Goal: Task Accomplishment & Management: Manage account settings

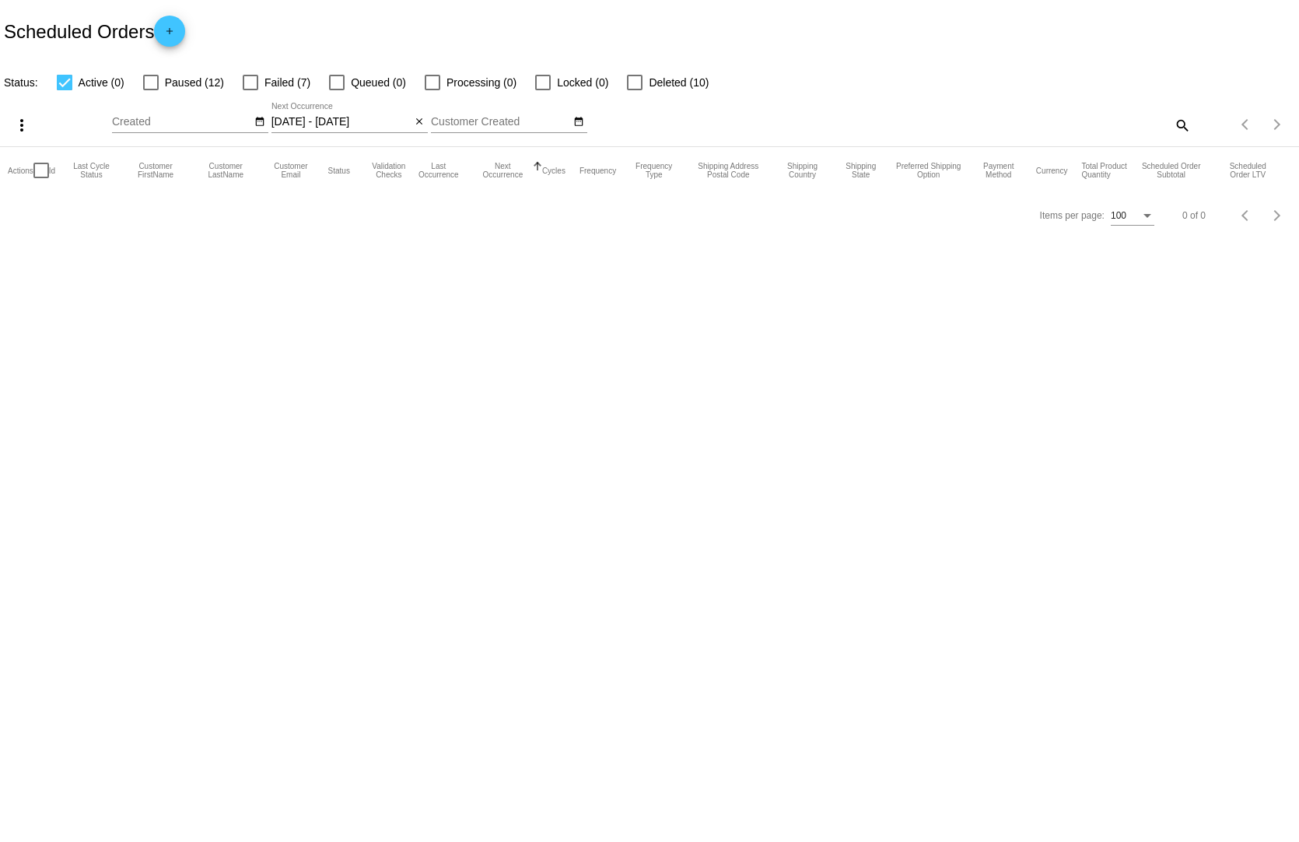
click at [339, 103] on div "08/19/2025 - 08/20/2025 Aug Jan Feb Mar Apr Su" at bounding box center [341, 118] width 140 height 30
click at [344, 116] on input "08/19/2025 - 08/20/2025" at bounding box center [341, 122] width 140 height 12
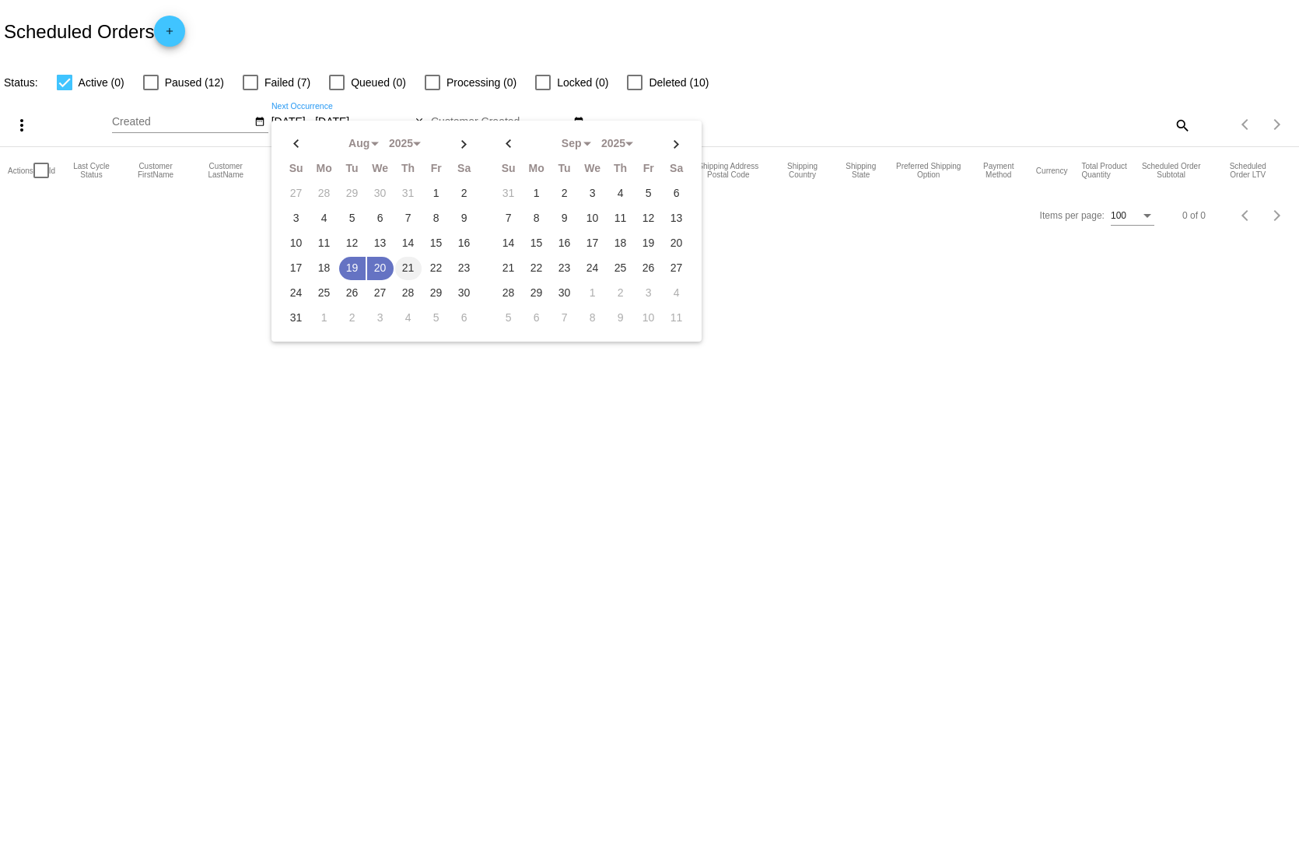
click at [405, 258] on td "21" at bounding box center [408, 268] width 26 height 23
type input "[DATE] - [DATE]"
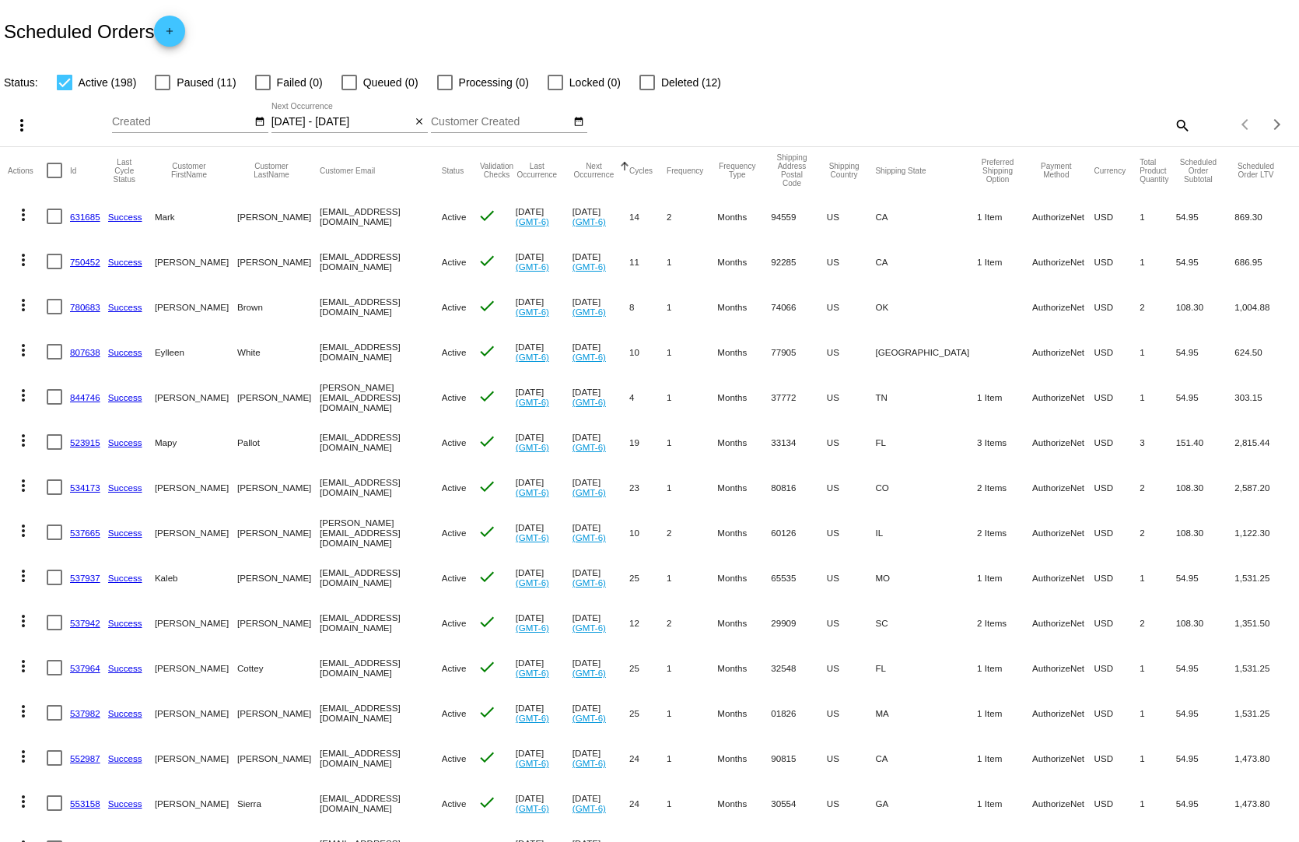
click at [759, 103] on div "Aug Jan Feb Mar Apr Su Mo" at bounding box center [489, 125] width 755 height 44
click at [341, 116] on input "[DATE] - [DATE]" at bounding box center [341, 122] width 140 height 12
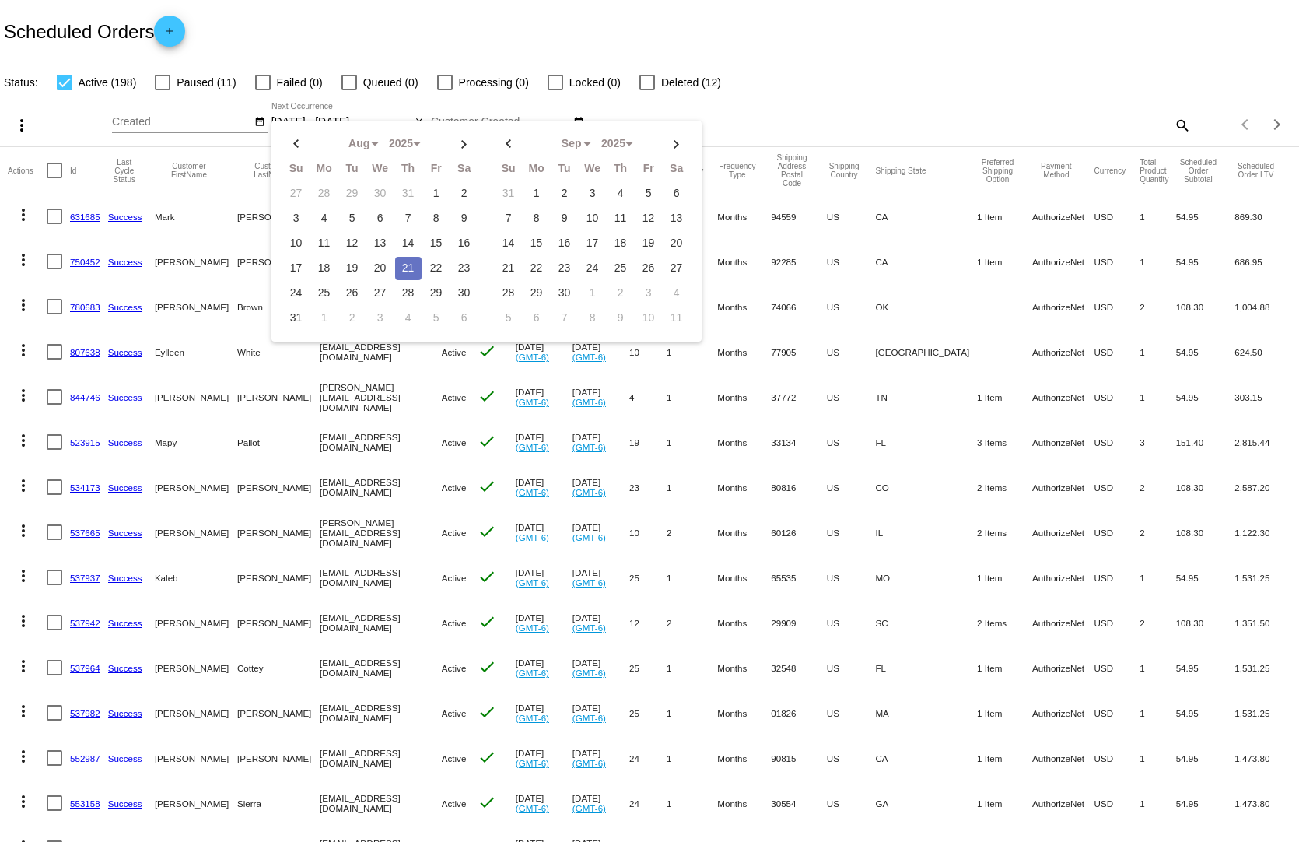
click at [409, 257] on td "21" at bounding box center [408, 268] width 26 height 23
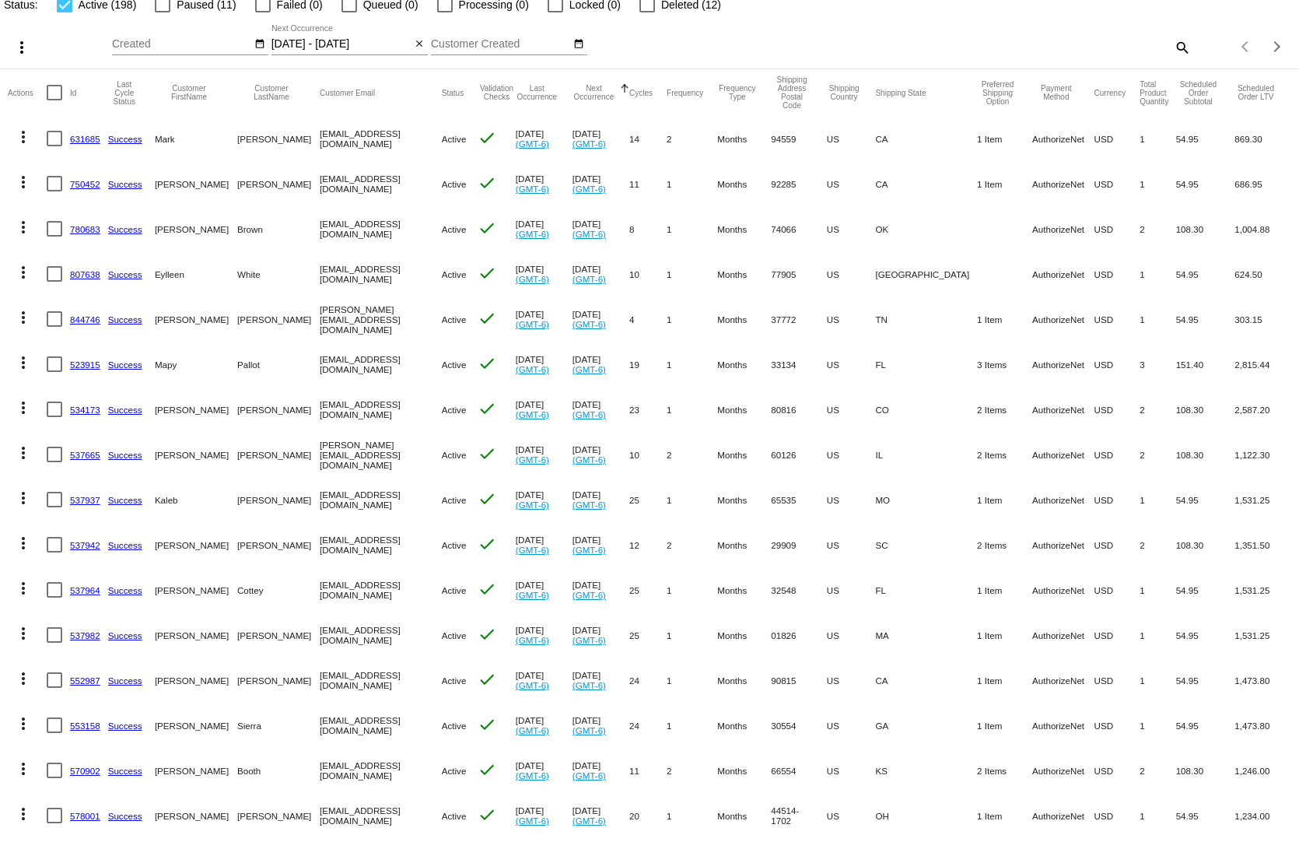
scroll to position [156, 0]
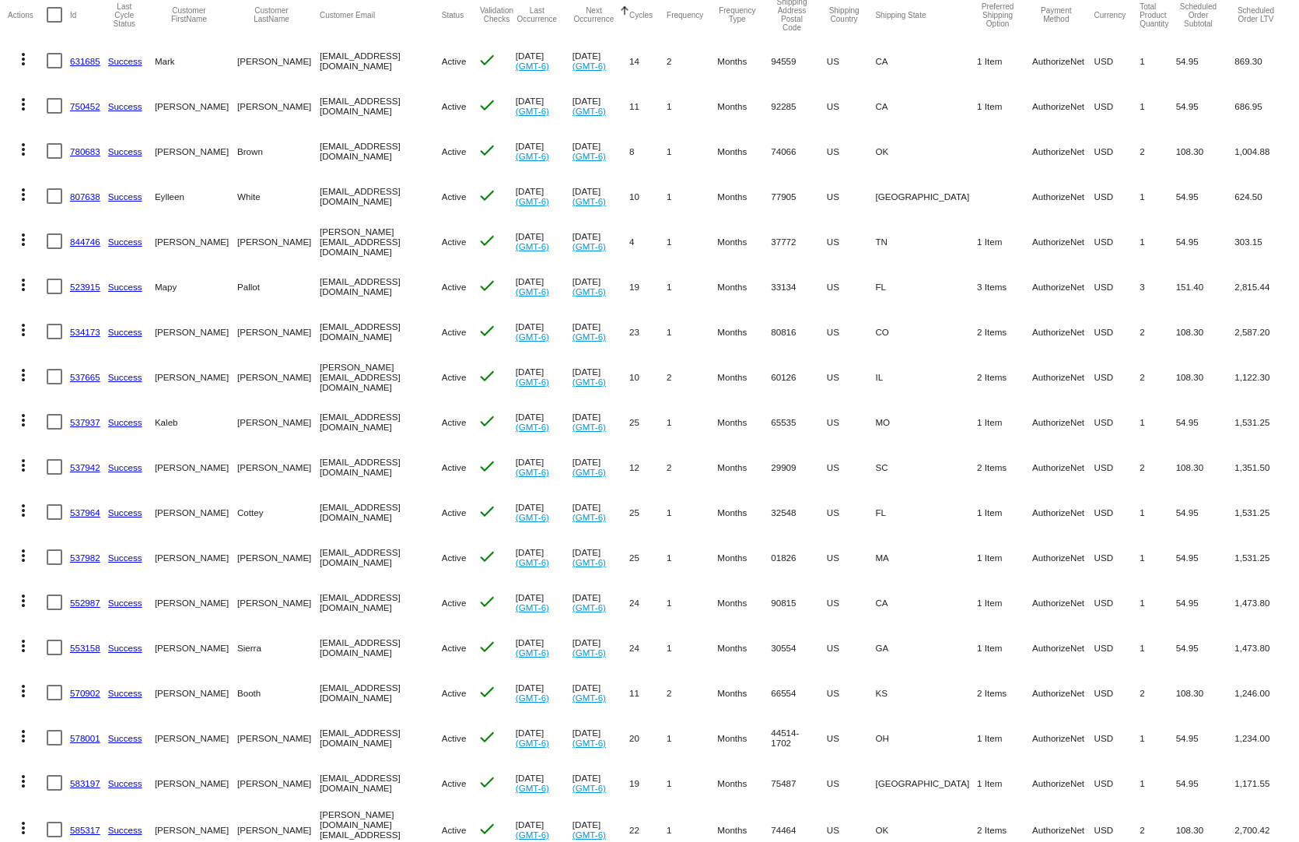
drag, startPoint x: 1203, startPoint y: 684, endPoint x: 996, endPoint y: 677, distance: 207.0
click at [996, 677] on mat-row "more_vert 570902 Success Steven Booth srbooth73@outlook.com Active check Jun 21…" at bounding box center [649, 692] width 1283 height 45
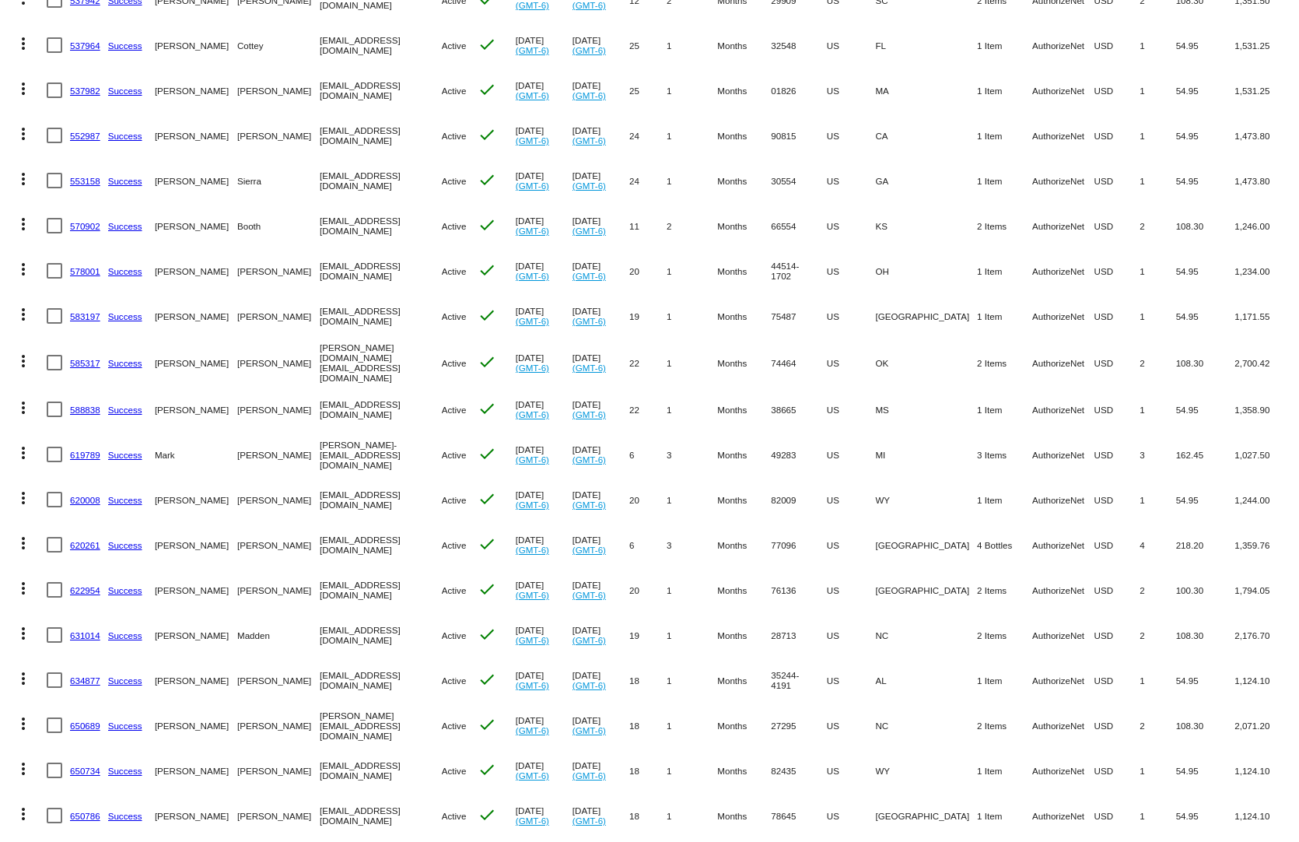
scroll to position [778, 0]
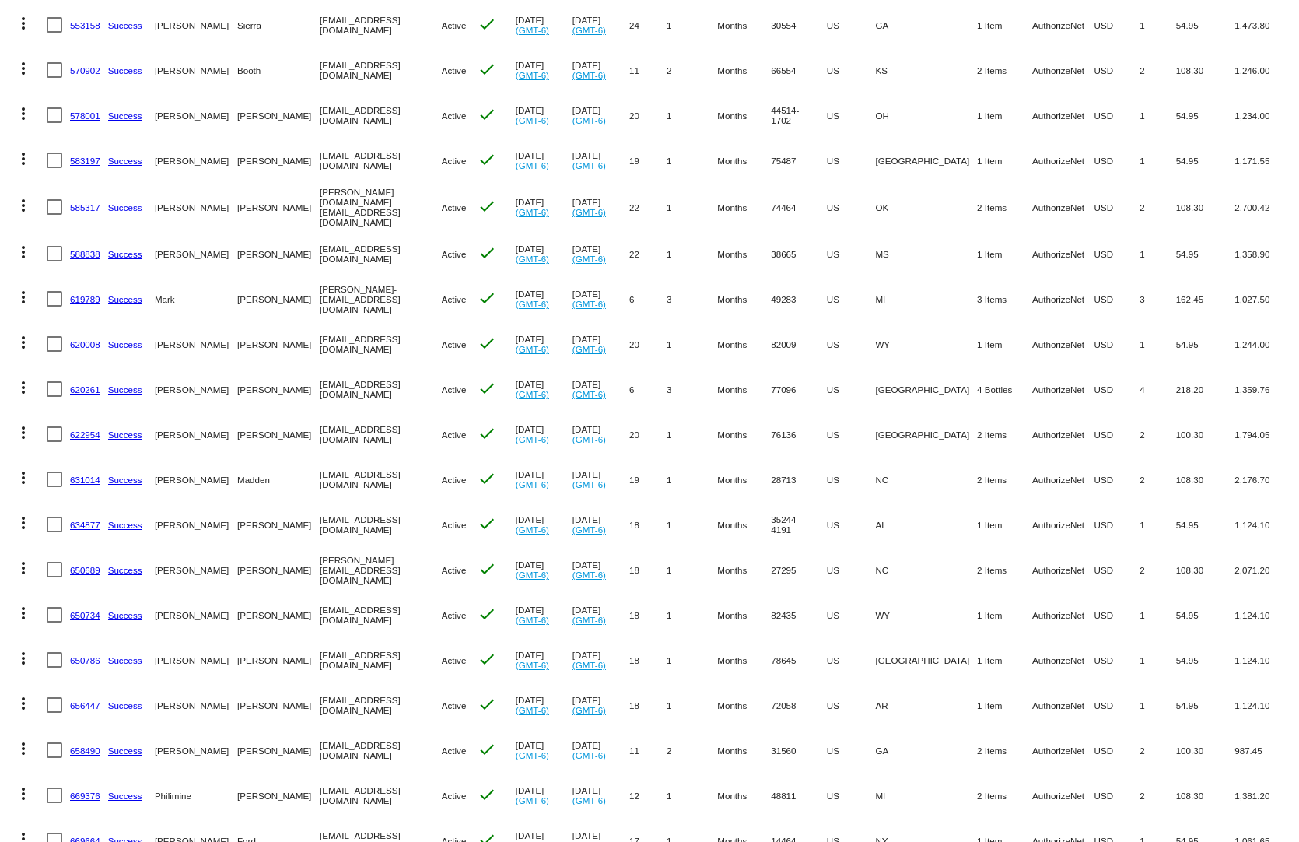
drag, startPoint x: 86, startPoint y: 415, endPoint x: 266, endPoint y: 439, distance: 181.3
click at [86, 429] on link "622954" at bounding box center [85, 434] width 30 height 10
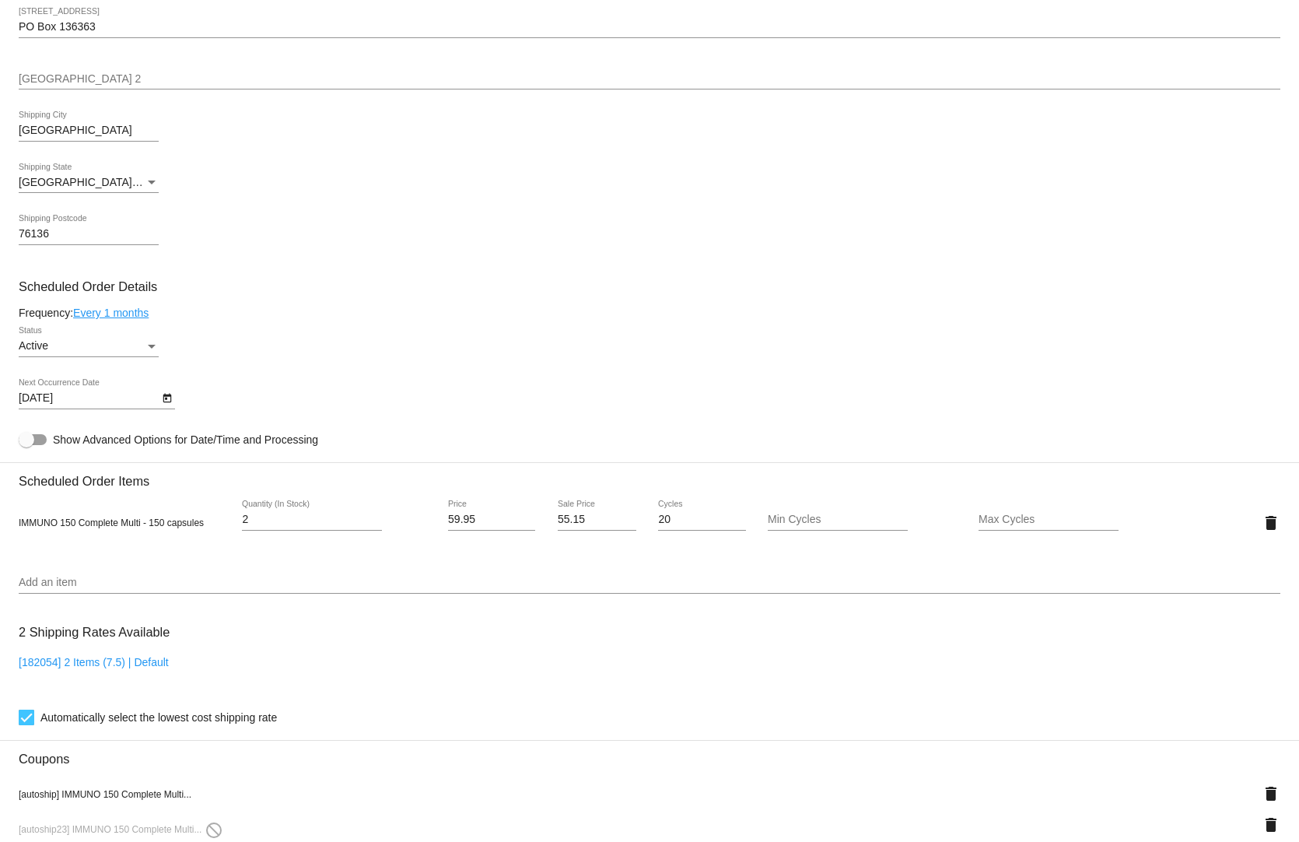
scroll to position [856, 0]
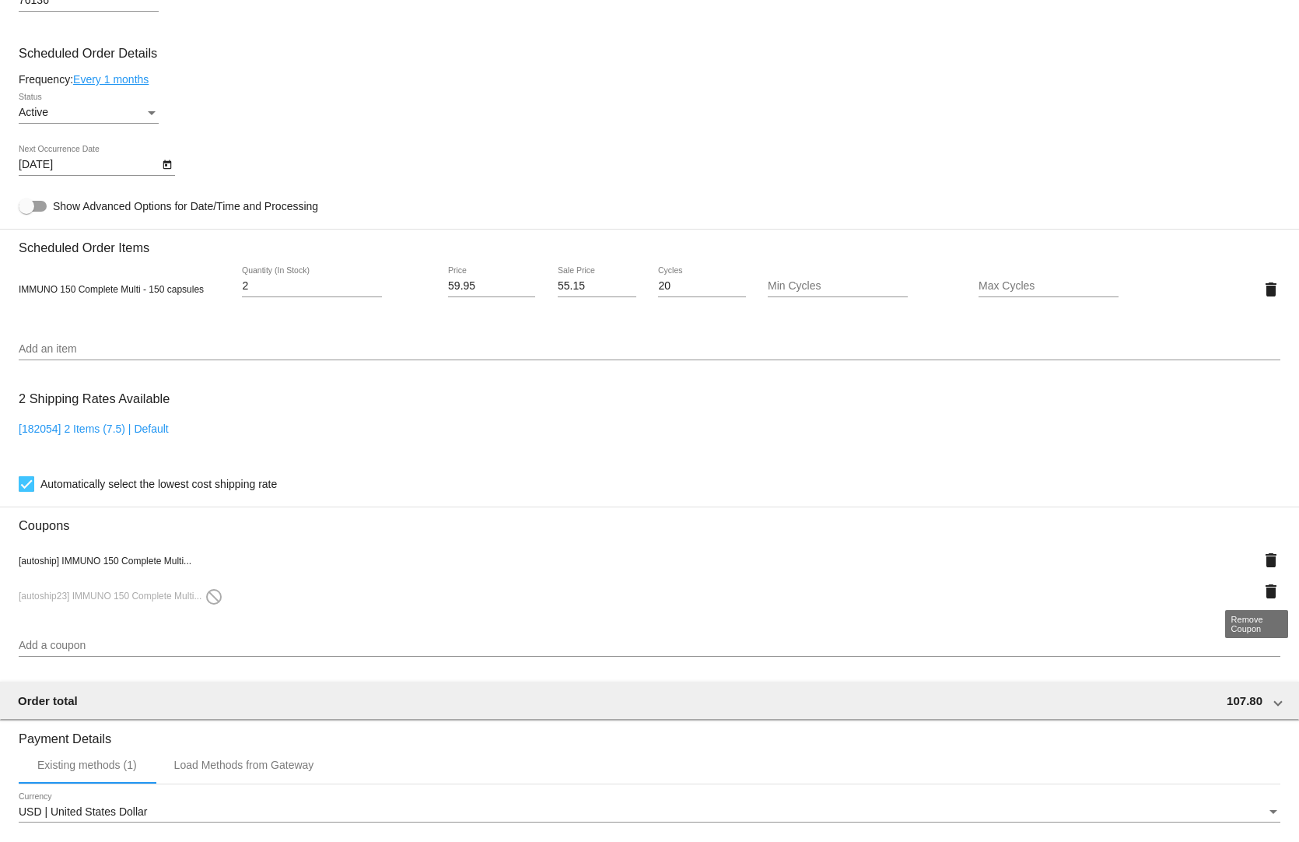
click at [1262, 585] on mat-icon "delete" at bounding box center [1271, 591] width 19 height 19
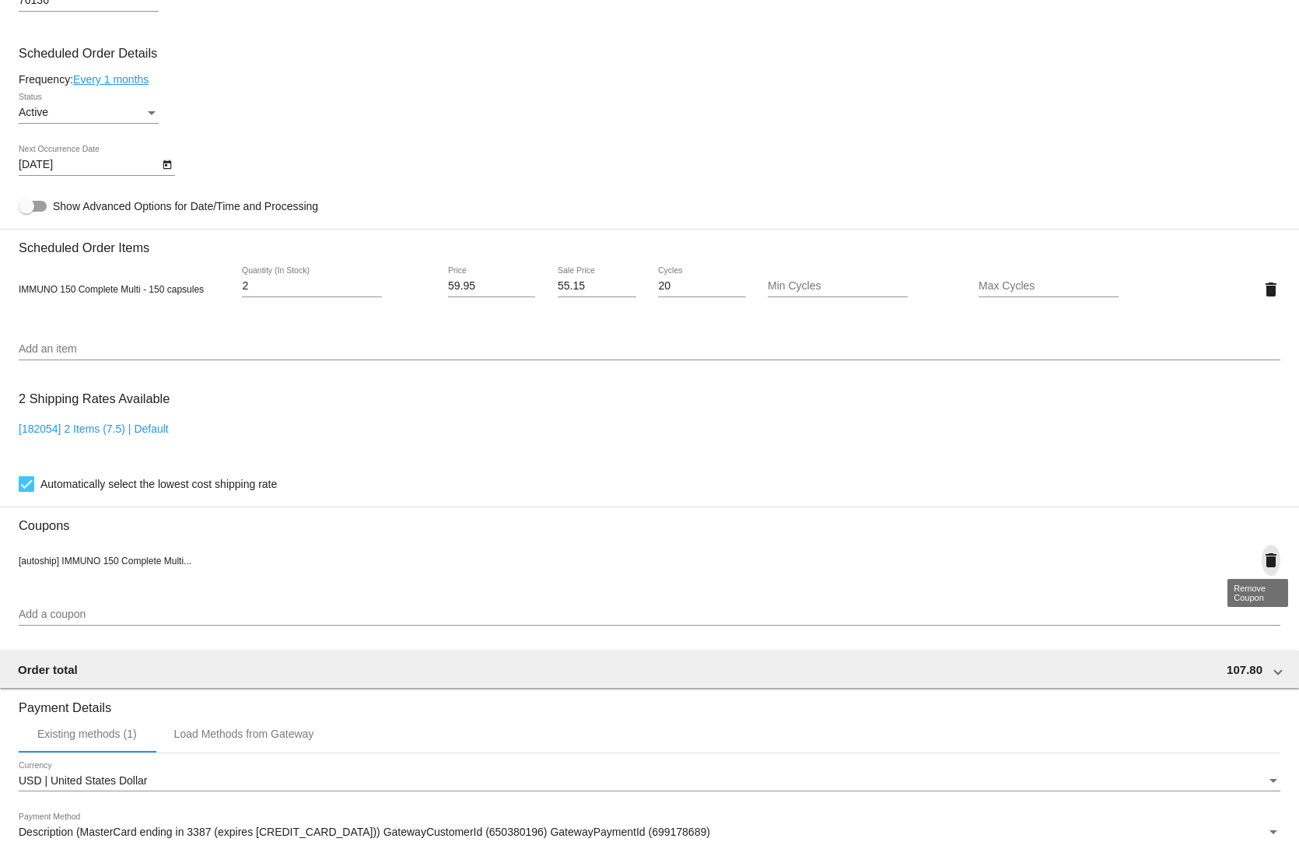
click at [1262, 554] on mat-icon "delete" at bounding box center [1271, 560] width 19 height 19
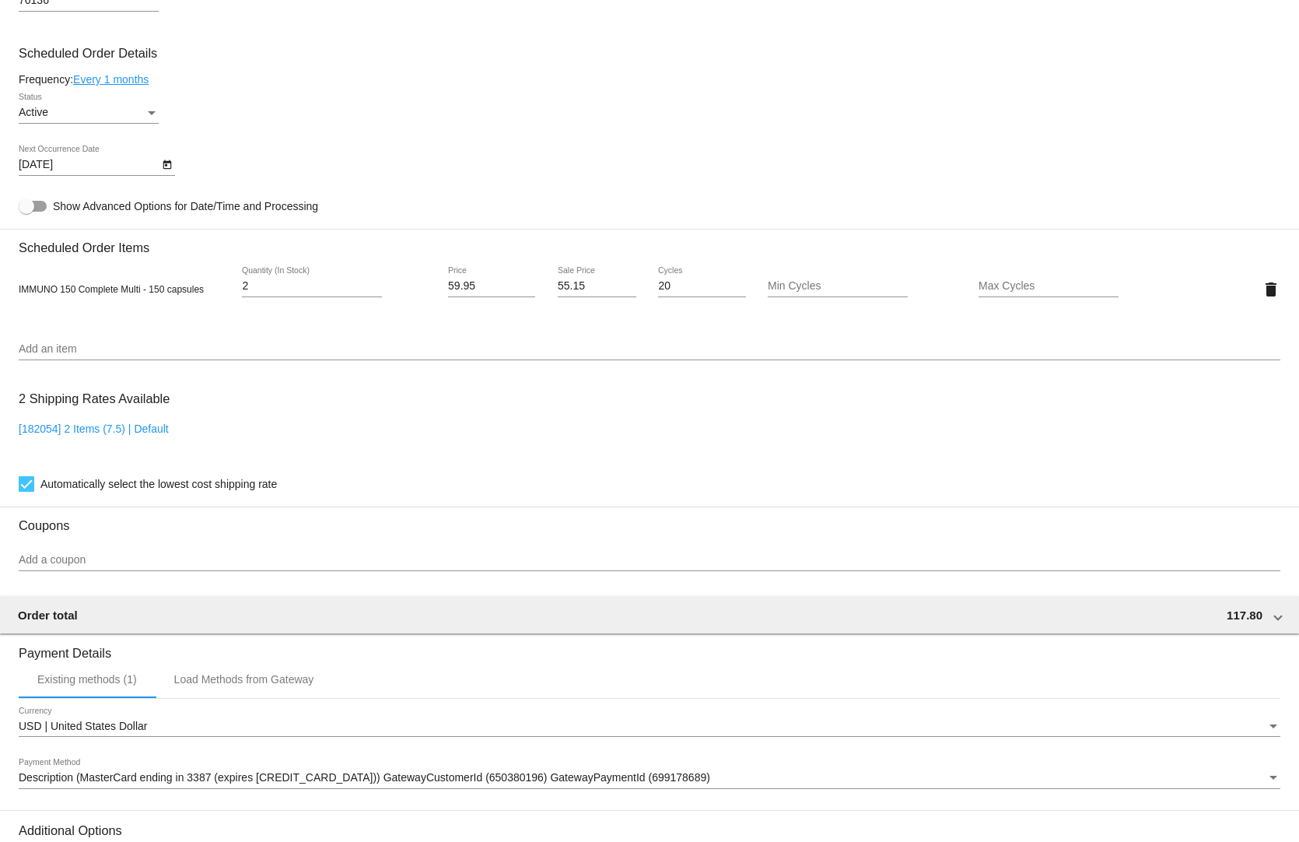
click at [400, 554] on input "Add a coupon" at bounding box center [650, 560] width 1262 height 12
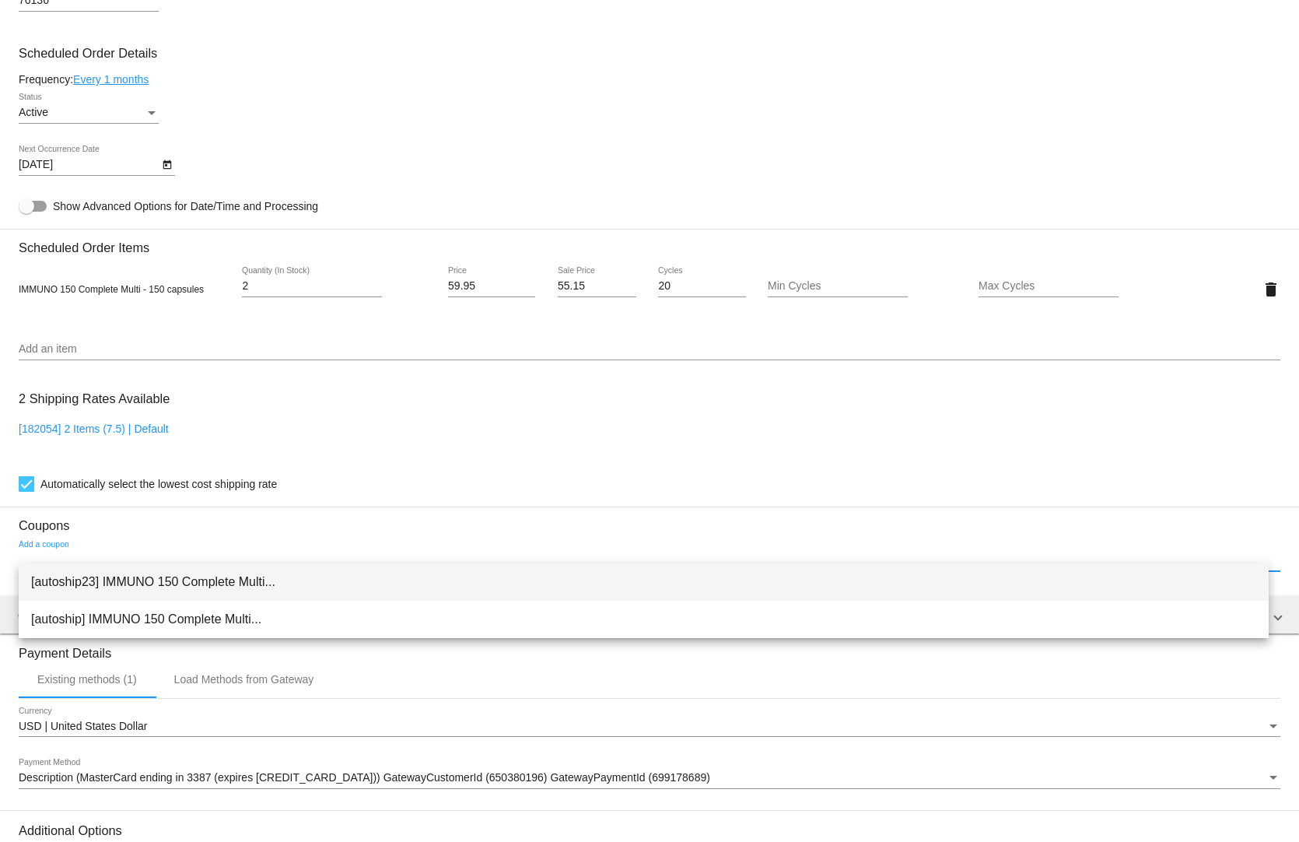
click at [289, 578] on span "[autoship23] IMMUNO 150 Complete Multi..." at bounding box center [643, 581] width 1225 height 37
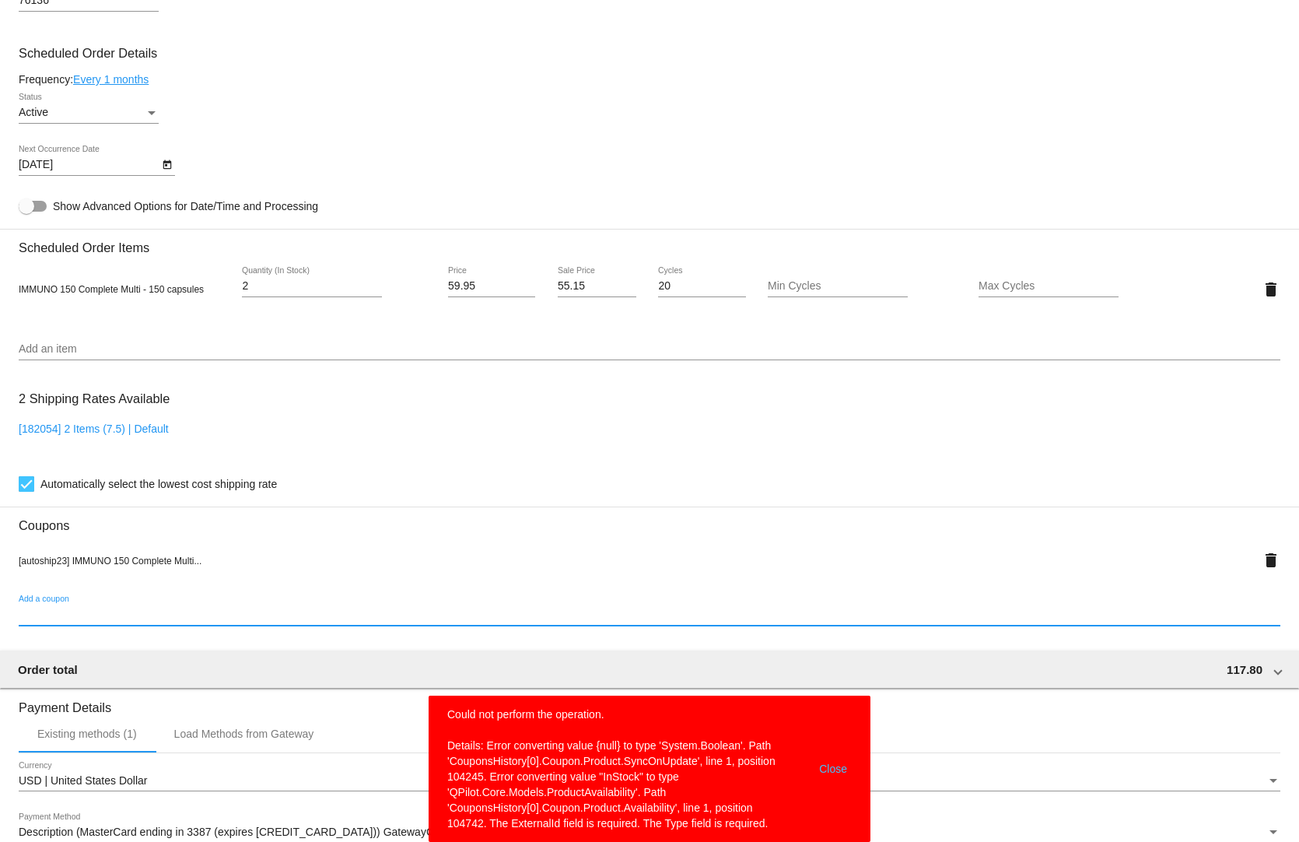
scroll to position [1092, 0]
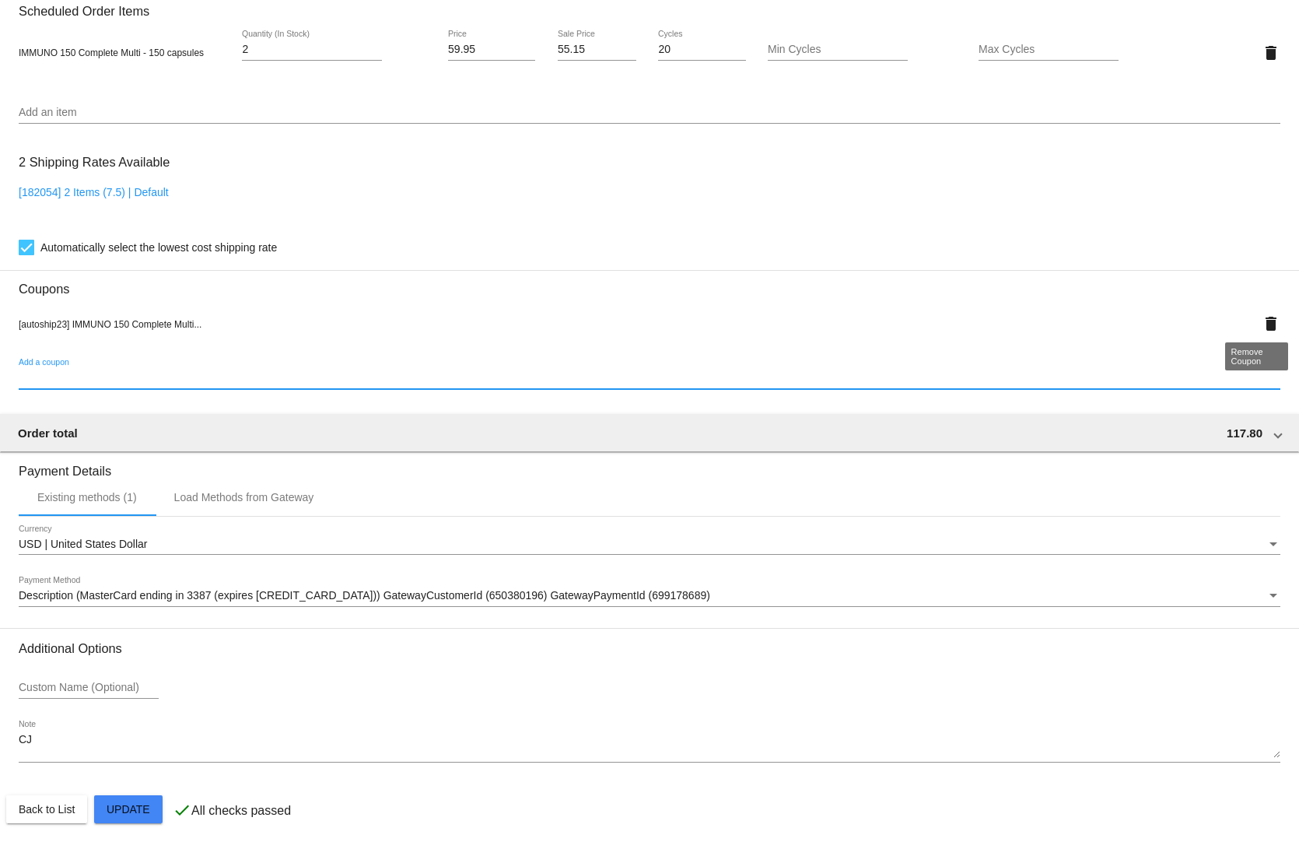
click at [1262, 316] on mat-icon "delete" at bounding box center [1271, 323] width 19 height 19
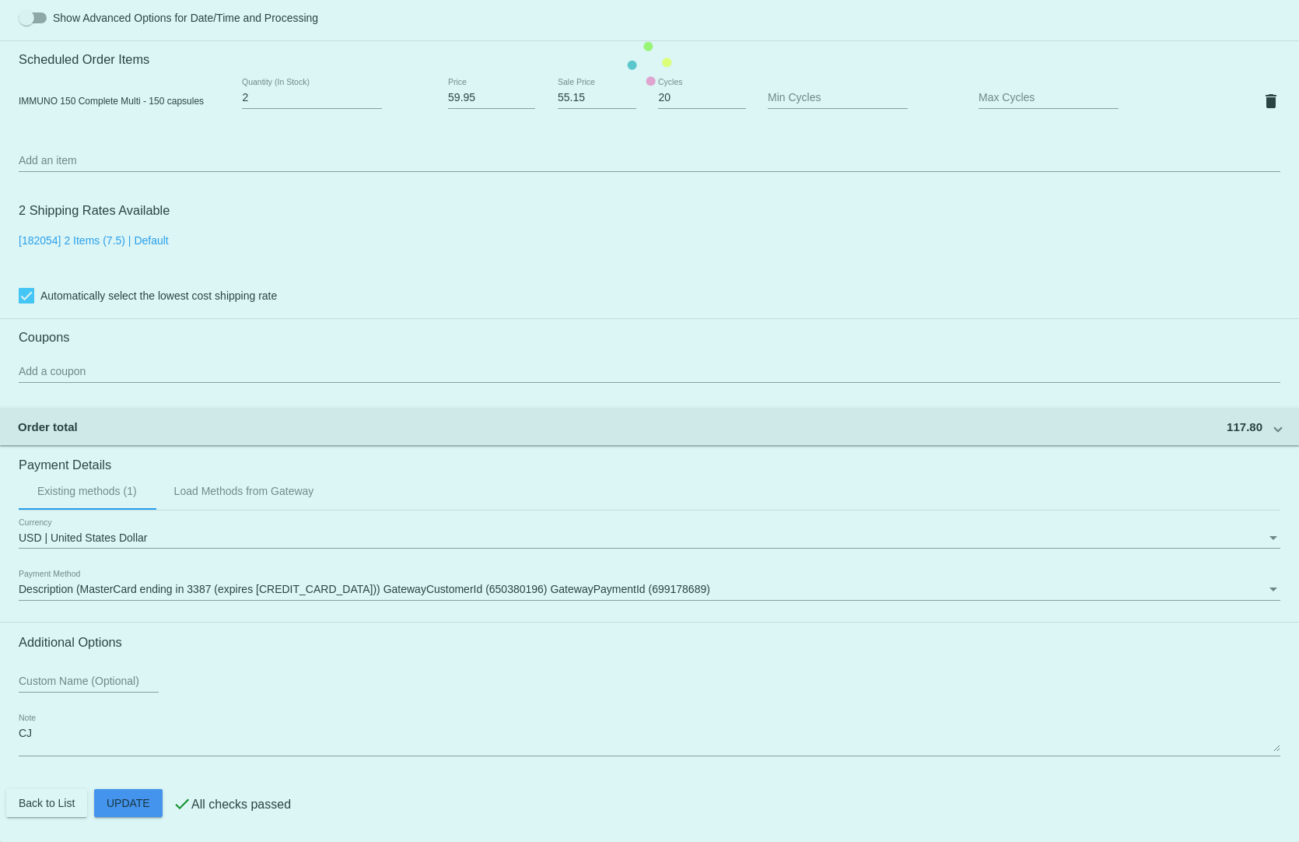
scroll to position [1038, 0]
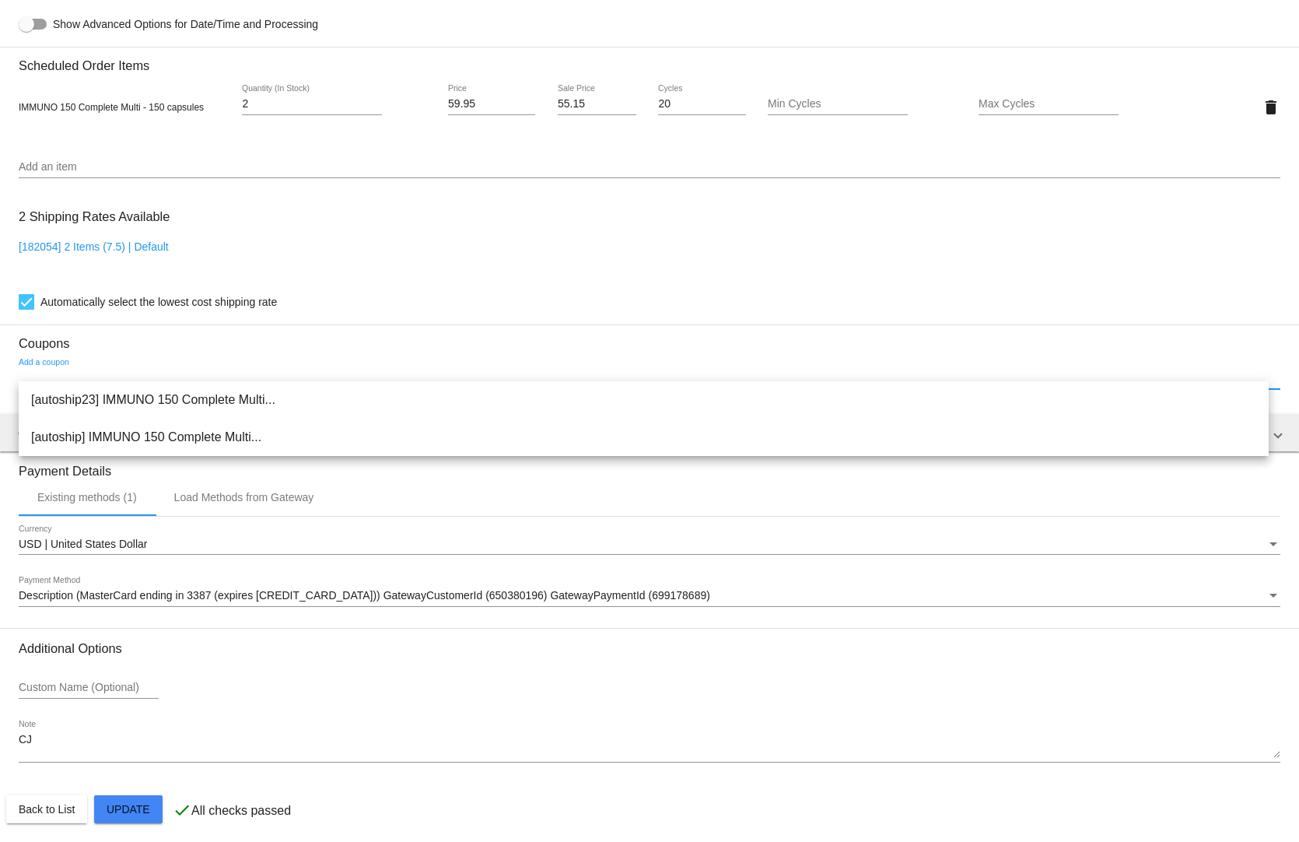
click at [259, 373] on input "Add a coupon" at bounding box center [650, 378] width 1262 height 12
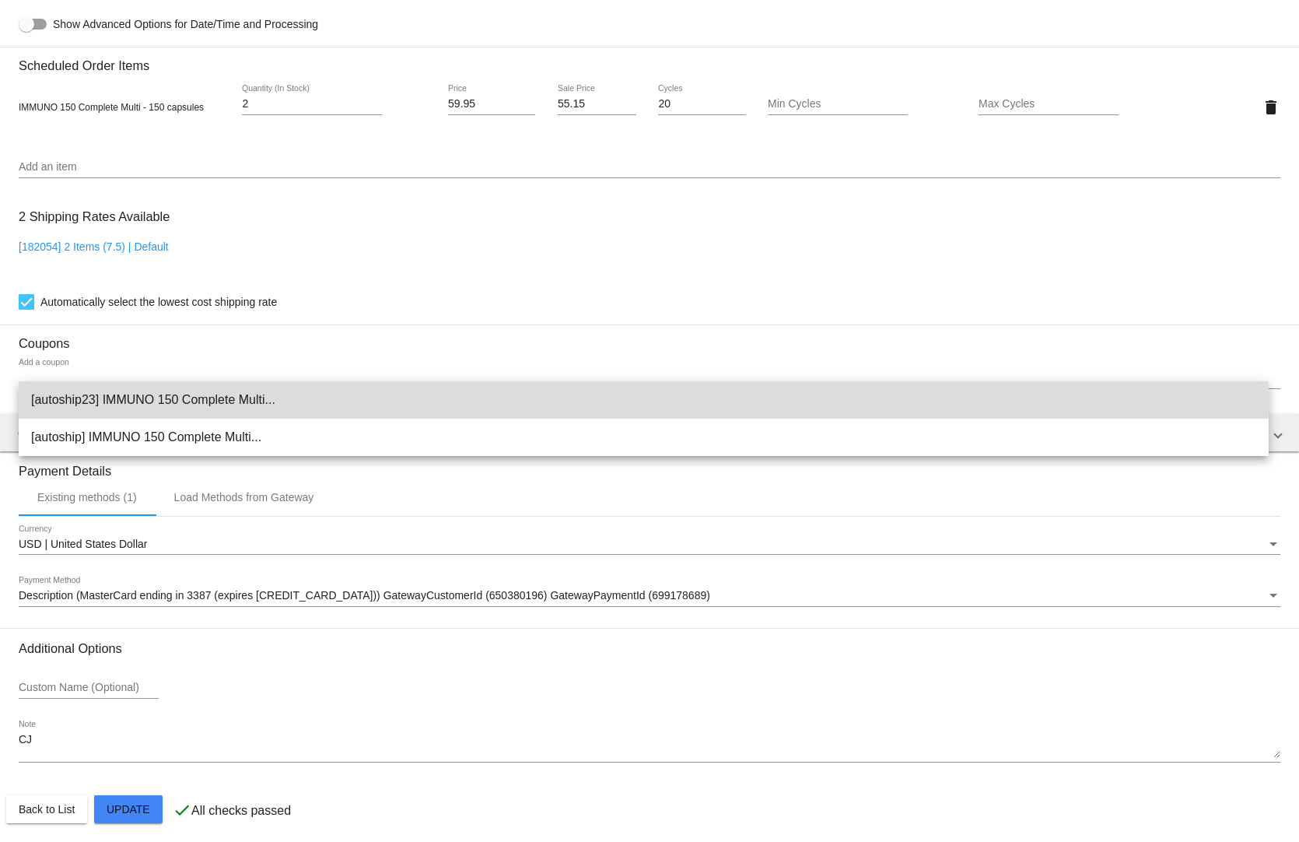
click at [218, 398] on span "[autoship23] IMMUNO 150 Complete Multi..." at bounding box center [643, 399] width 1225 height 37
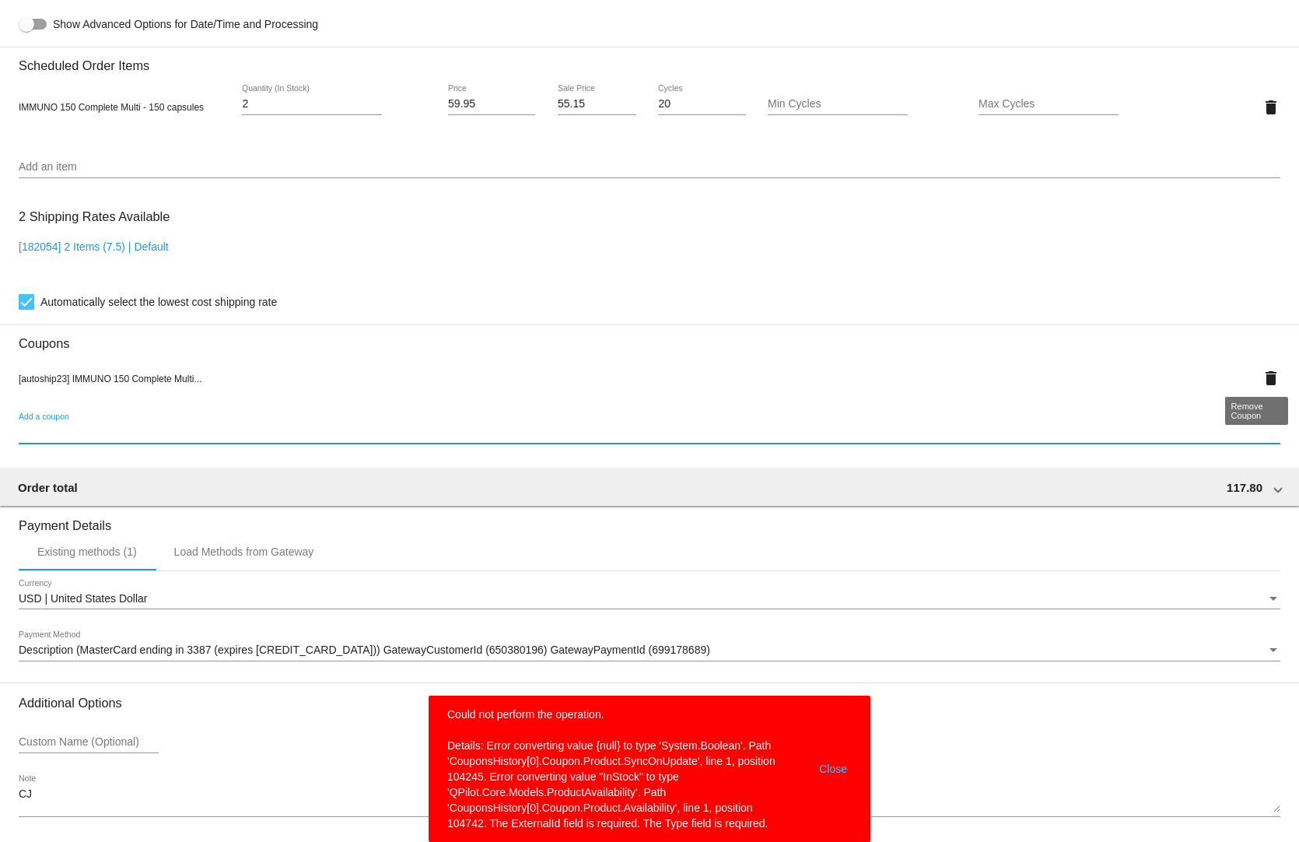
click at [1273, 365] on mat-card "Customer 3992129: Kathryn Oppold 8176737400@exeptionalhealthproducts.org Custom…" at bounding box center [649, 97] width 1299 height 1610
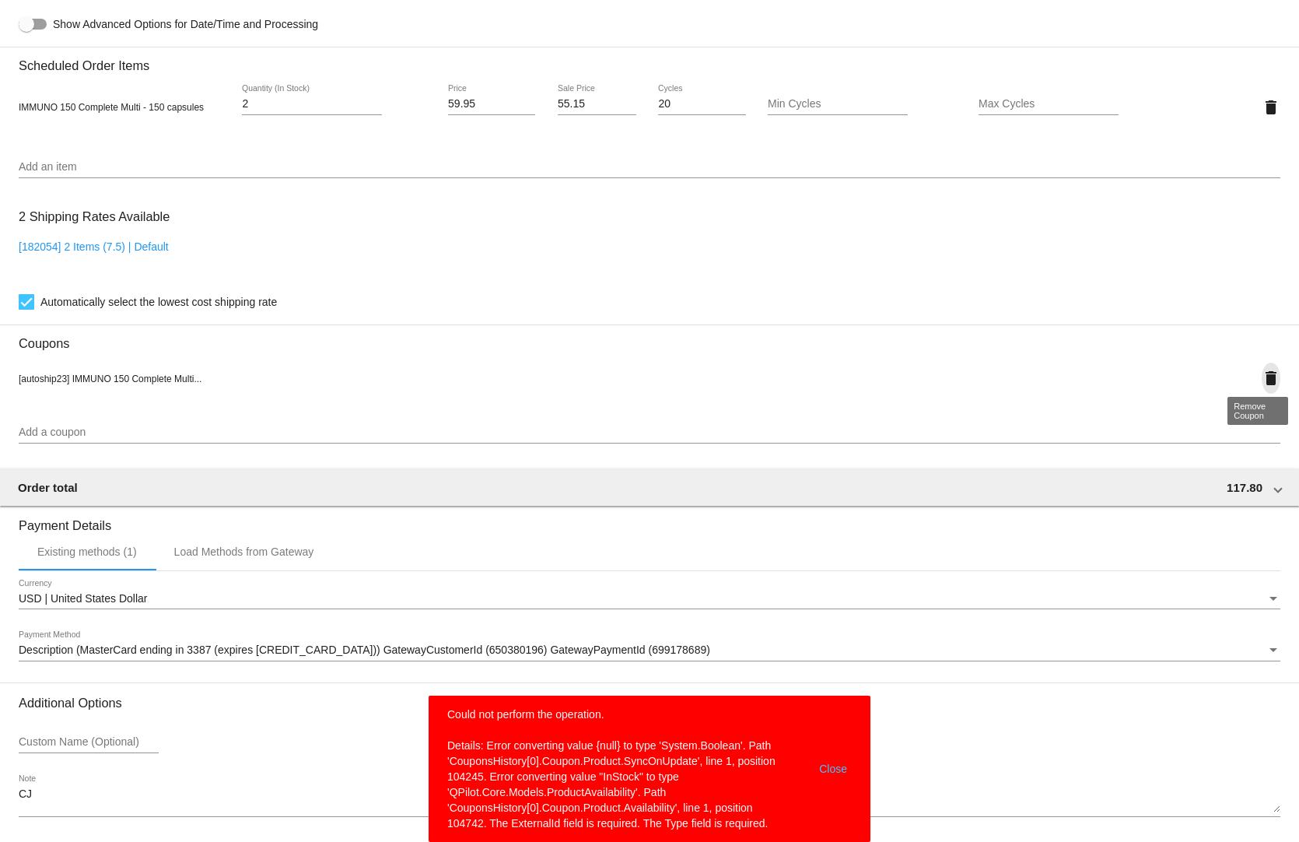
click at [1262, 369] on mat-icon "delete" at bounding box center [1271, 378] width 19 height 19
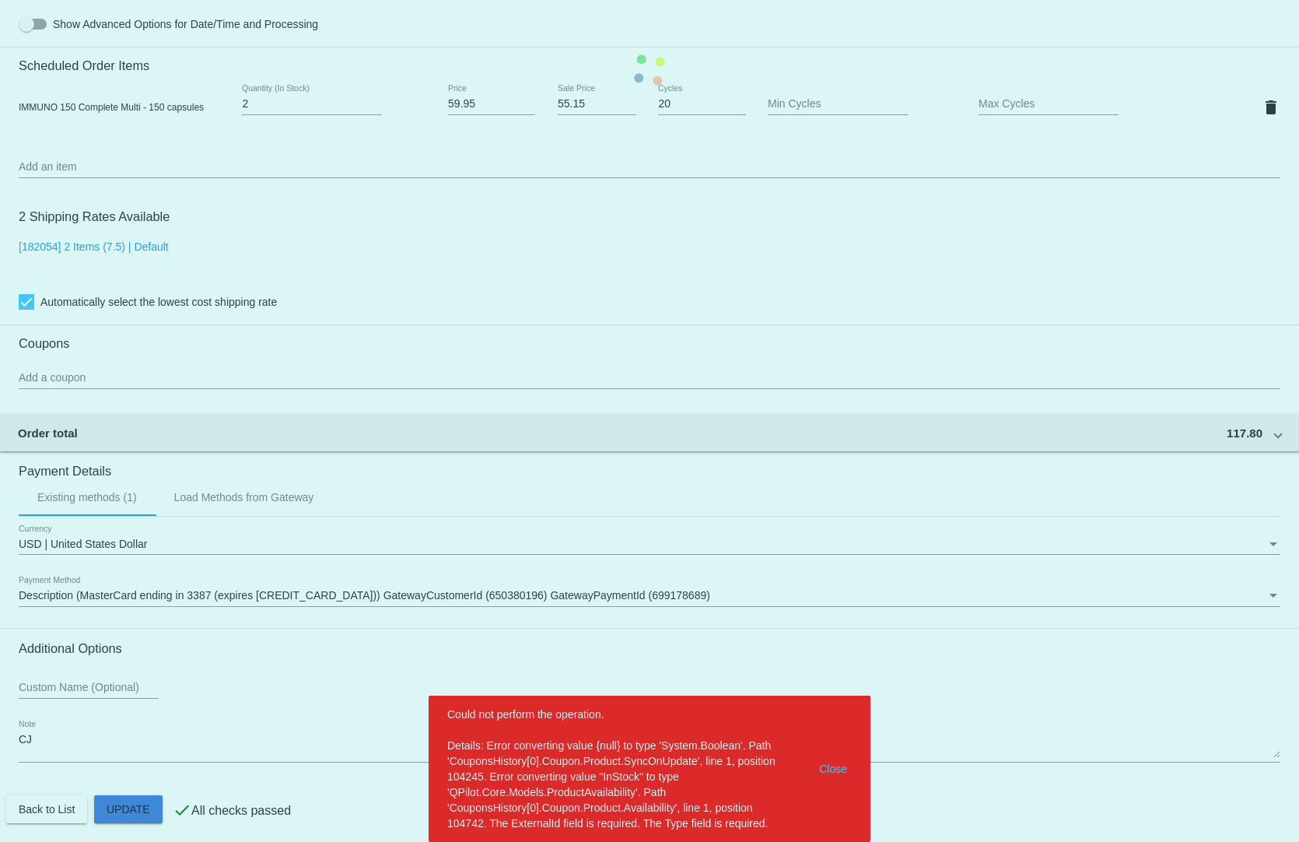
drag, startPoint x: 142, startPoint y: 799, endPoint x: 208, endPoint y: 764, distance: 74.8
click at [142, 797] on mat-card "Customer 3992129: Kathryn Oppold 8176737400@exeptionalhealthproducts.org Custom…" at bounding box center [649, 70] width 1299 height 1556
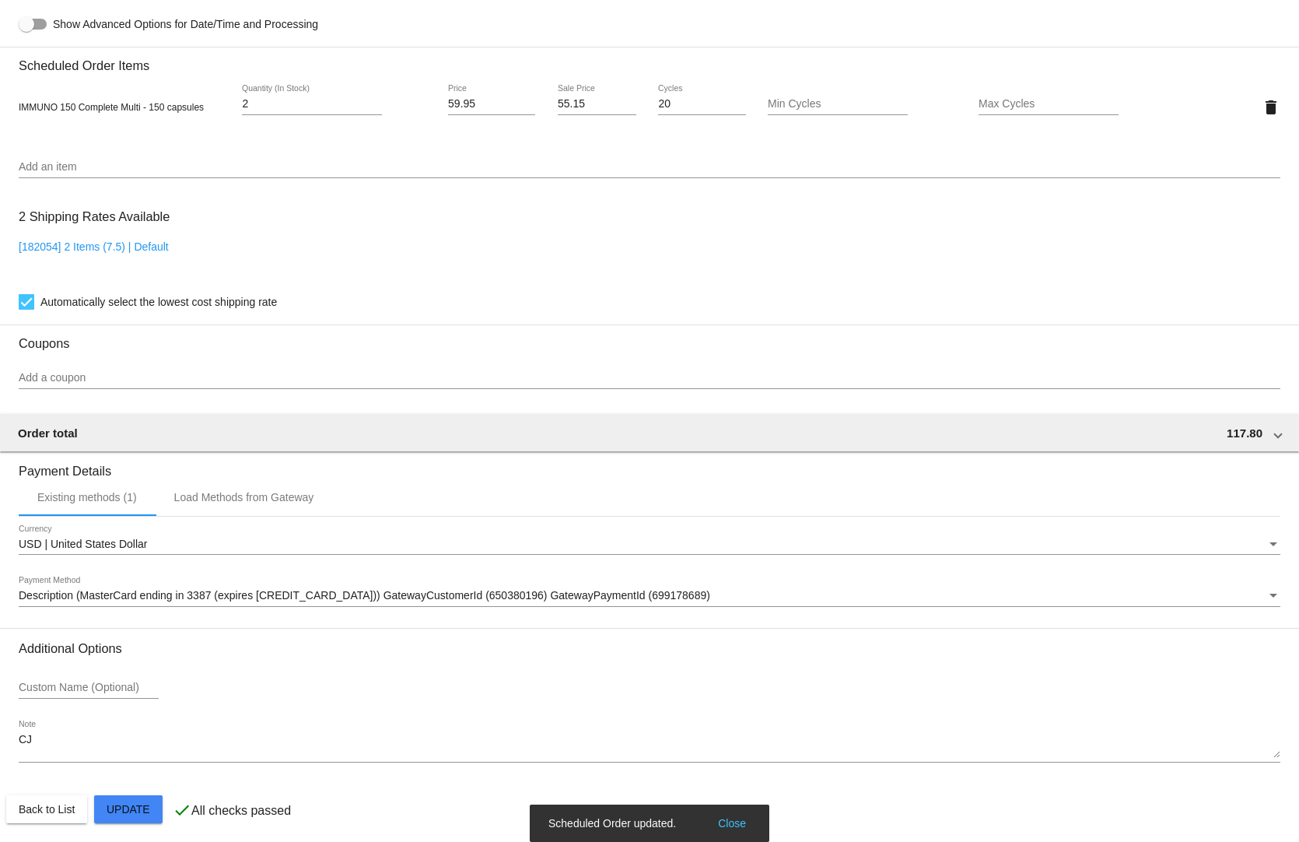
scroll to position [727, 0]
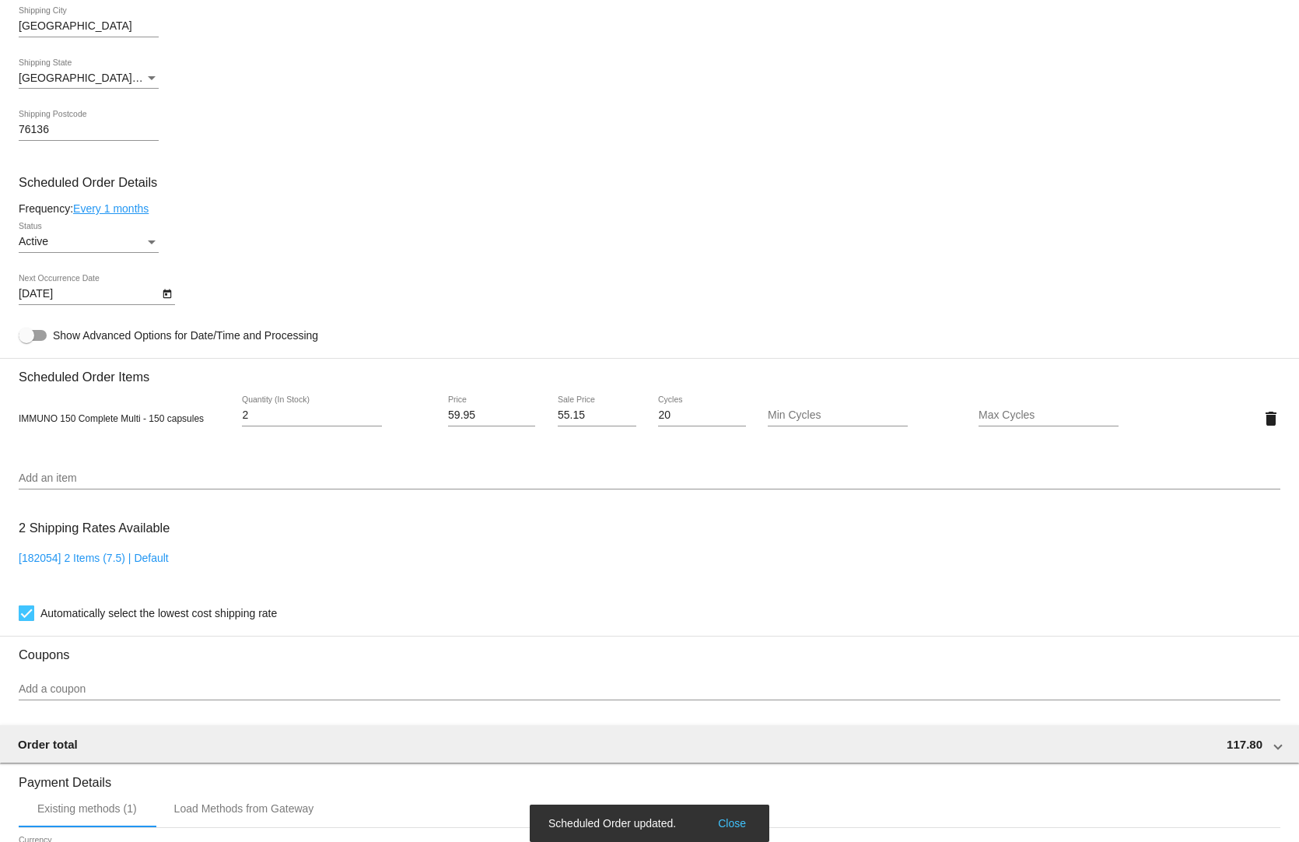
click at [99, 686] on input "Add a coupon" at bounding box center [650, 689] width 1262 height 12
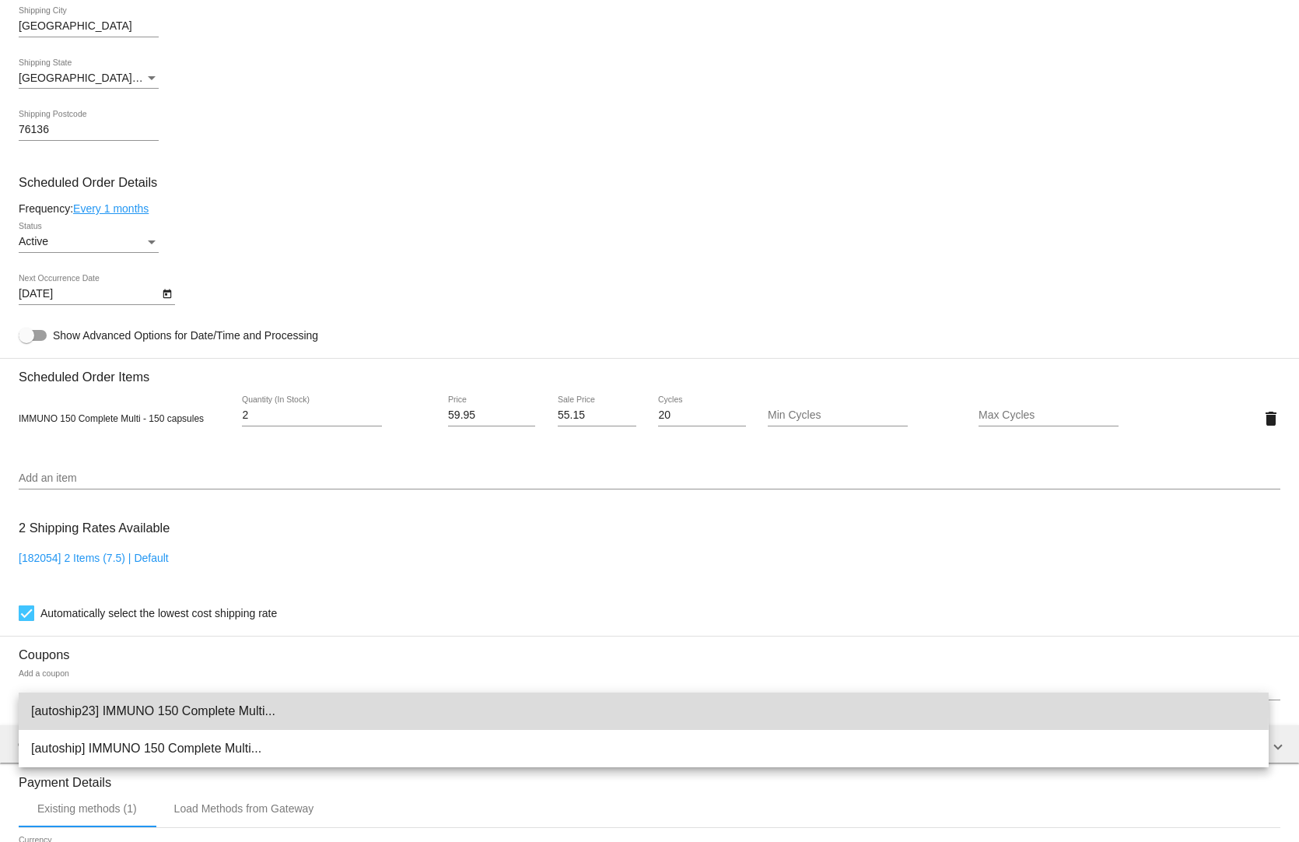
click at [96, 705] on span "[autoship23] IMMUNO 150 Complete Multi..." at bounding box center [643, 710] width 1225 height 37
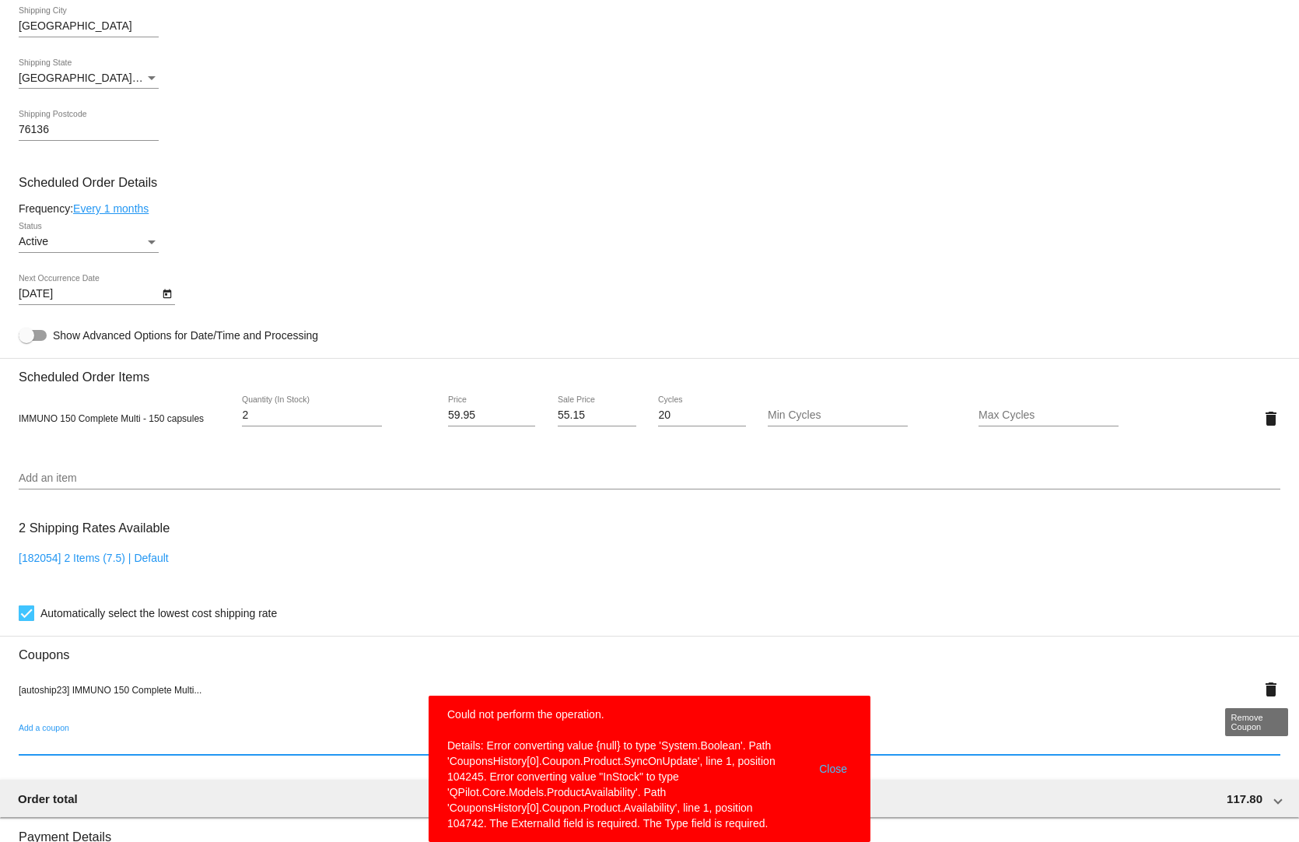
click at [1262, 680] on mat-icon "delete" at bounding box center [1271, 689] width 19 height 19
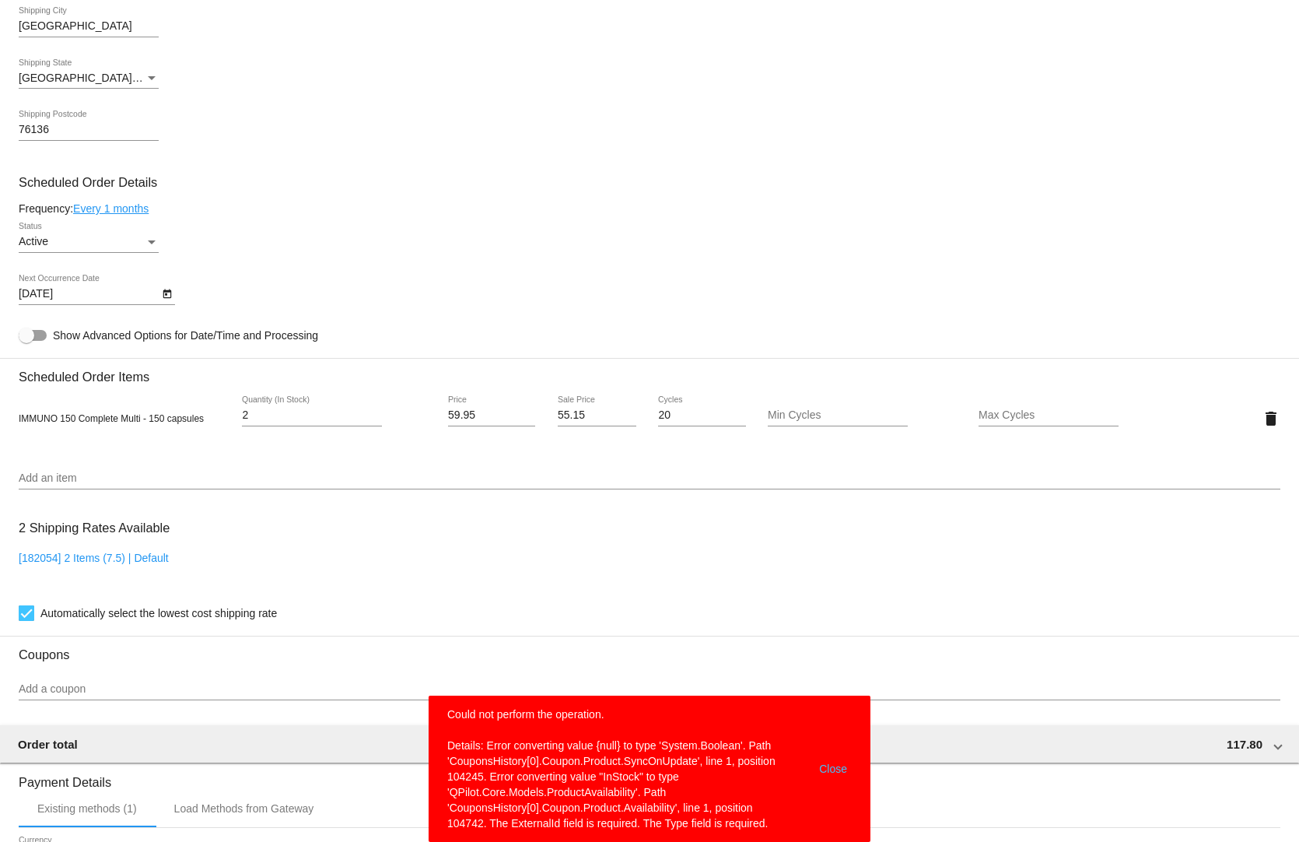
select select "7"
select select "2025"
select select "8"
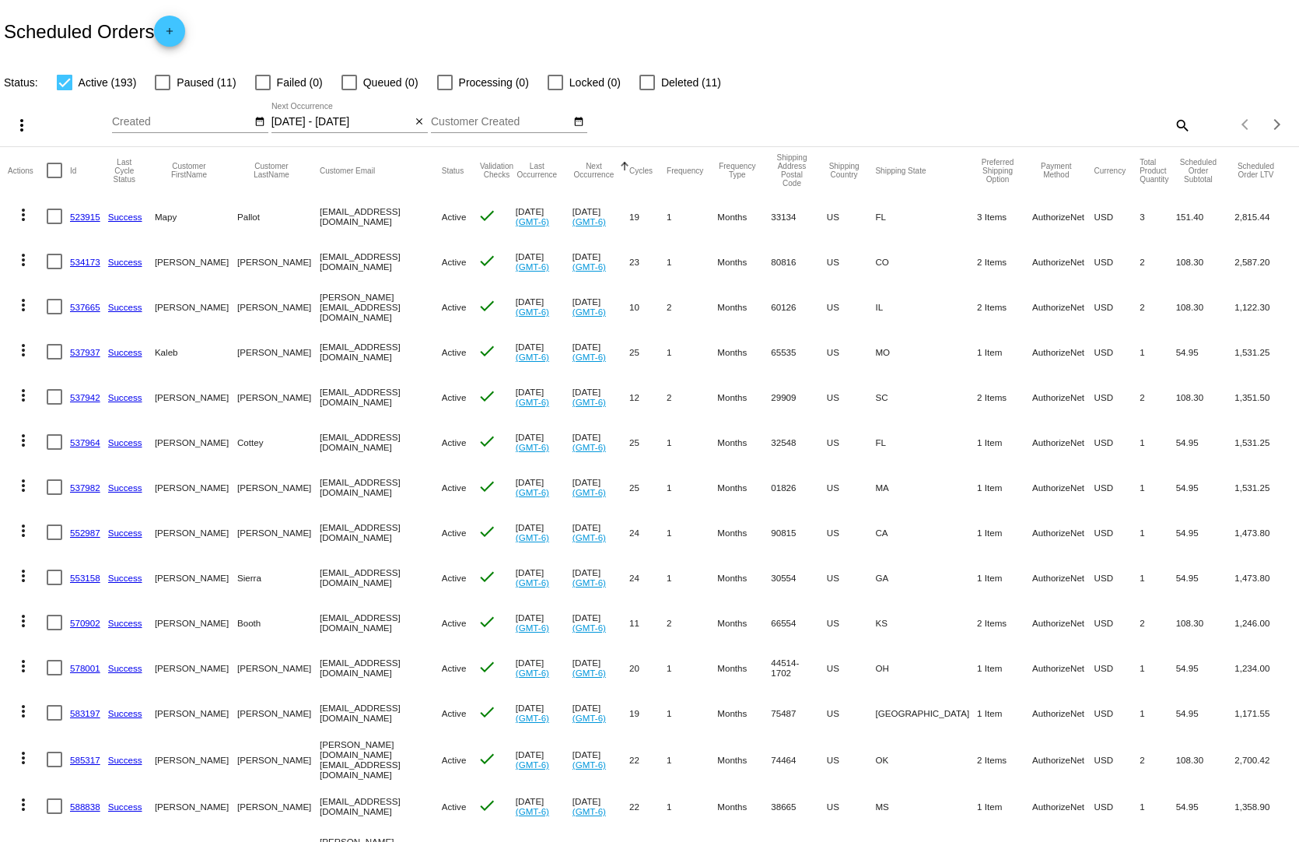
click at [334, 116] on input "[DATE] - [DATE]" at bounding box center [341, 122] width 140 height 12
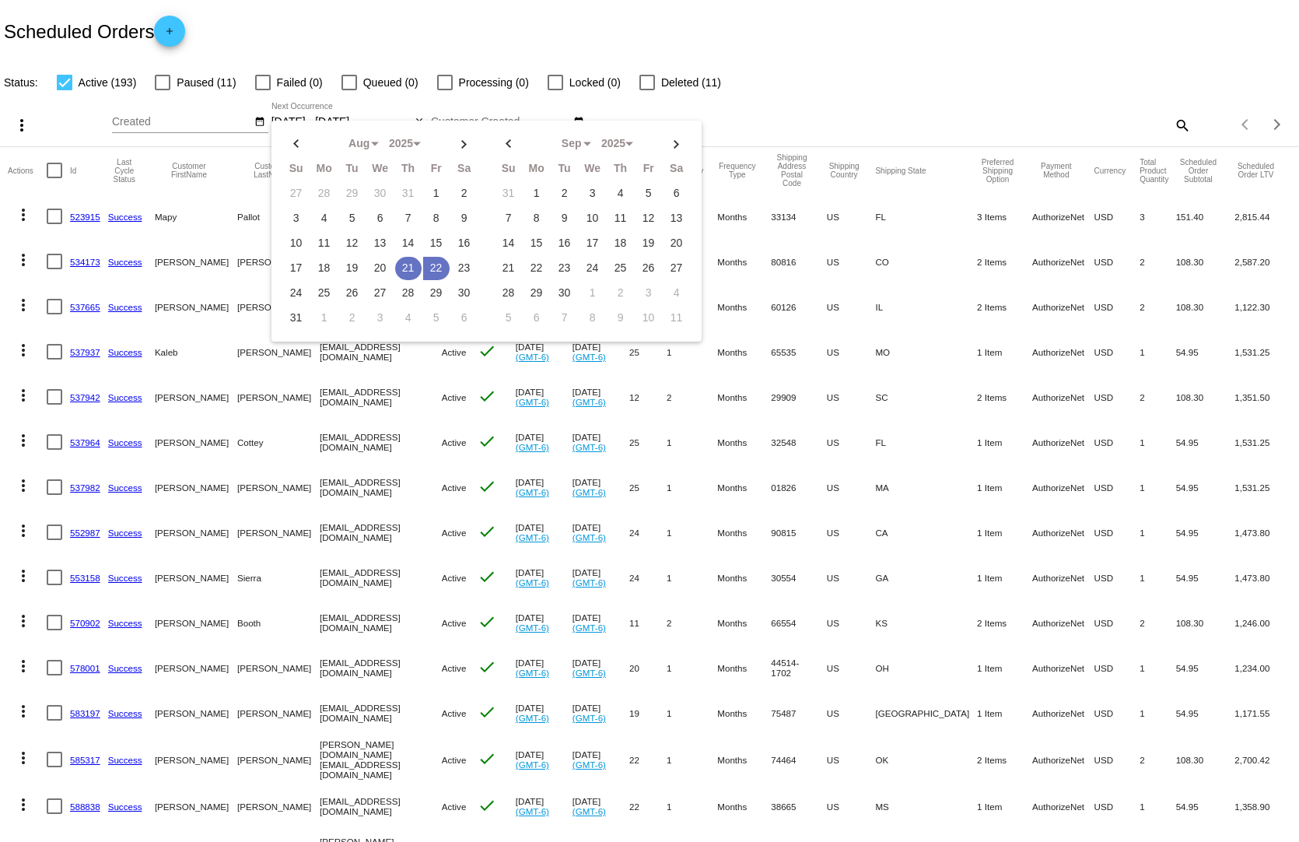
click at [401, 261] on td "21" at bounding box center [408, 268] width 26 height 23
type input "[DATE] - [DATE]"
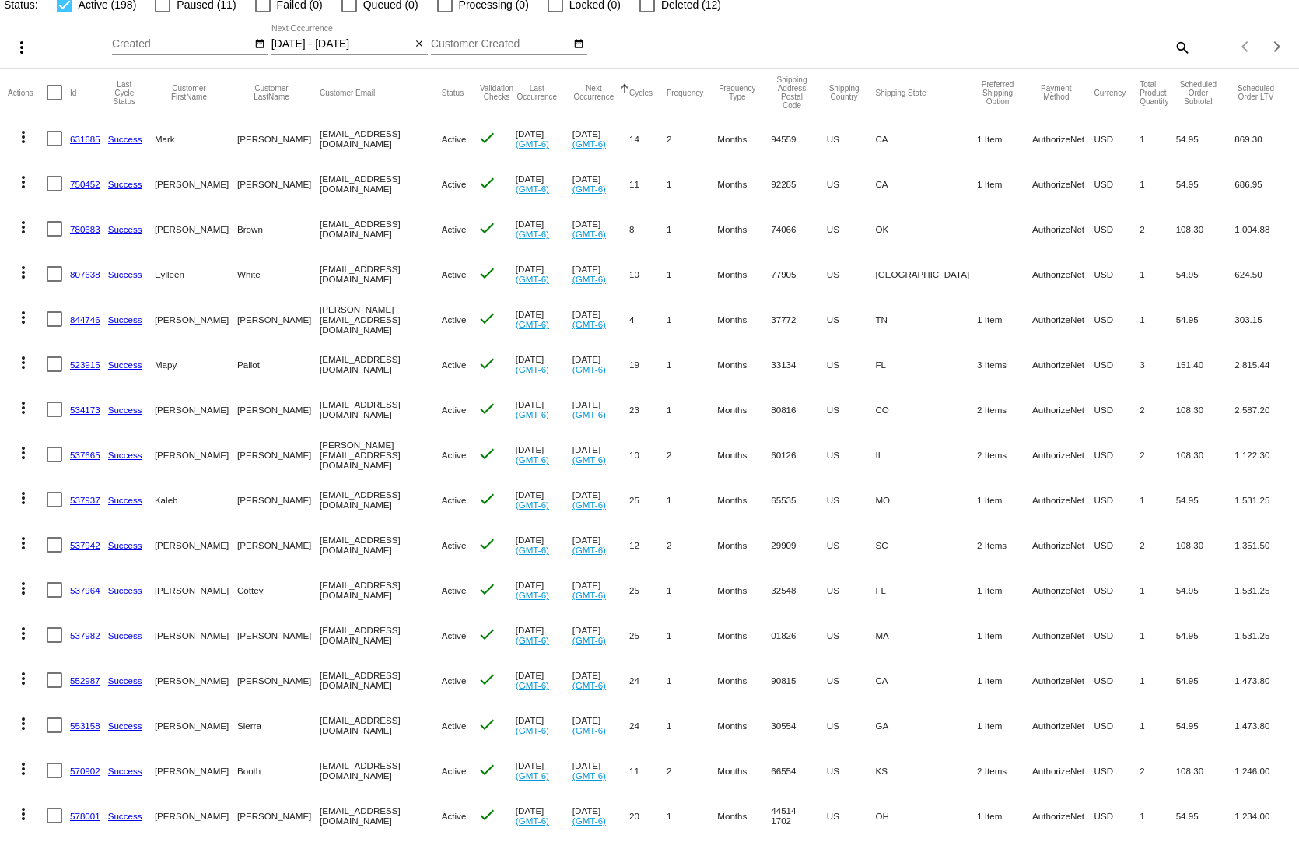
scroll to position [156, 0]
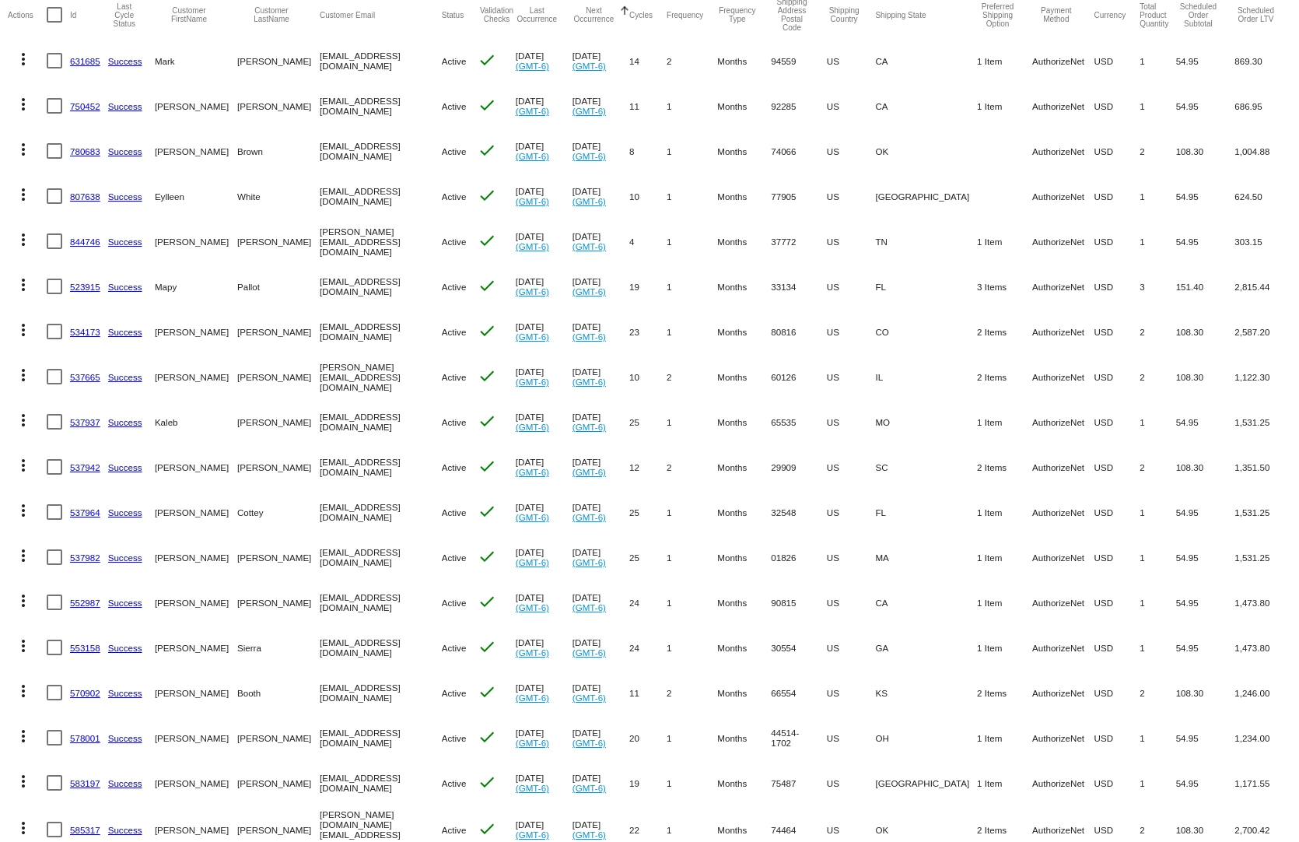
drag, startPoint x: 1010, startPoint y: 771, endPoint x: 967, endPoint y: 776, distance: 43.8
click at [967, 776] on mat-row "more_vert 583197 Success [PERSON_NAME] [EMAIL_ADDRESS][DOMAIN_NAME] Active chec…" at bounding box center [649, 782] width 1283 height 45
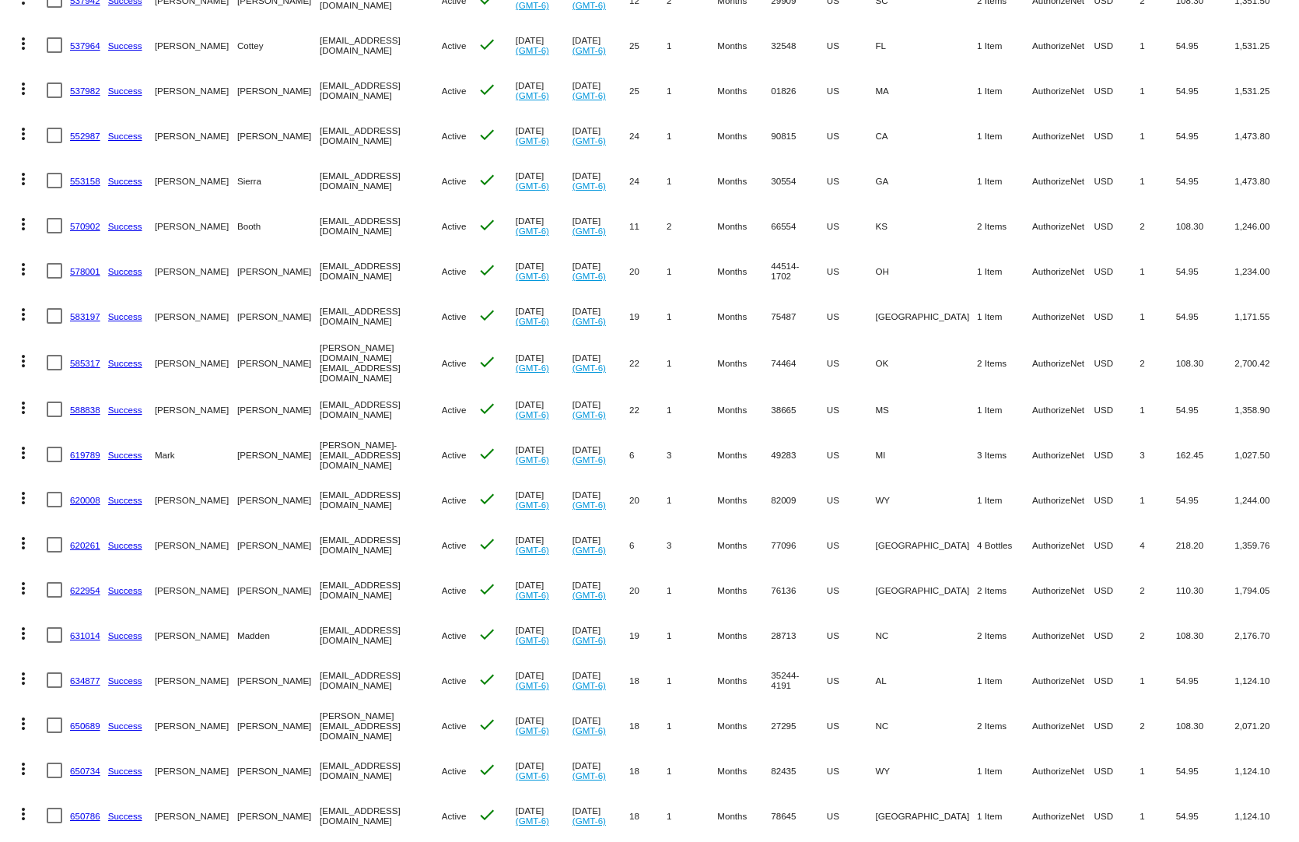
scroll to position [778, 0]
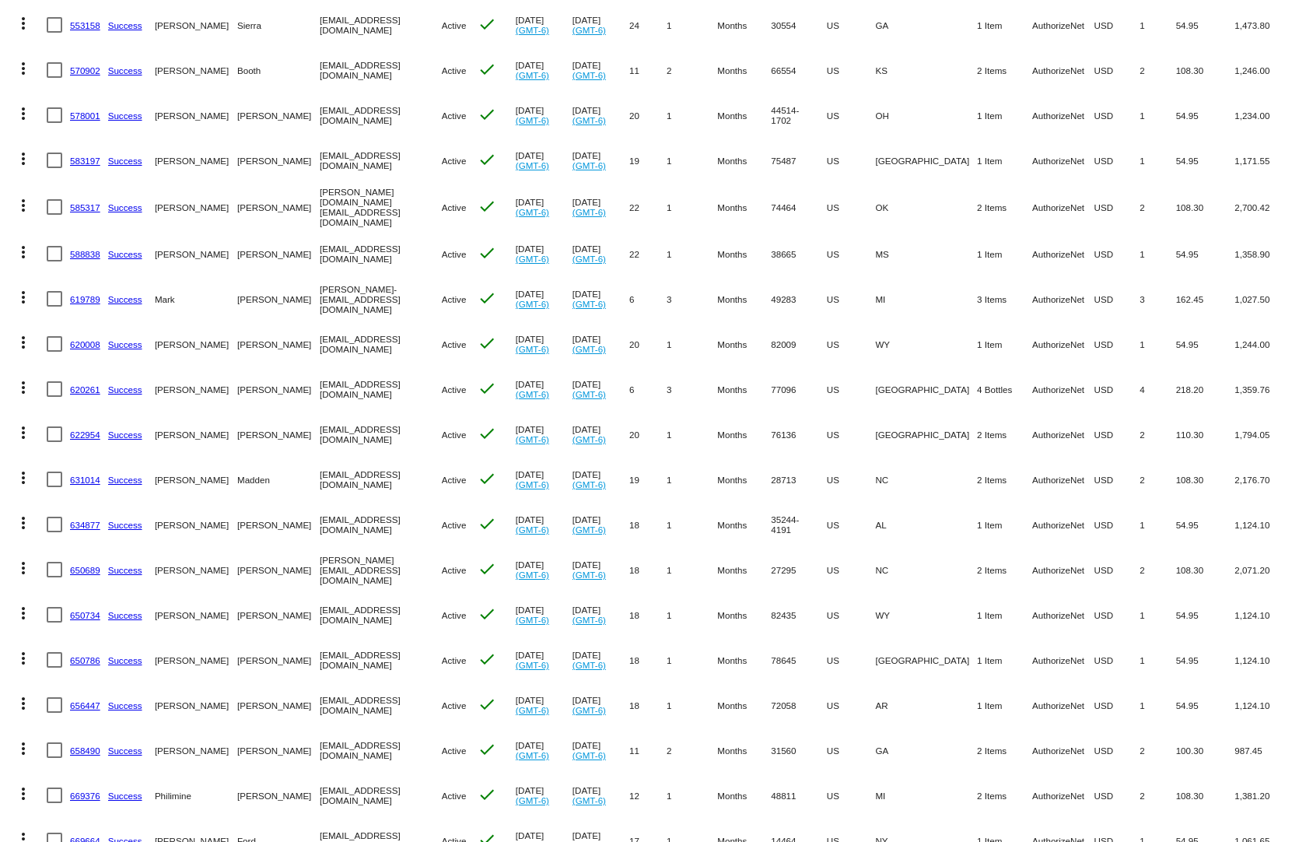
click at [84, 745] on link "658490" at bounding box center [85, 750] width 30 height 10
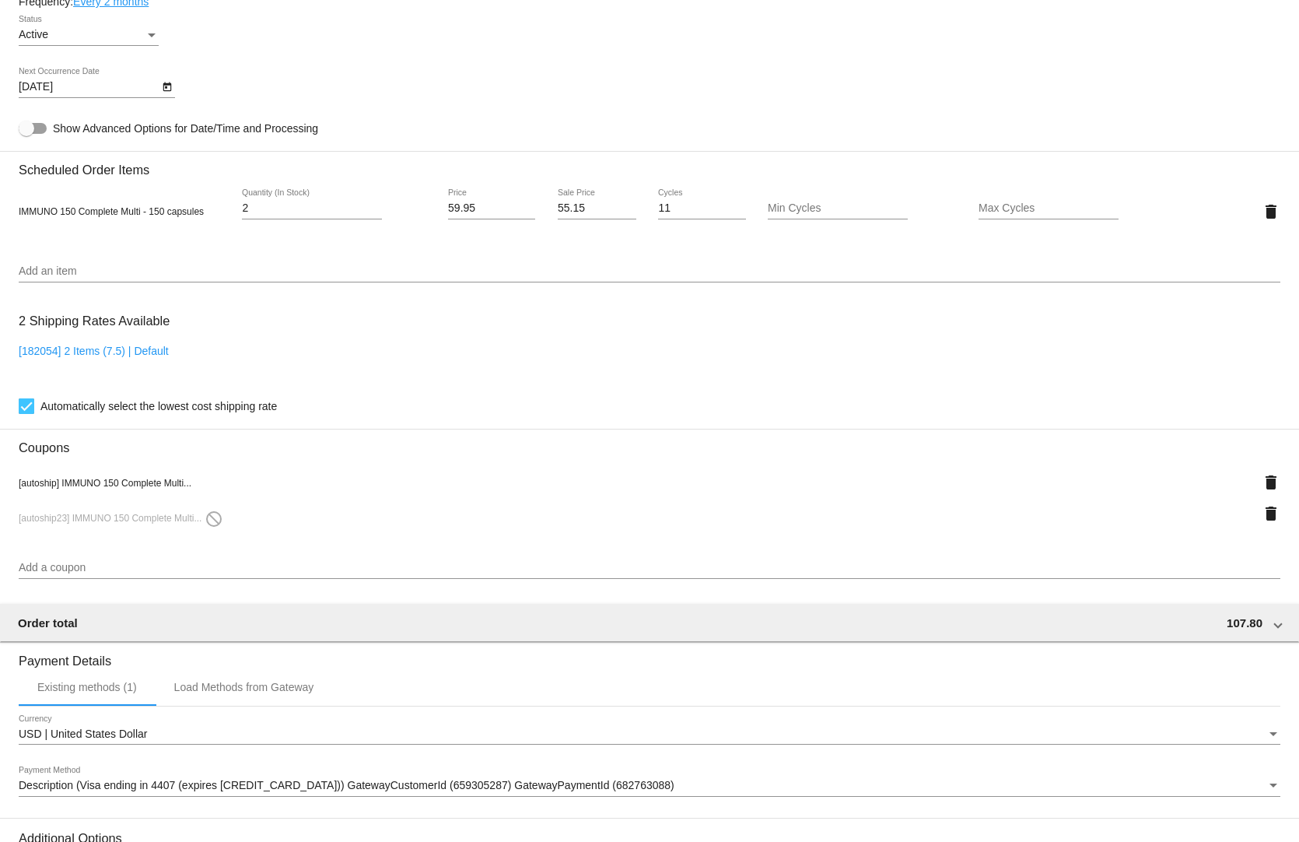
scroll to position [1011, 0]
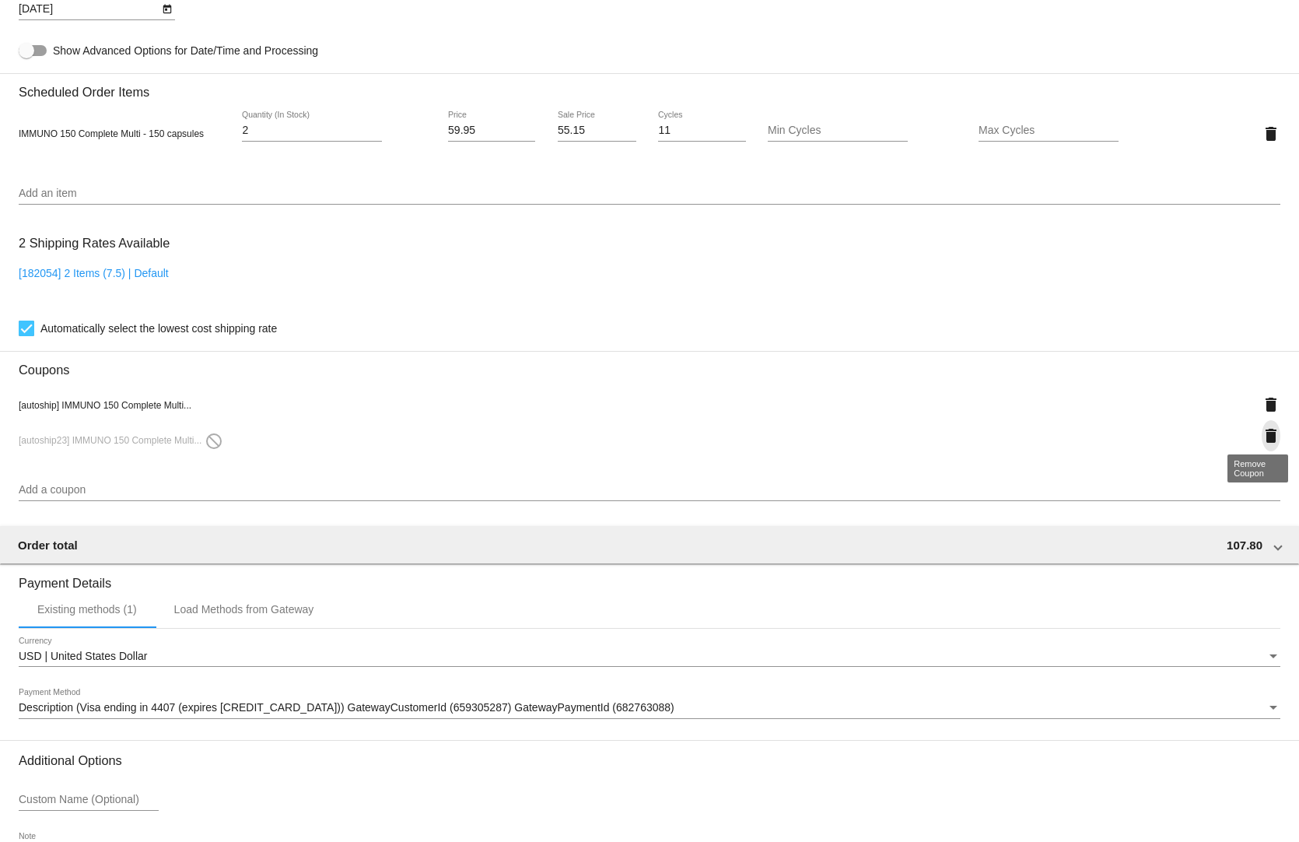
click at [1262, 428] on mat-icon "delete" at bounding box center [1271, 435] width 19 height 19
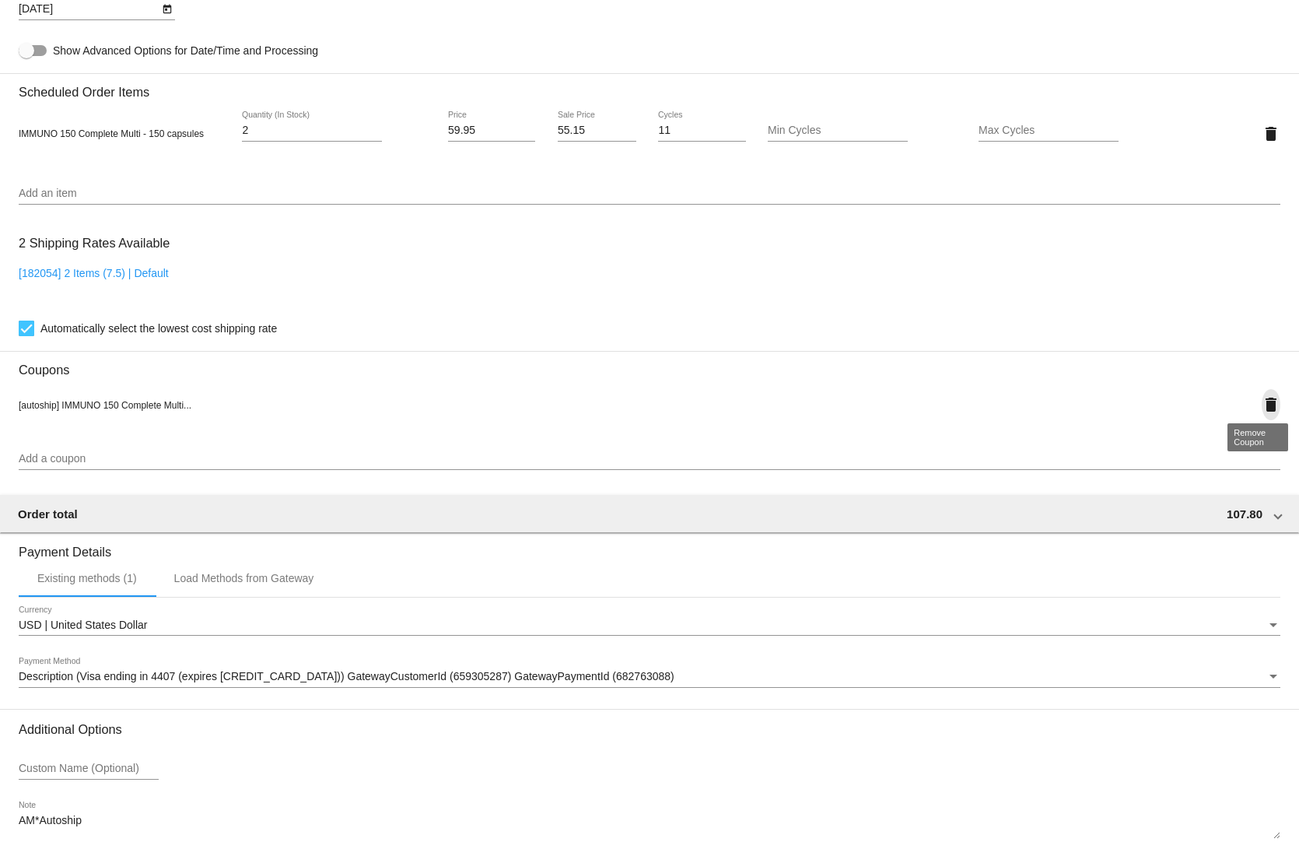
click at [1262, 397] on mat-icon "delete" at bounding box center [1271, 404] width 19 height 19
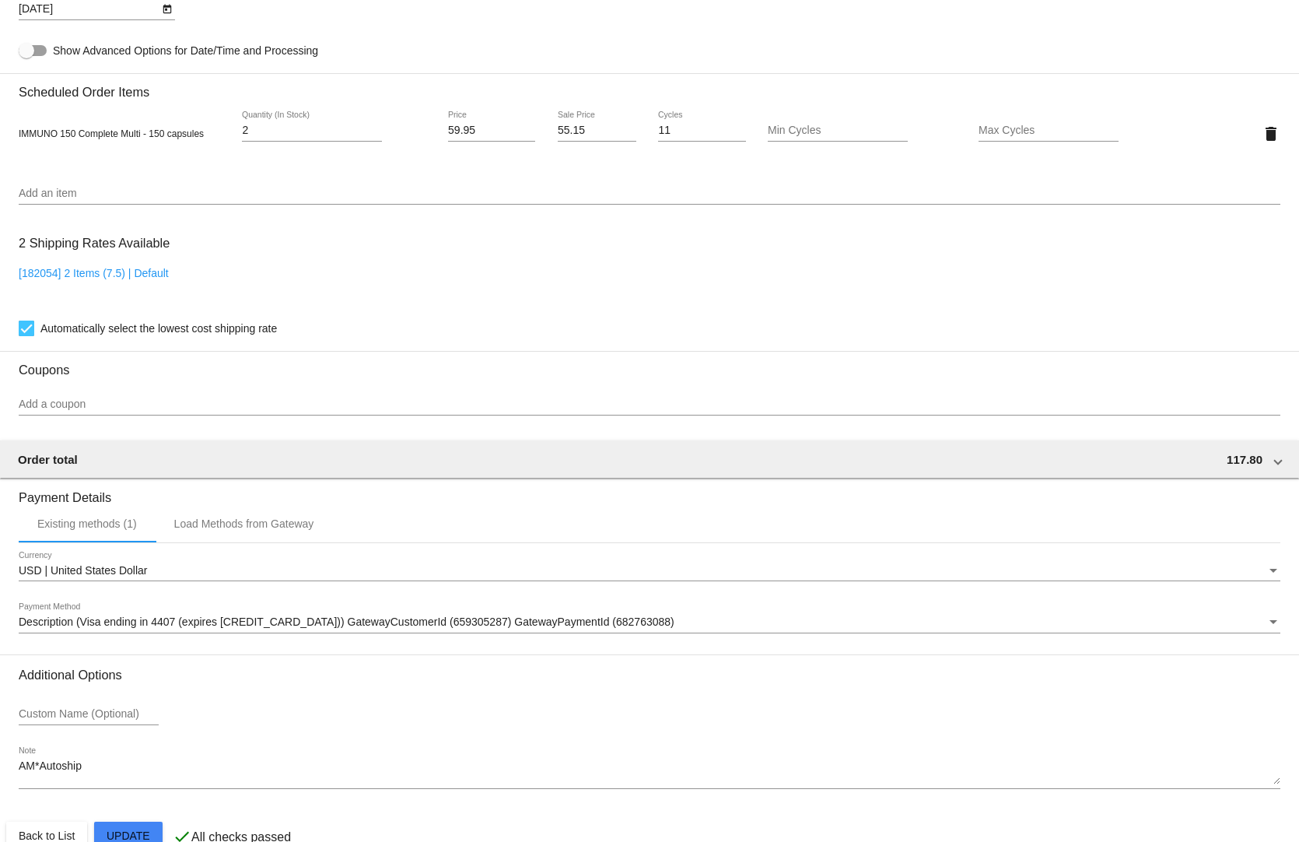
click at [136, 828] on mat-card "Customer 4224031: Revis Wasdin rwwkjv@gmail.com Customer Shipping Enter Shippin…" at bounding box center [649, 97] width 1299 height 1556
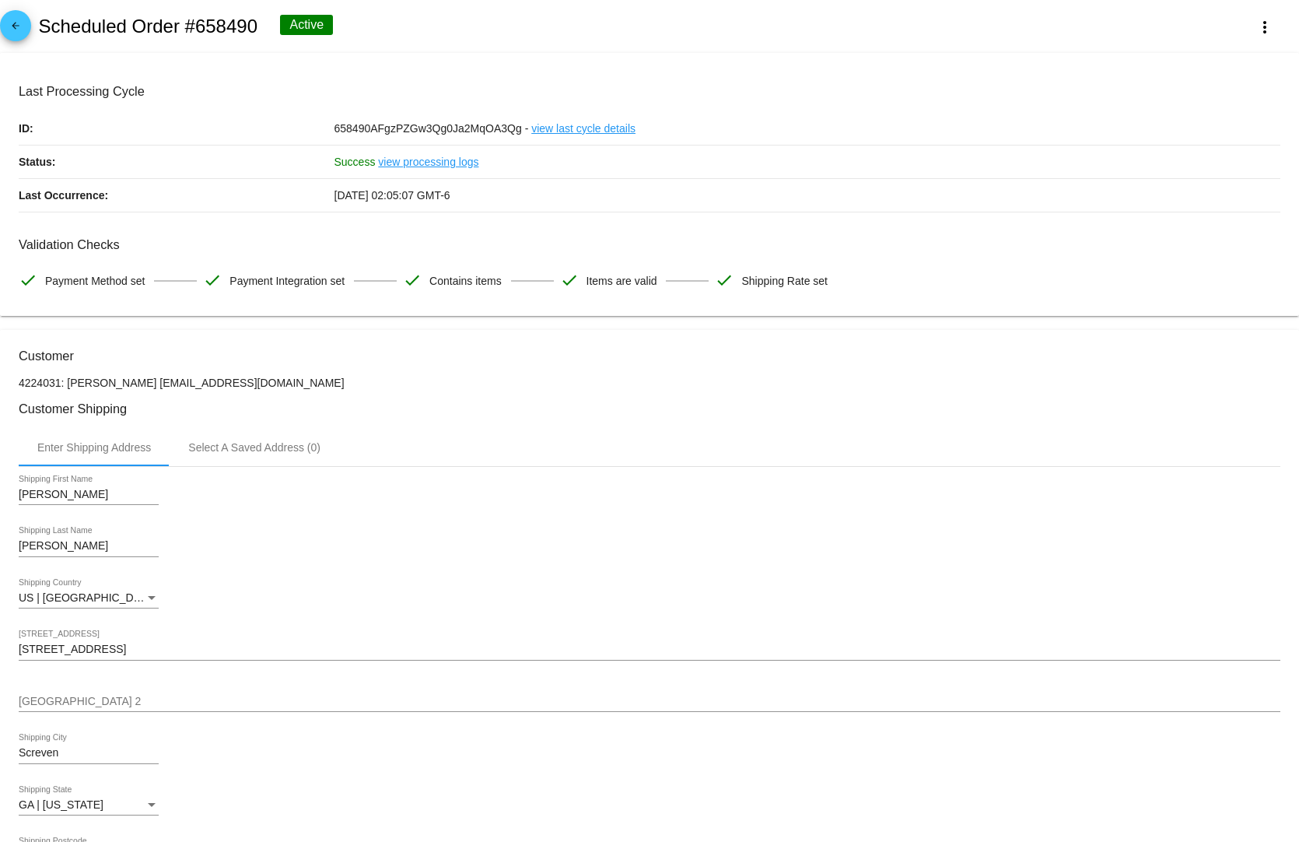
select select "7"
select select "2025"
select select "8"
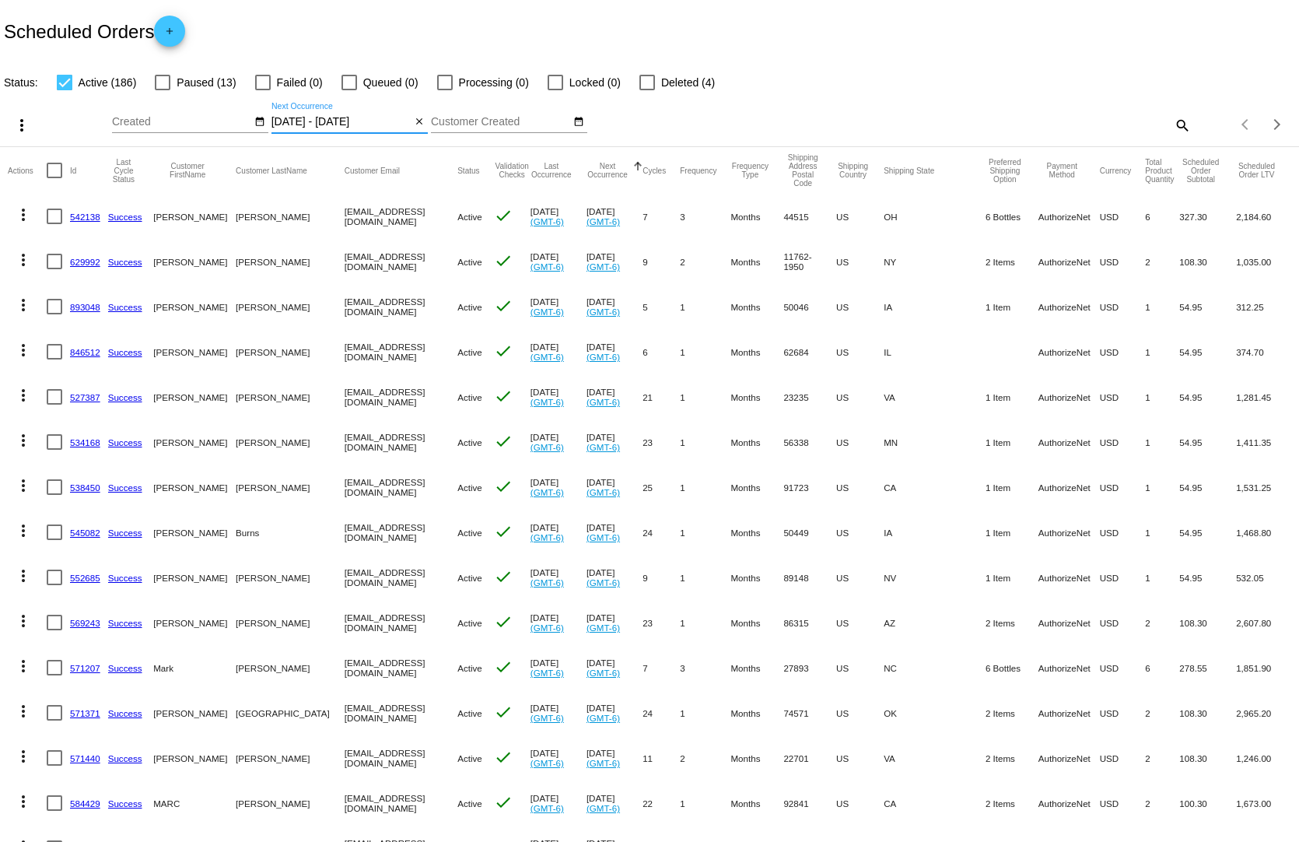
click at [338, 116] on input "[DATE] - [DATE]" at bounding box center [341, 122] width 140 height 12
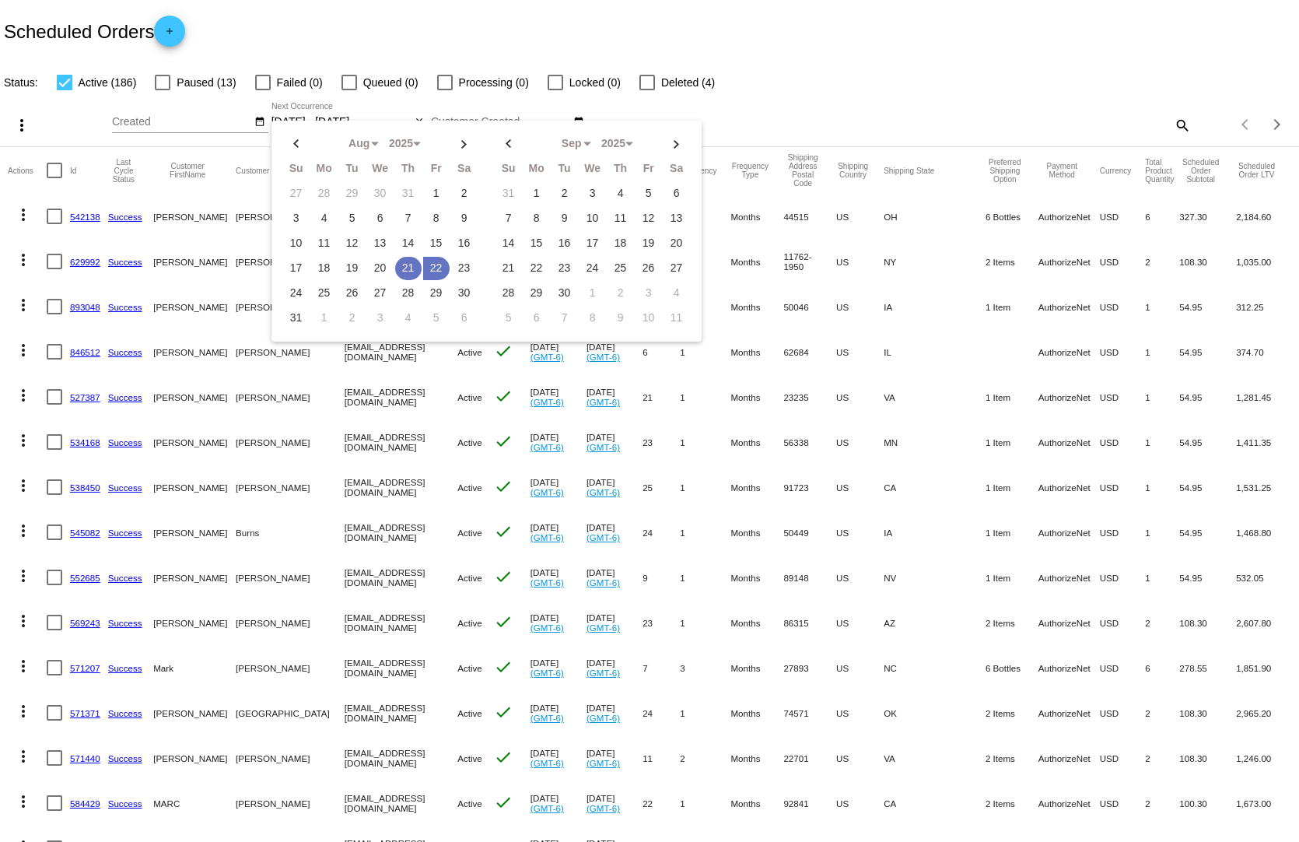
click at [405, 257] on td "21" at bounding box center [408, 268] width 26 height 23
type input "[DATE] - [DATE]"
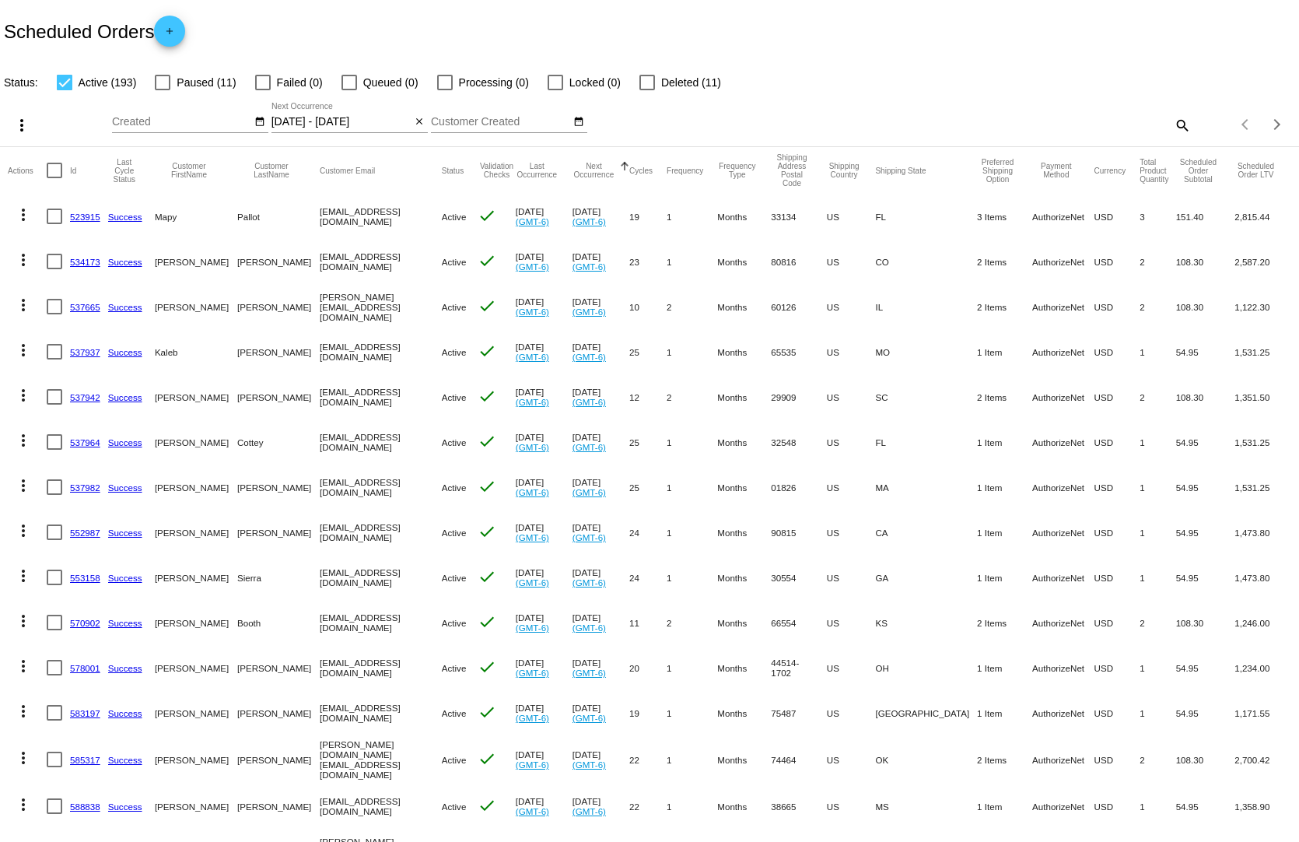
click at [325, 103] on div "[DATE] - [DATE] Aug Jan Feb Mar Apr Su" at bounding box center [341, 118] width 140 height 30
click at [327, 116] on input "[DATE] - [DATE]" at bounding box center [341, 122] width 140 height 12
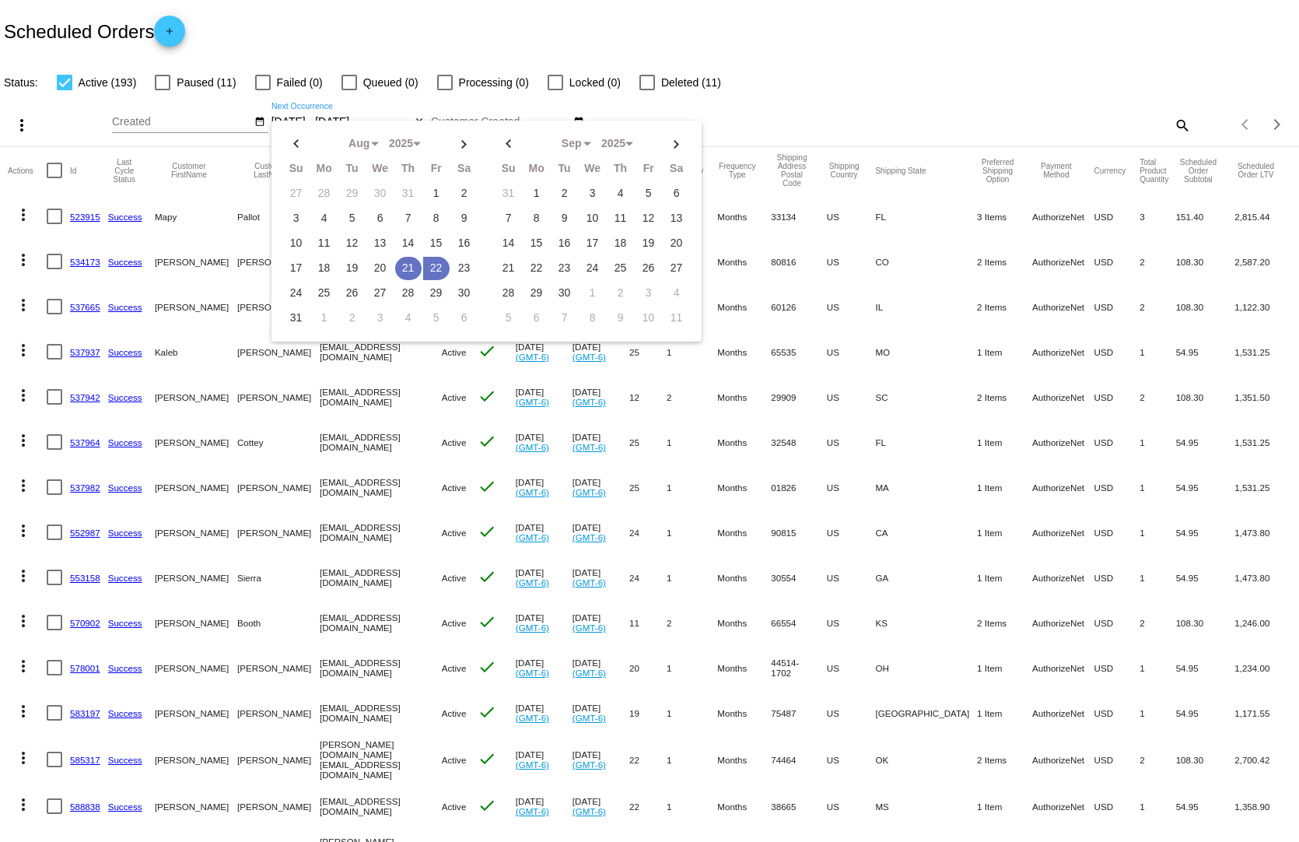
click at [398, 261] on td "21" at bounding box center [408, 268] width 26 height 23
type input "[DATE] - [DATE]"
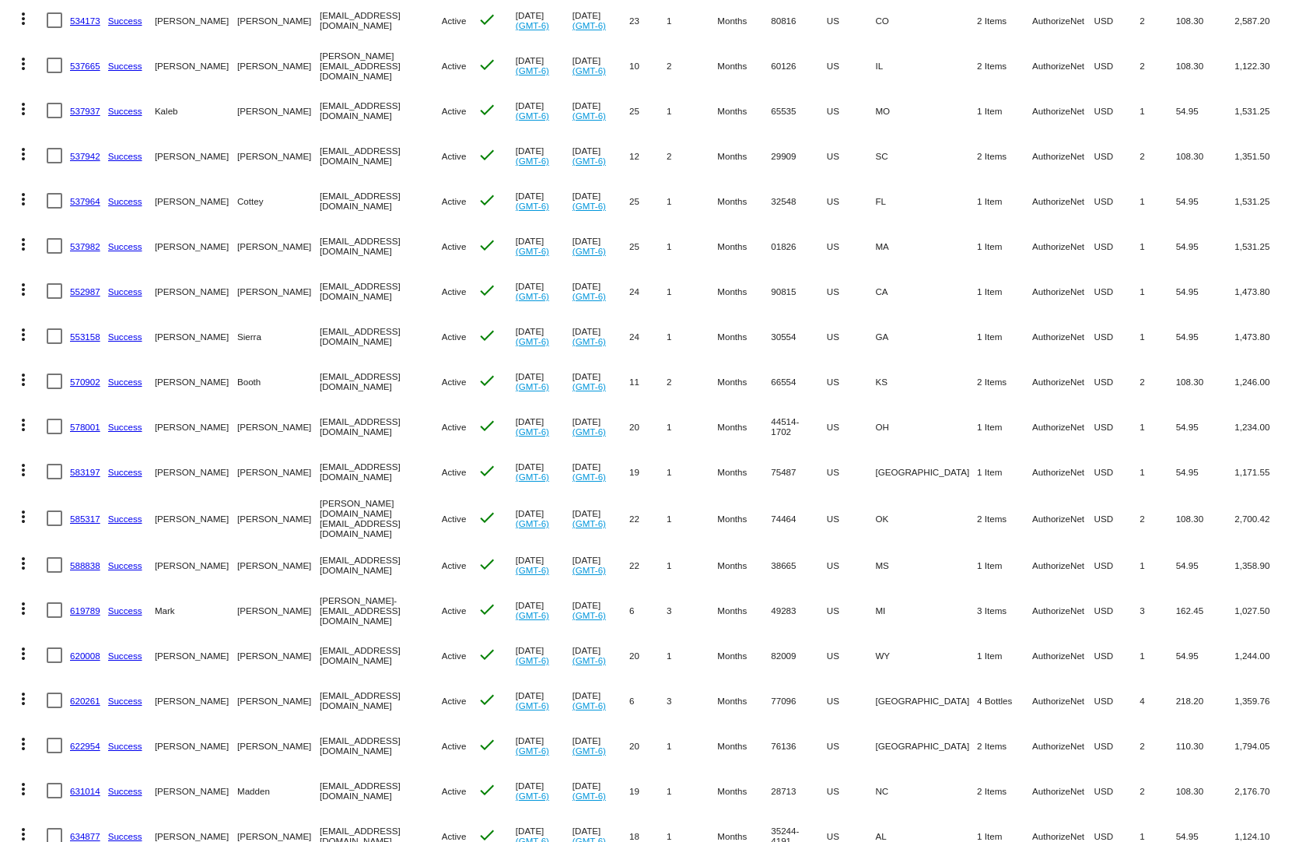
scroll to position [544, 0]
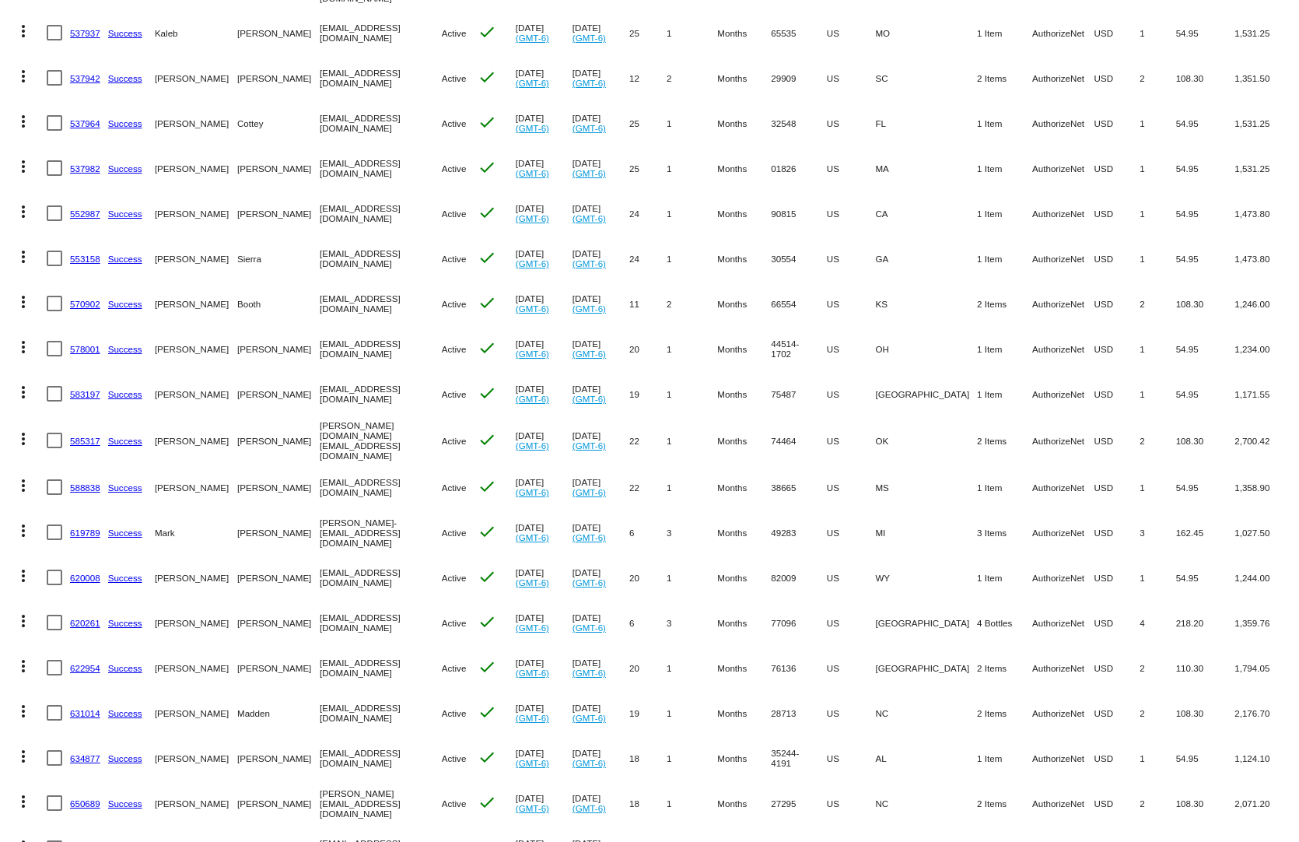
drag, startPoint x: 1130, startPoint y: 731, endPoint x: 941, endPoint y: 744, distance: 189.4
click at [941, 744] on mat-row "more_vert 634877 Success Rick Griffith griffithrl@bellsouth.net Active check Ju…" at bounding box center [649, 757] width 1283 height 45
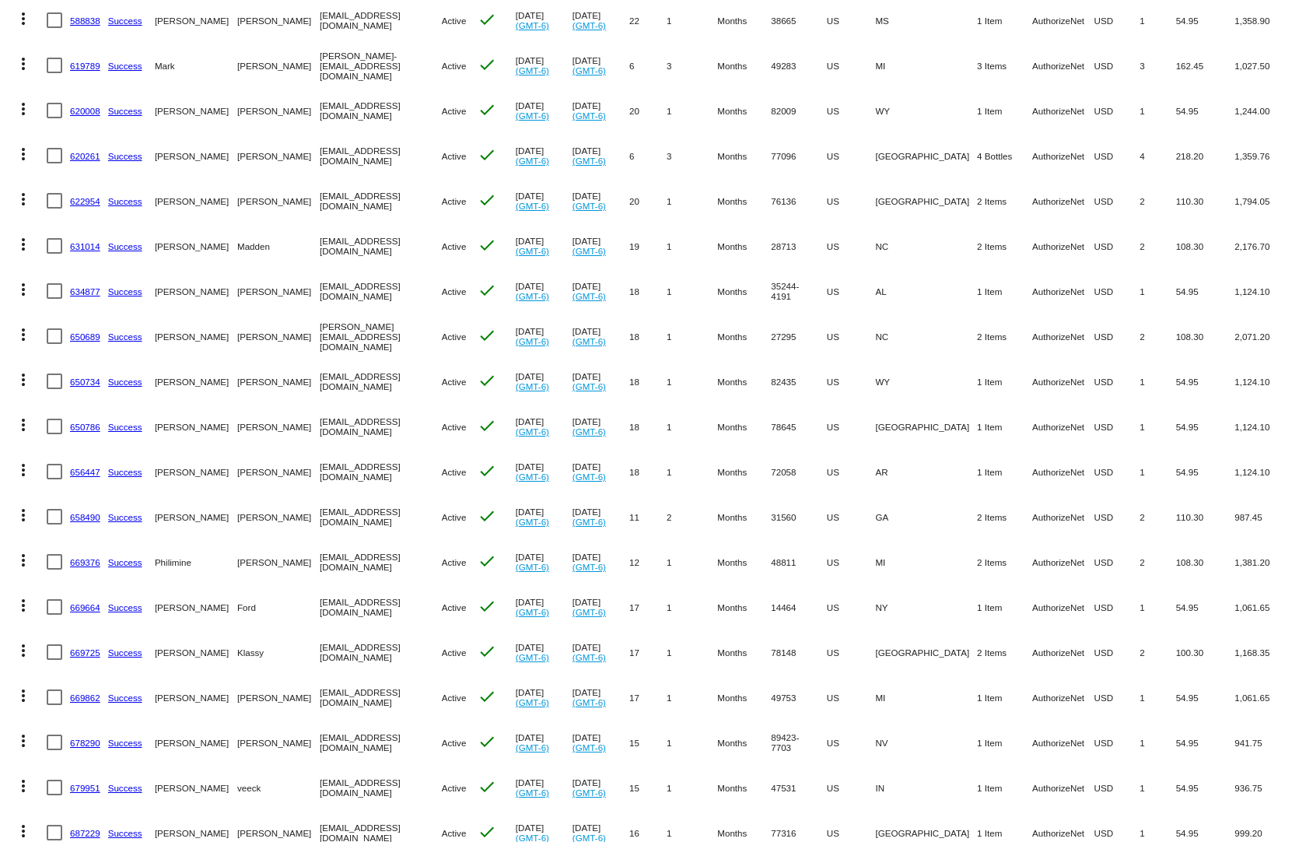
scroll to position [1089, 0]
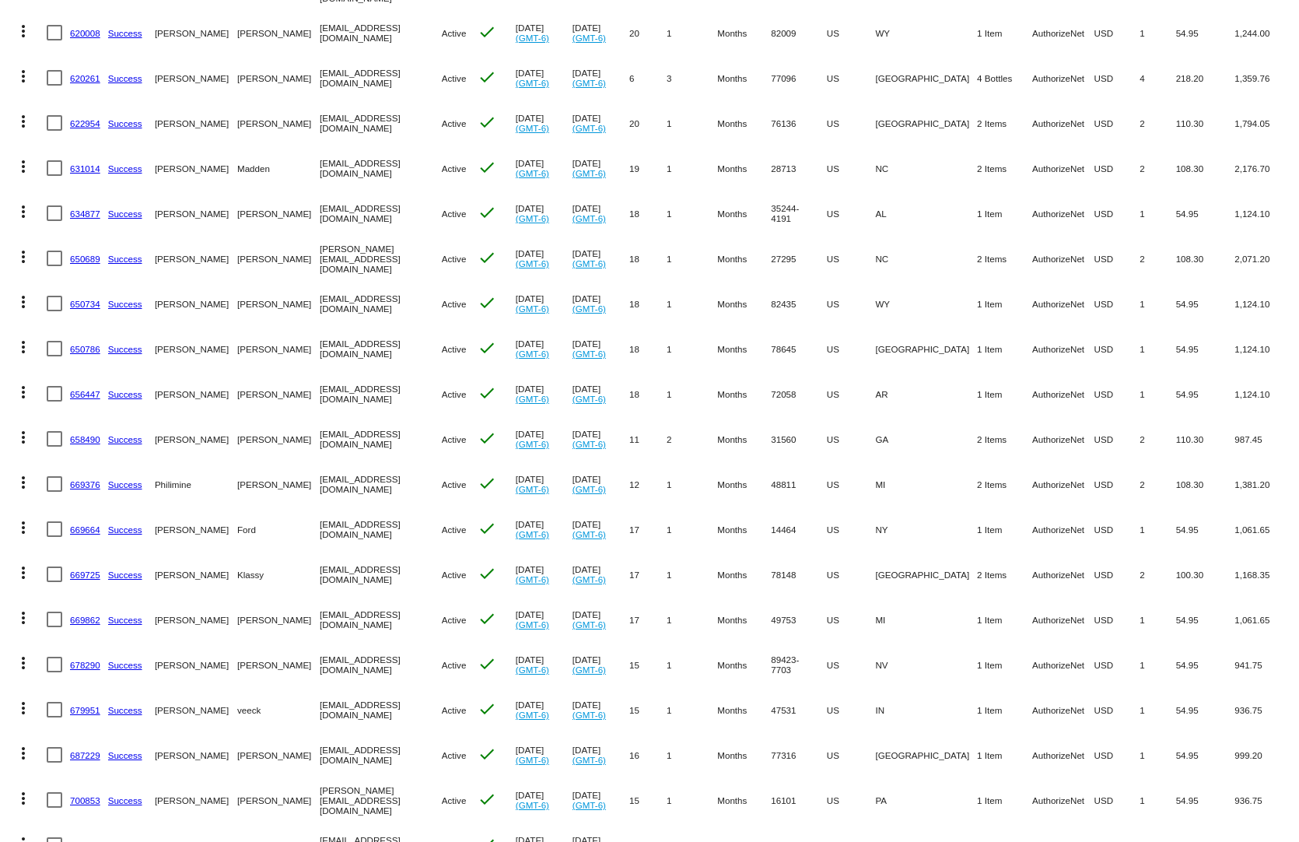
click at [79, 569] on link "669725" at bounding box center [85, 574] width 30 height 10
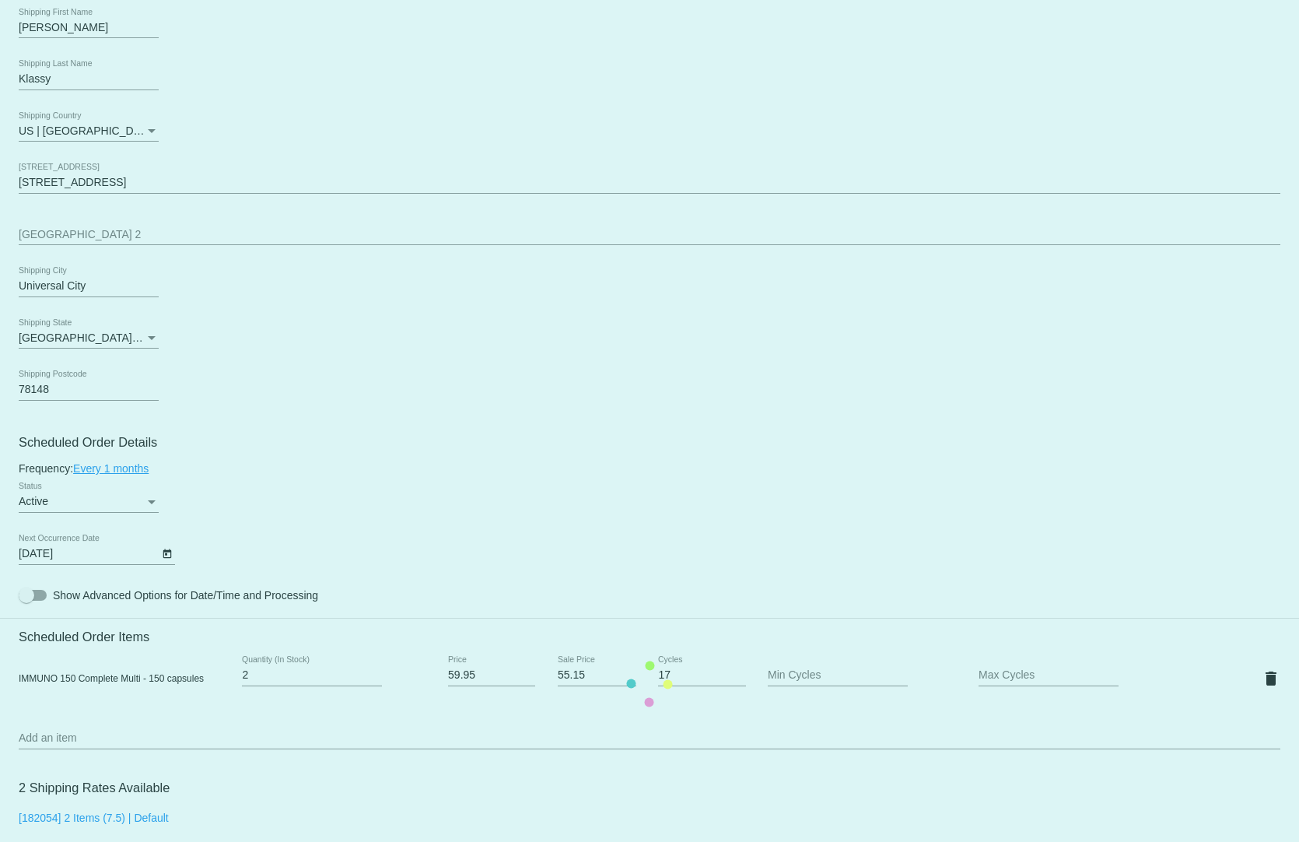
scroll to position [778, 0]
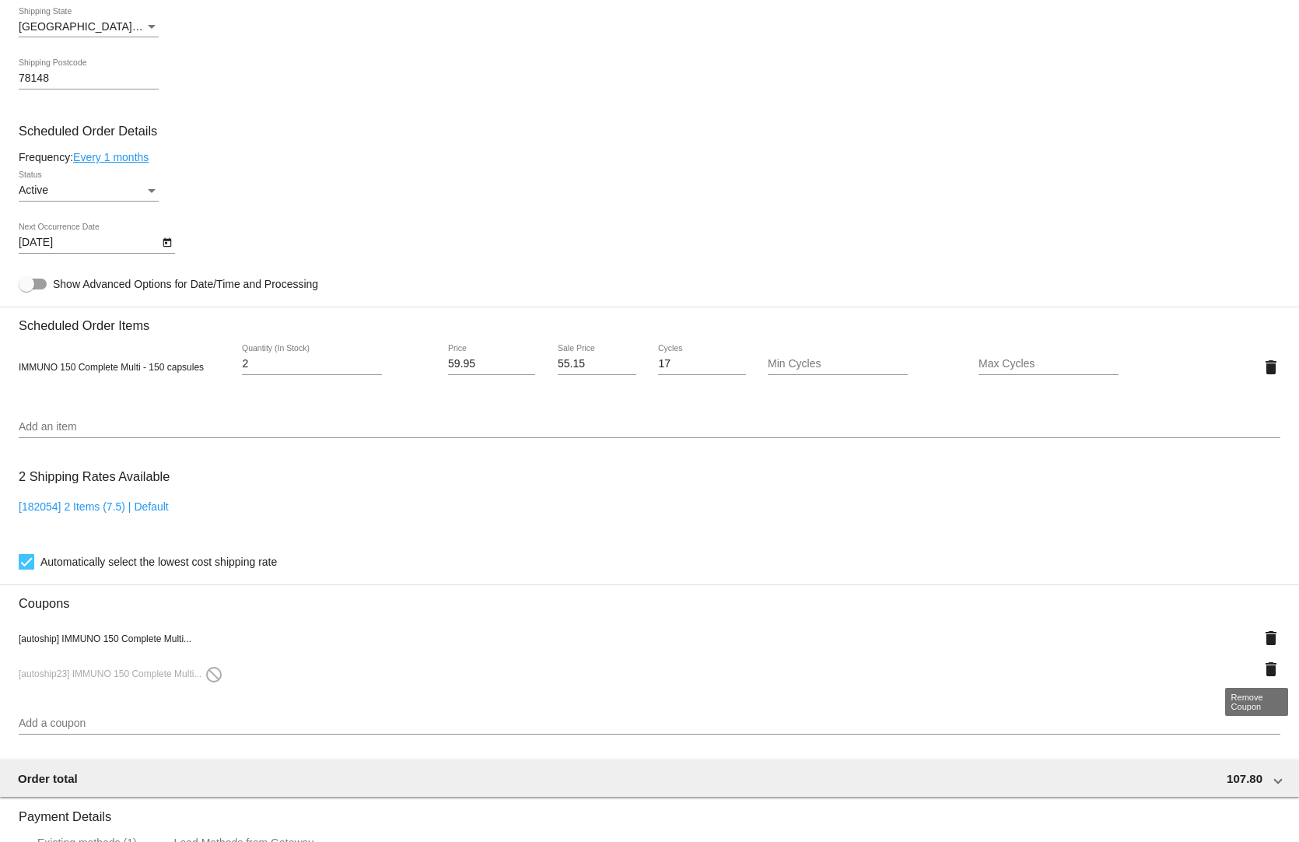
click at [1262, 664] on mat-icon "delete" at bounding box center [1271, 669] width 19 height 19
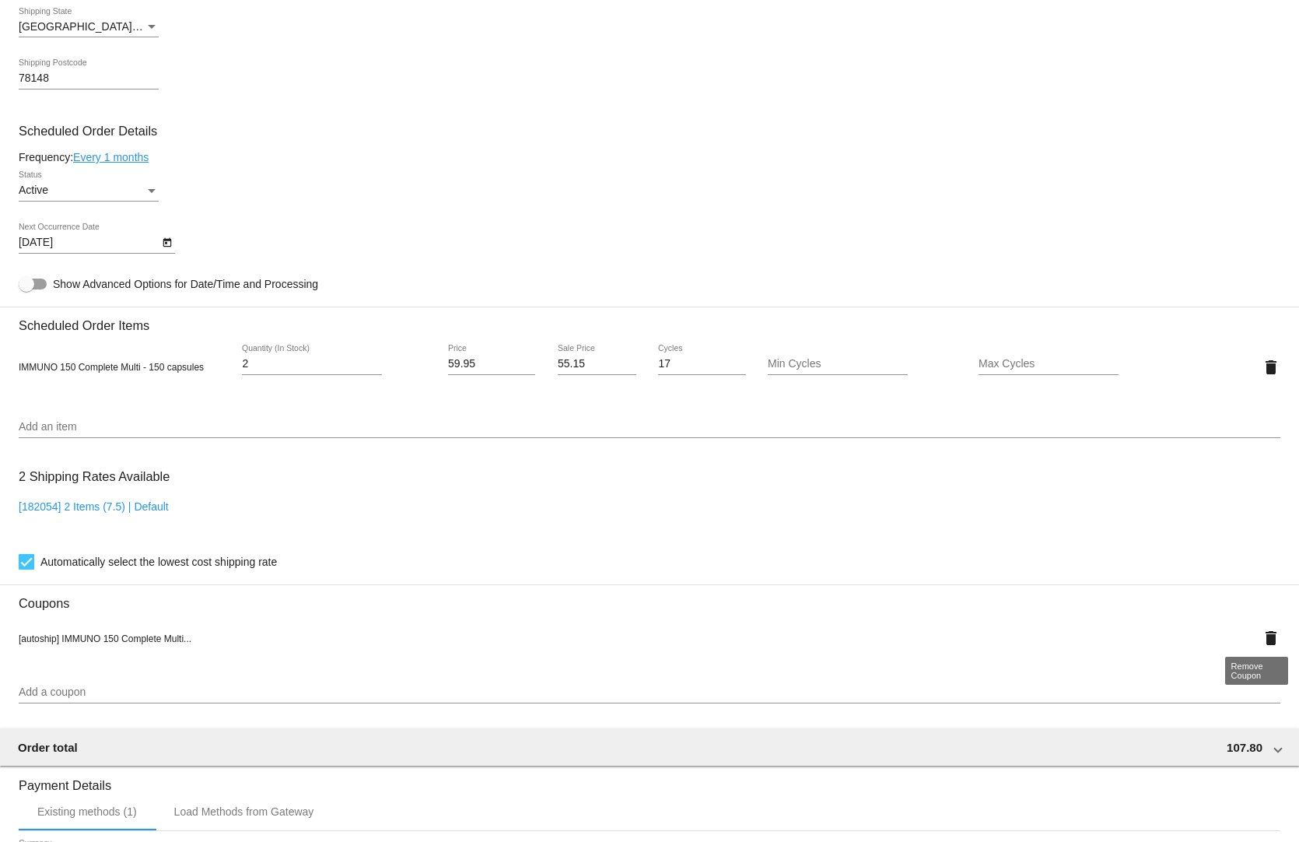
click at [1262, 629] on mat-icon "delete" at bounding box center [1271, 638] width 19 height 19
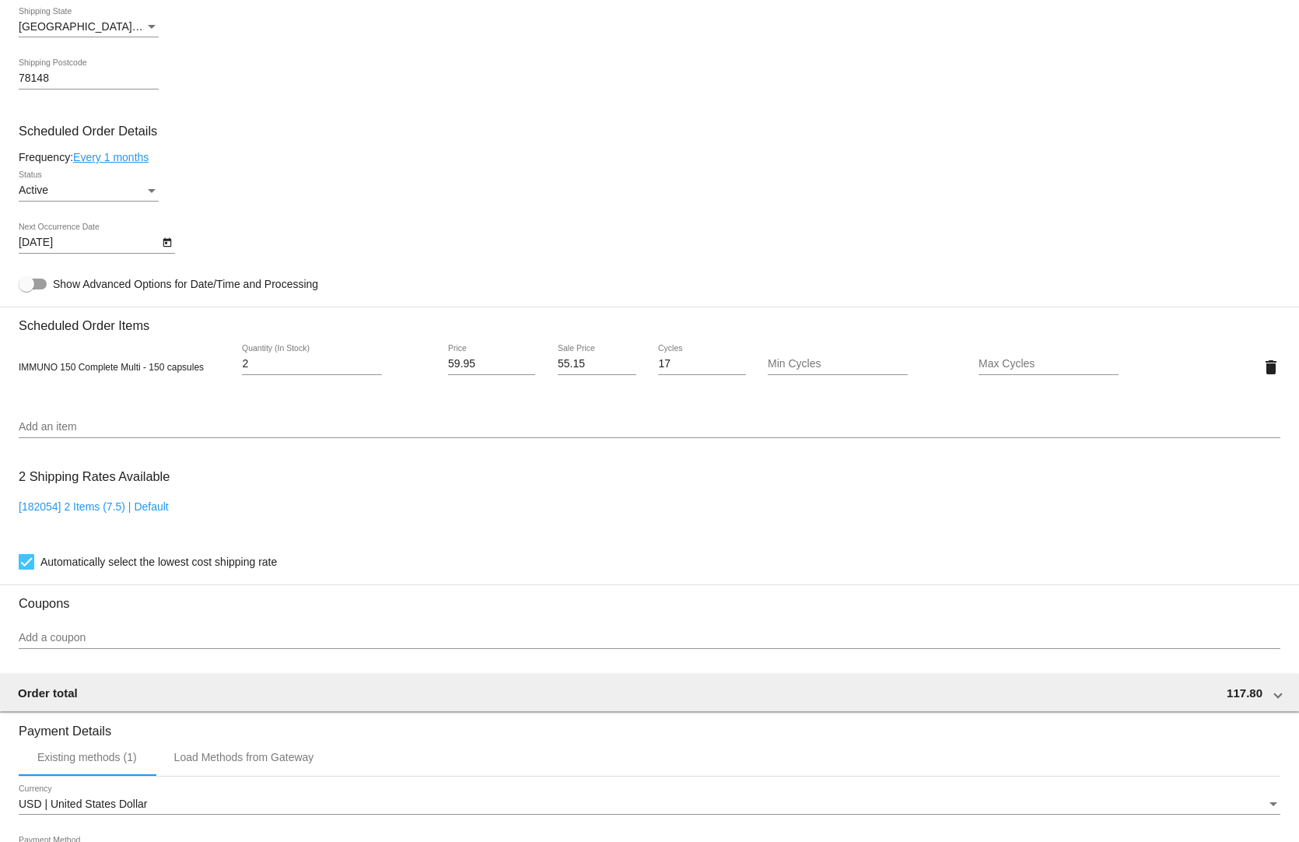
click at [194, 636] on input "Add a coupon" at bounding box center [650, 638] width 1262 height 12
click at [52, 618] on div "Add a coupon" at bounding box center [650, 633] width 1262 height 30
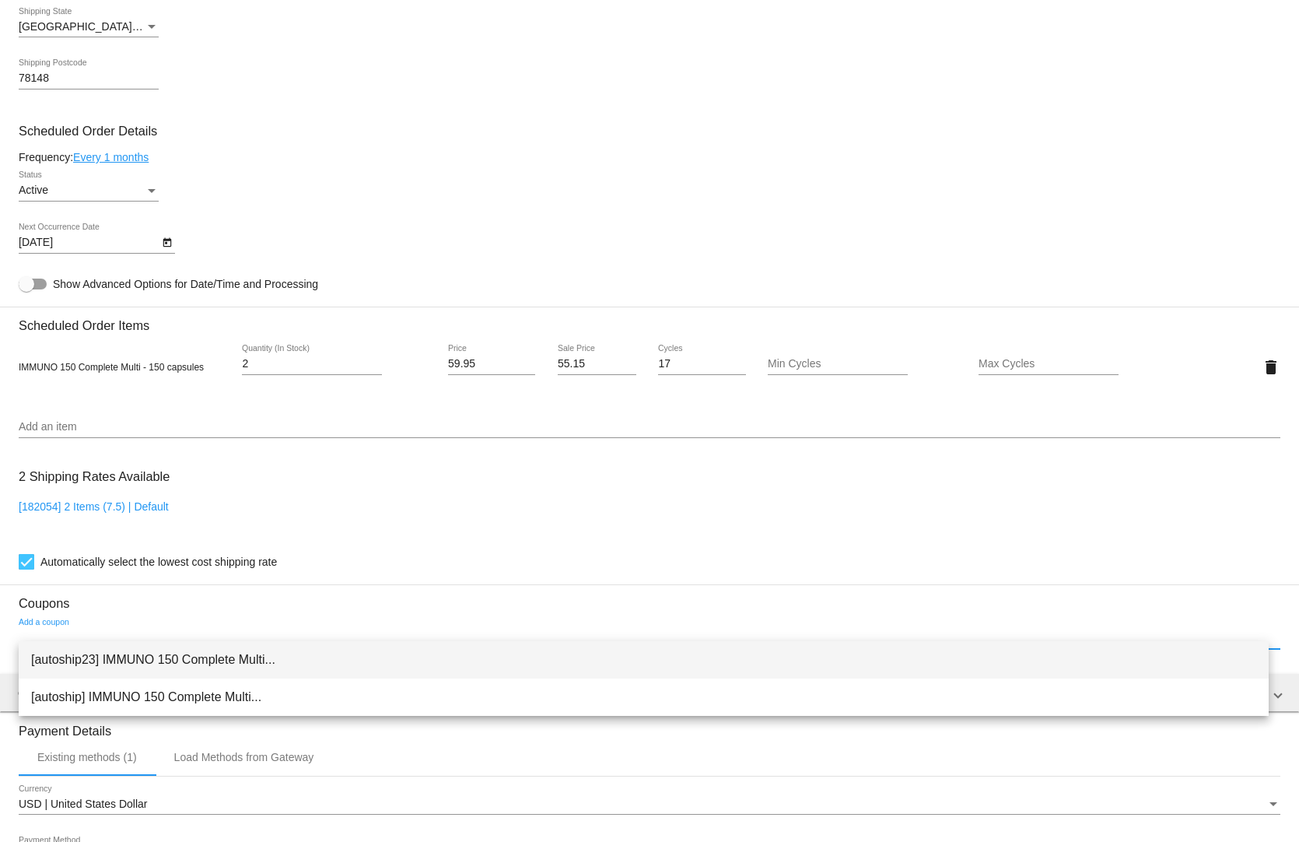
click at [79, 646] on span "[autoship23] IMMUNO 150 Complete Multi..." at bounding box center [643, 659] width 1225 height 37
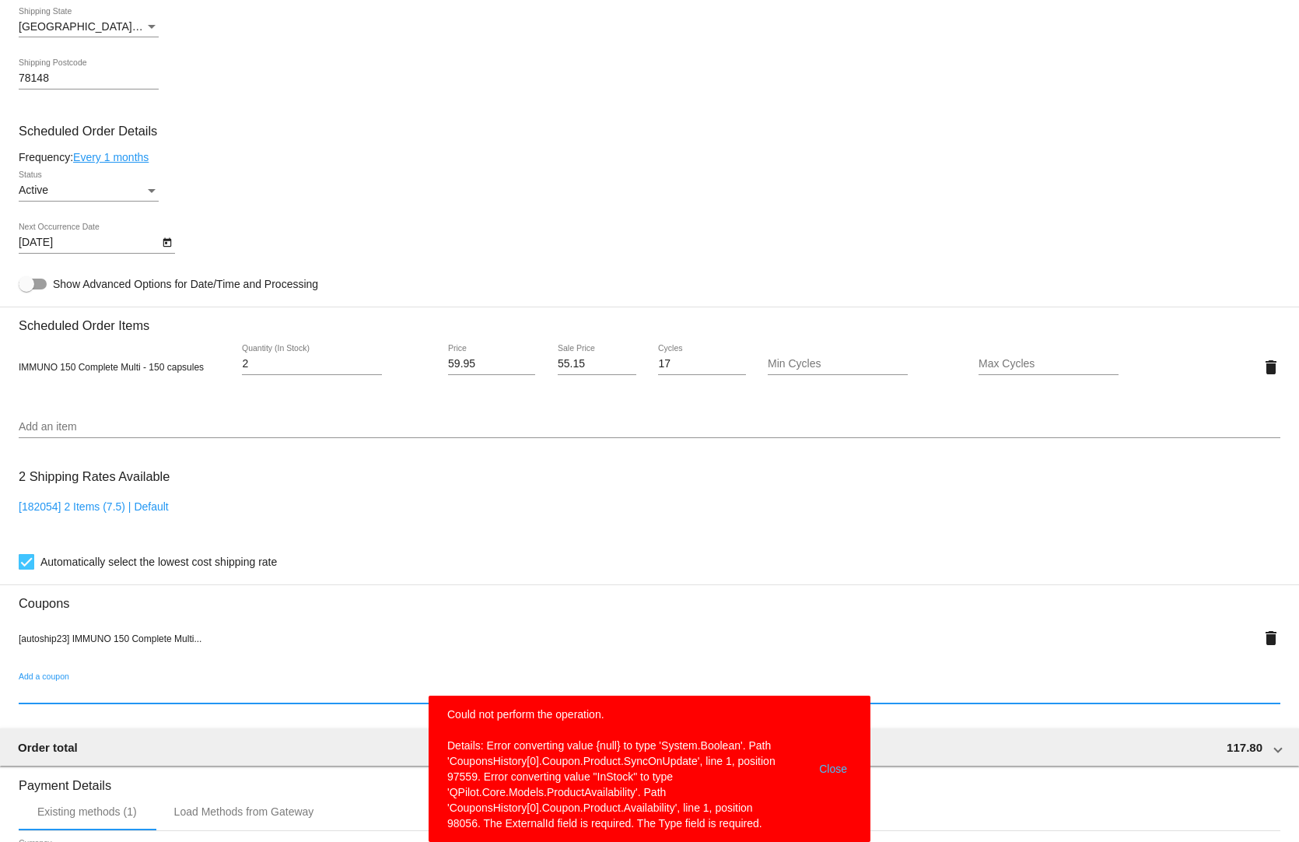
scroll to position [1092, 0]
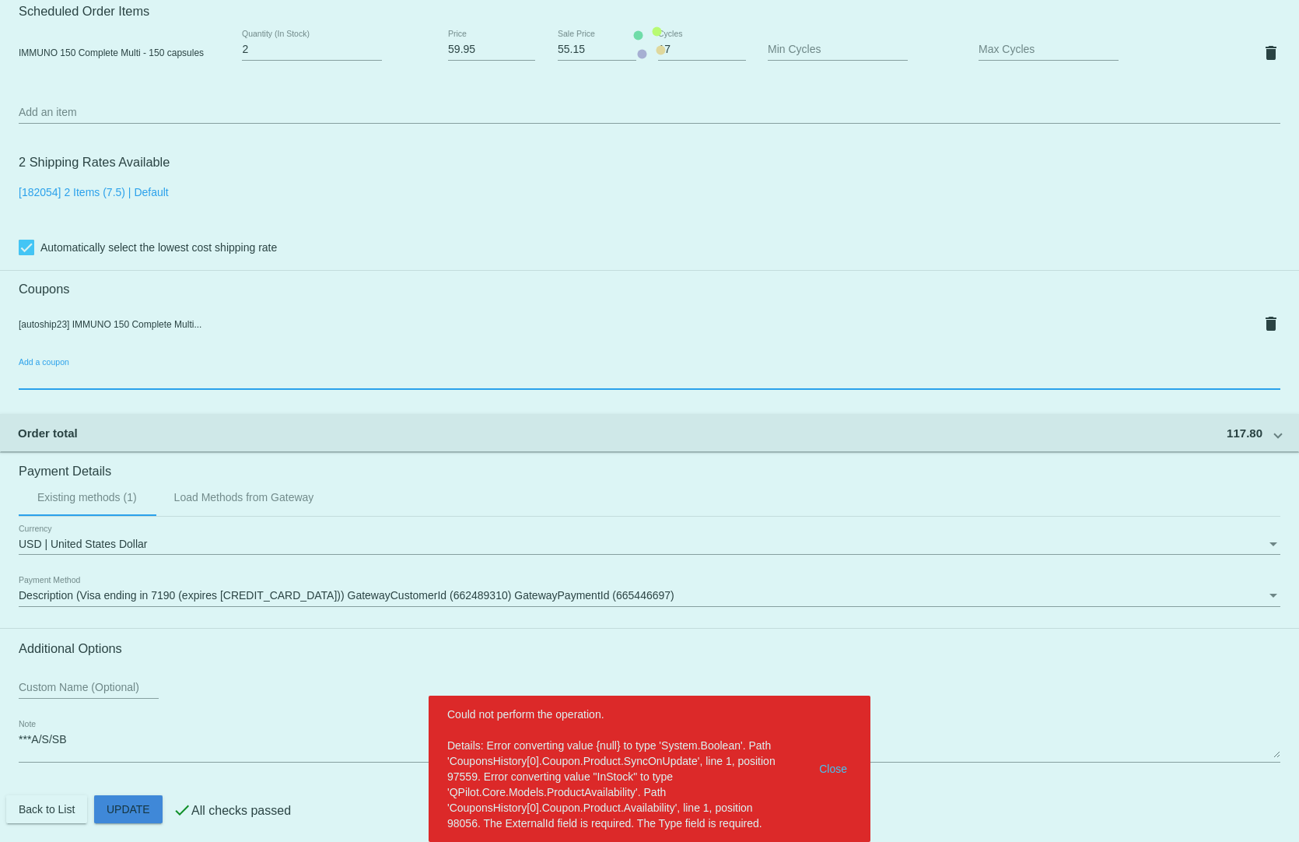
click at [136, 803] on span "Update" at bounding box center [129, 809] width 44 height 12
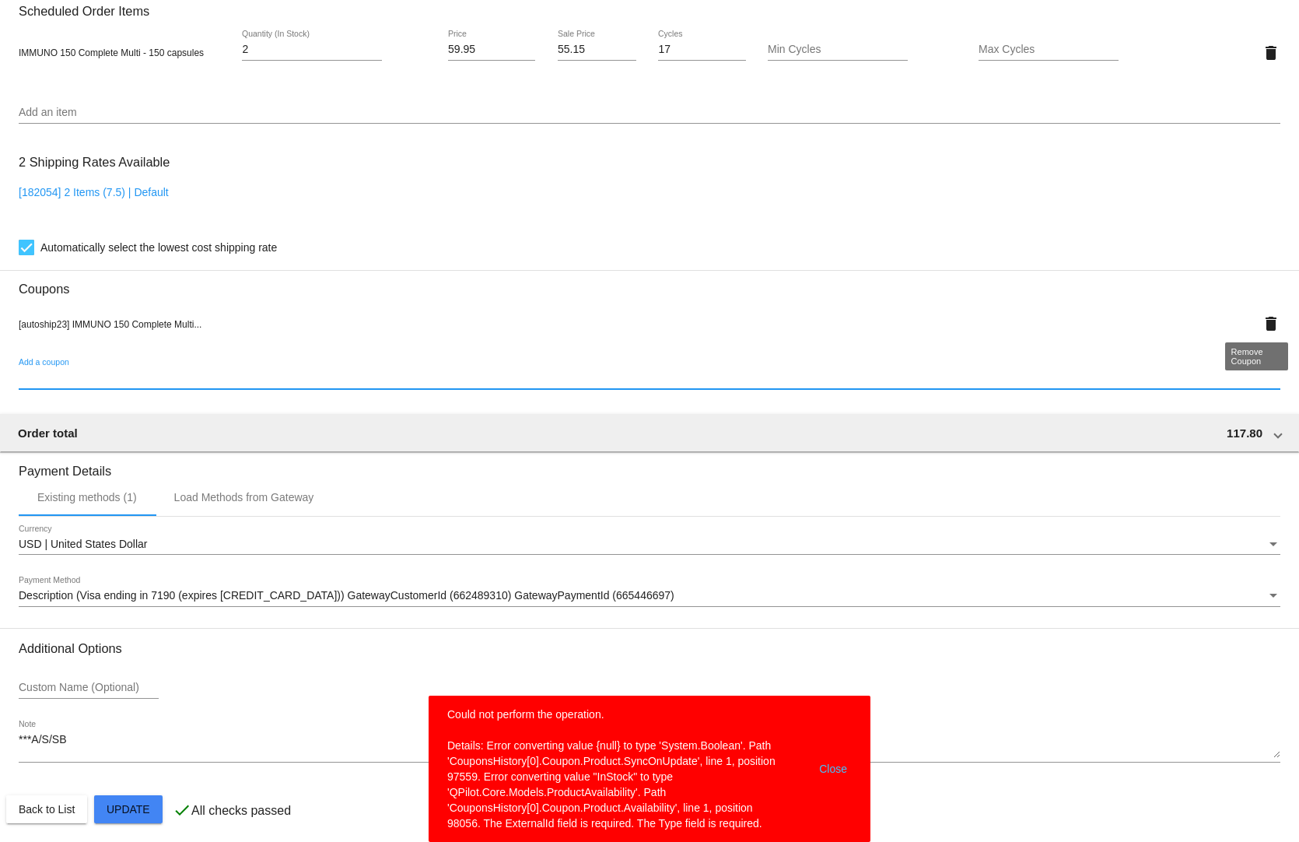
click at [1262, 319] on mat-icon "delete" at bounding box center [1271, 323] width 19 height 19
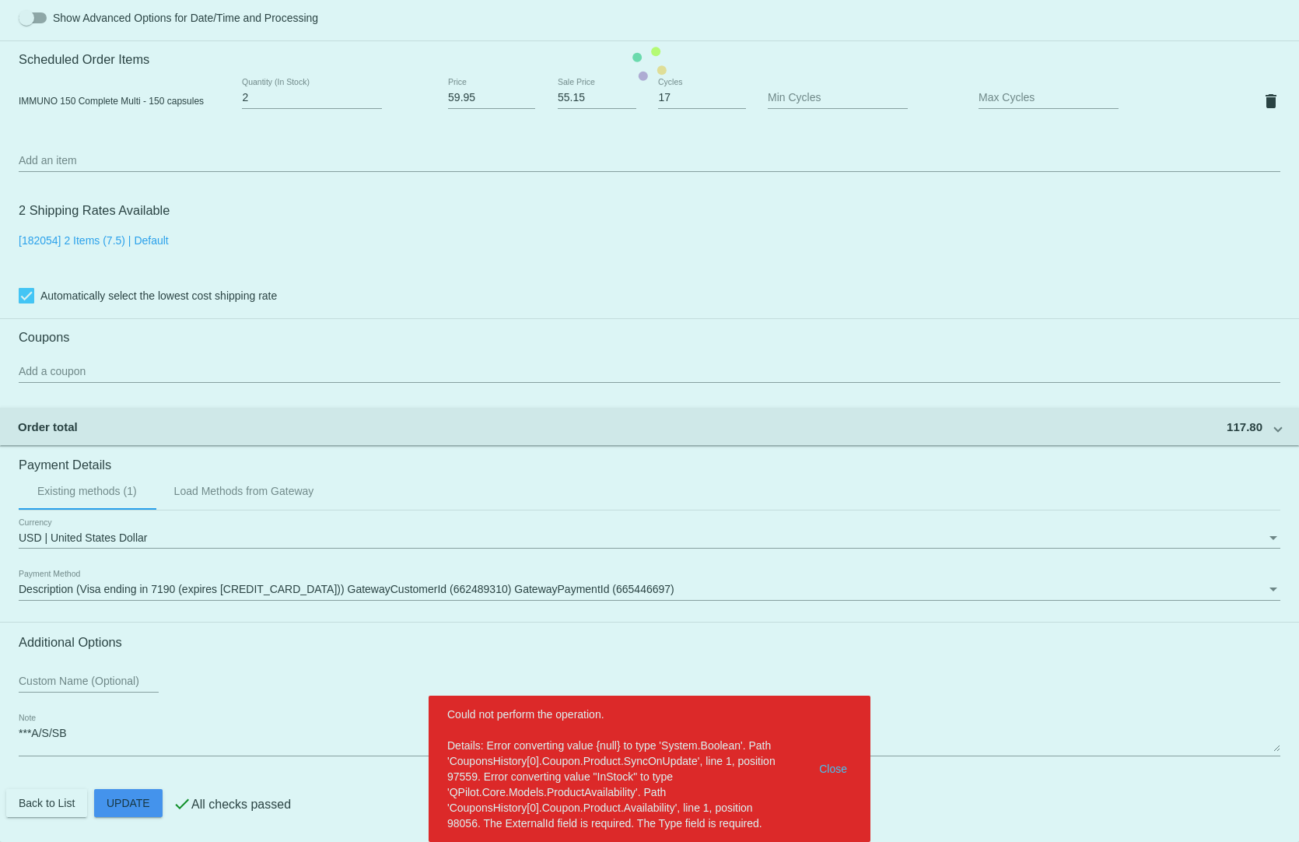
scroll to position [1038, 0]
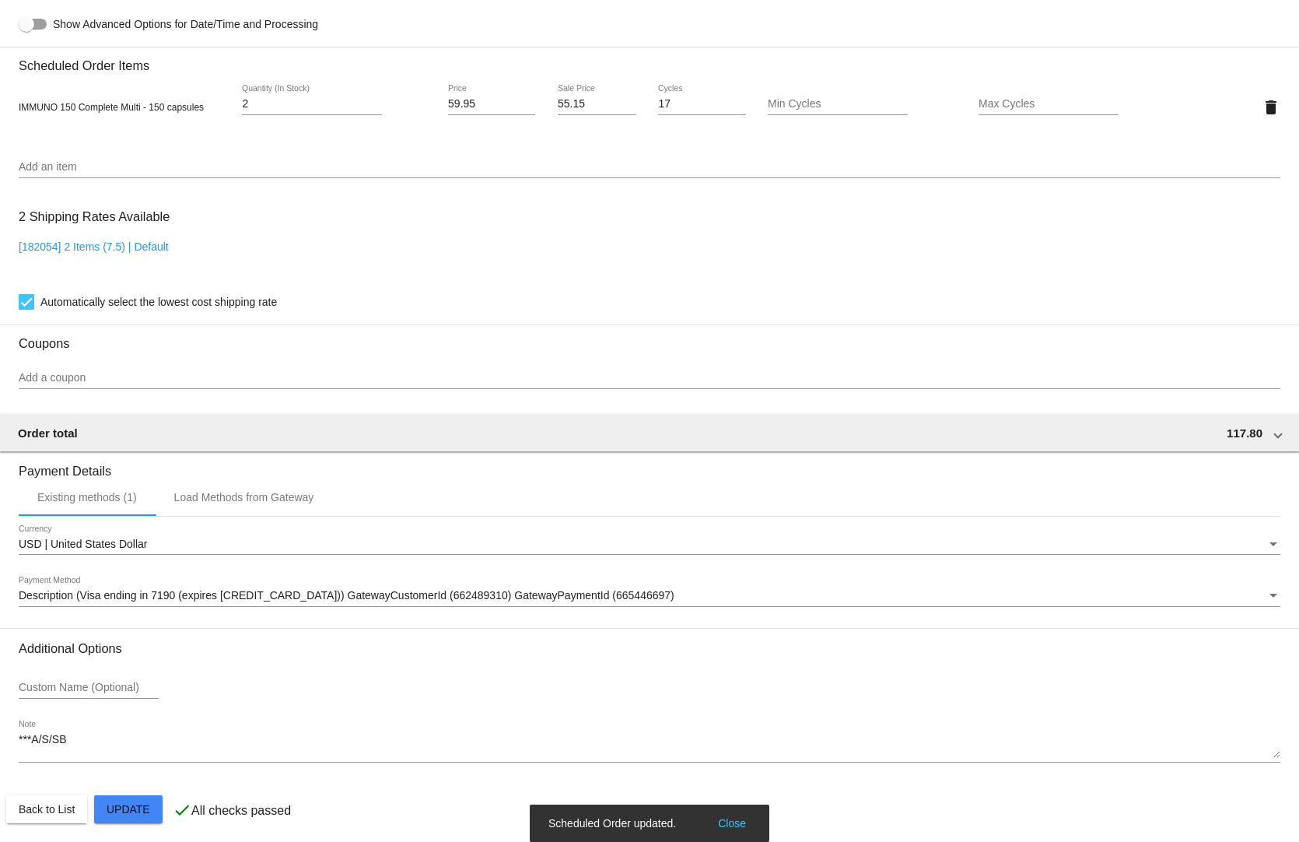
click at [119, 803] on mat-card "Customer 4110907: Sandra Klassy sklassy3@gmail.com Customer Shipping Enter Ship…" at bounding box center [649, 70] width 1299 height 1556
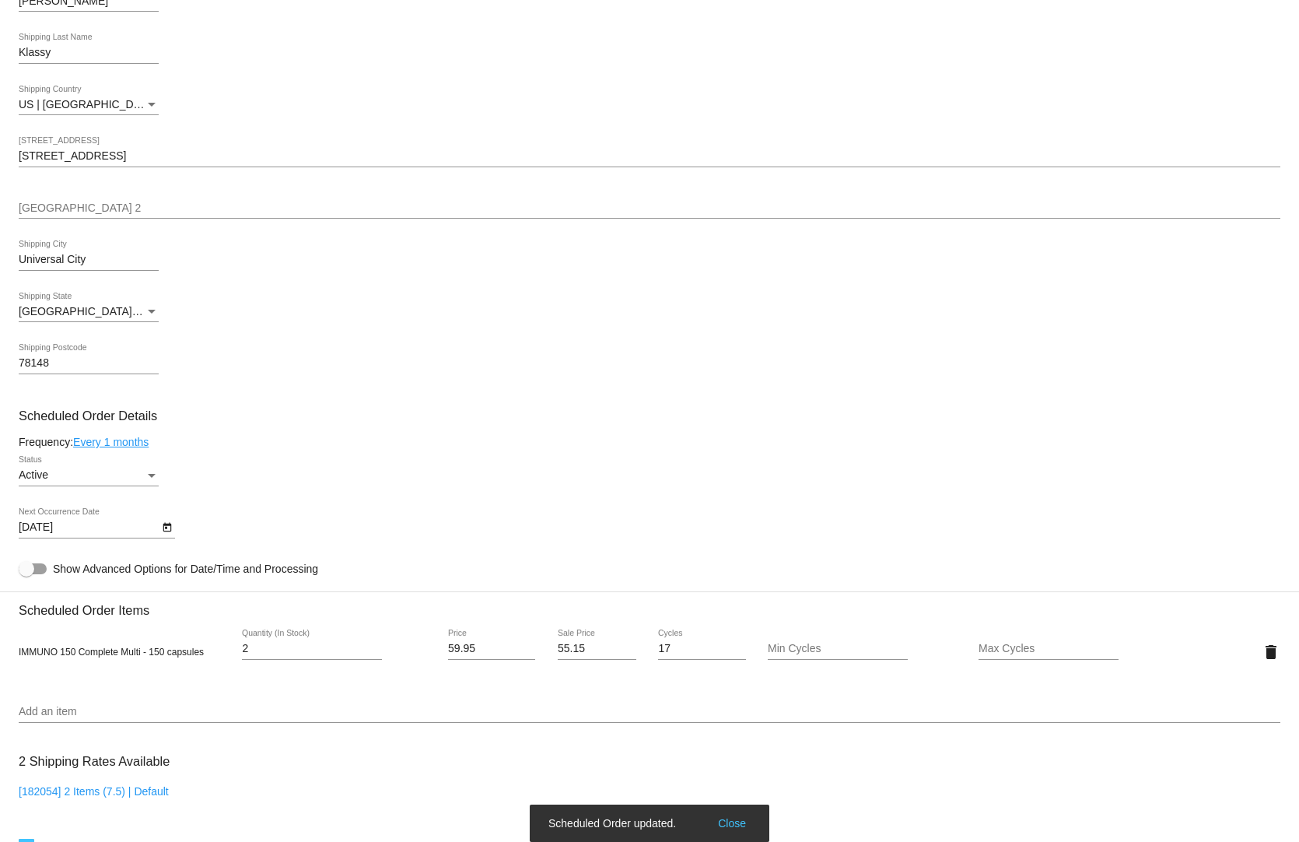
scroll to position [0, 0]
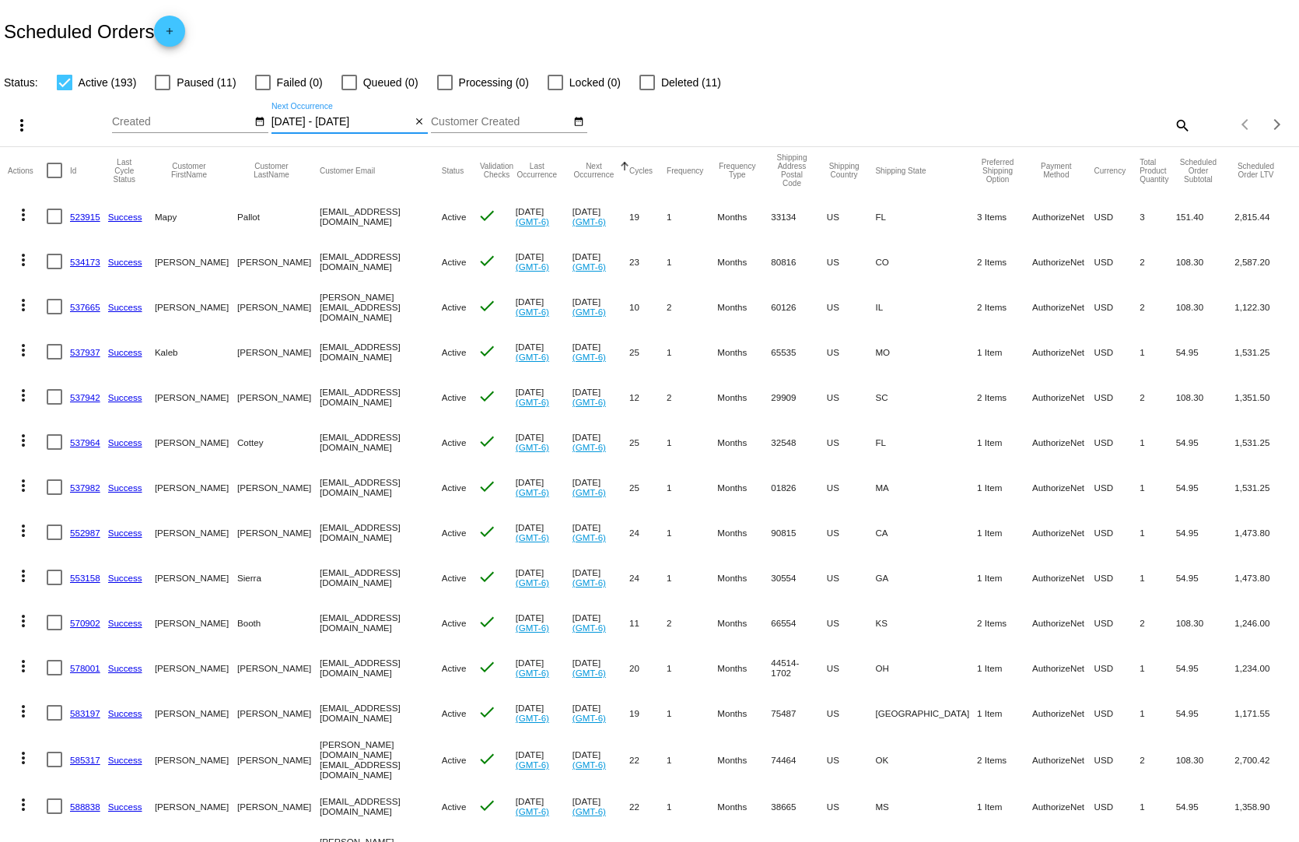
click at [299, 116] on input "[DATE] - [DATE]" at bounding box center [341, 122] width 140 height 12
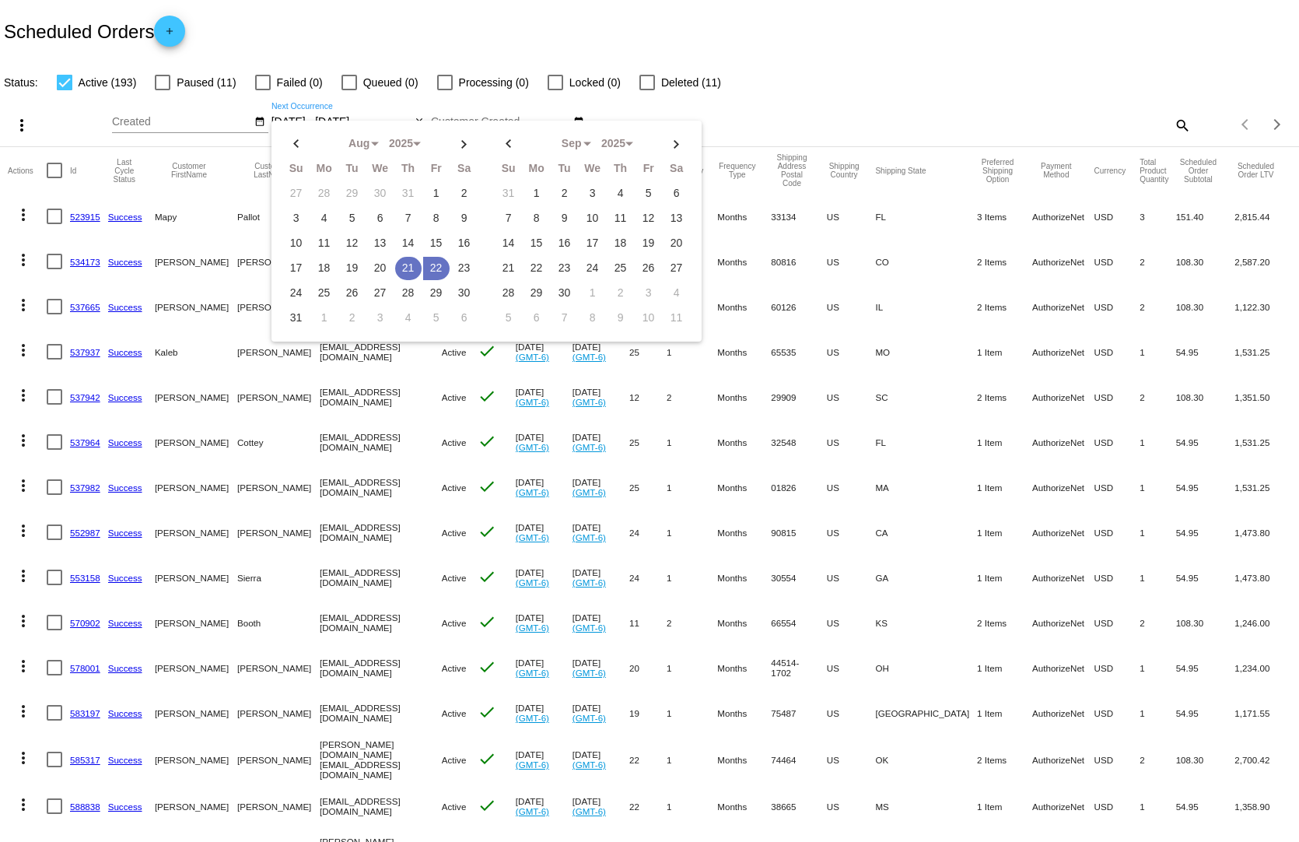
click at [403, 257] on td "21" at bounding box center [408, 268] width 26 height 23
type input "[DATE] - [DATE]"
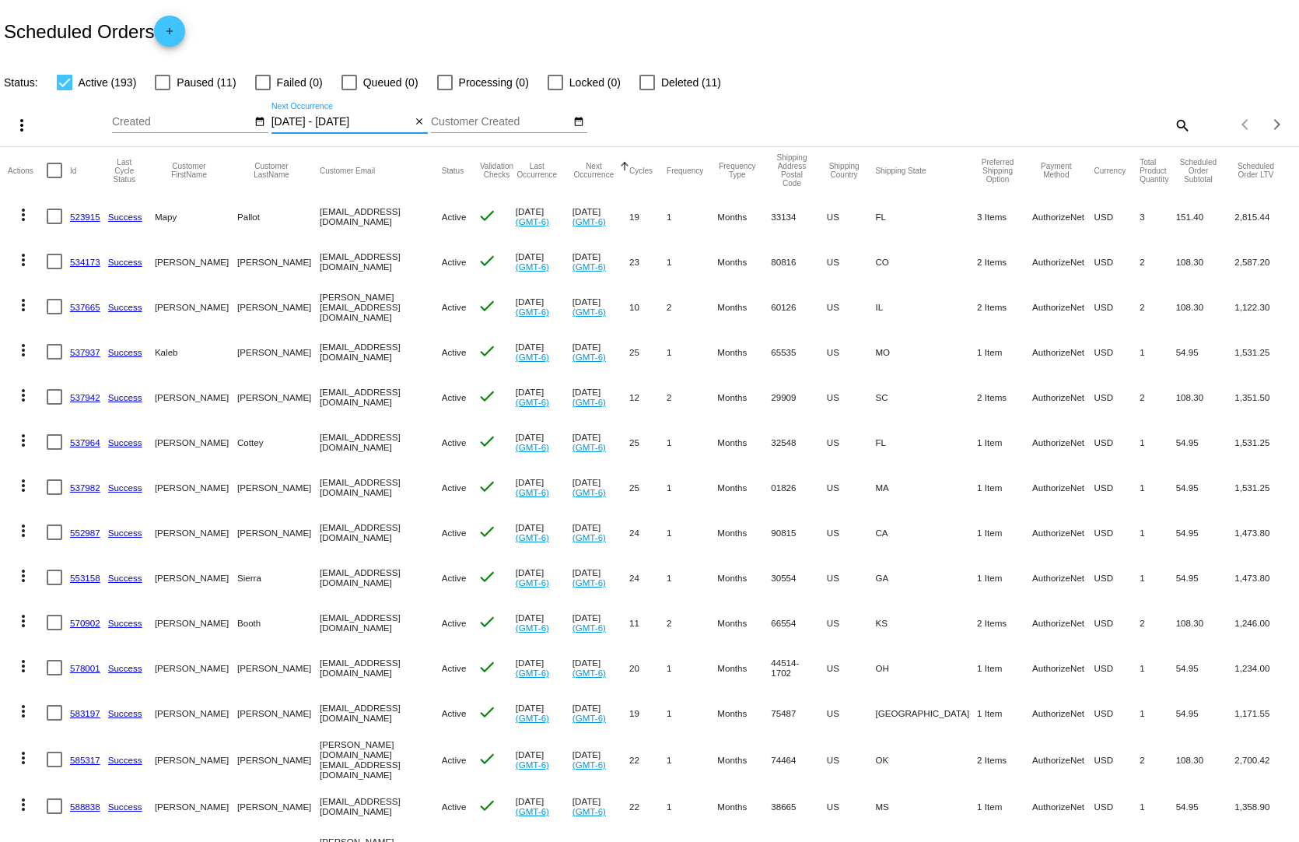
click at [356, 116] on input "[DATE] - [DATE]" at bounding box center [341, 122] width 140 height 12
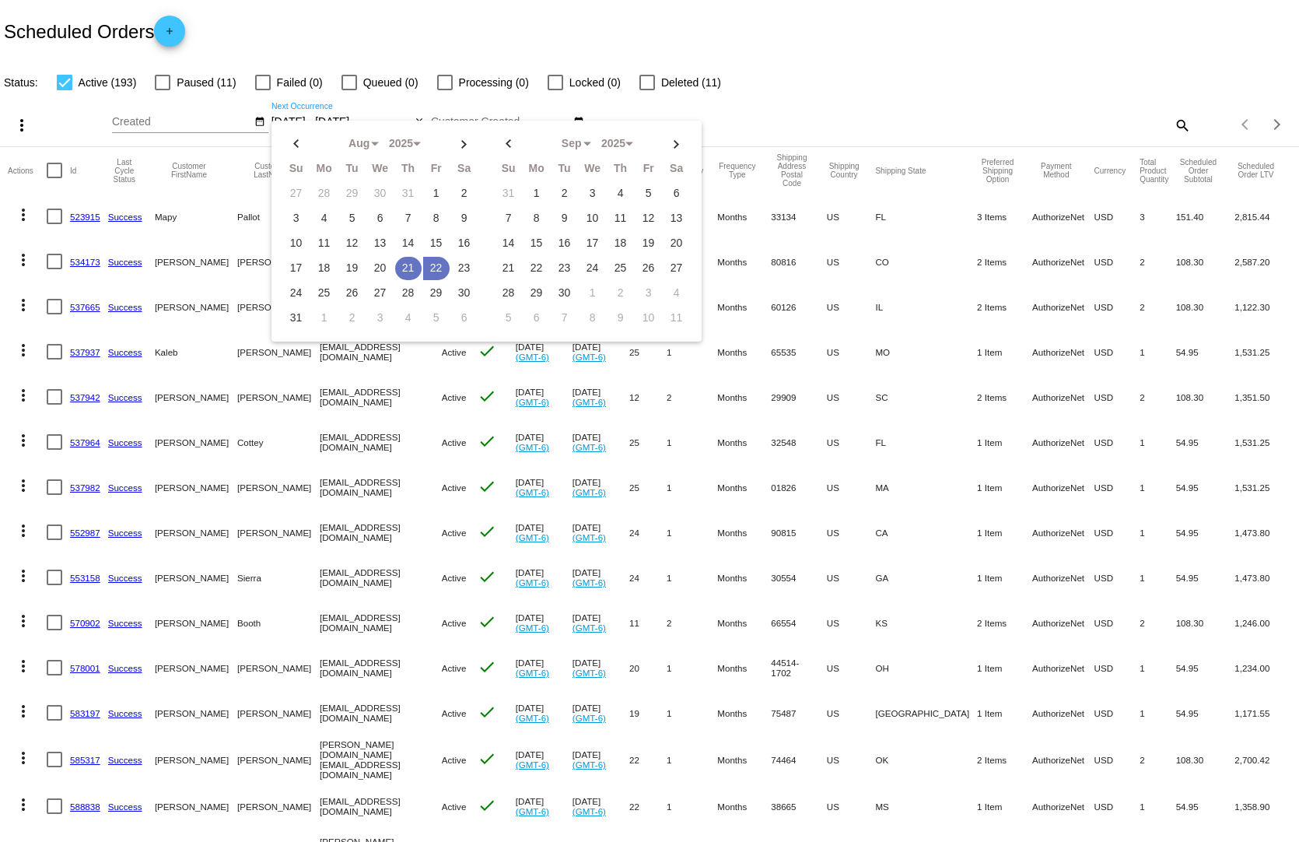
click at [404, 257] on td "21" at bounding box center [408, 268] width 26 height 23
type input "[DATE] - [DATE]"
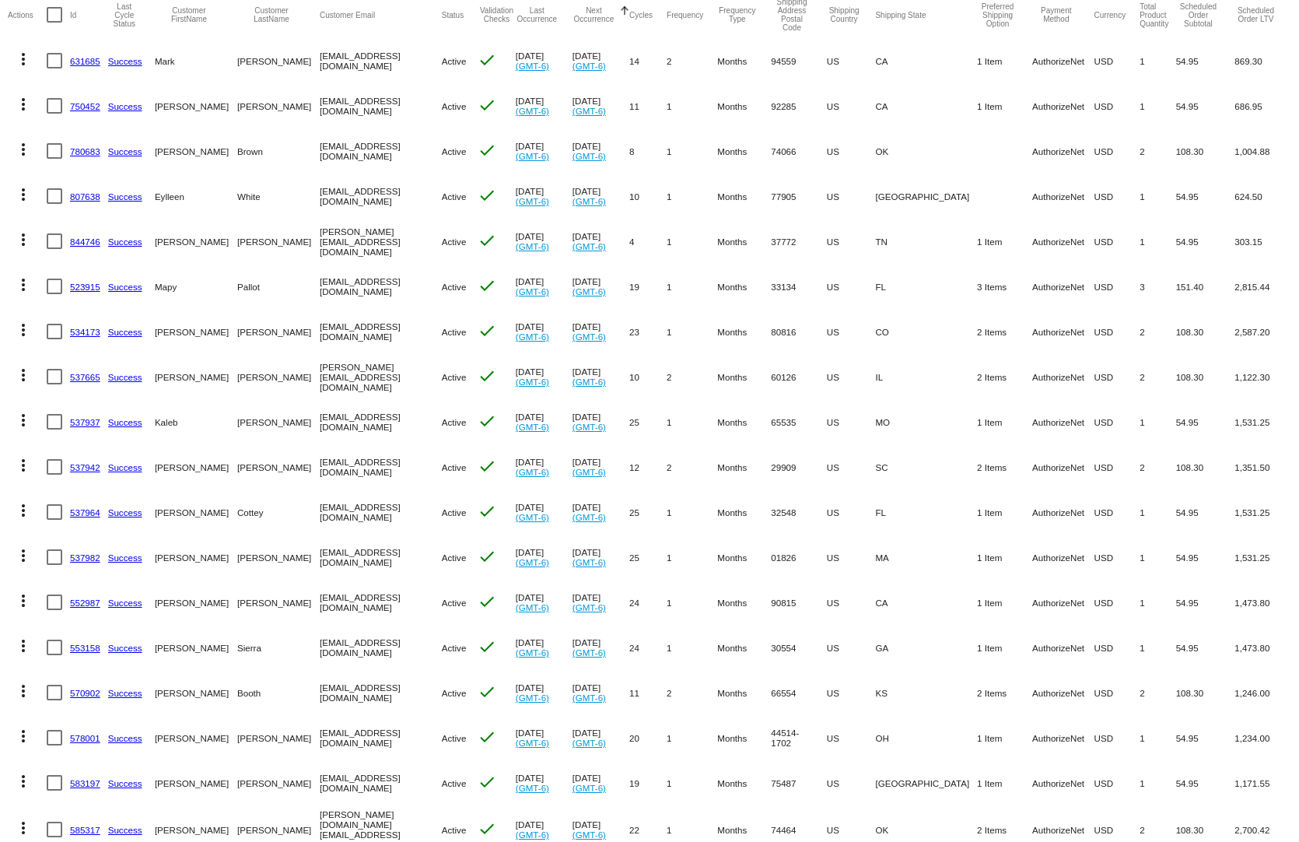
scroll to position [233, 0]
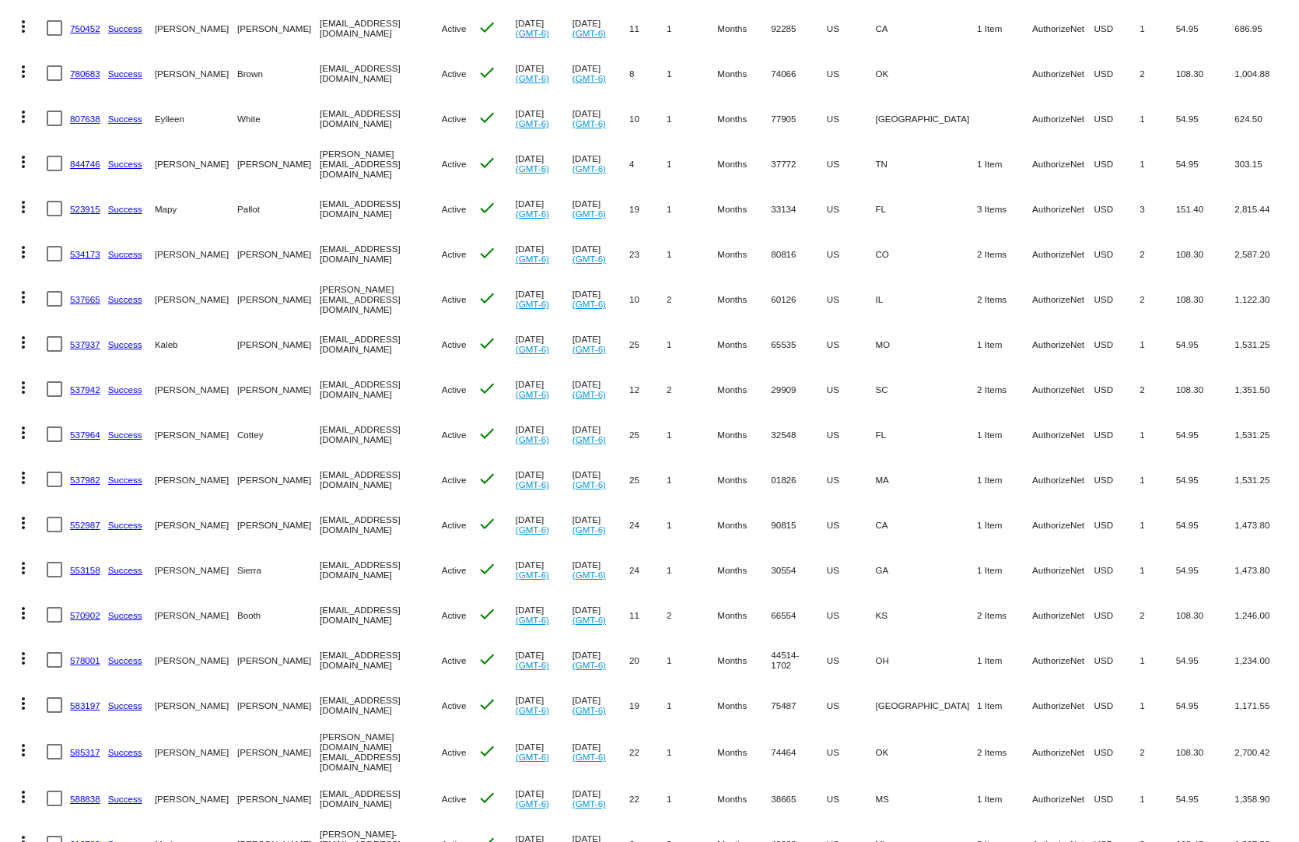
drag, startPoint x: 1196, startPoint y: 776, endPoint x: 938, endPoint y: 771, distance: 257.5
click at [938, 776] on mat-row "more_vert 588838 Success [PERSON_NAME] [EMAIL_ADDRESS][DOMAIN_NAME] Active chec…" at bounding box center [649, 798] width 1283 height 45
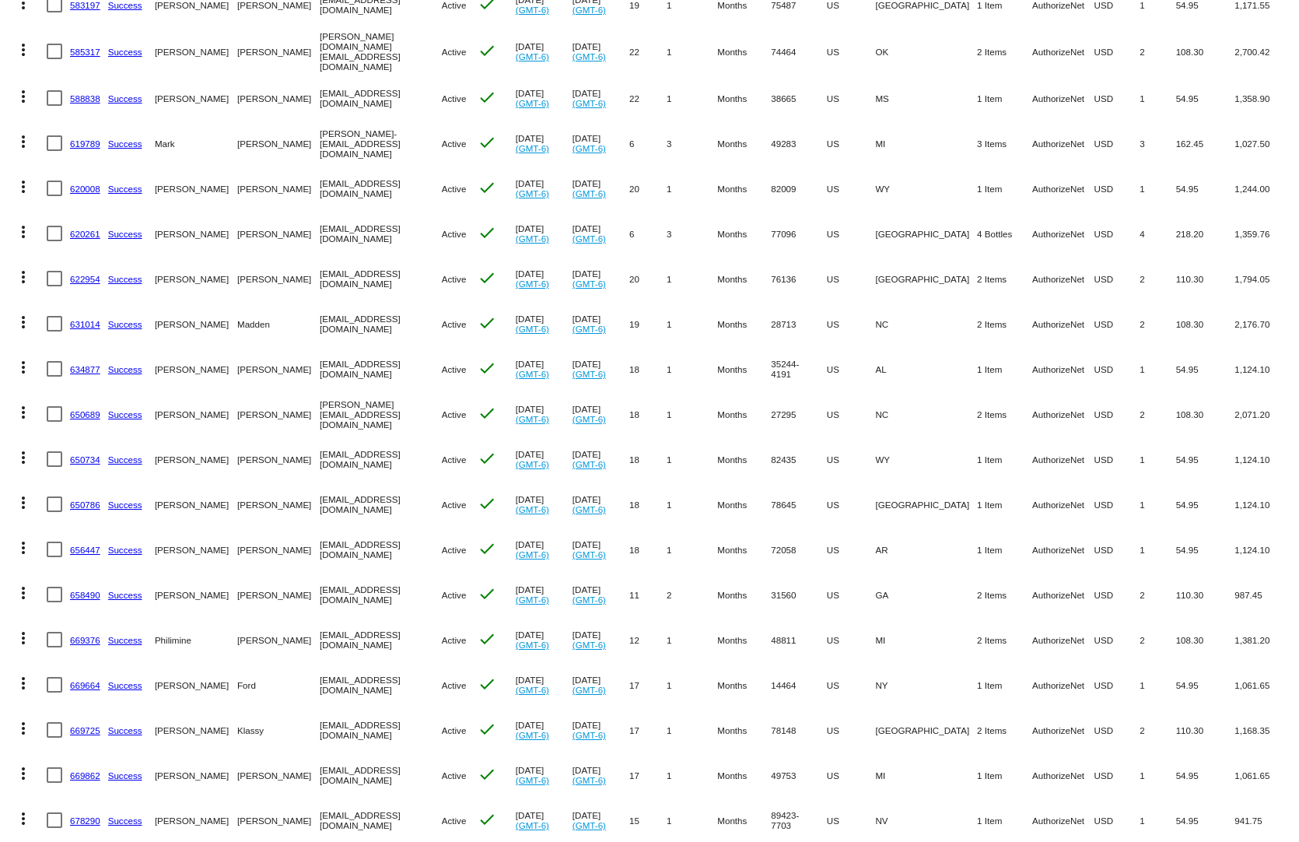
scroll to position [1011, 0]
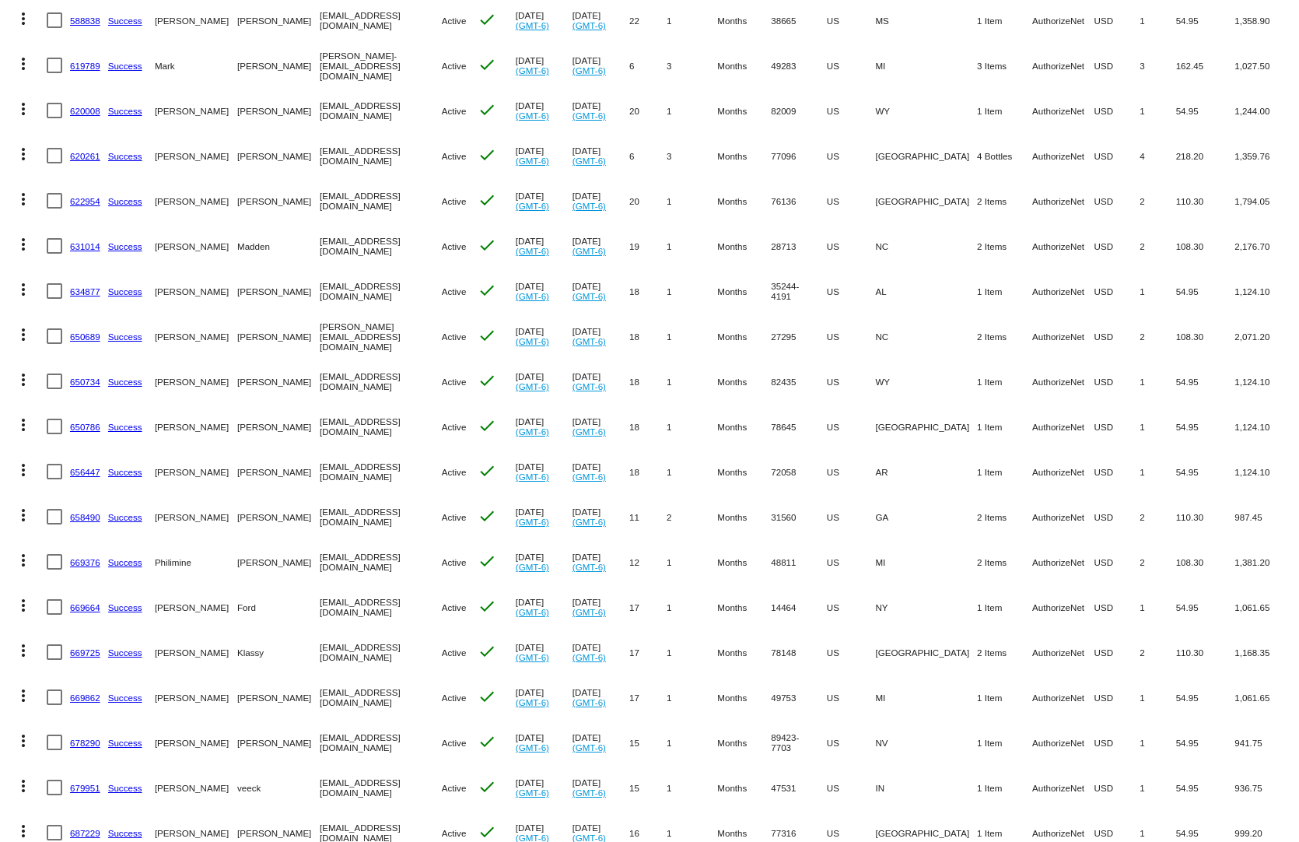
drag, startPoint x: 1192, startPoint y: 762, endPoint x: 1027, endPoint y: 776, distance: 165.4
click at [1027, 776] on mat-row "more_vert 679951 Success [PERSON_NAME] [EMAIL_ADDRESS][DOMAIN_NAME] Active chec…" at bounding box center [649, 787] width 1283 height 45
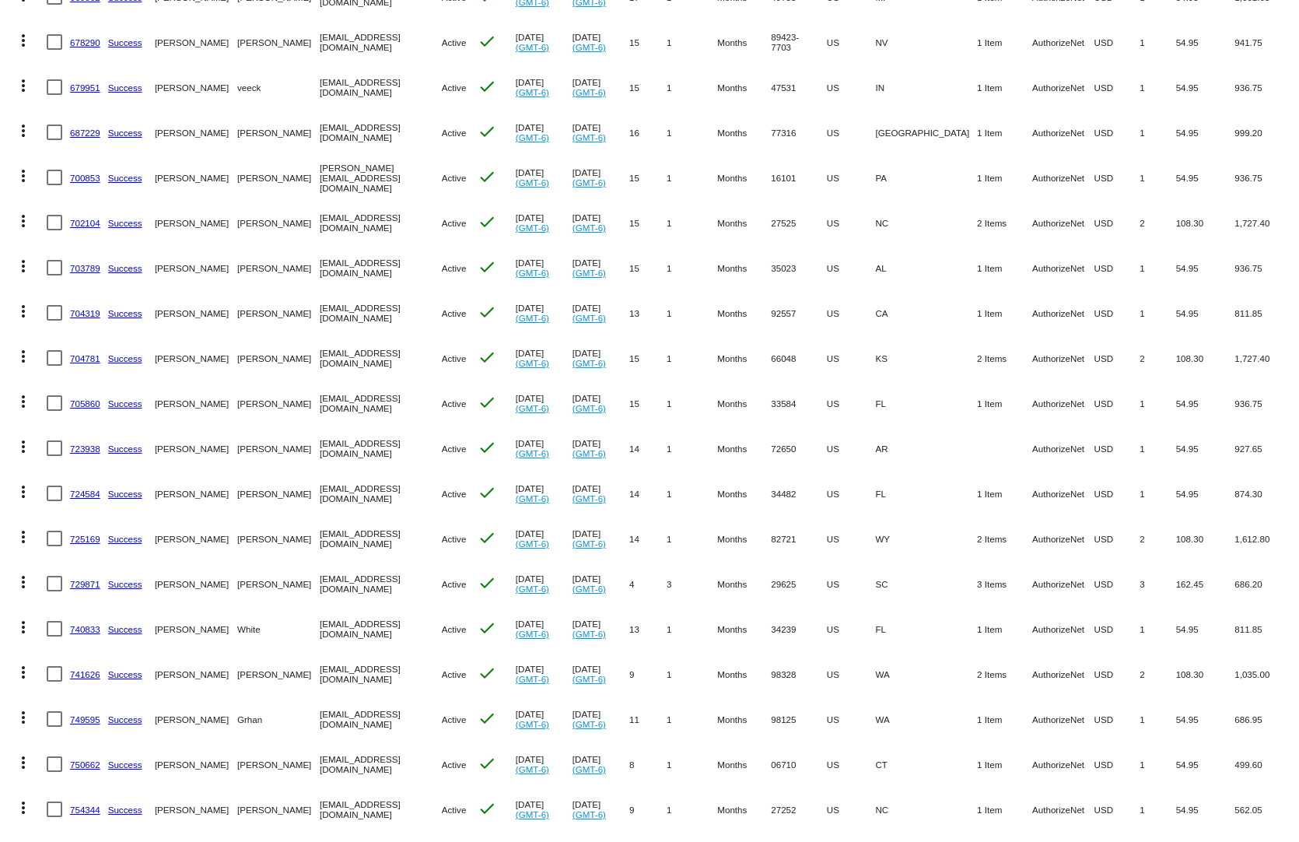
scroll to position [1789, 0]
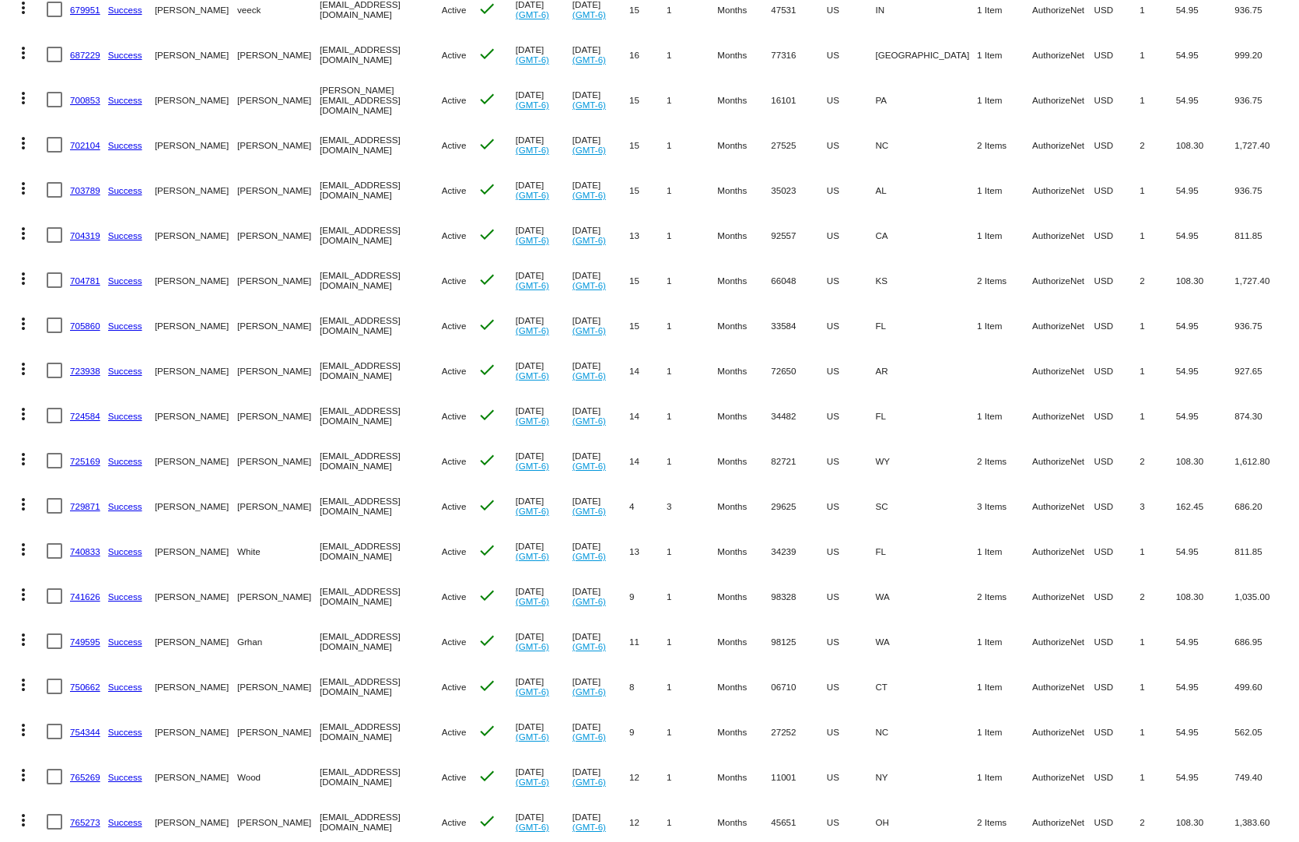
drag, startPoint x: 1185, startPoint y: 757, endPoint x: 959, endPoint y: 774, distance: 227.0
click at [959, 774] on mat-row "more_vert 765269 Success [PERSON_NAME] [EMAIL_ADDRESS][DOMAIN_NAME] Active chec…" at bounding box center [649, 776] width 1283 height 45
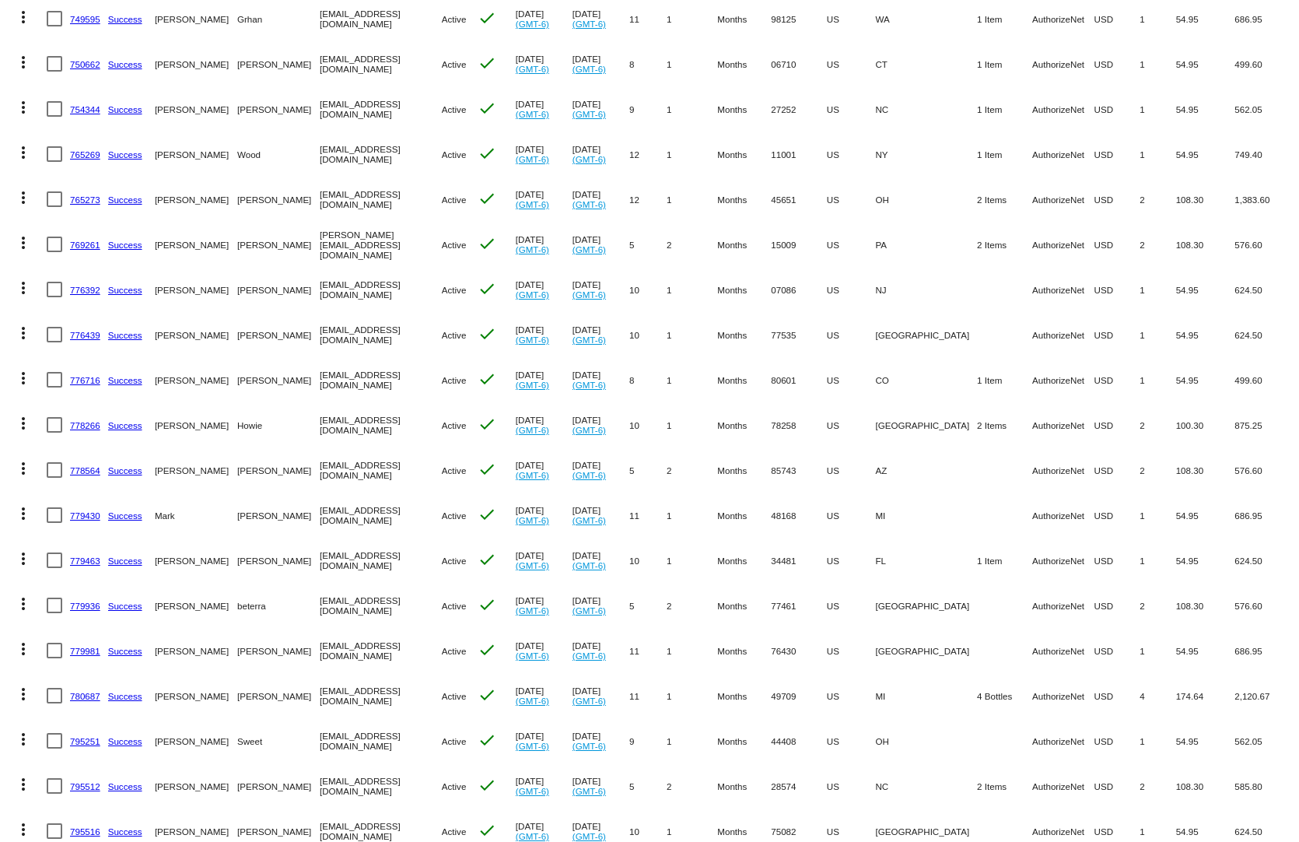
scroll to position [2489, 0]
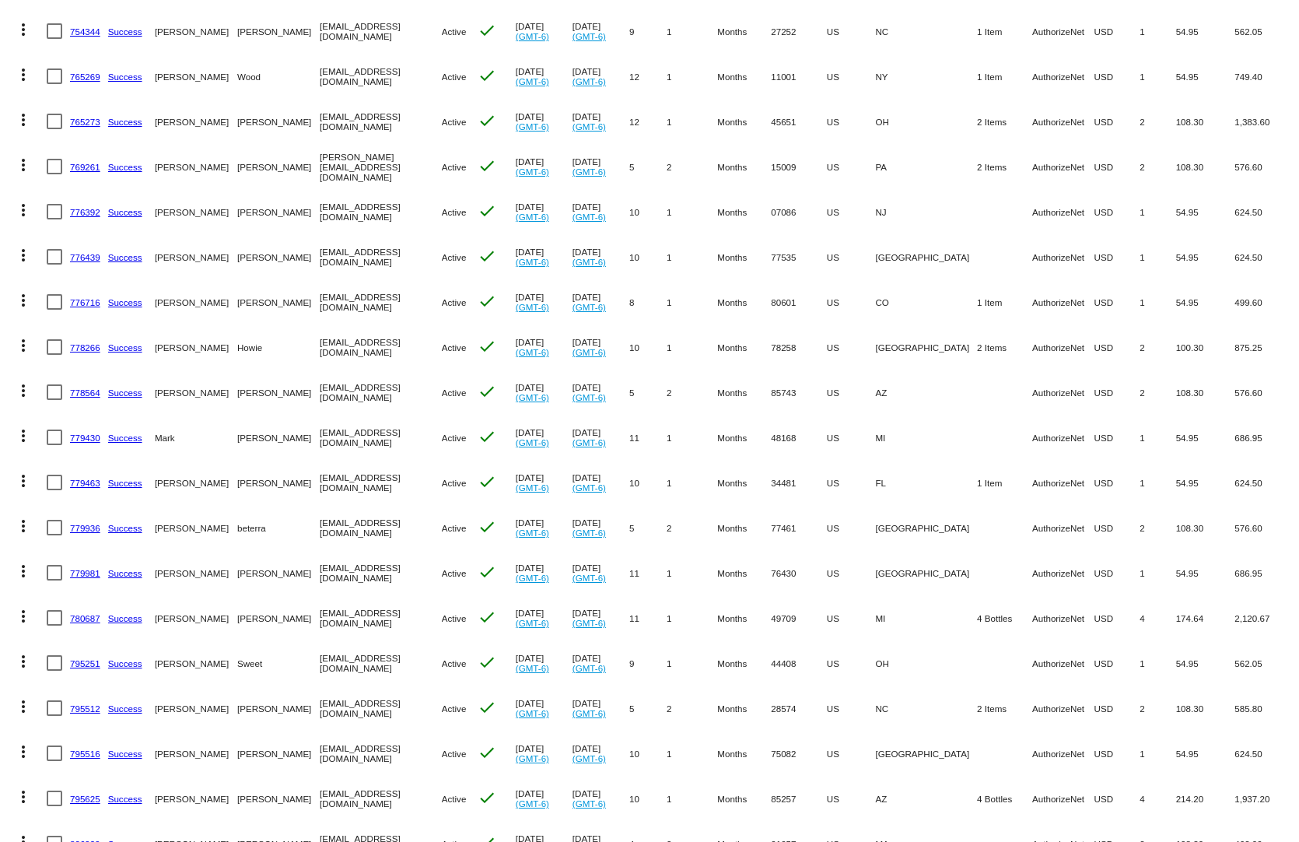
click at [87, 342] on link "778266" at bounding box center [85, 347] width 30 height 10
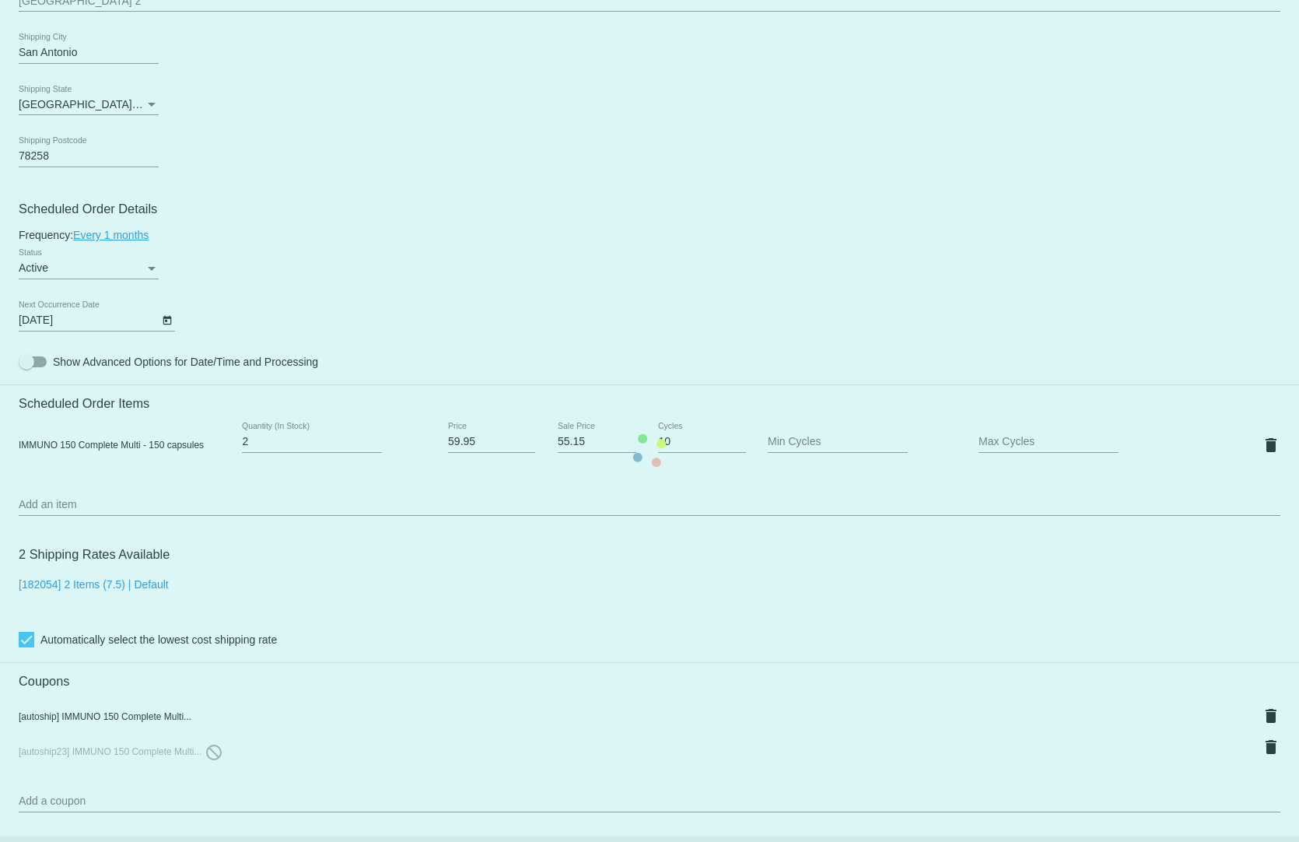
scroll to position [778, 0]
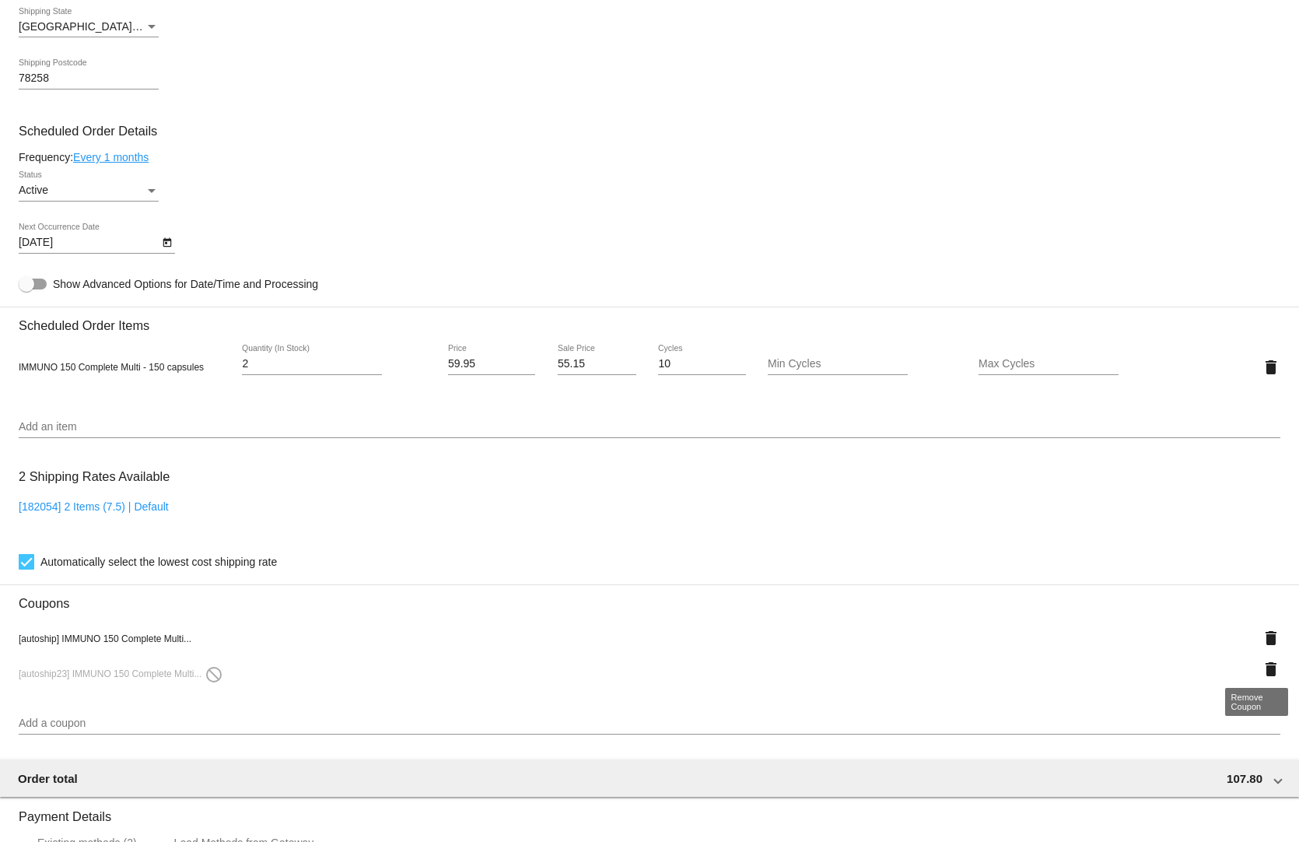
click at [1263, 660] on mat-icon "delete" at bounding box center [1271, 669] width 19 height 19
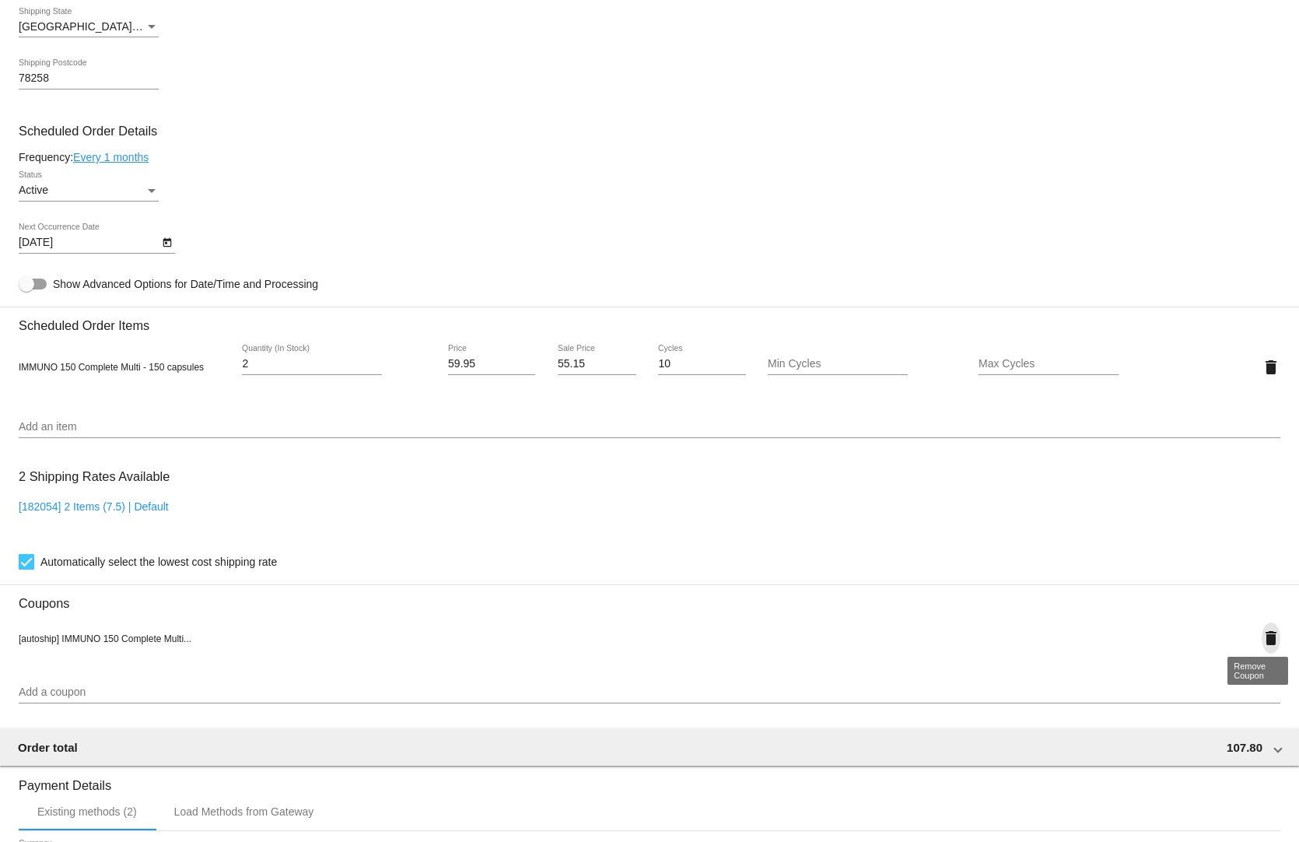
click at [1262, 629] on mat-icon "delete" at bounding box center [1271, 638] width 19 height 19
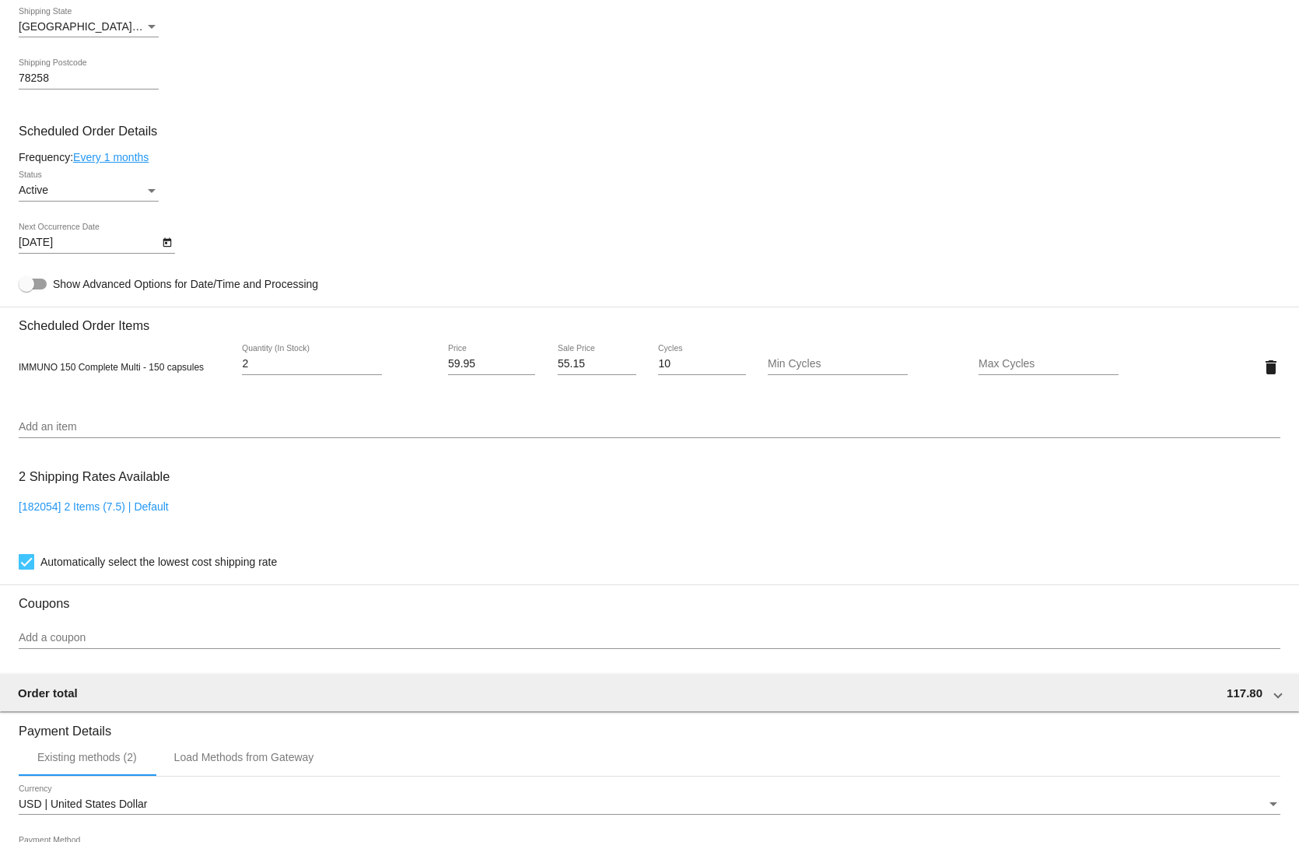
scroll to position [1038, 0]
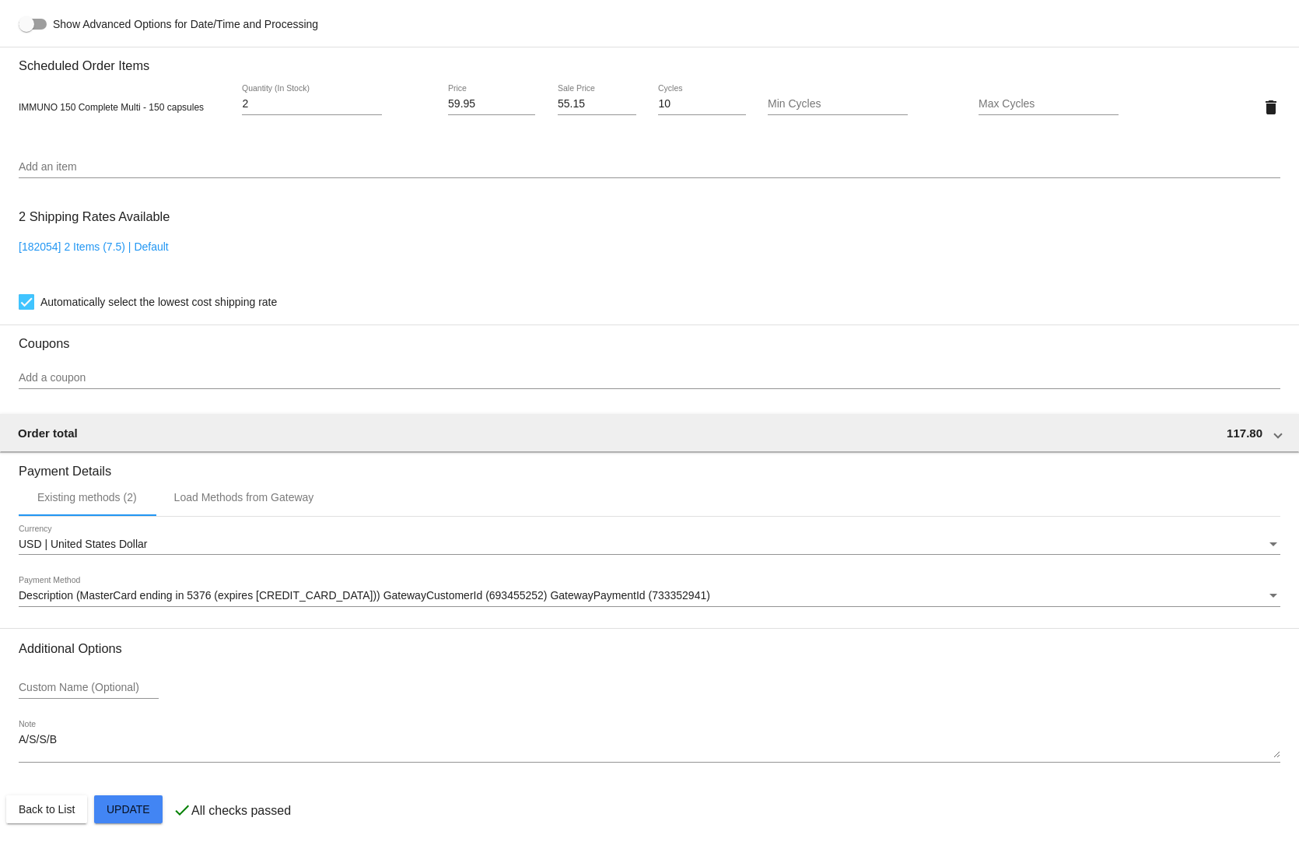
click at [131, 805] on mat-card "Customer 5177026: [PERSON_NAME] [EMAIL_ADDRESS][DOMAIN_NAME] Customer Shipping …" at bounding box center [649, 70] width 1299 height 1556
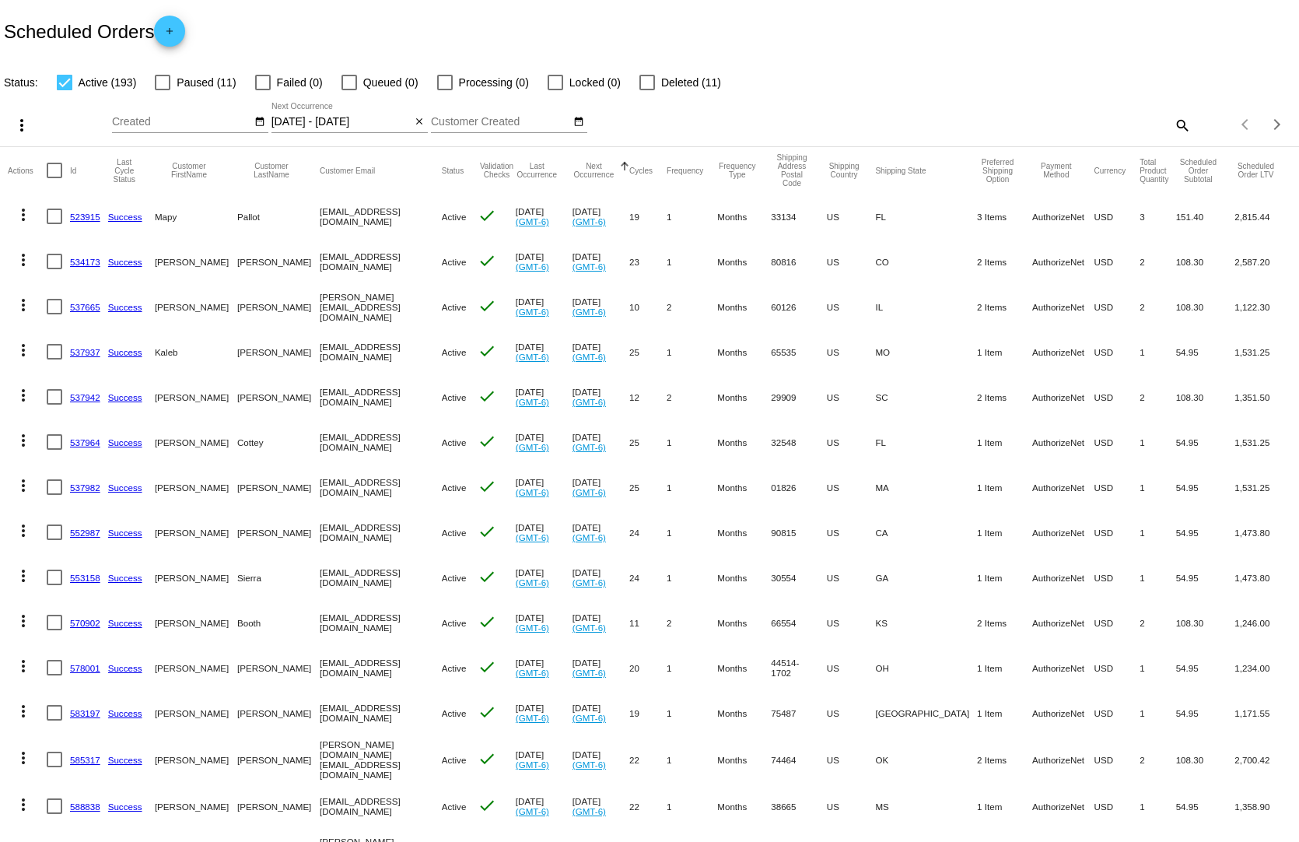
click at [321, 103] on div "[DATE] - [DATE] Aug Jan Feb Mar Apr Su" at bounding box center [341, 118] width 140 height 30
click at [316, 116] on input "[DATE] - [DATE]" at bounding box center [341, 122] width 140 height 12
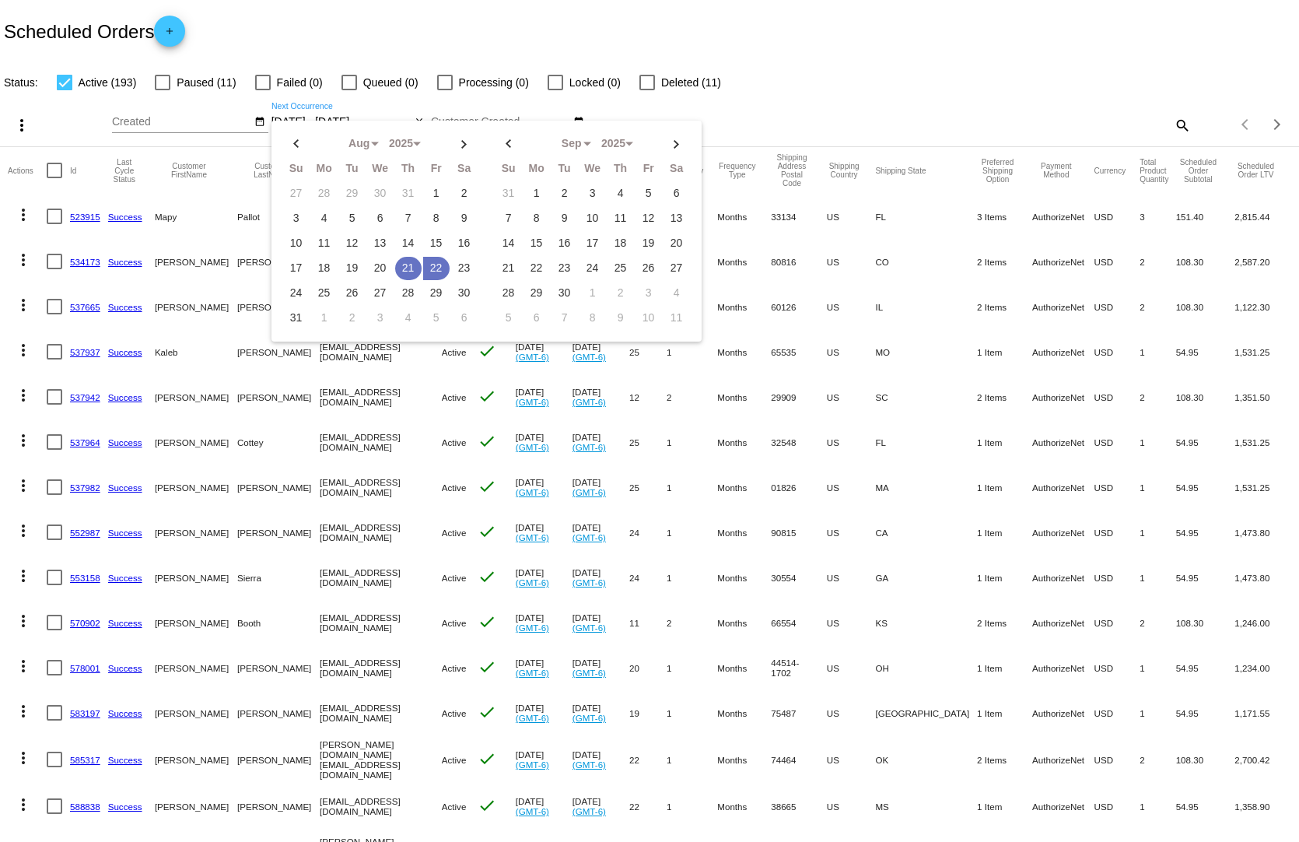
click at [397, 257] on td "21" at bounding box center [408, 268] width 26 height 23
type input "[DATE] - [DATE]"
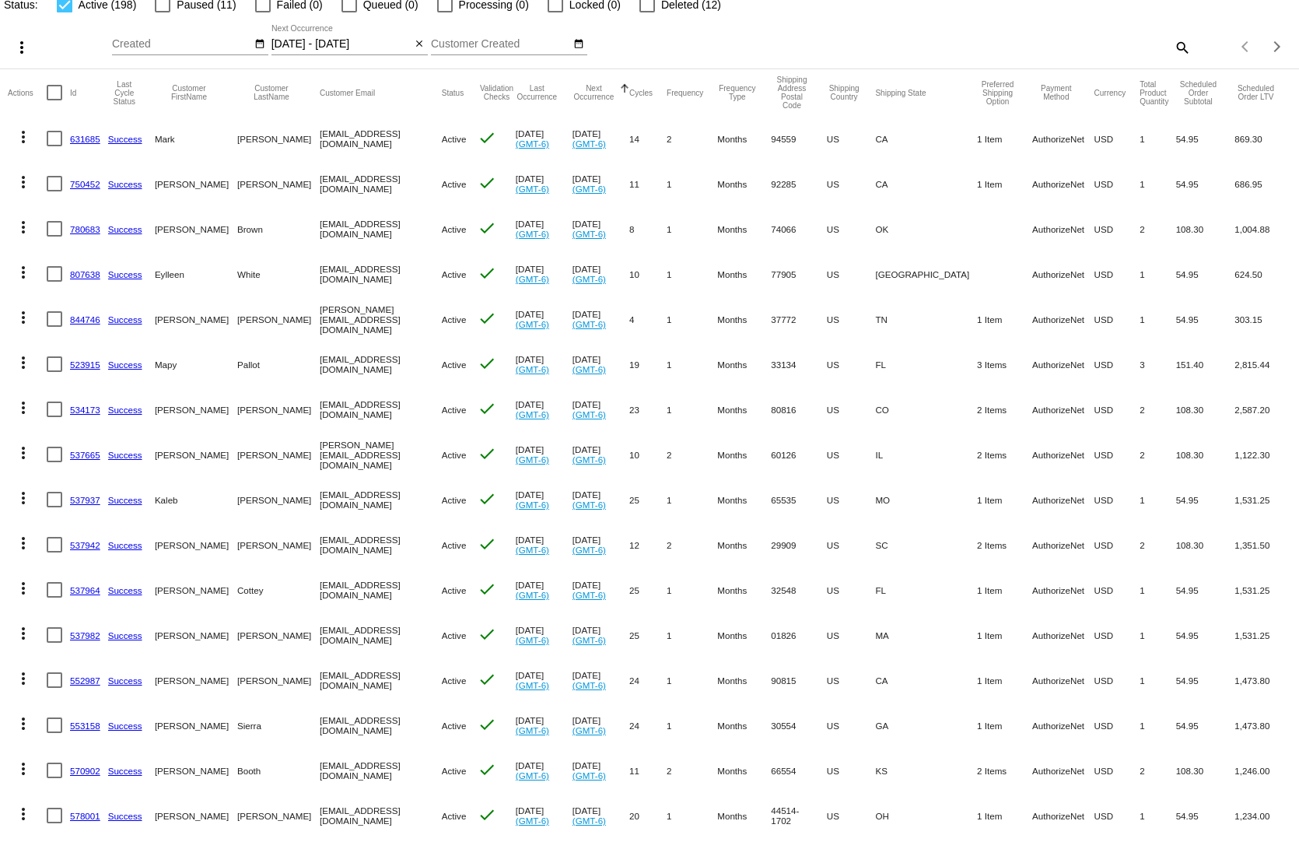
scroll to position [156, 0]
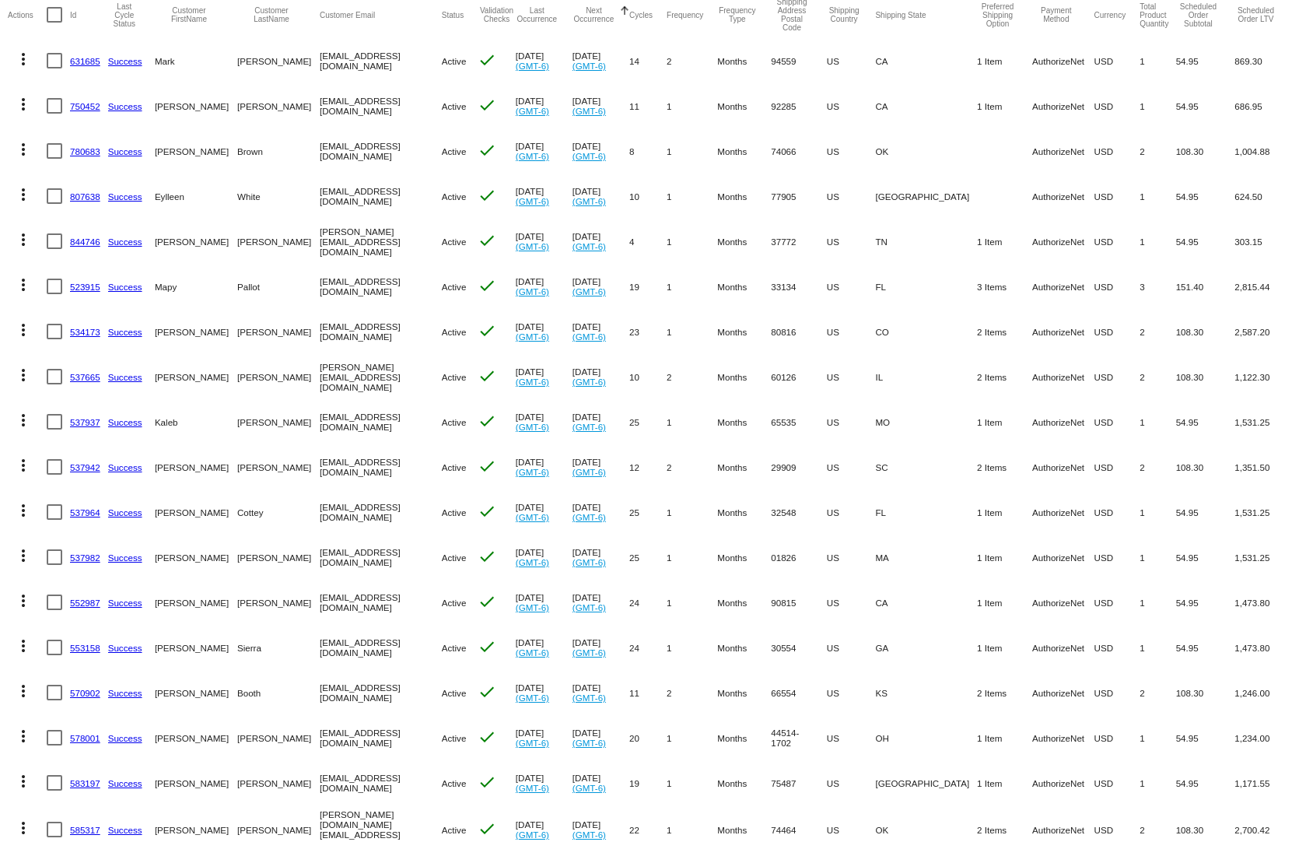
drag, startPoint x: 1135, startPoint y: 785, endPoint x: 979, endPoint y: 787, distance: 156.4
click at [979, 787] on mat-row "more_vert 583197 Success [PERSON_NAME] [EMAIL_ADDRESS][DOMAIN_NAME] Active chec…" at bounding box center [649, 782] width 1283 height 45
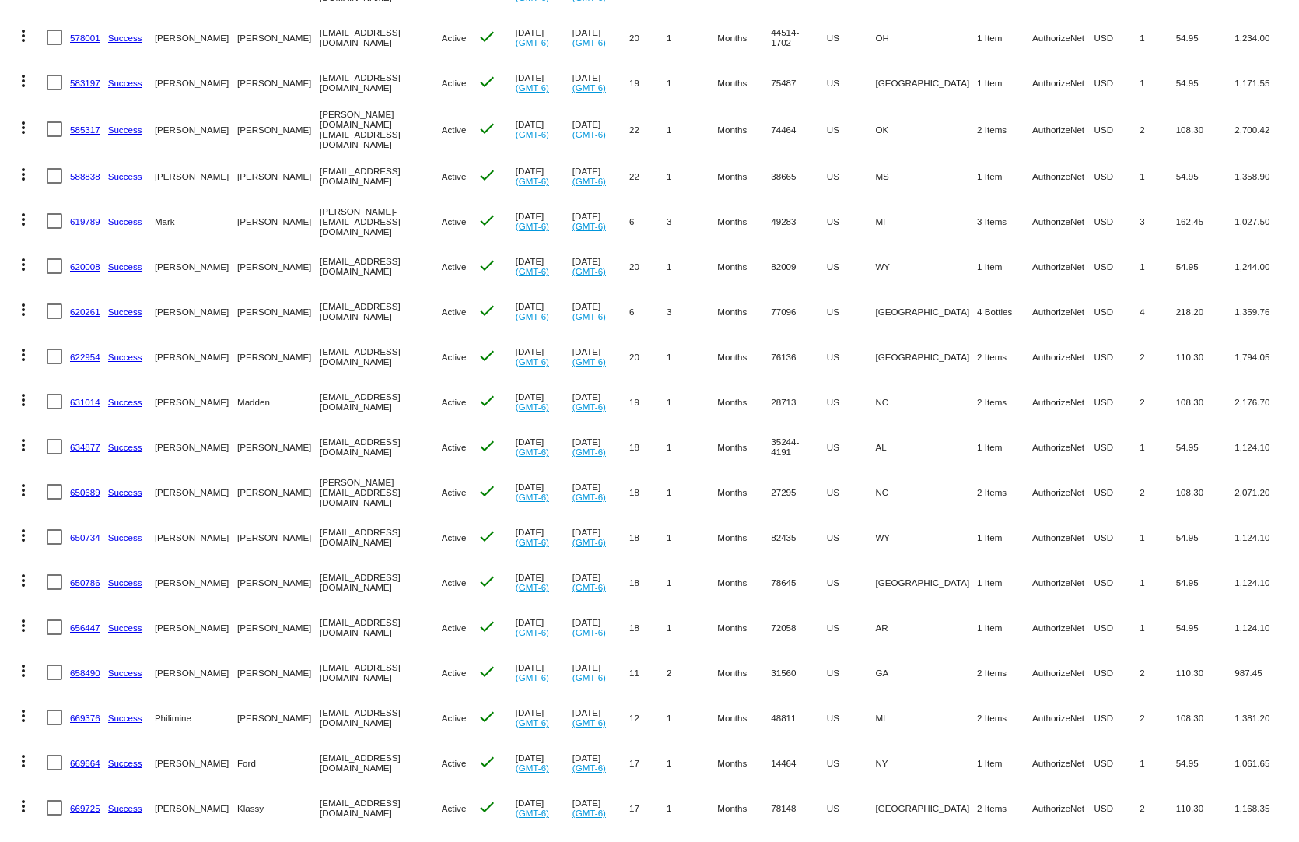
scroll to position [1011, 0]
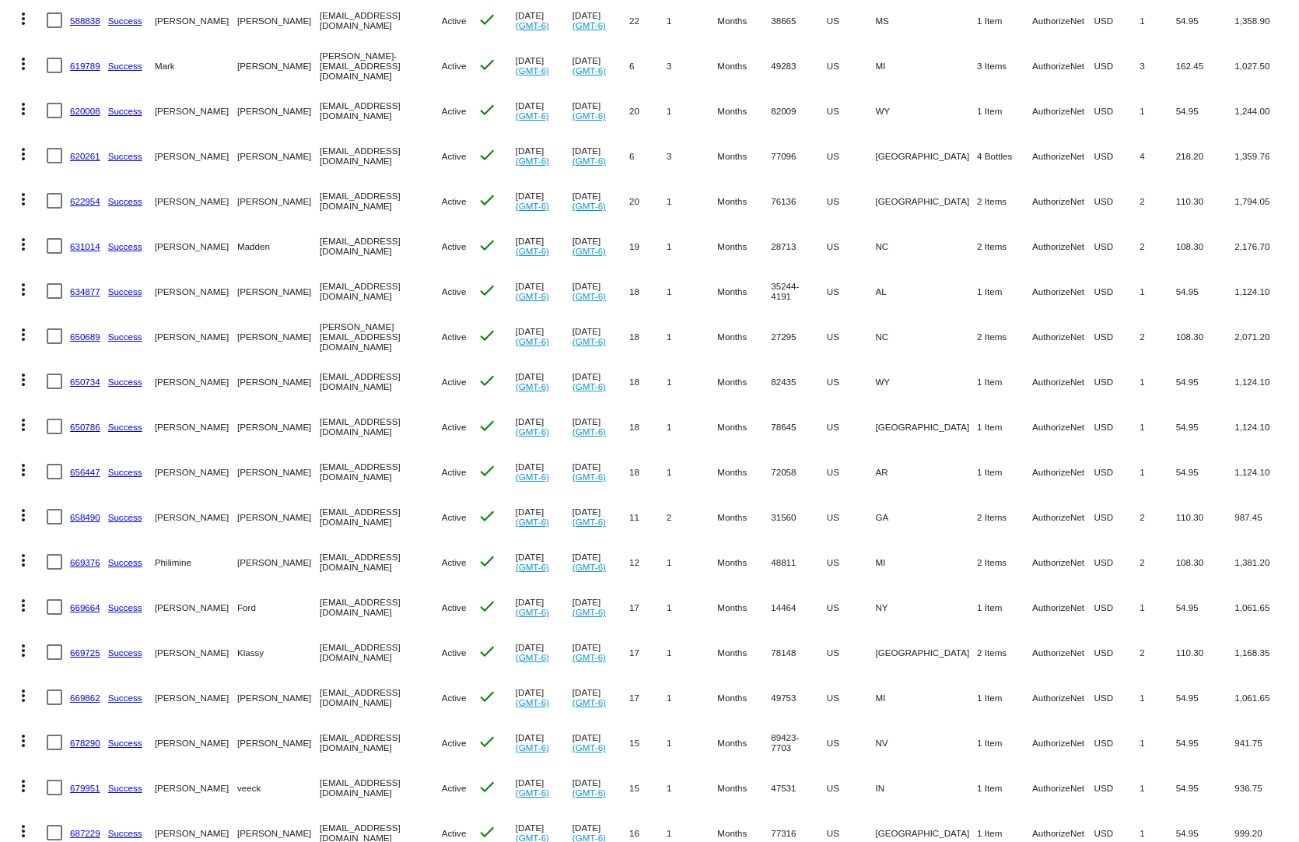
drag, startPoint x: 1102, startPoint y: 742, endPoint x: 916, endPoint y: 762, distance: 186.9
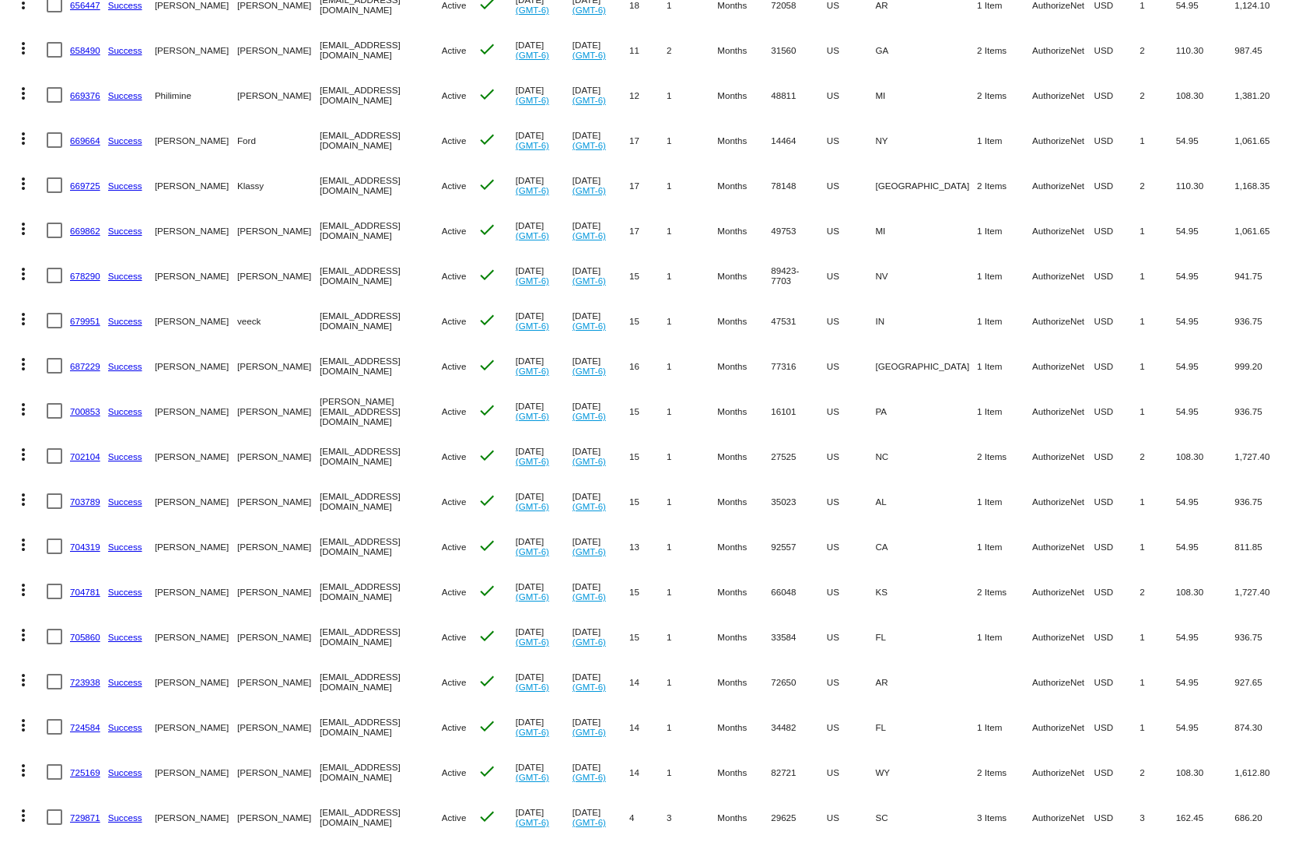
scroll to position [1556, 0]
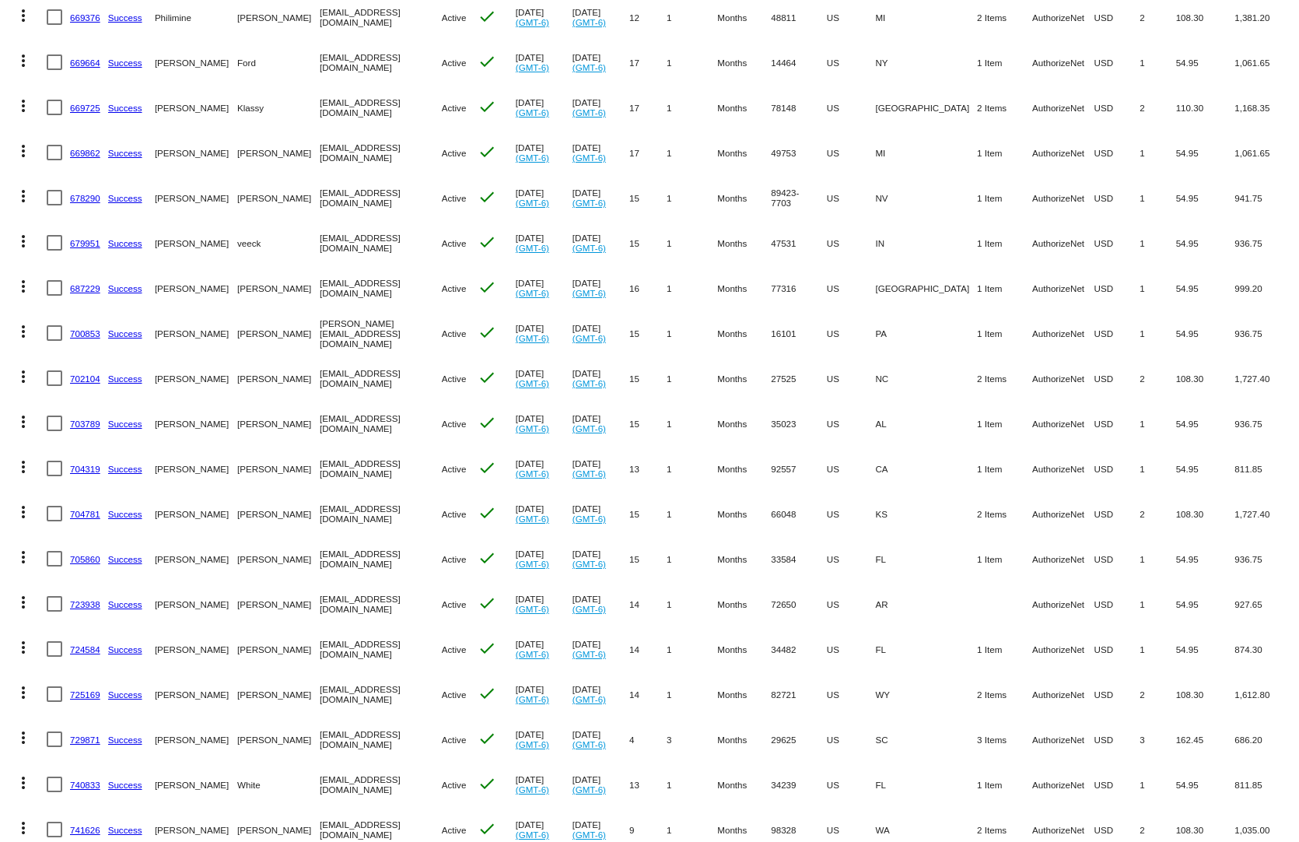
drag, startPoint x: 990, startPoint y: 759, endPoint x: 870, endPoint y: 770, distance: 120.3
click at [870, 770] on mat-row "more_vert 740833 Success [PERSON_NAME] [EMAIL_ADDRESS][DOMAIN_NAME] Active chec…" at bounding box center [649, 784] width 1283 height 45
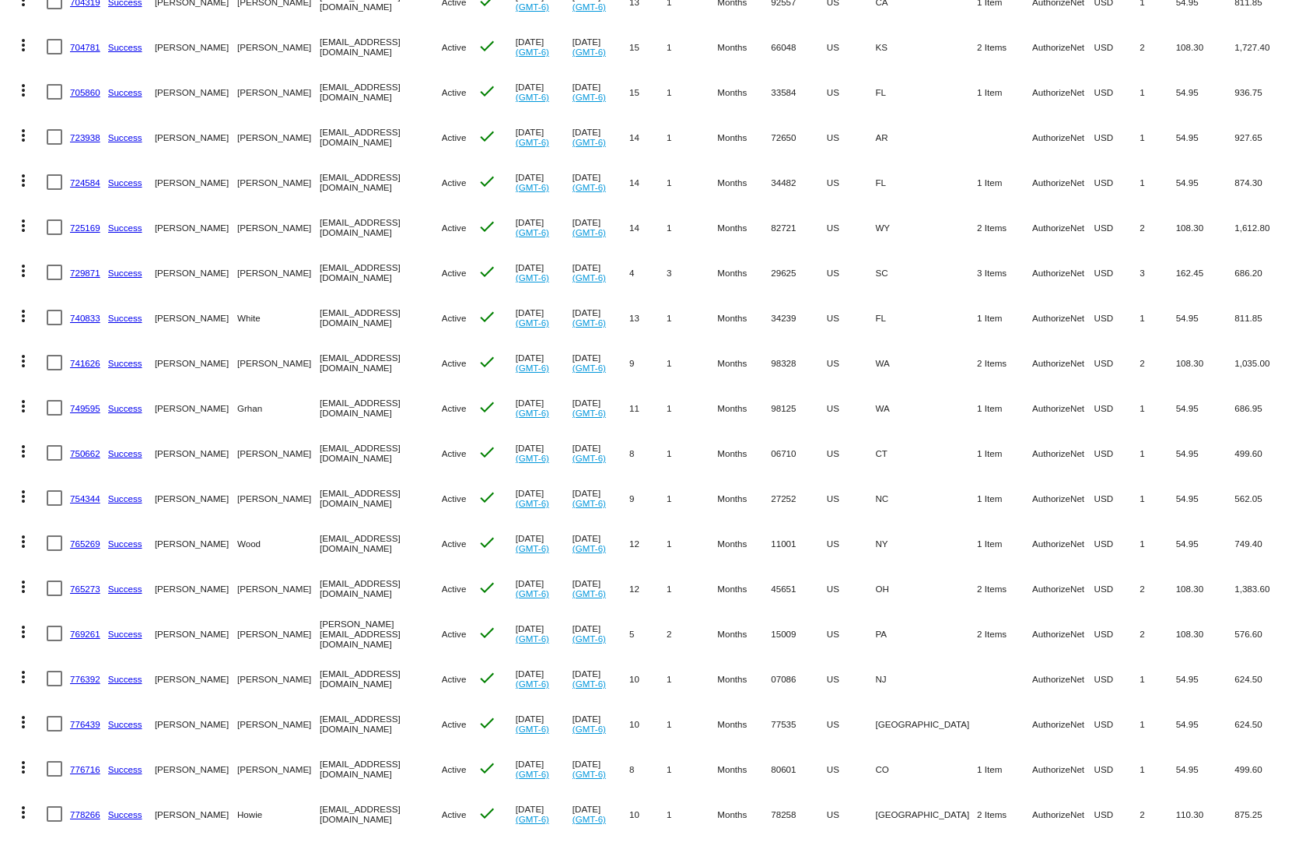
scroll to position [2178, 0]
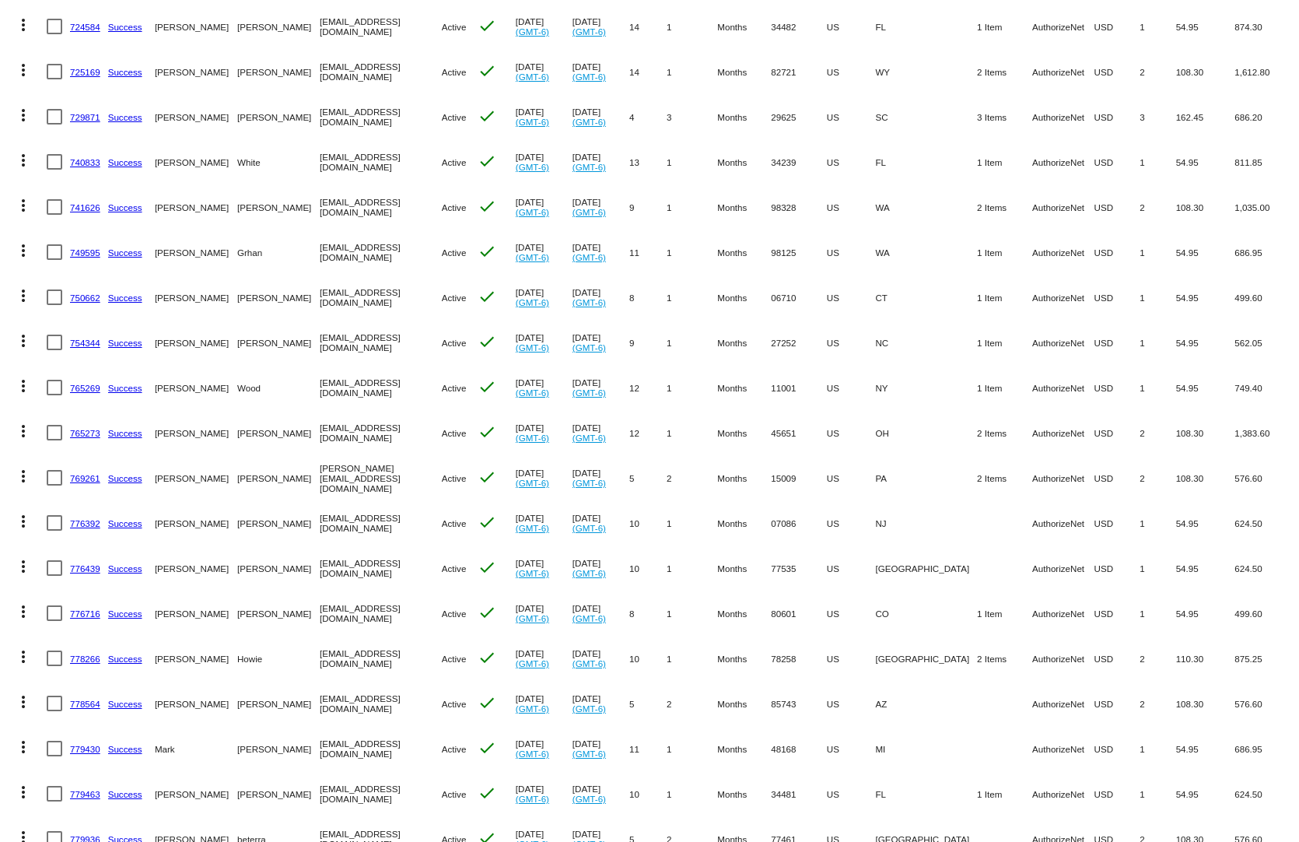
drag, startPoint x: 1015, startPoint y: 762, endPoint x: 826, endPoint y: 762, distance: 189.0
click at [826, 771] on mat-row "more_vert 779463 Success [PERSON_NAME] [EMAIL_ADDRESS][DOMAIN_NAME] Active chec…" at bounding box center [649, 793] width 1283 height 45
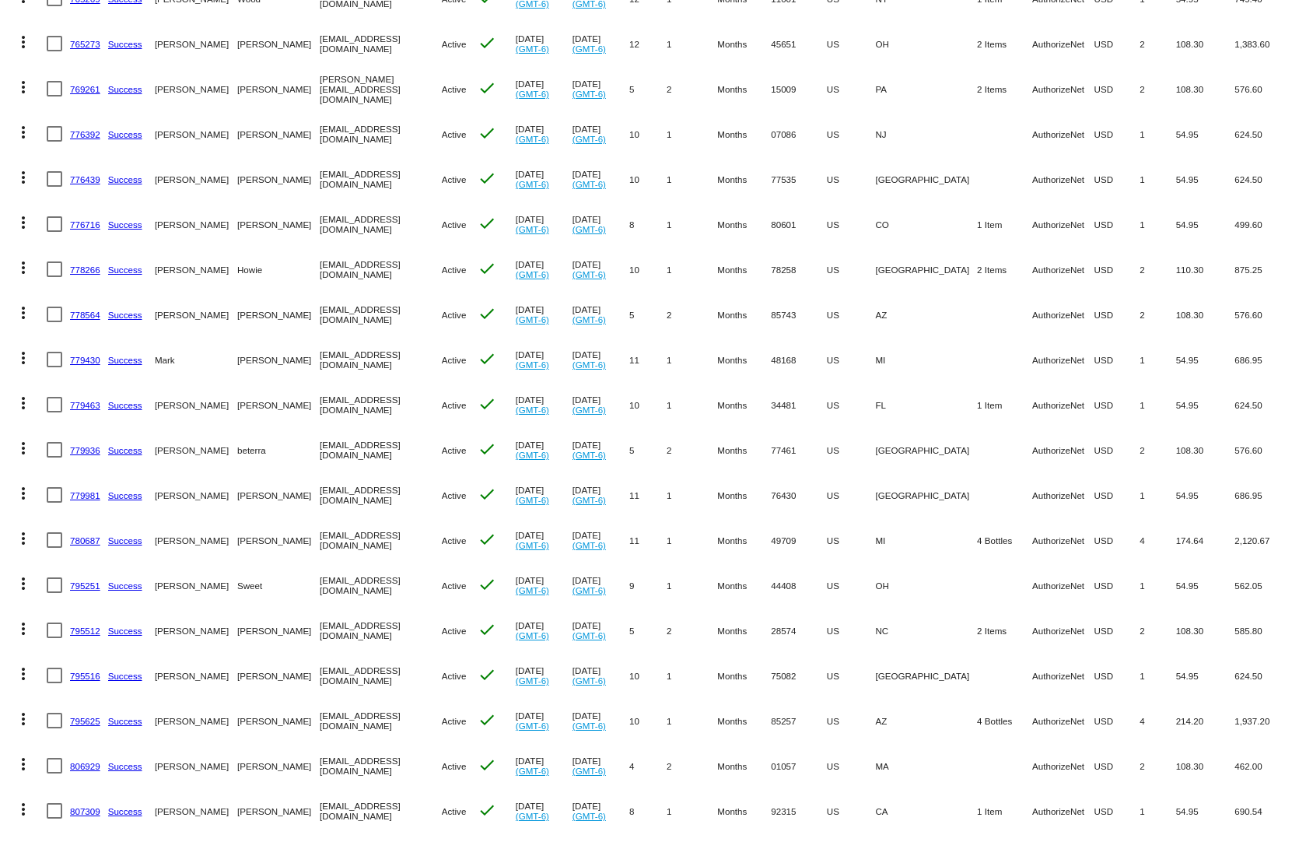
scroll to position [2645, 0]
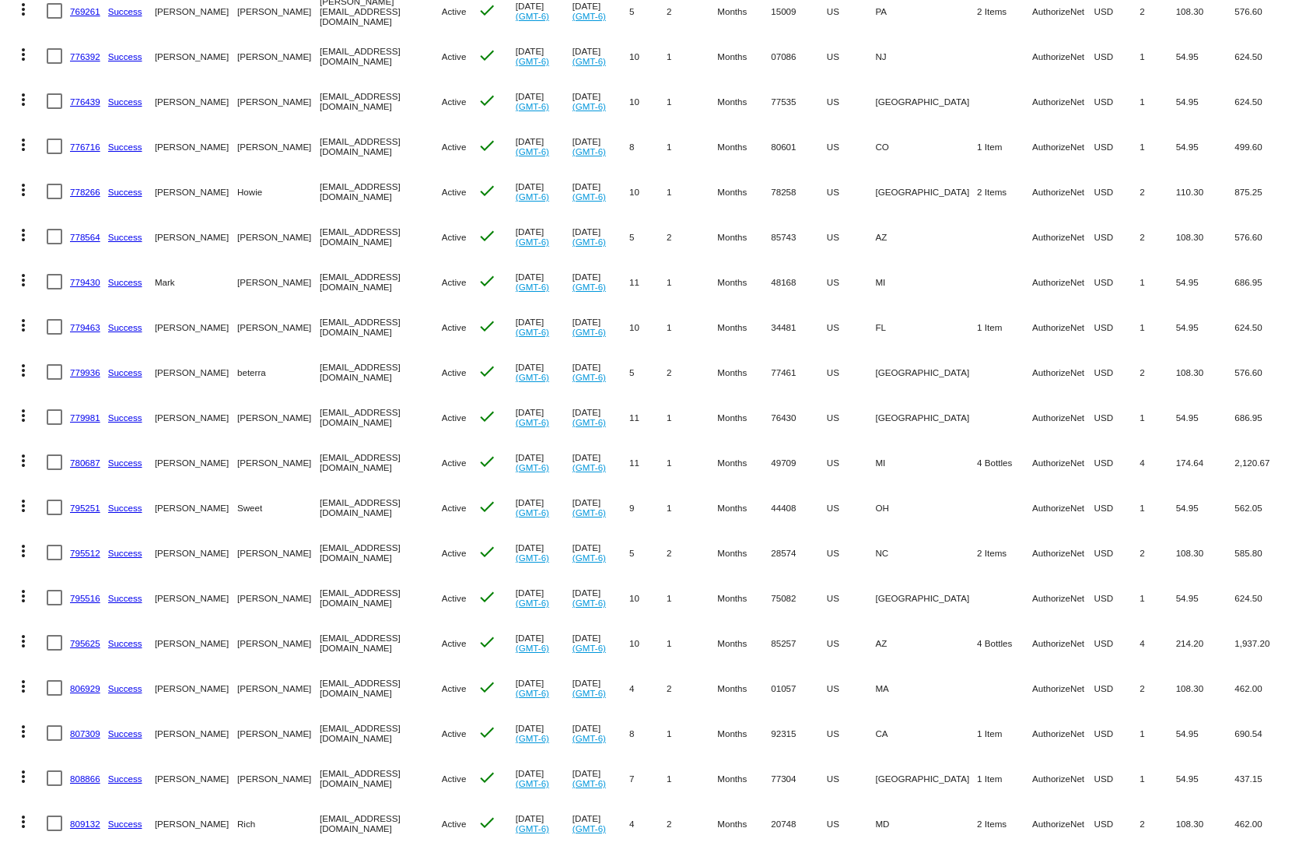
drag, startPoint x: 993, startPoint y: 776, endPoint x: 870, endPoint y: 781, distance: 122.2
click at [870, 781] on mat-row "more_vert 808866 Success [PERSON_NAME] [EMAIL_ADDRESS][DOMAIN_NAME] Active chec…" at bounding box center [649, 777] width 1283 height 45
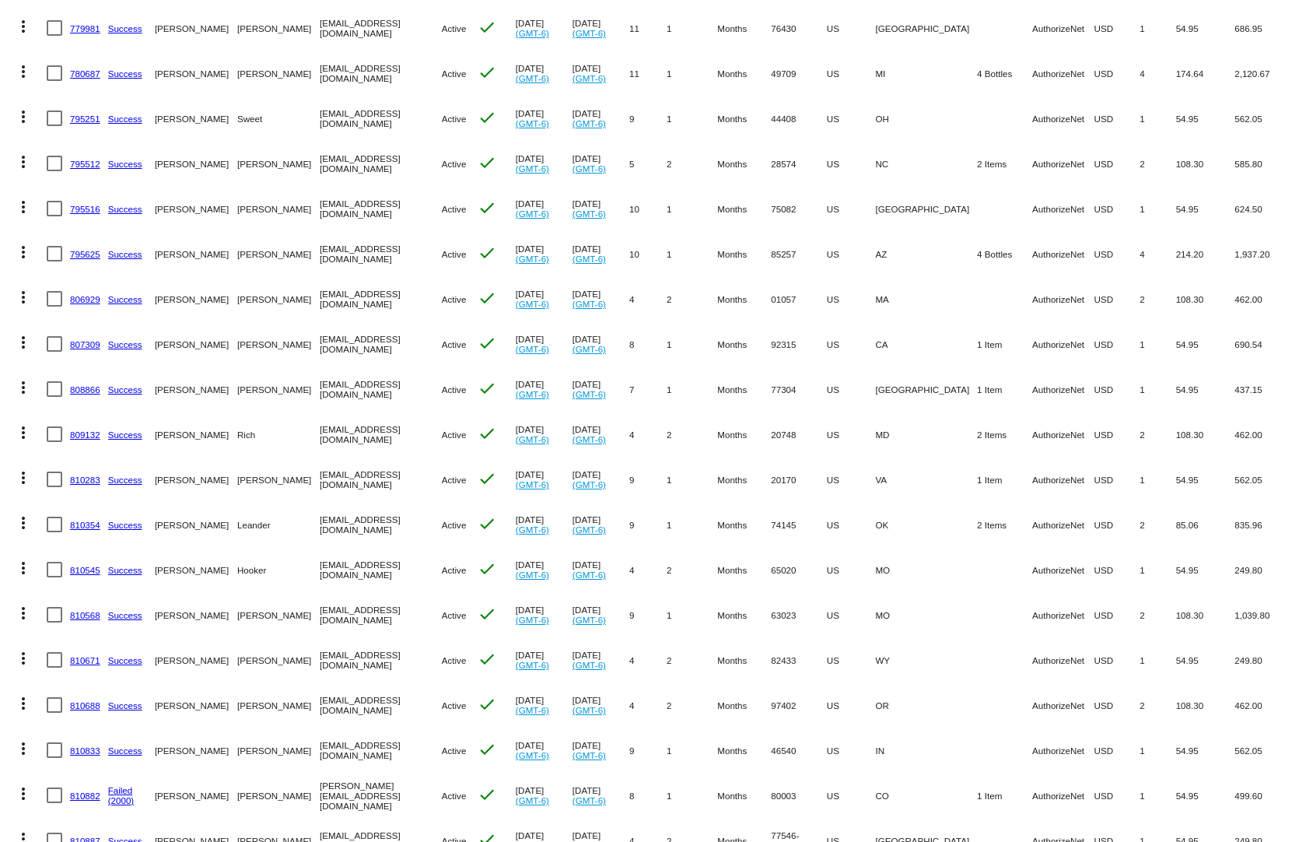
scroll to position [3189, 0]
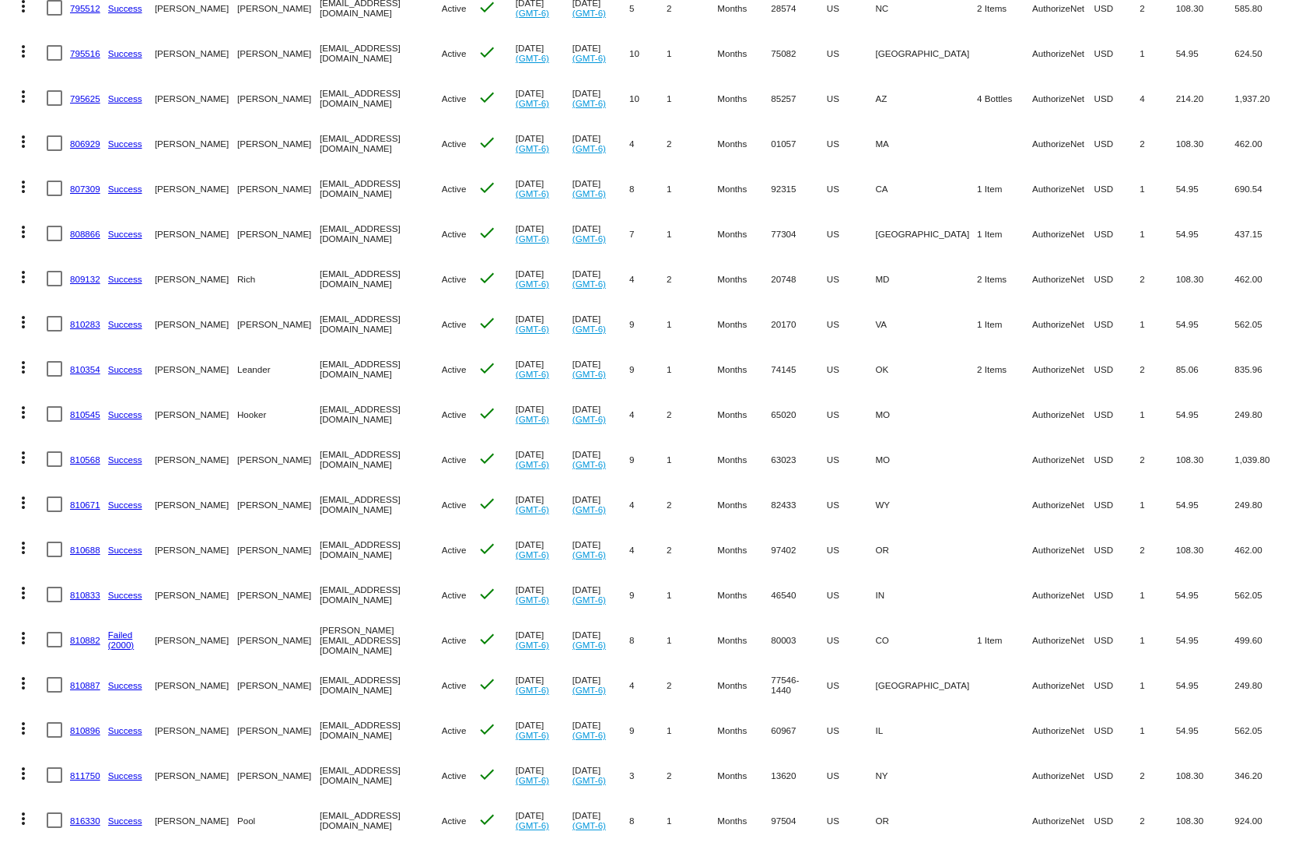
drag, startPoint x: 925, startPoint y: 774, endPoint x: 804, endPoint y: 774, distance: 120.6
click at [804, 774] on mat-row "more_vert 811750 Success [PERSON_NAME] [EMAIL_ADDRESS][DOMAIN_NAME] Active chec…" at bounding box center [649, 774] width 1283 height 45
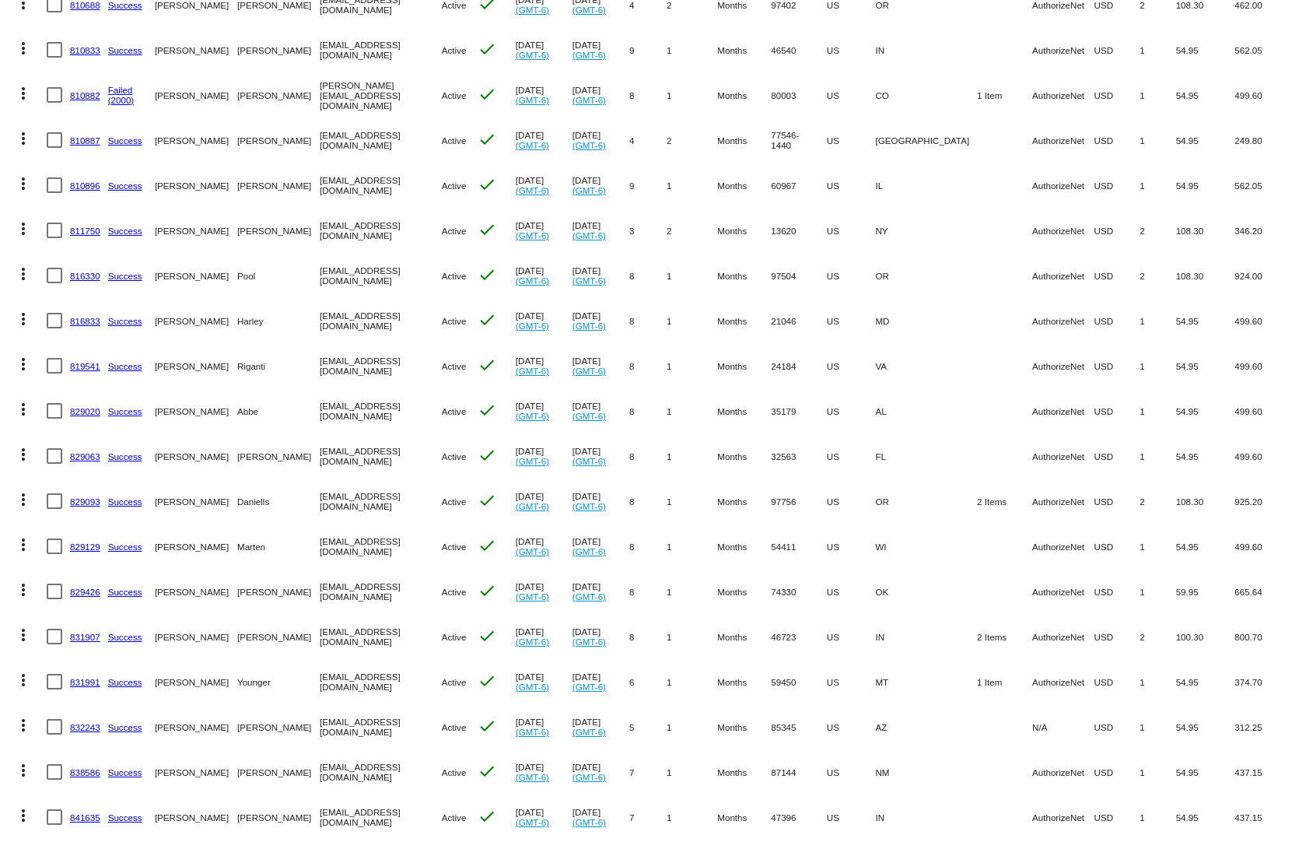
click at [76, 632] on link "831907" at bounding box center [85, 637] width 30 height 10
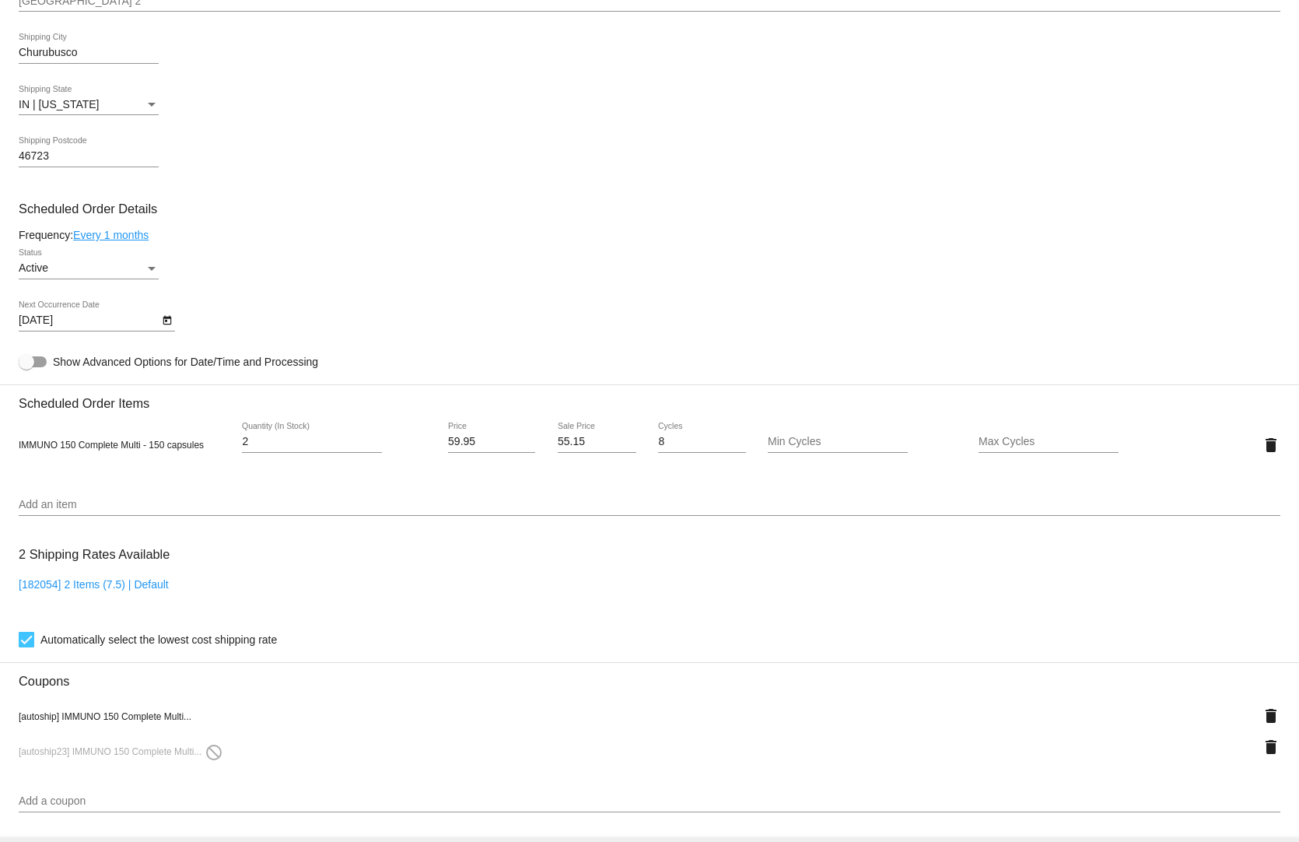
scroll to position [856, 0]
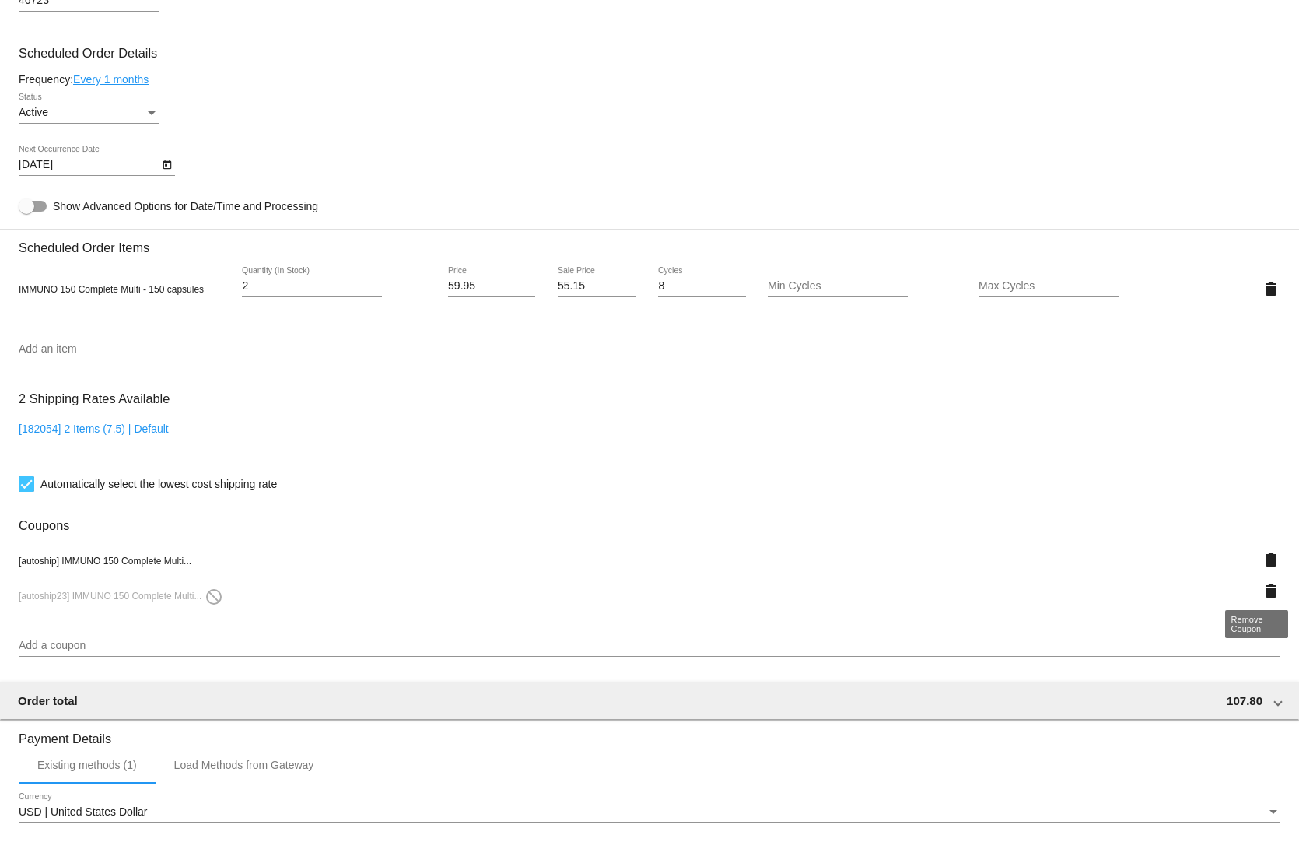
click at [1262, 584] on mat-icon "delete" at bounding box center [1271, 591] width 19 height 19
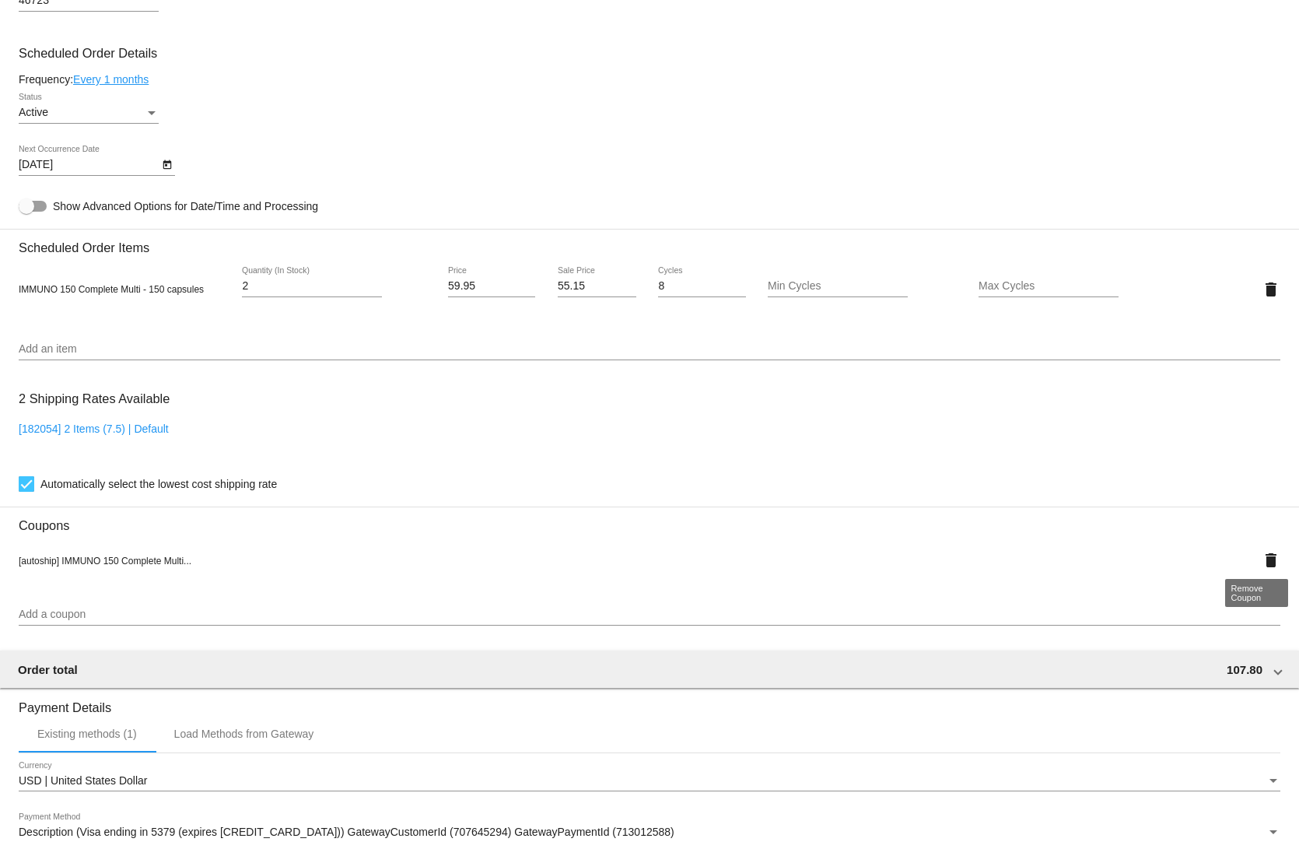
click at [1262, 553] on mat-icon "delete" at bounding box center [1271, 560] width 19 height 19
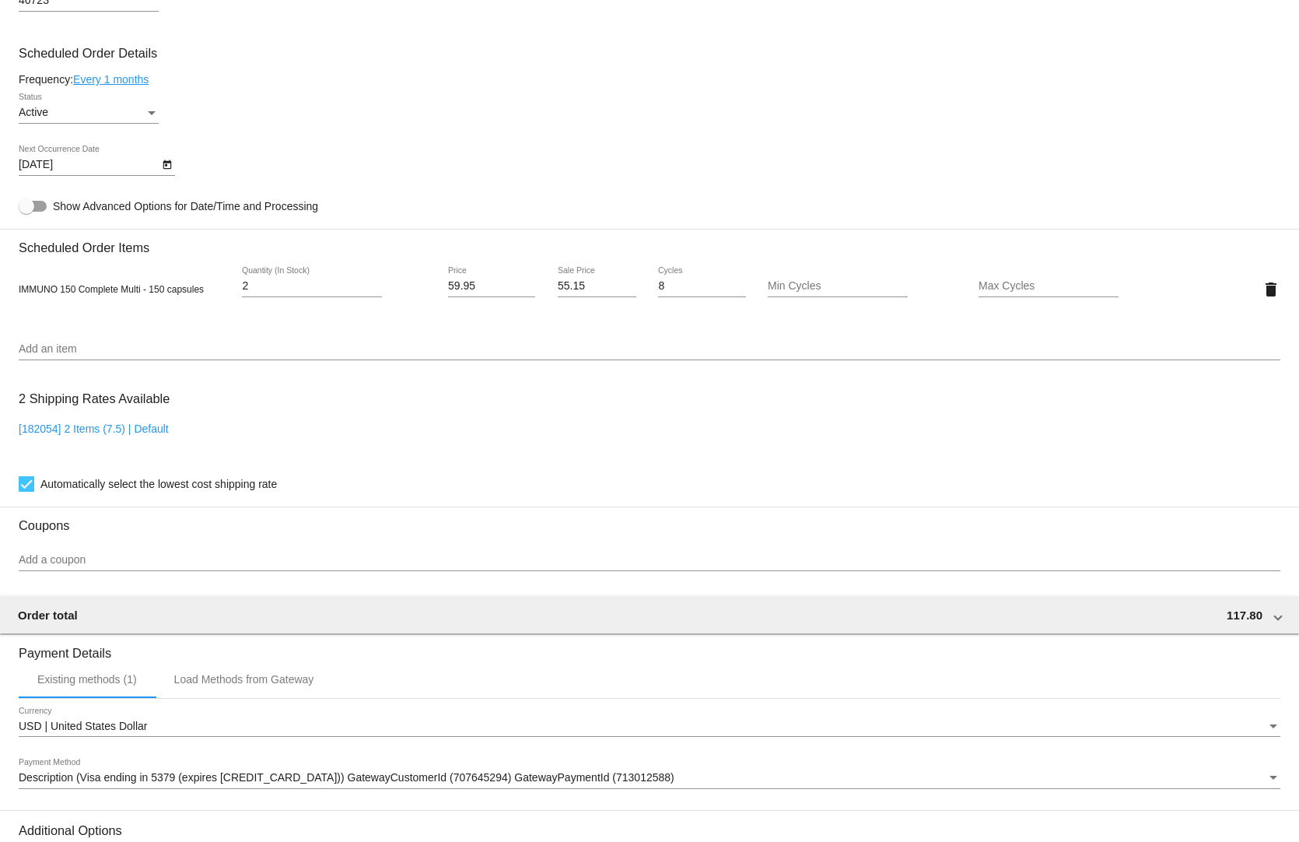
scroll to position [1038, 0]
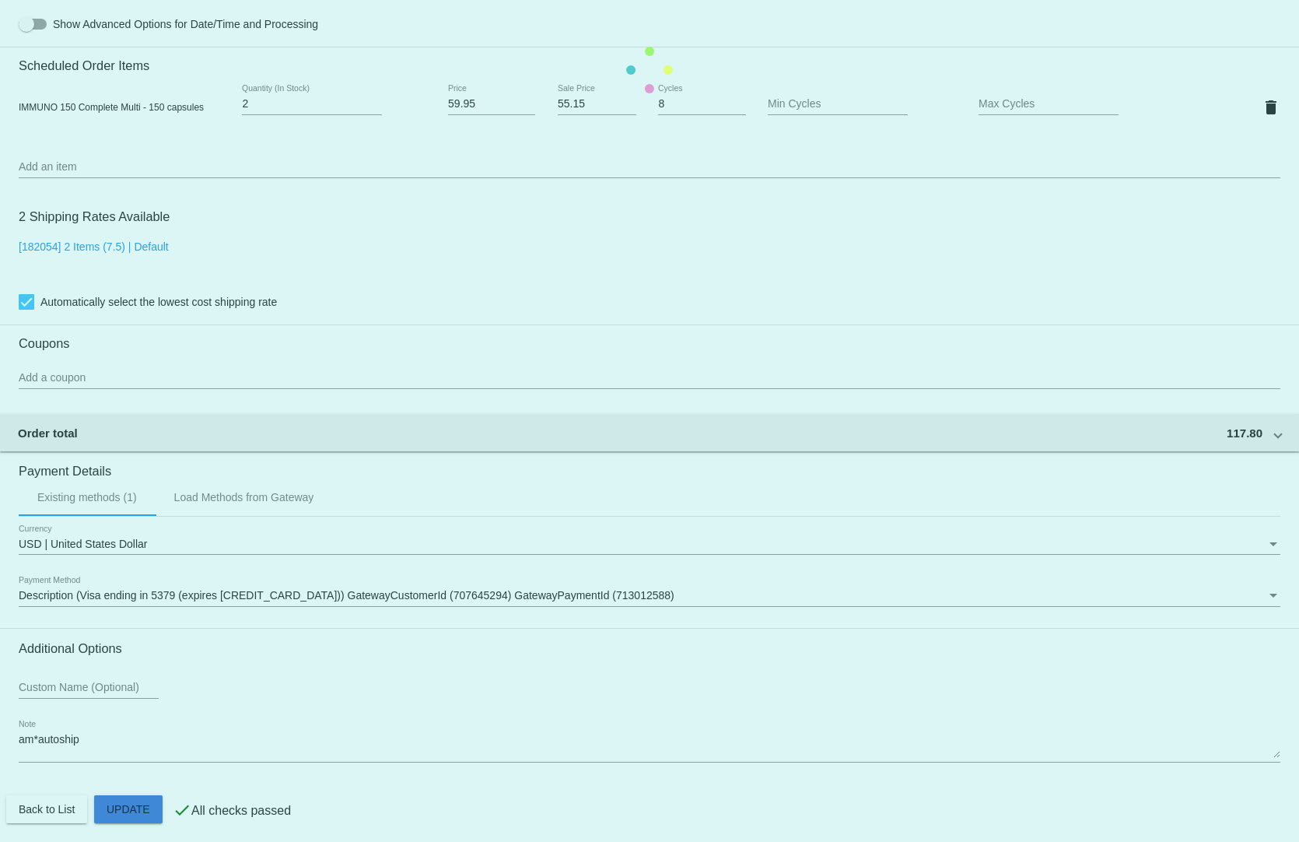
click at [103, 789] on mat-card "Customer 5639837: [PERSON_NAME] [EMAIL_ADDRESS][DOMAIN_NAME] Customer Shipping …" at bounding box center [649, 70] width 1299 height 1556
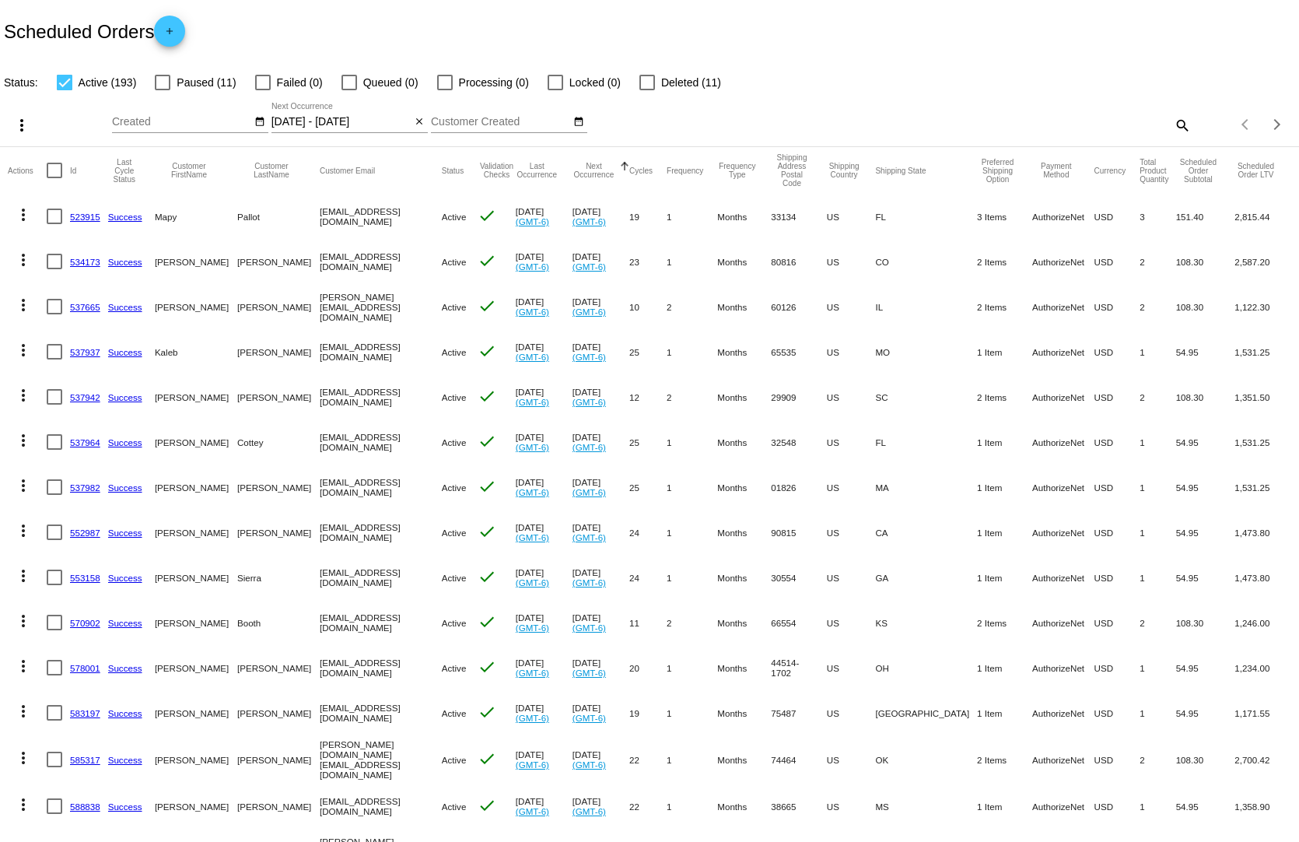
click at [343, 103] on div "[DATE] - [DATE] Aug Jan Feb Mar Apr Su" at bounding box center [341, 118] width 140 height 30
click at [348, 116] on input "[DATE] - [DATE]" at bounding box center [341, 122] width 140 height 12
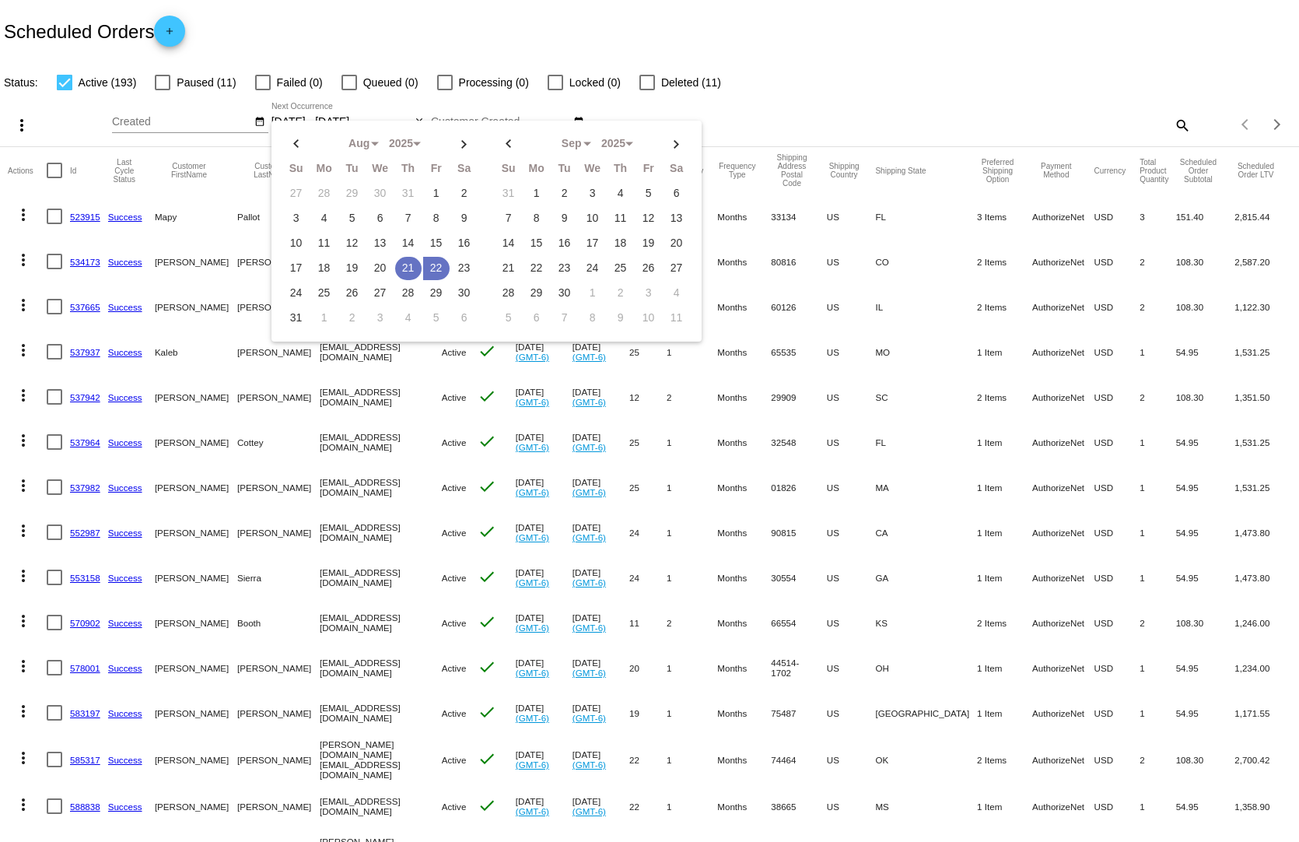
click at [403, 257] on td "21" at bounding box center [408, 268] width 26 height 23
type input "[DATE] - [DATE]"
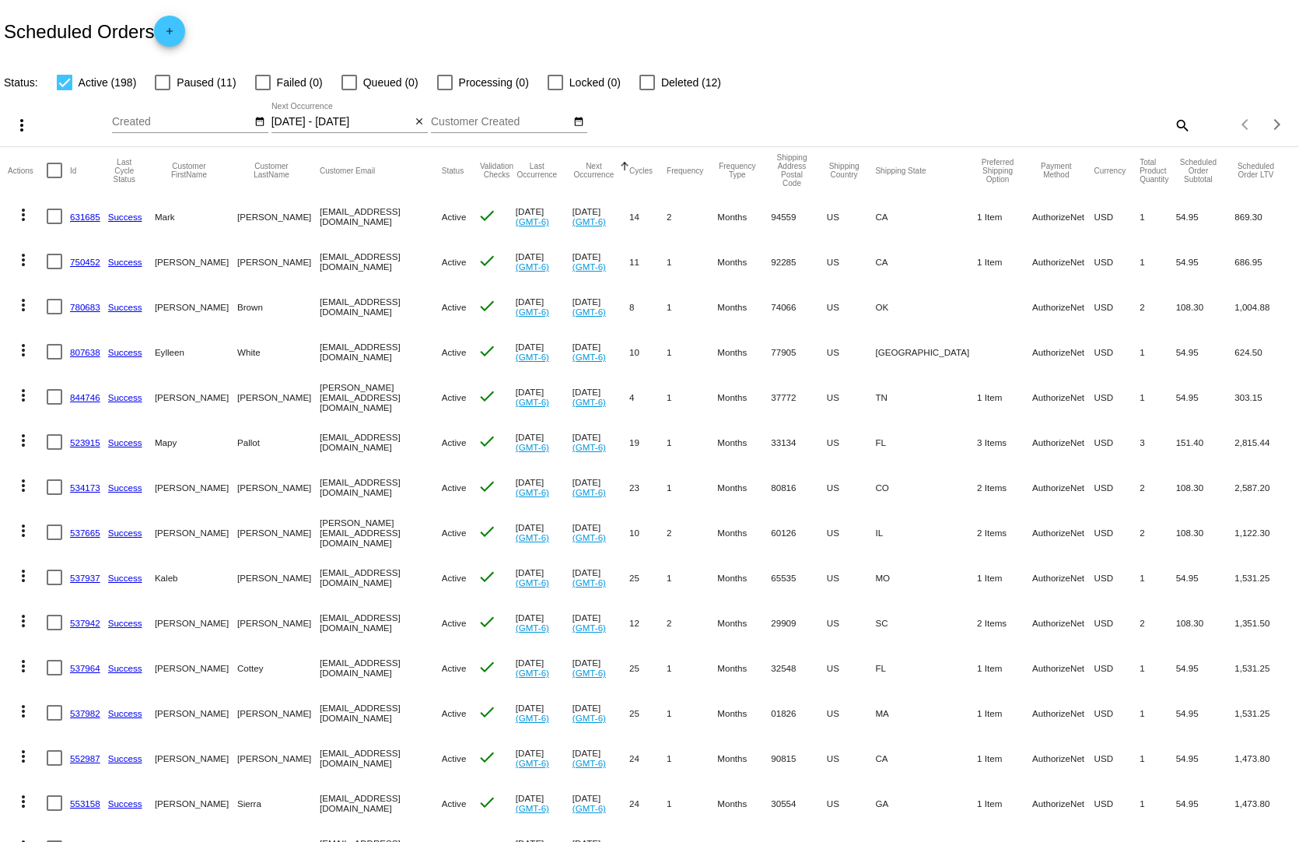
drag, startPoint x: 1147, startPoint y: 772, endPoint x: 968, endPoint y: 783, distance: 179.2
click at [968, 783] on mat-row "more_vert 553158 Success [PERSON_NAME] [EMAIL_ADDRESS][DOMAIN_NAME] Active chec…" at bounding box center [649, 802] width 1283 height 45
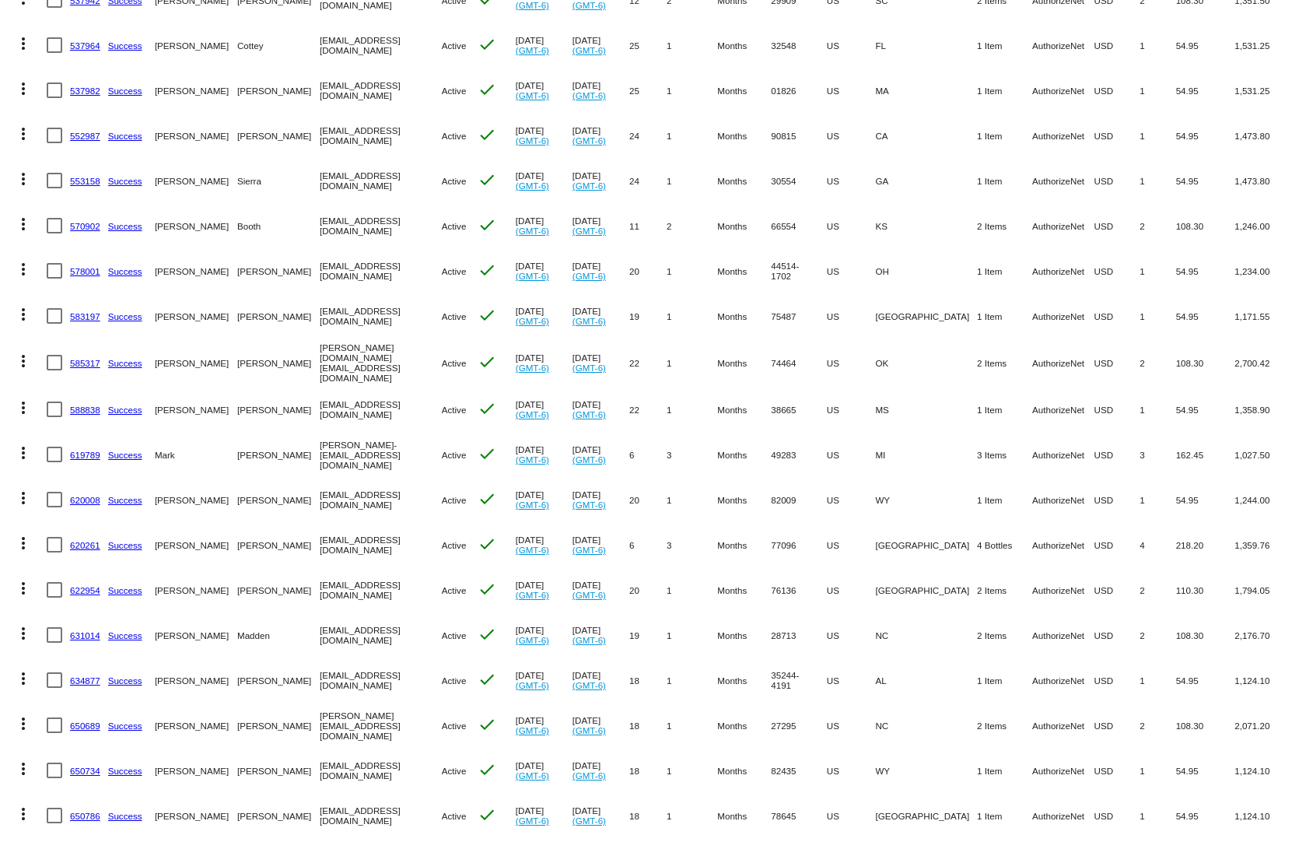
scroll to position [778, 0]
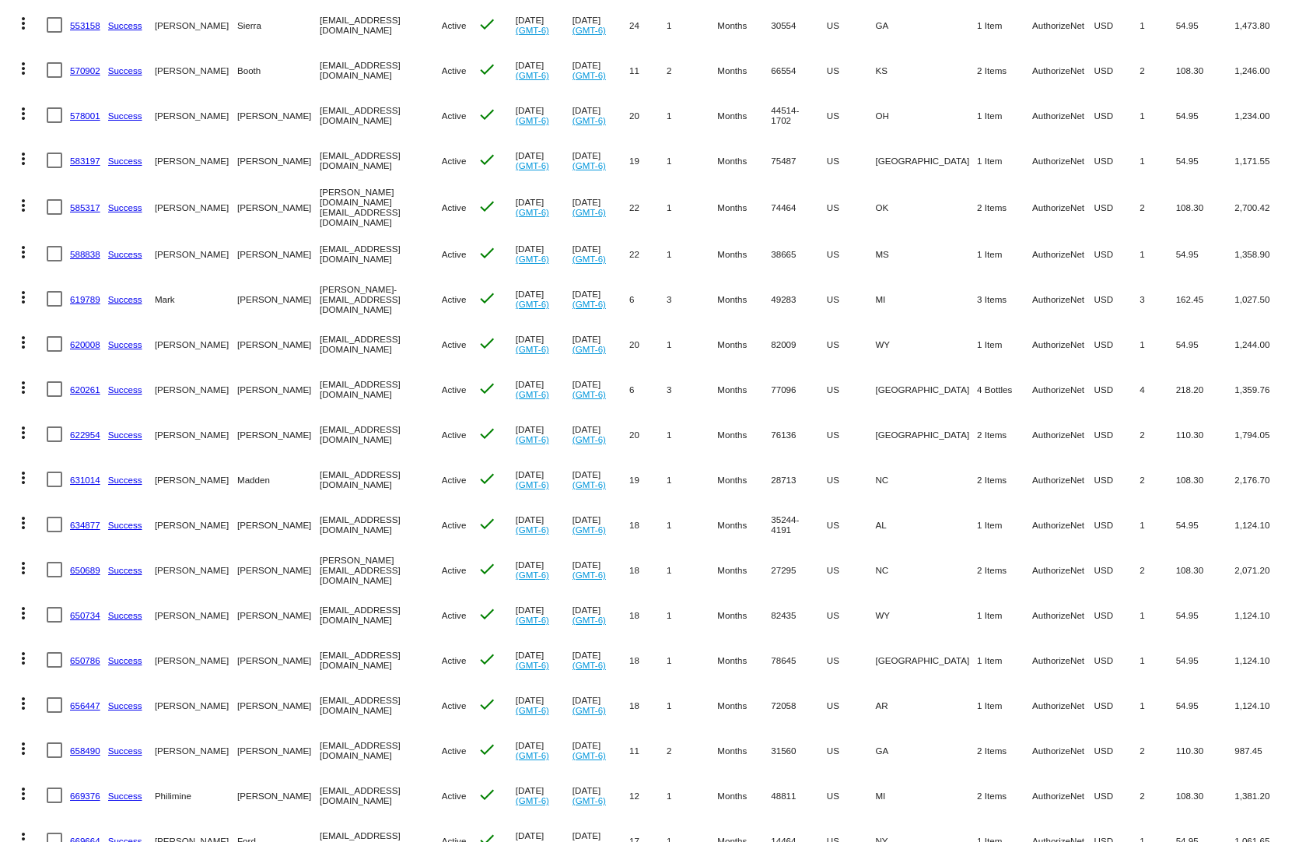
drag, startPoint x: 789, startPoint y: 790, endPoint x: 771, endPoint y: 790, distance: 17.9
click at [770, 790] on mat-row "more_vert 669376 Success Philimine [PERSON_NAME] [EMAIL_ADDRESS][DOMAIN_NAME] A…" at bounding box center [649, 794] width 1283 height 45
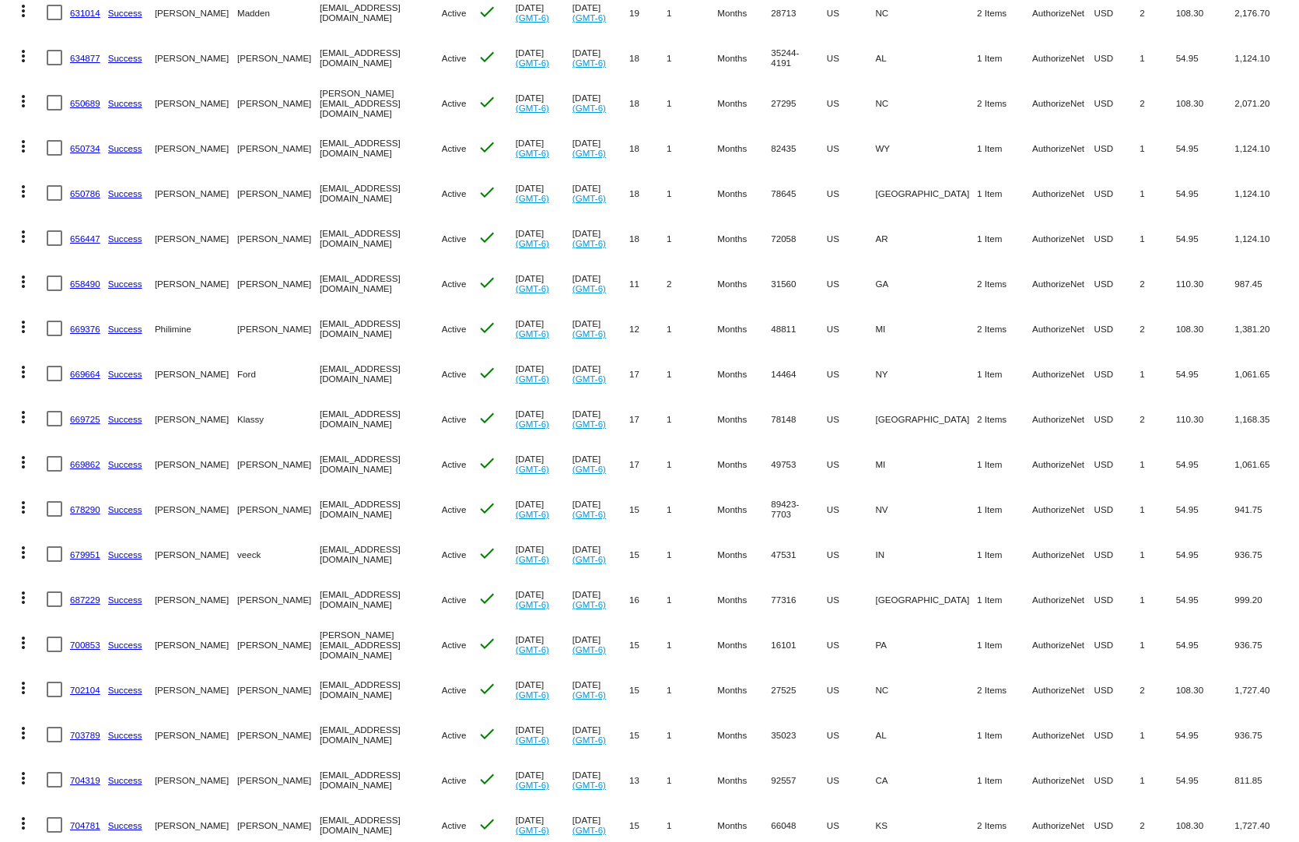
scroll to position [1400, 0]
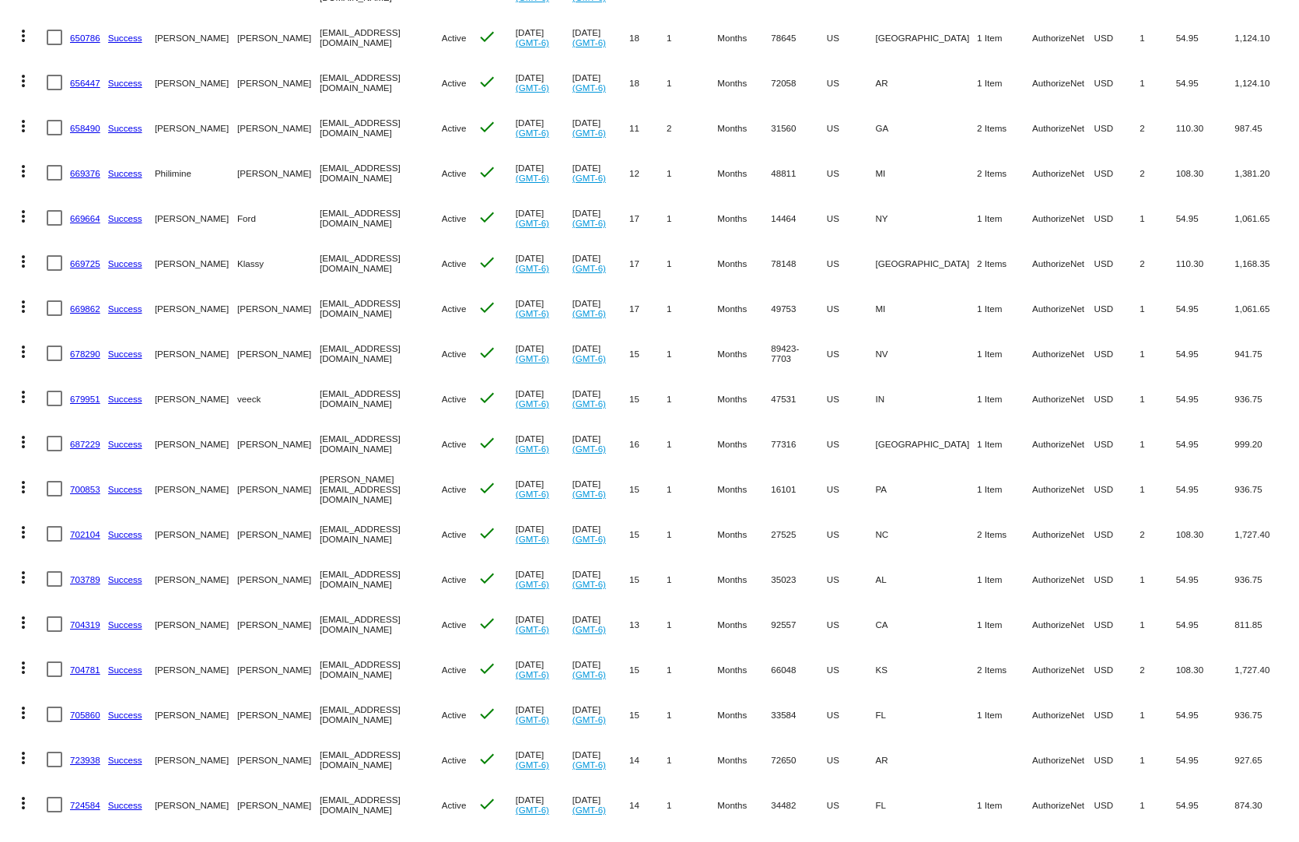
drag, startPoint x: 897, startPoint y: 758, endPoint x: 401, endPoint y: 762, distance: 495.5
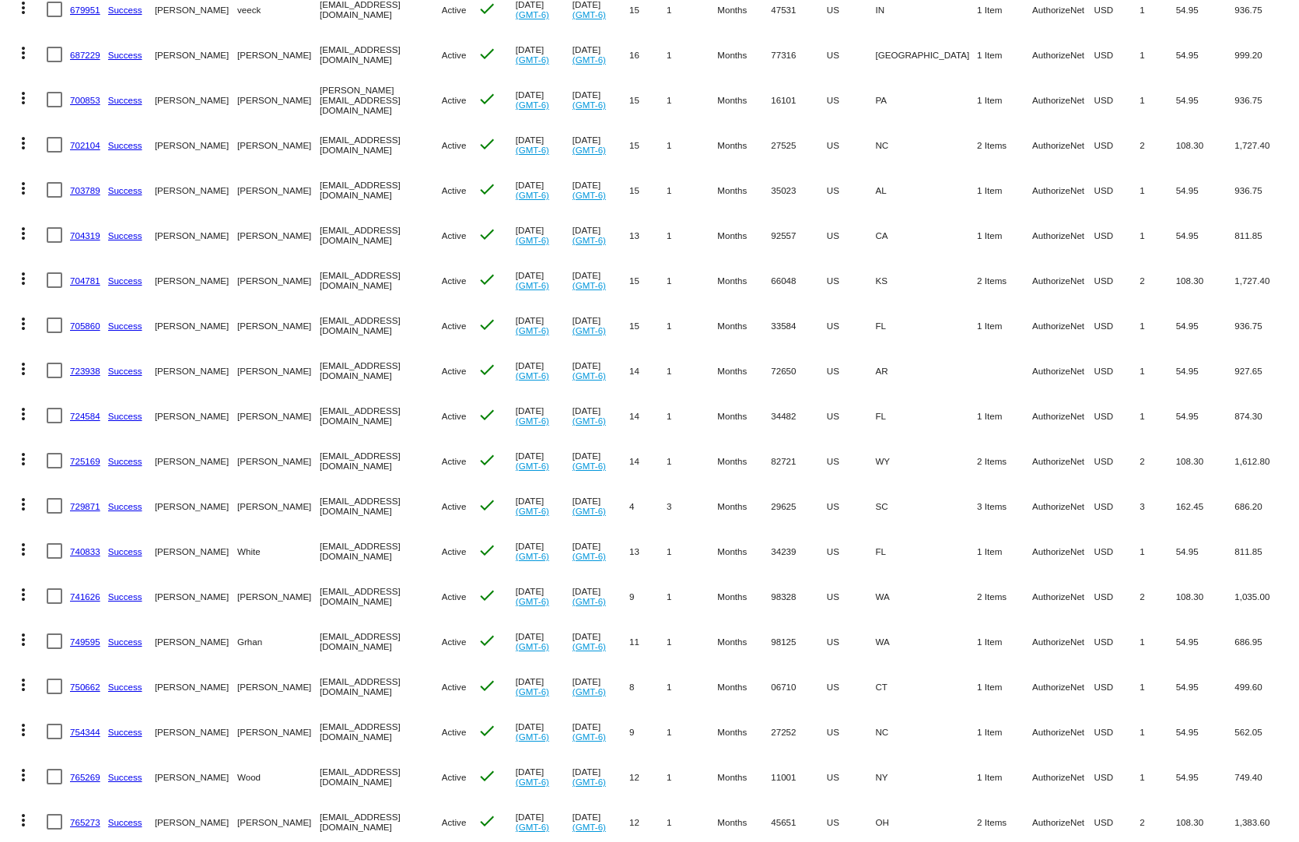
scroll to position [2022, 0]
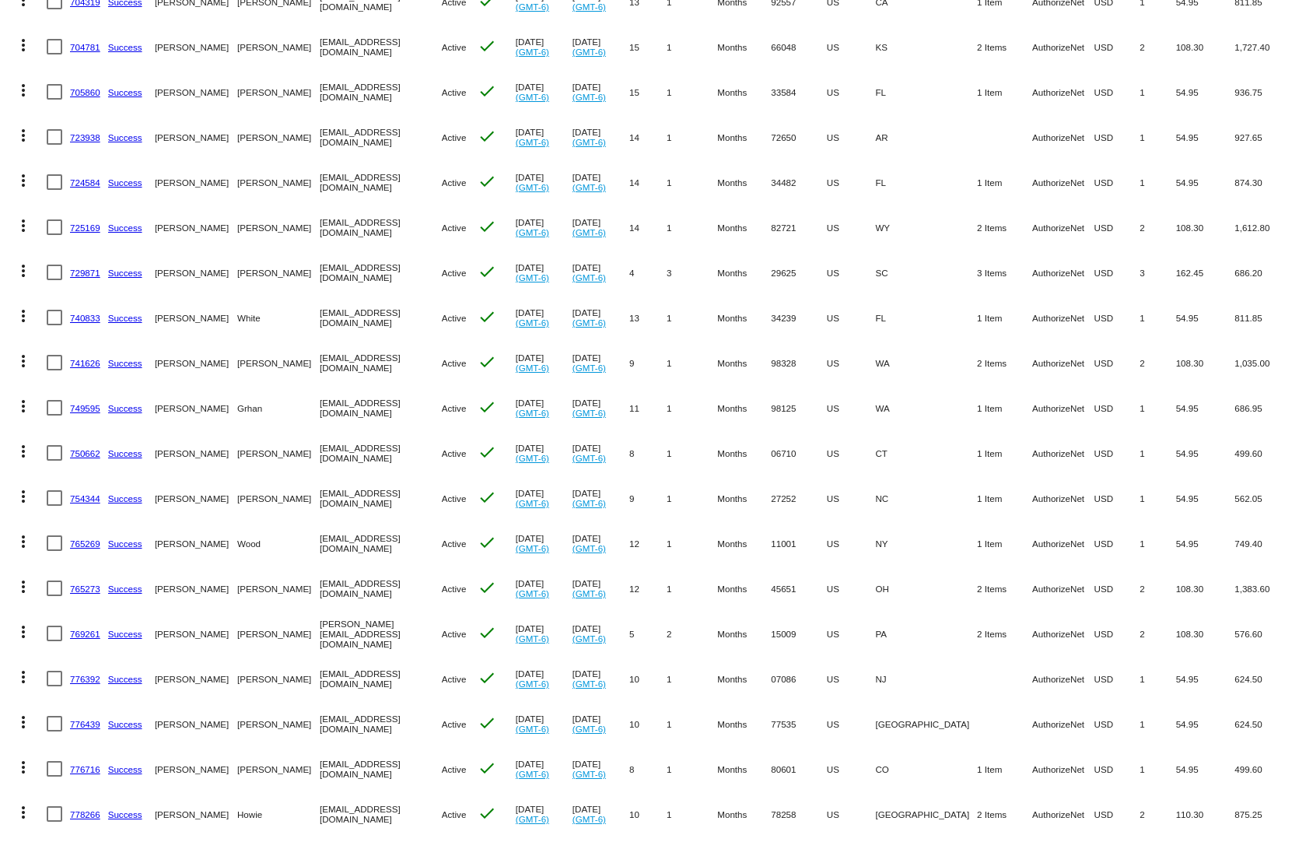
drag, startPoint x: 734, startPoint y: 808, endPoint x: 713, endPoint y: 808, distance: 21.8
click at [713, 808] on mat-row "more_vert 778266 Success [PERSON_NAME] [EMAIL_ADDRESS][DOMAIN_NAME] Active chec…" at bounding box center [649, 813] width 1283 height 45
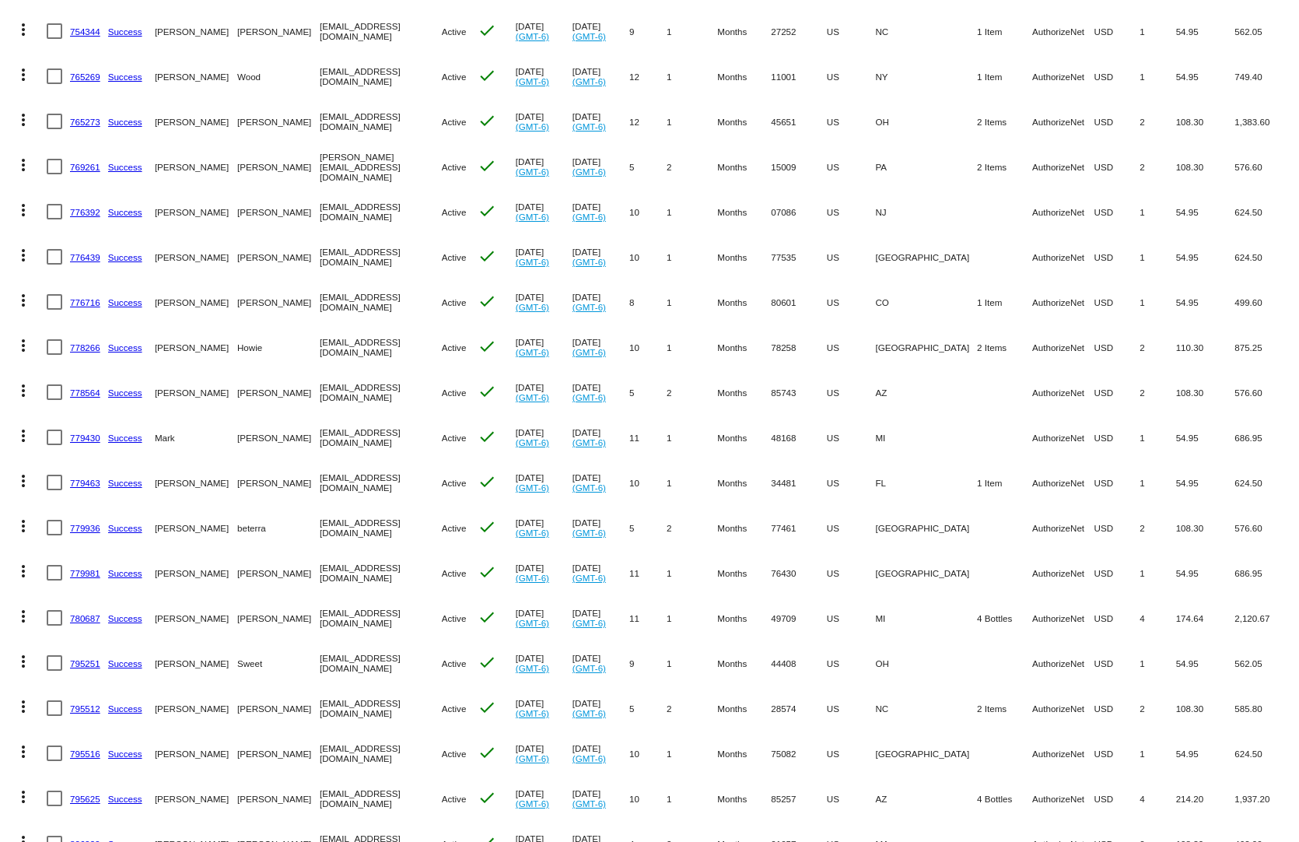
scroll to position [2645, 0]
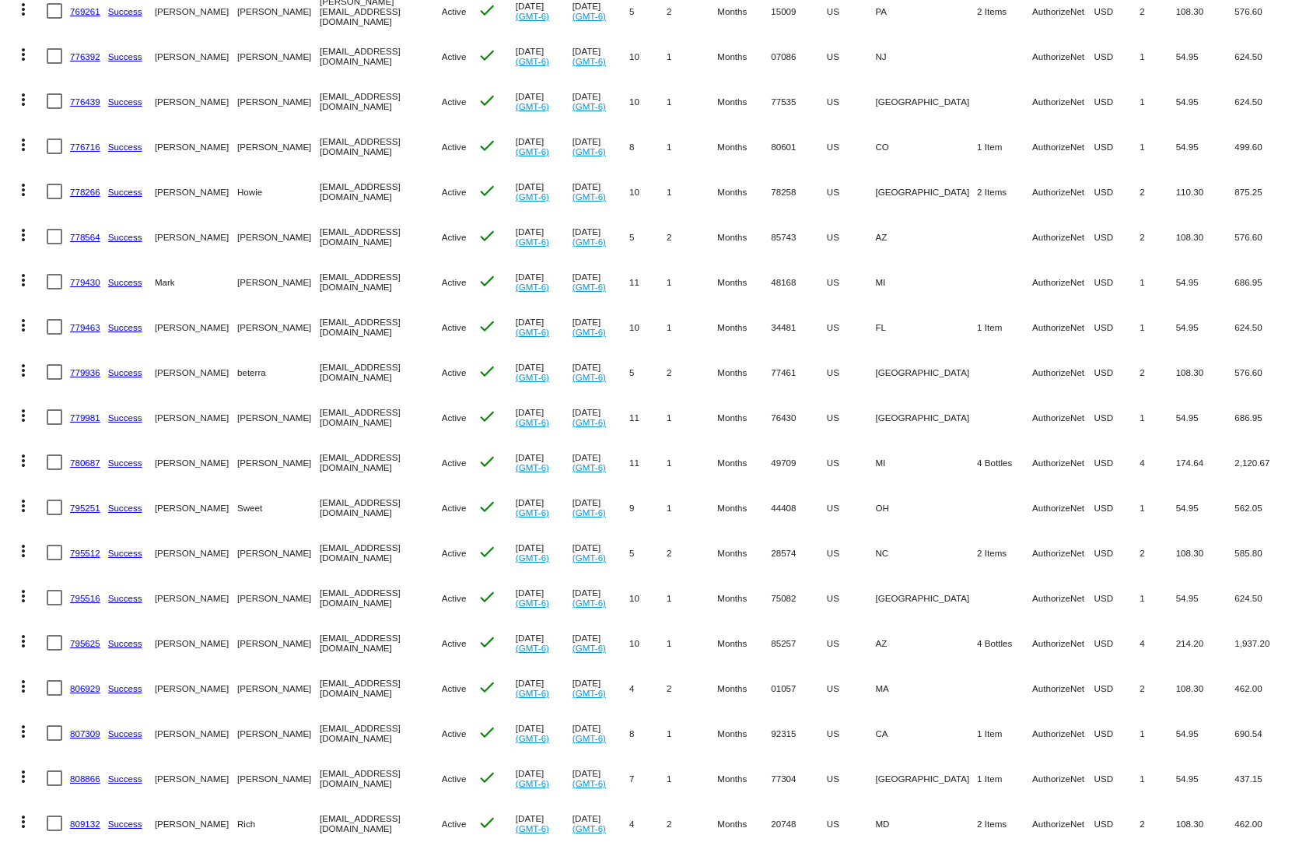
drag, startPoint x: 1042, startPoint y: 787, endPoint x: 855, endPoint y: 821, distance: 189.8
click at [858, 821] on mat-row "more_vert 809132 Success [PERSON_NAME] [EMAIL_ADDRESS][DOMAIN_NAME] Active chec…" at bounding box center [649, 822] width 1283 height 45
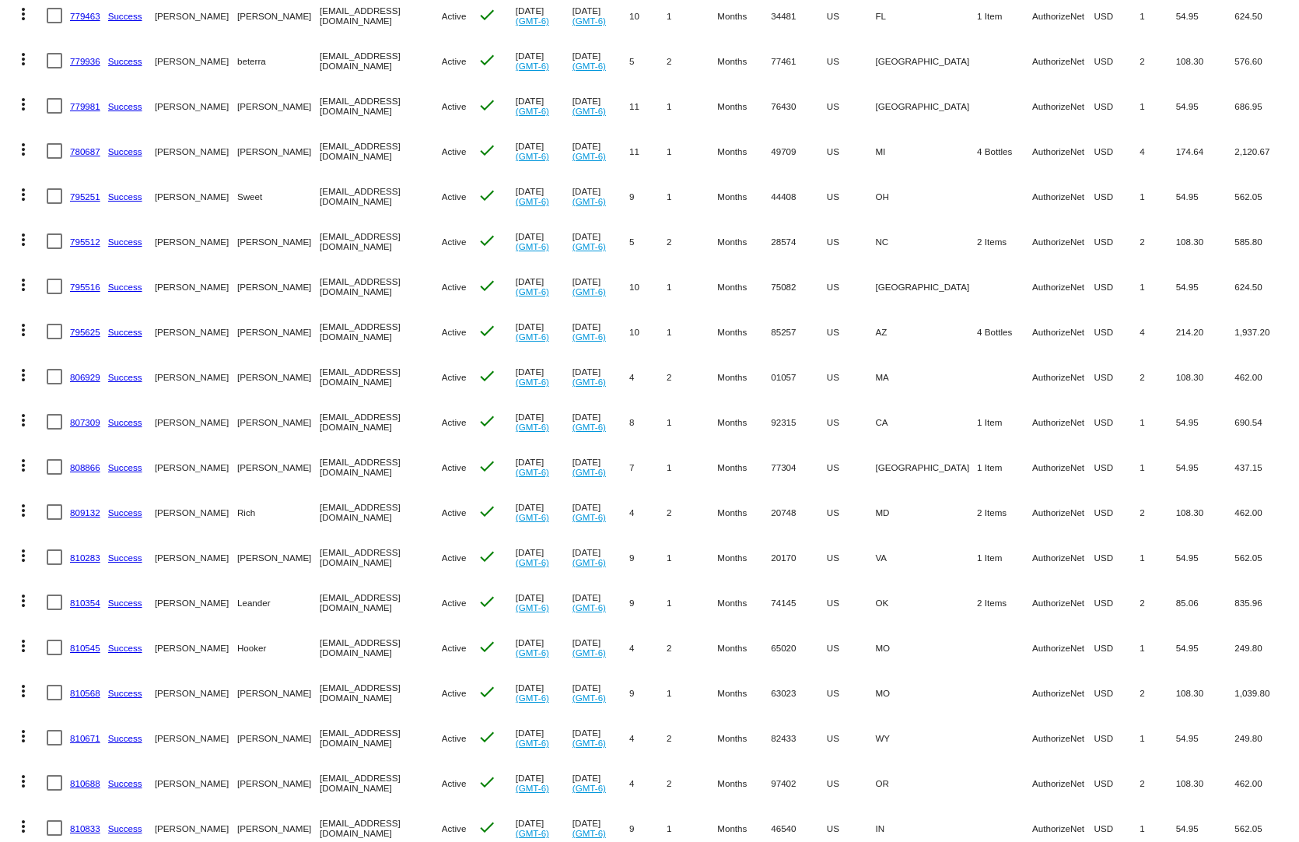
scroll to position [3189, 0]
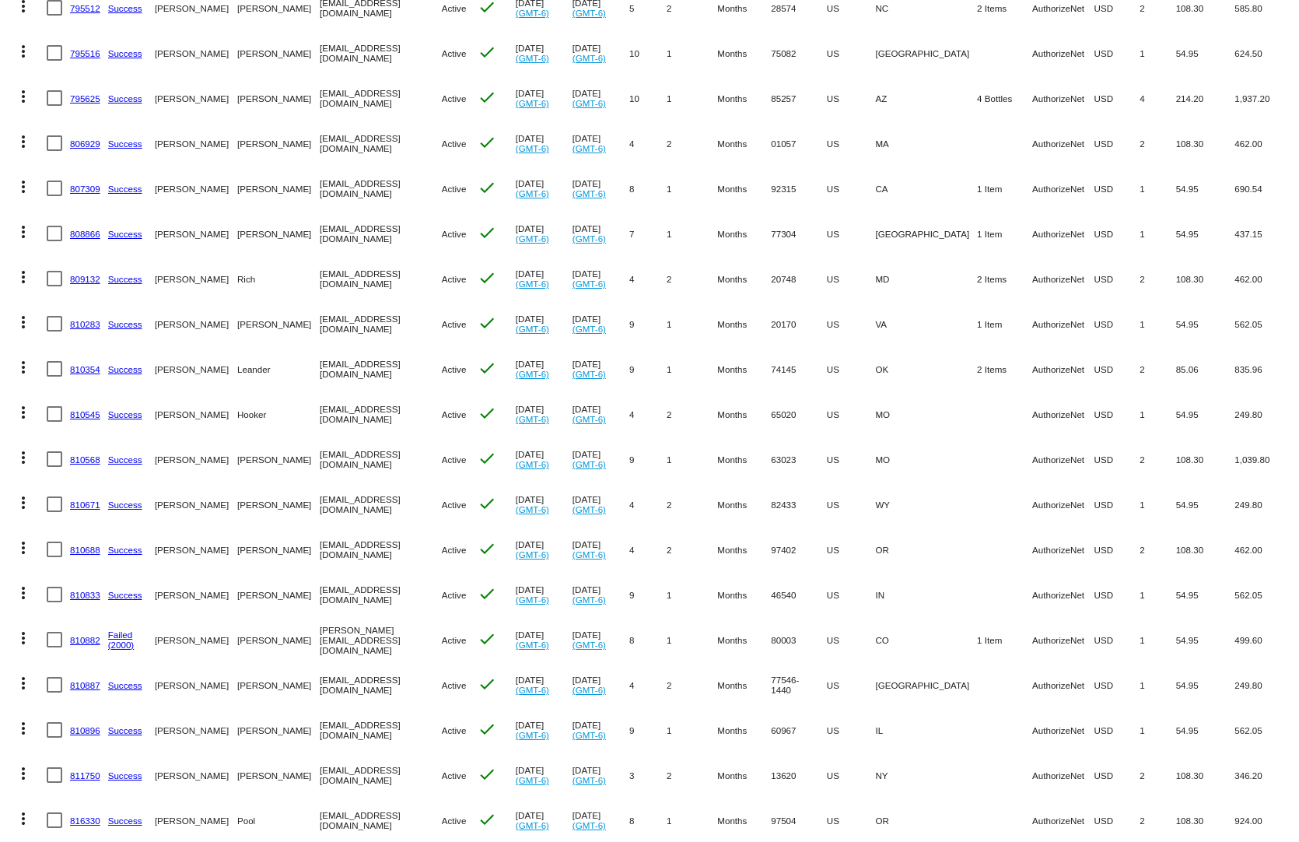
drag, startPoint x: 1016, startPoint y: 716, endPoint x: 839, endPoint y: 744, distance: 178.9
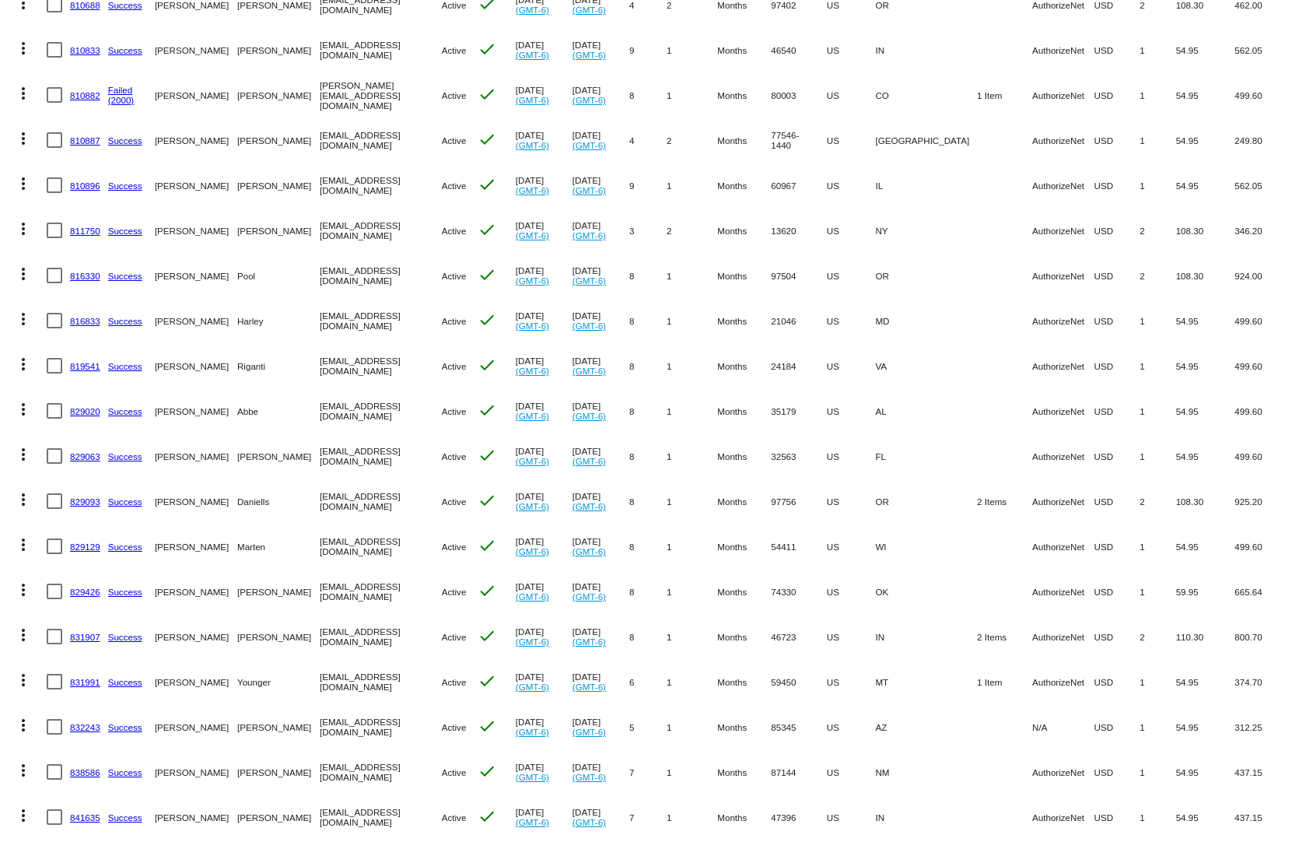
drag, startPoint x: 1016, startPoint y: 733, endPoint x: 835, endPoint y: 762, distance: 183.5
click at [835, 762] on mat-row "more_vert 838586 Success [PERSON_NAME] [EMAIL_ADDRESS][DOMAIN_NAME] Active chec…" at bounding box center [649, 771] width 1283 height 45
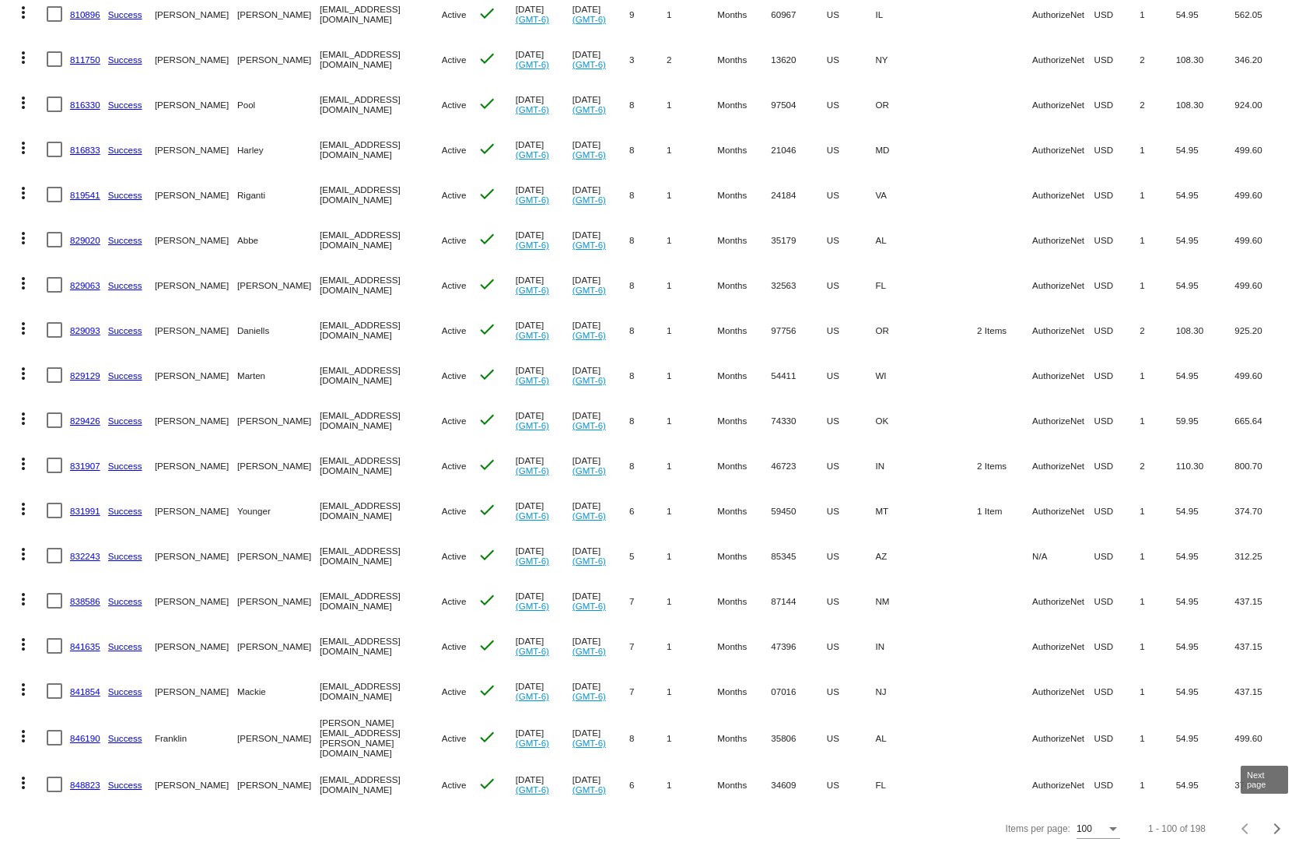
click at [1269, 814] on button "Next page" at bounding box center [1277, 828] width 31 height 31
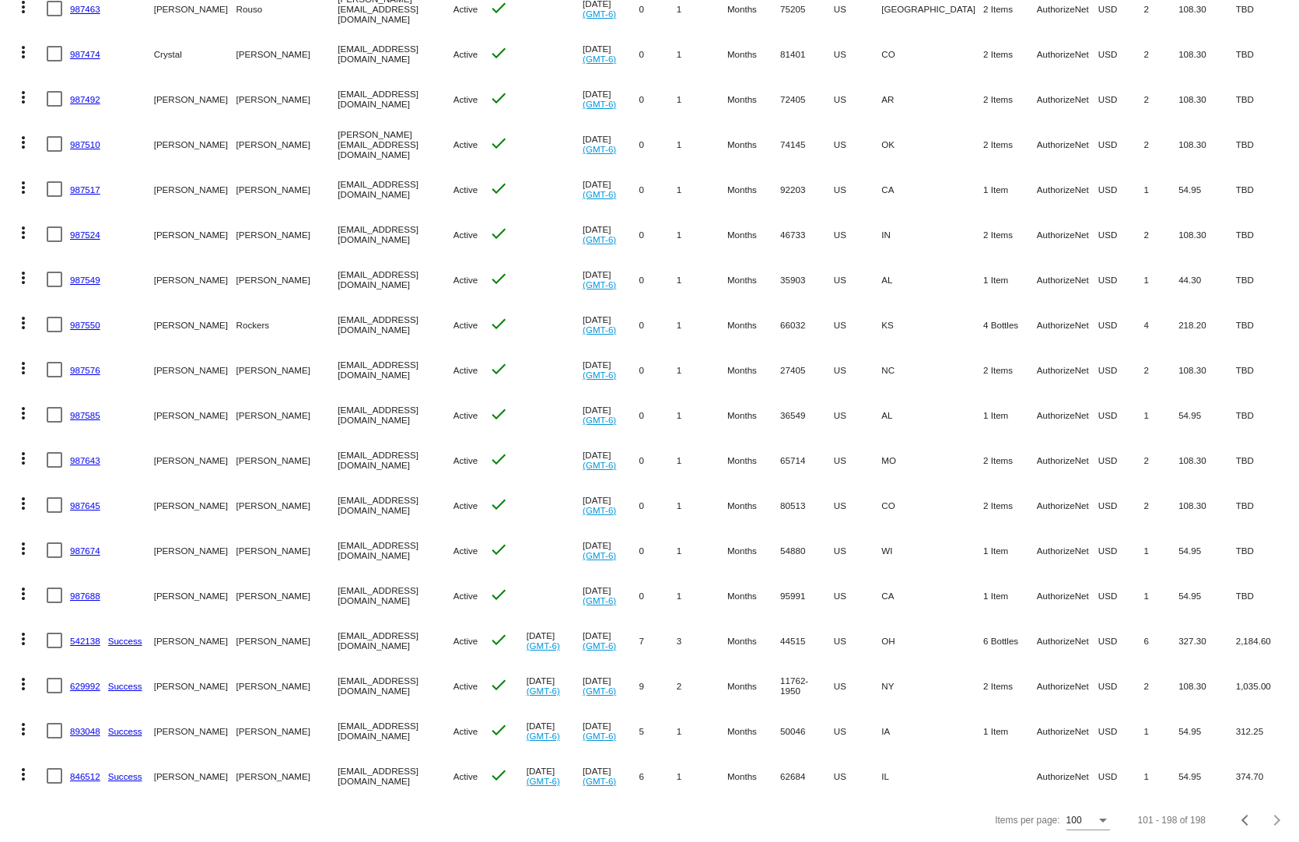
scroll to position [3815, 0]
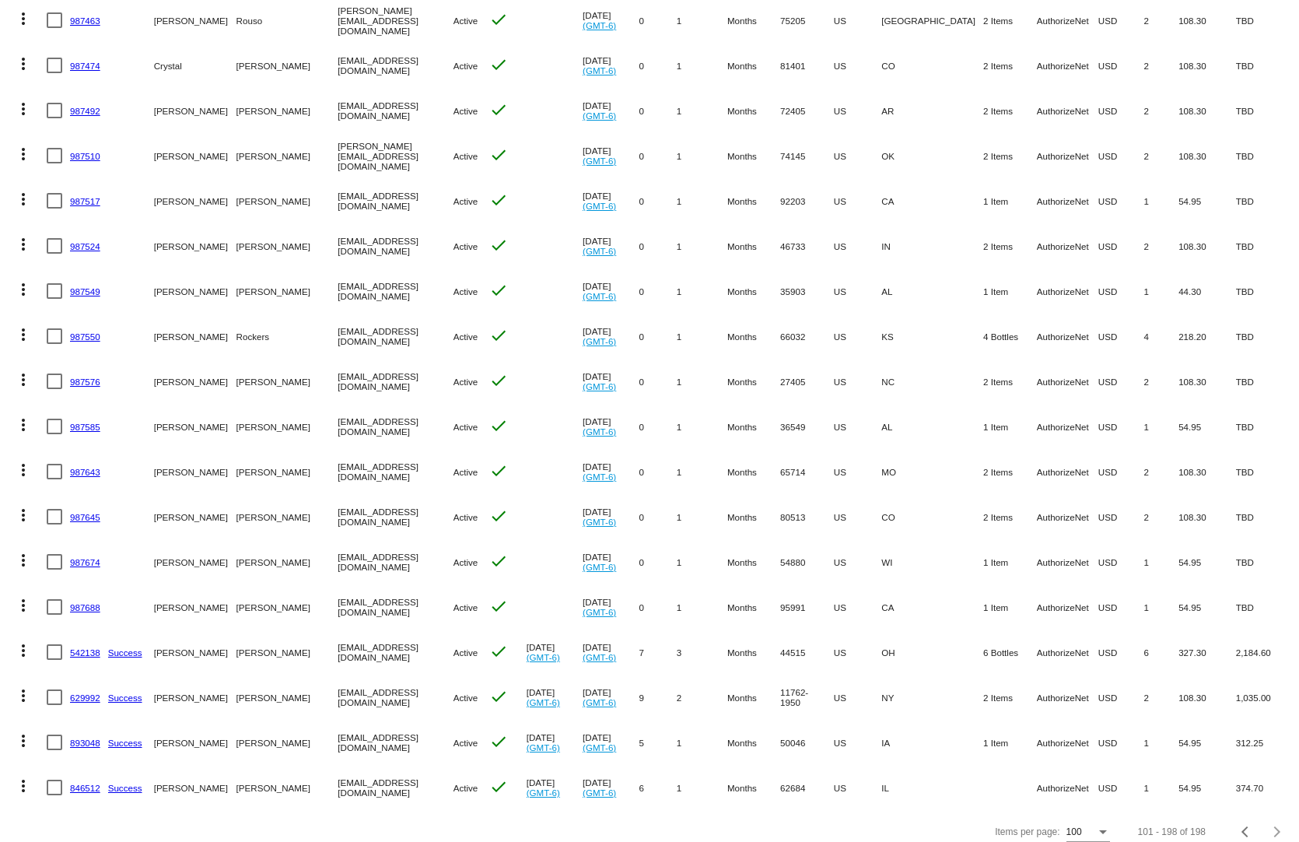
drag, startPoint x: 1060, startPoint y: 268, endPoint x: 891, endPoint y: 289, distance: 170.9
click at [877, 275] on mat-row "more_vert 987549 [PERSON_NAME] [EMAIL_ADDRESS][DOMAIN_NAME] Active check [DATE]…" at bounding box center [649, 290] width 1283 height 45
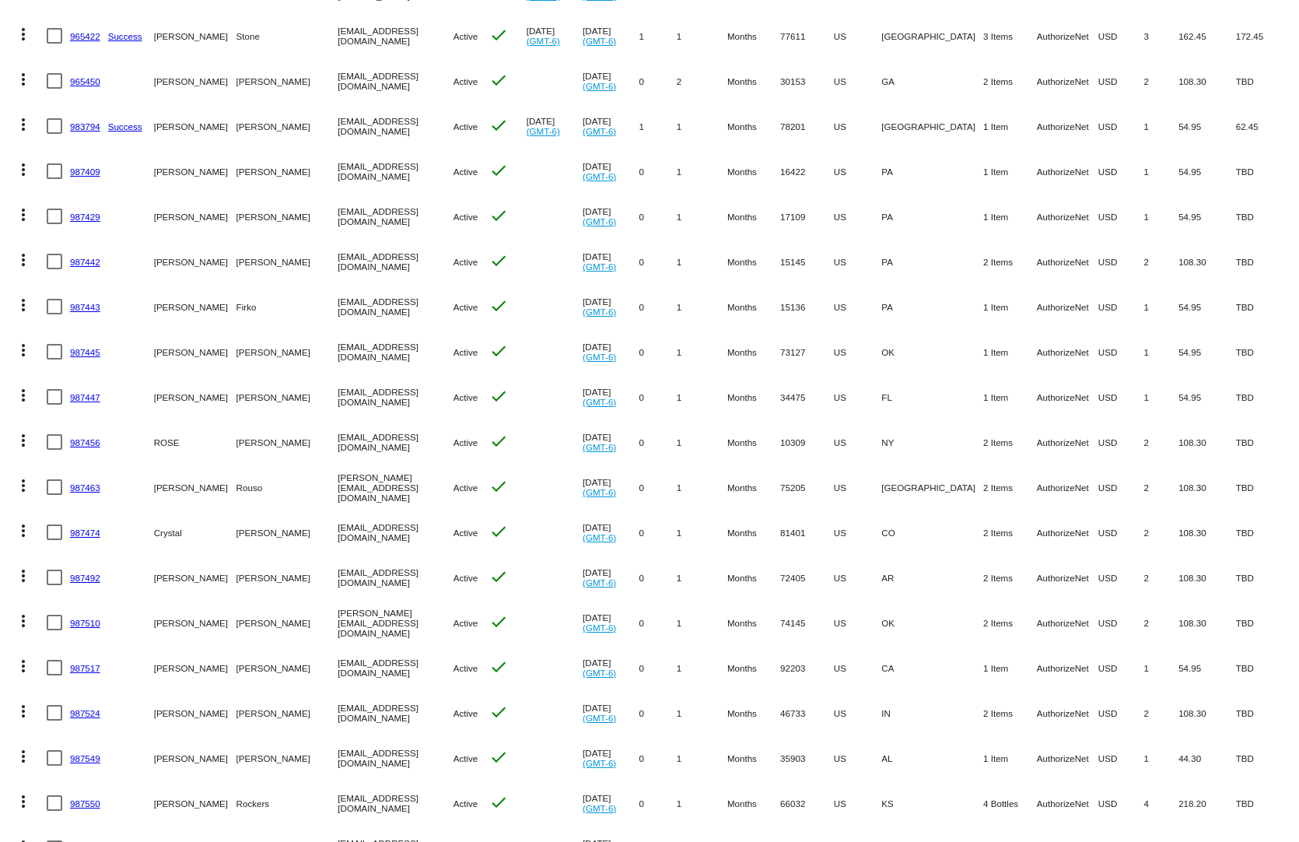
scroll to position [3192, 0]
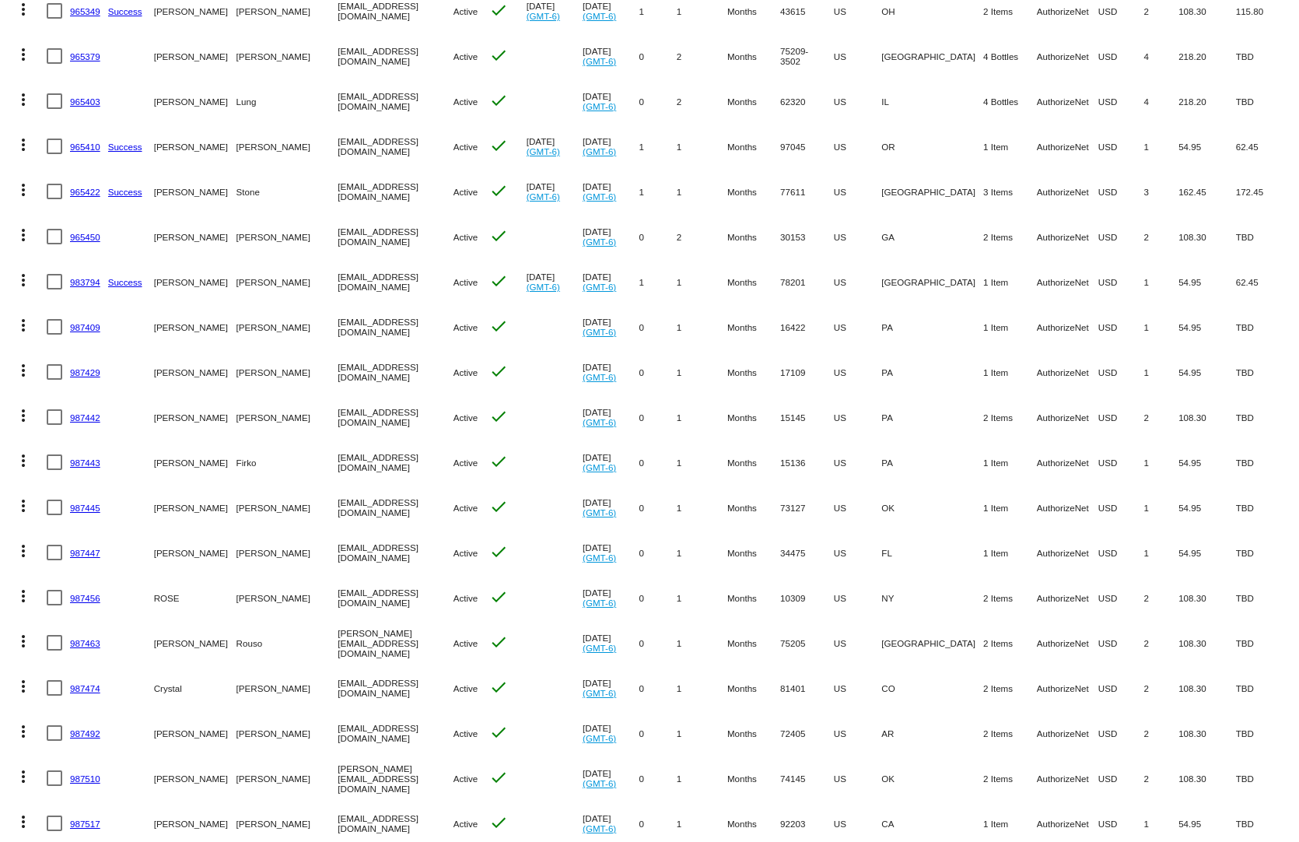
drag, startPoint x: 1121, startPoint y: 221, endPoint x: 853, endPoint y: 301, distance: 279.3
click at [854, 218] on mat-row "more_vert 965450 [PERSON_NAME] [EMAIL_ADDRESS][DOMAIN_NAME] Active check [DATE]…" at bounding box center [649, 236] width 1283 height 45
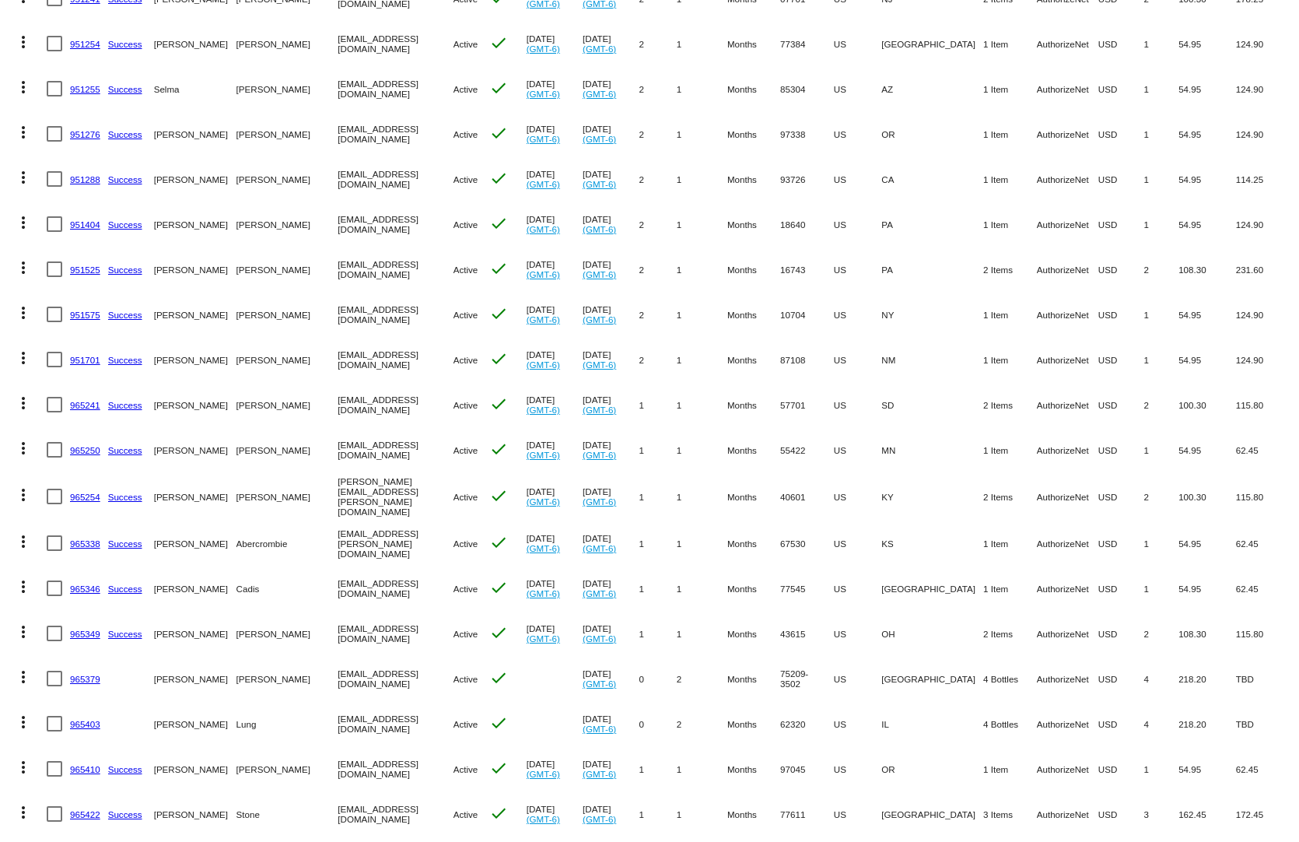
scroll to position [2492, 0]
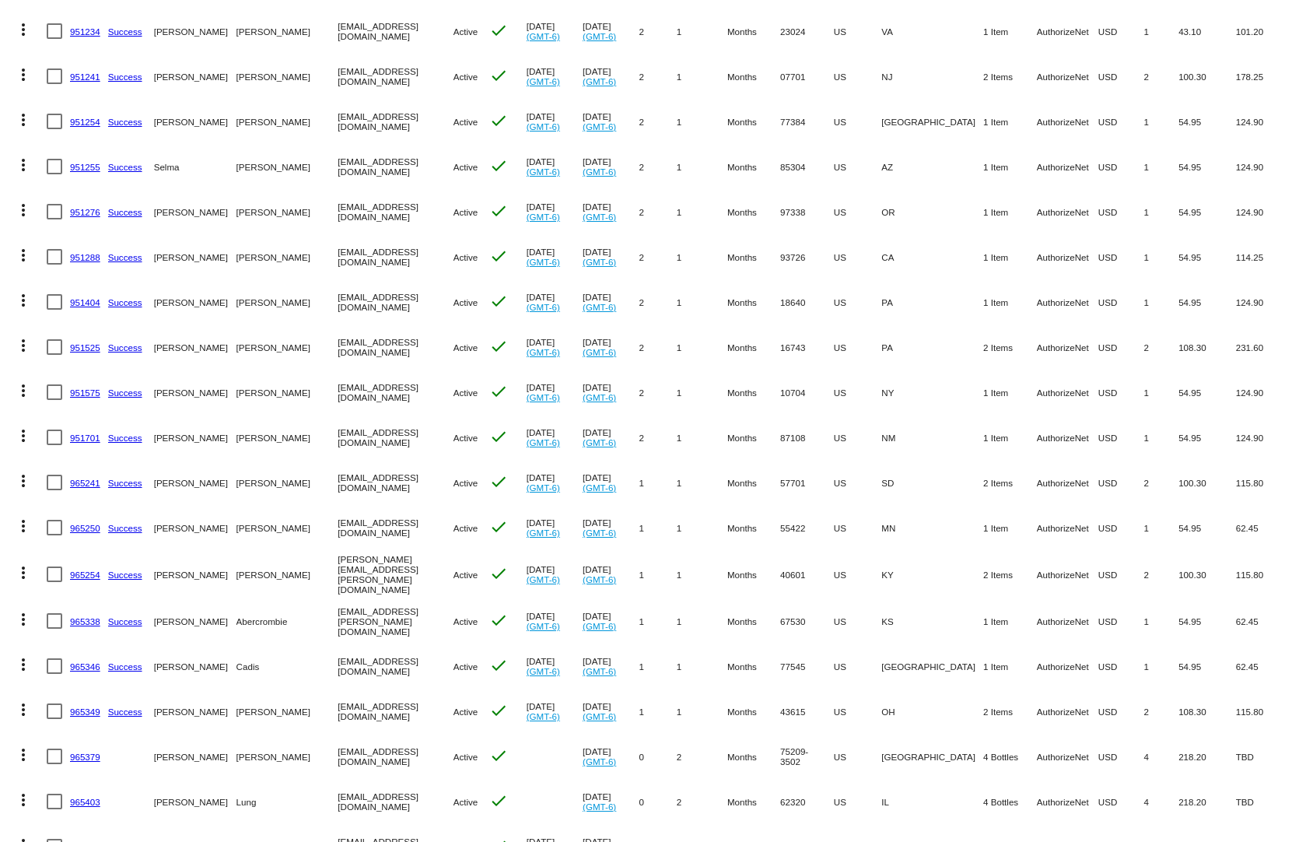
click at [84, 569] on link "965254" at bounding box center [85, 574] width 30 height 10
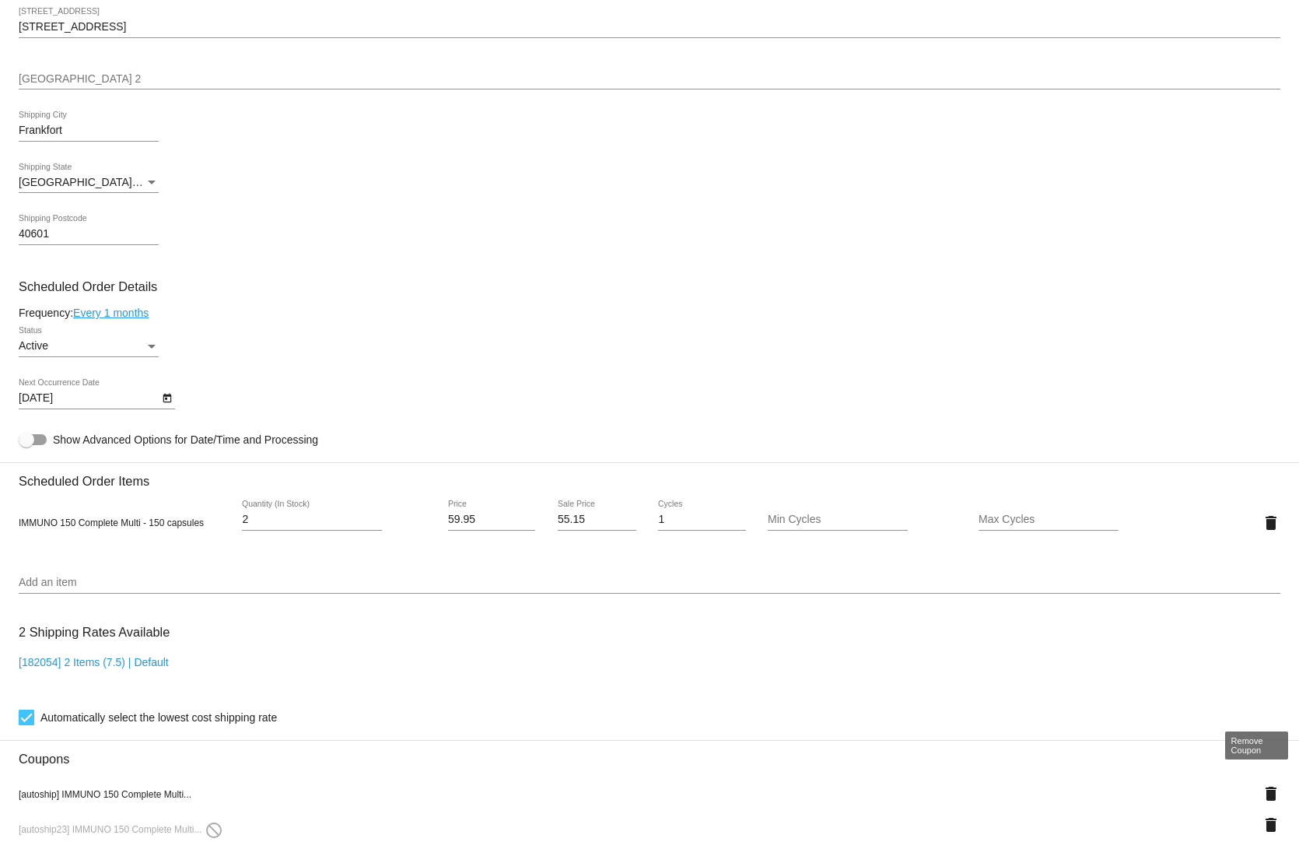
scroll to position [1011, 0]
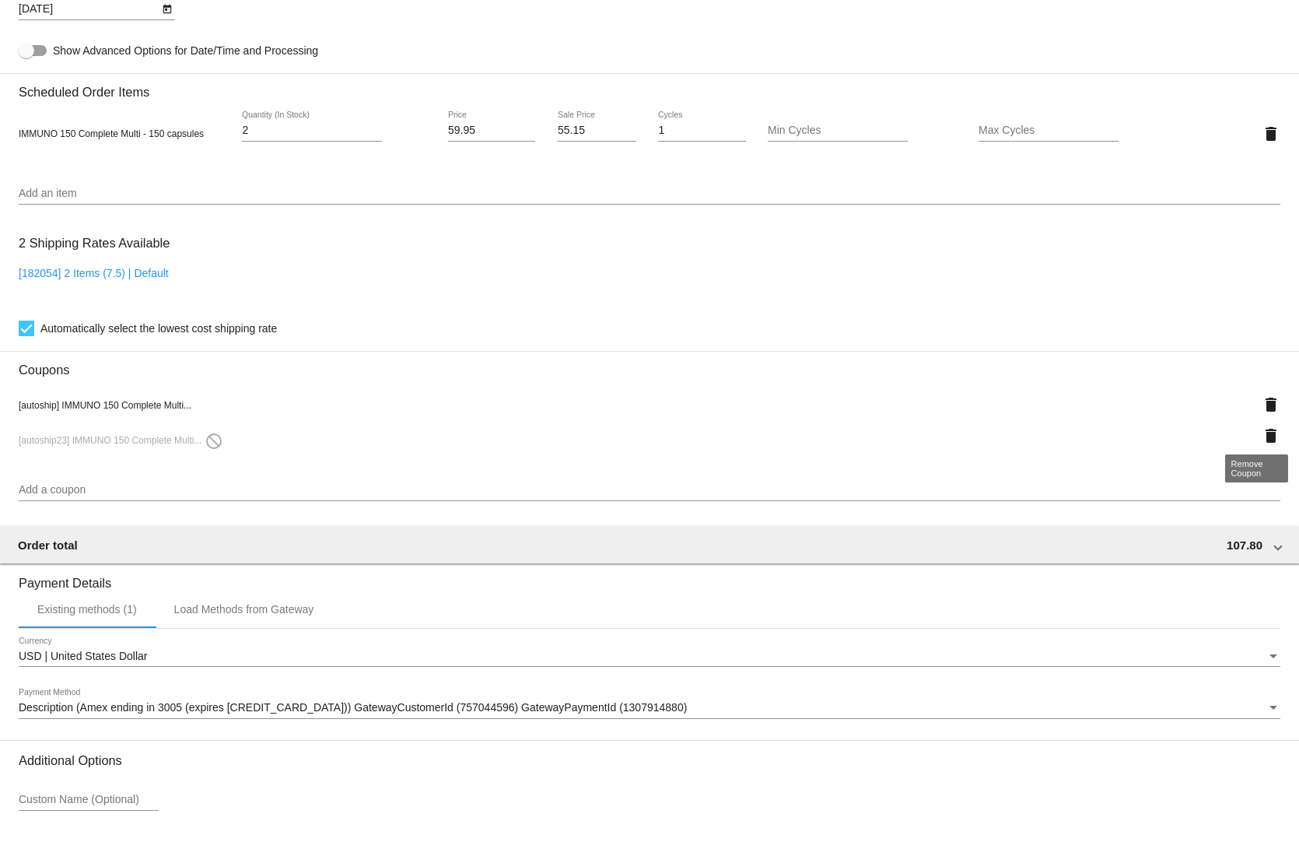
click at [1262, 426] on mat-icon "delete" at bounding box center [1271, 435] width 19 height 19
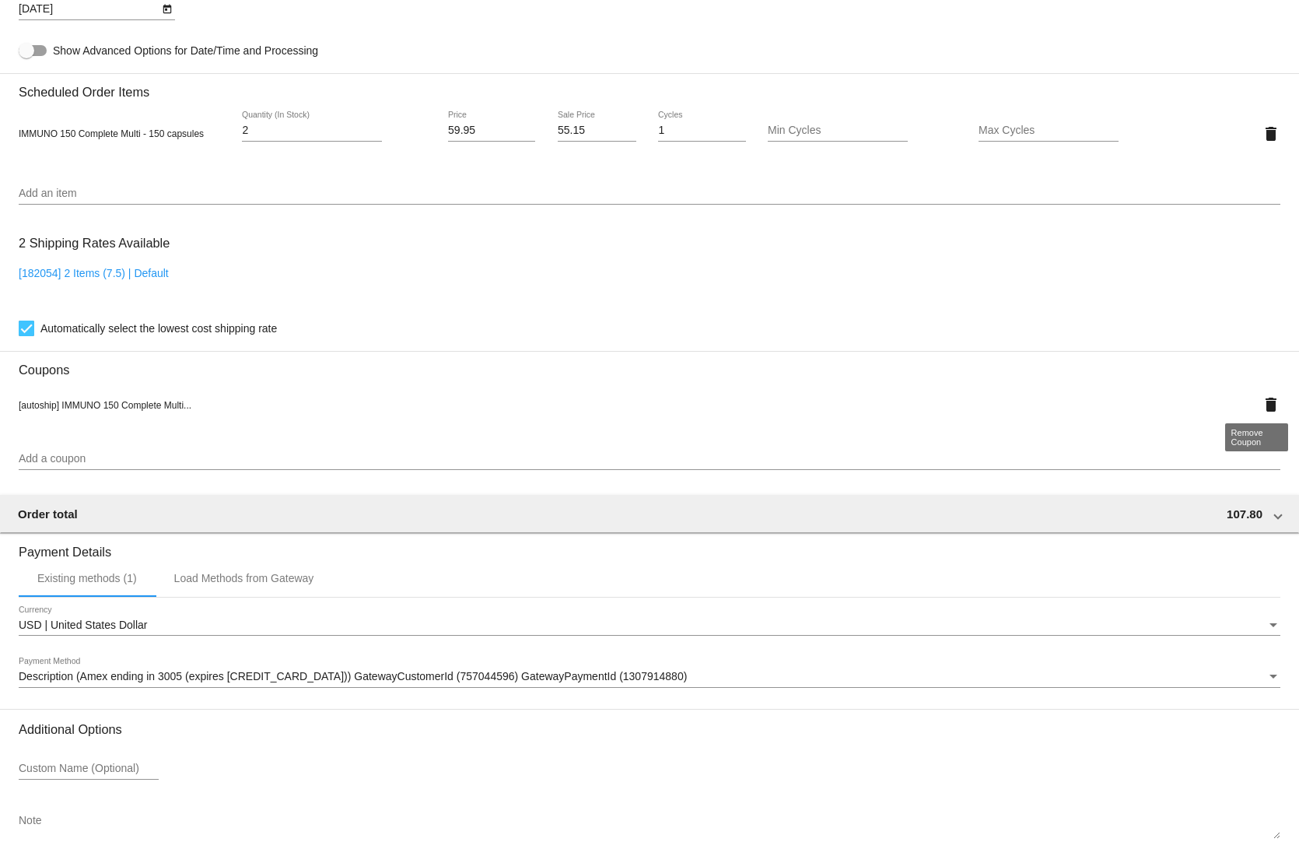
click at [1262, 401] on mat-icon "delete" at bounding box center [1271, 404] width 19 height 19
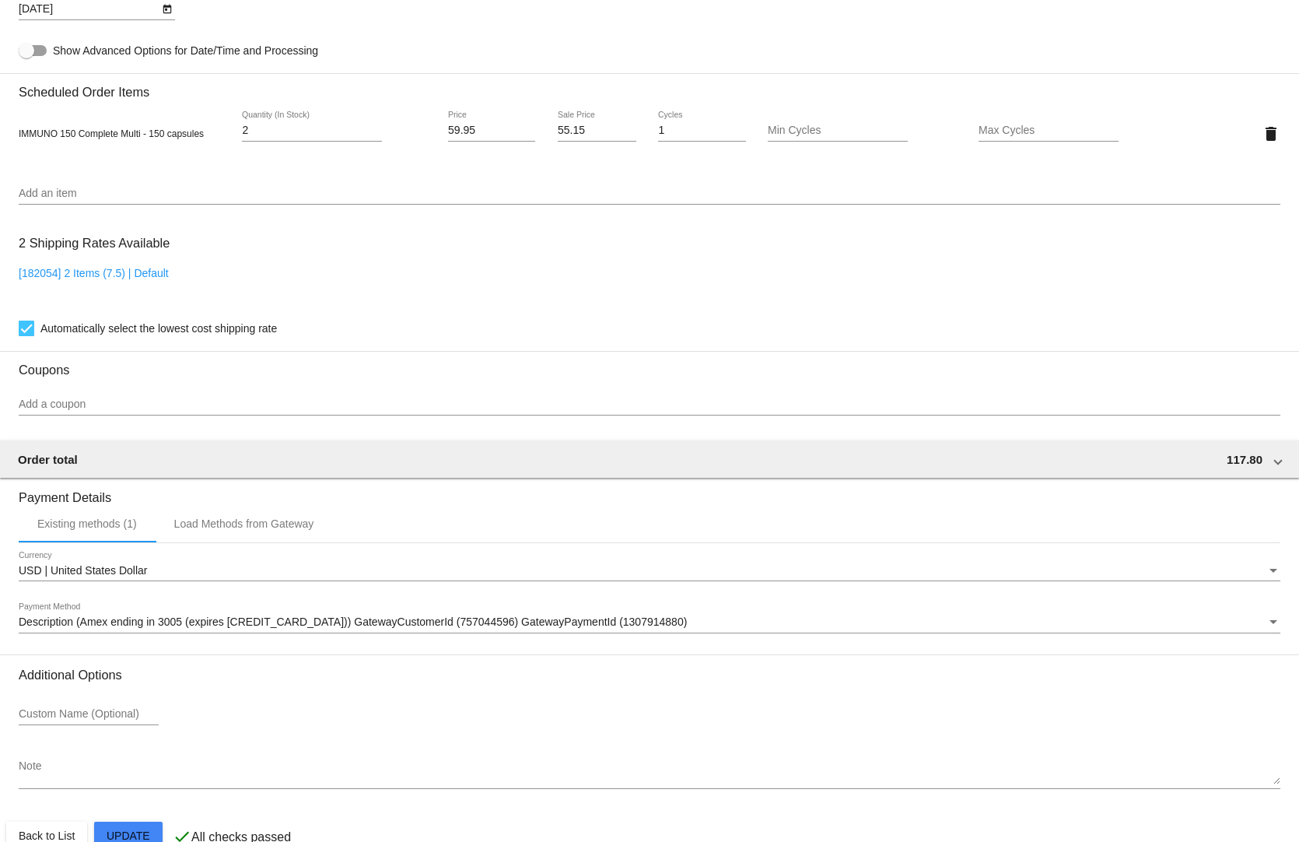
click at [60, 398] on input "Add a coupon" at bounding box center [650, 404] width 1262 height 12
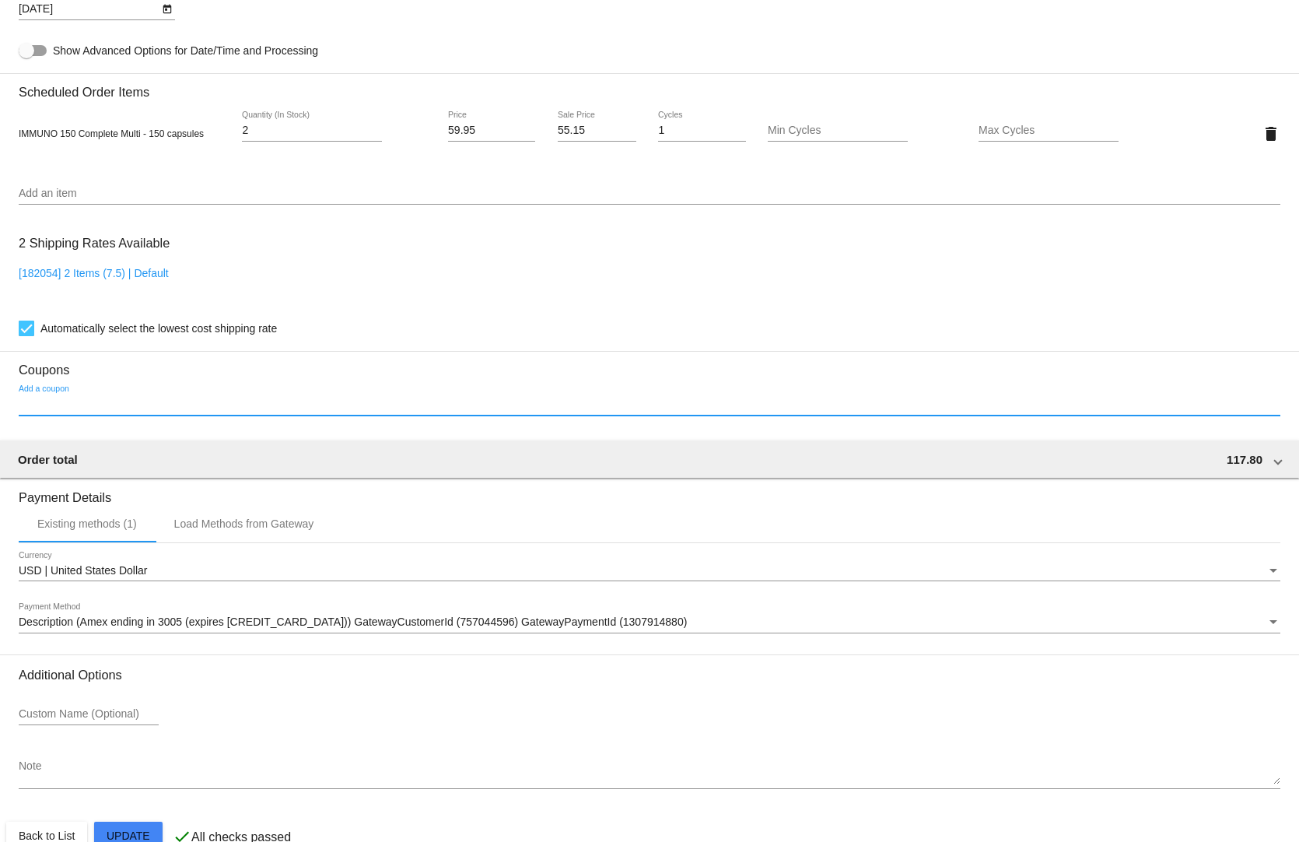
click at [60, 398] on input "Add a coupon" at bounding box center [650, 404] width 1262 height 12
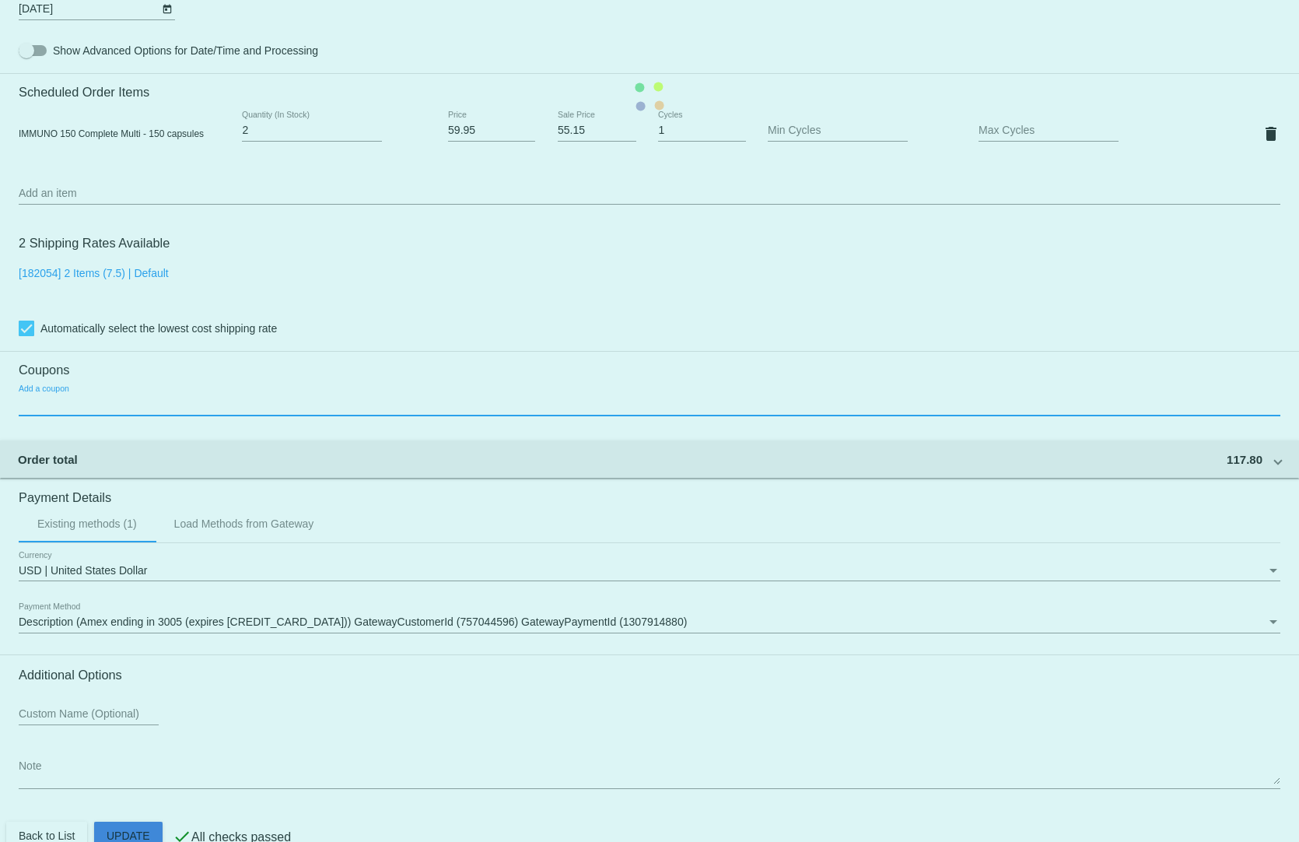
click at [115, 825] on mat-card "Customer 6831260: stacey shane [EMAIL_ADDRESS][PERSON_NAME][DOMAIN_NAME] Custom…" at bounding box center [649, 97] width 1299 height 1556
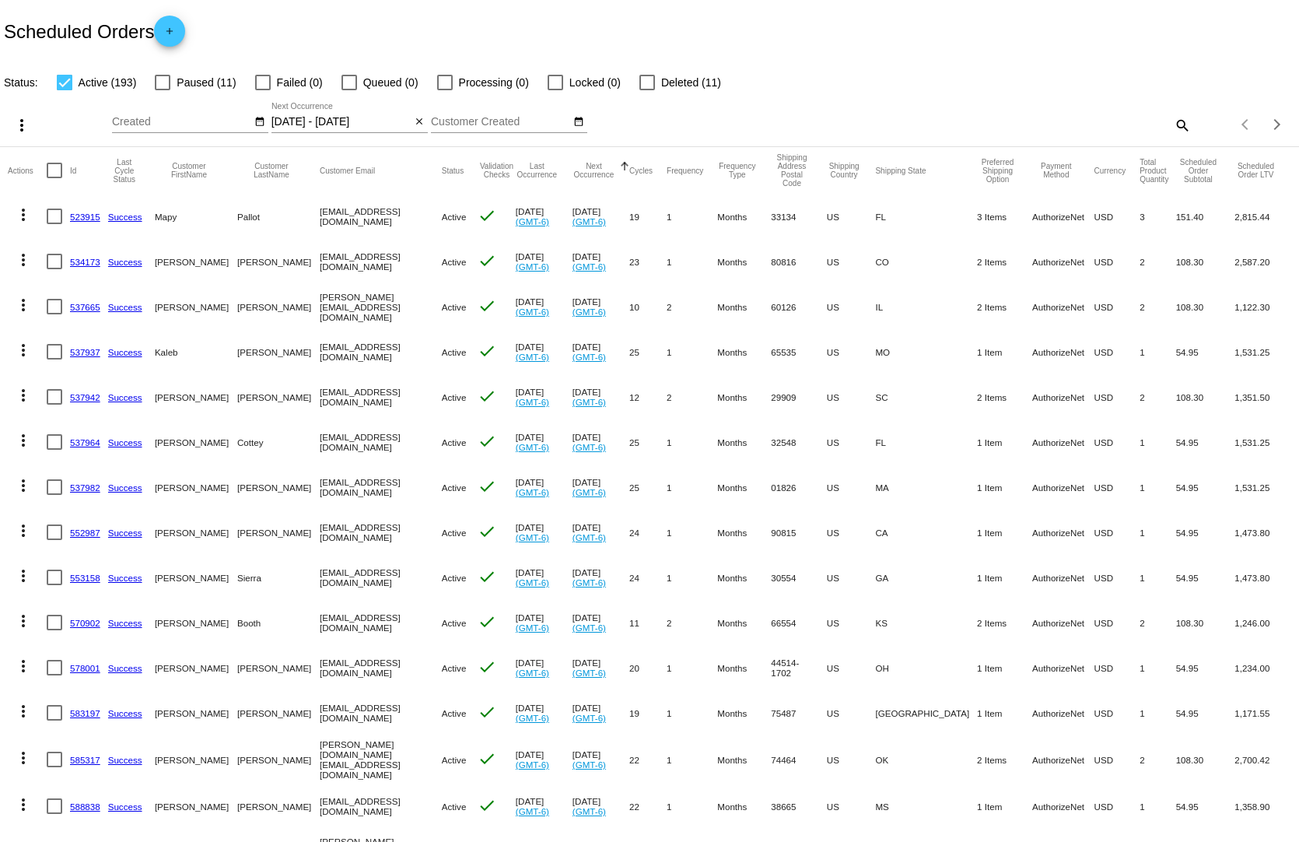
click at [345, 116] on input "[DATE] - [DATE]" at bounding box center [341, 122] width 140 height 12
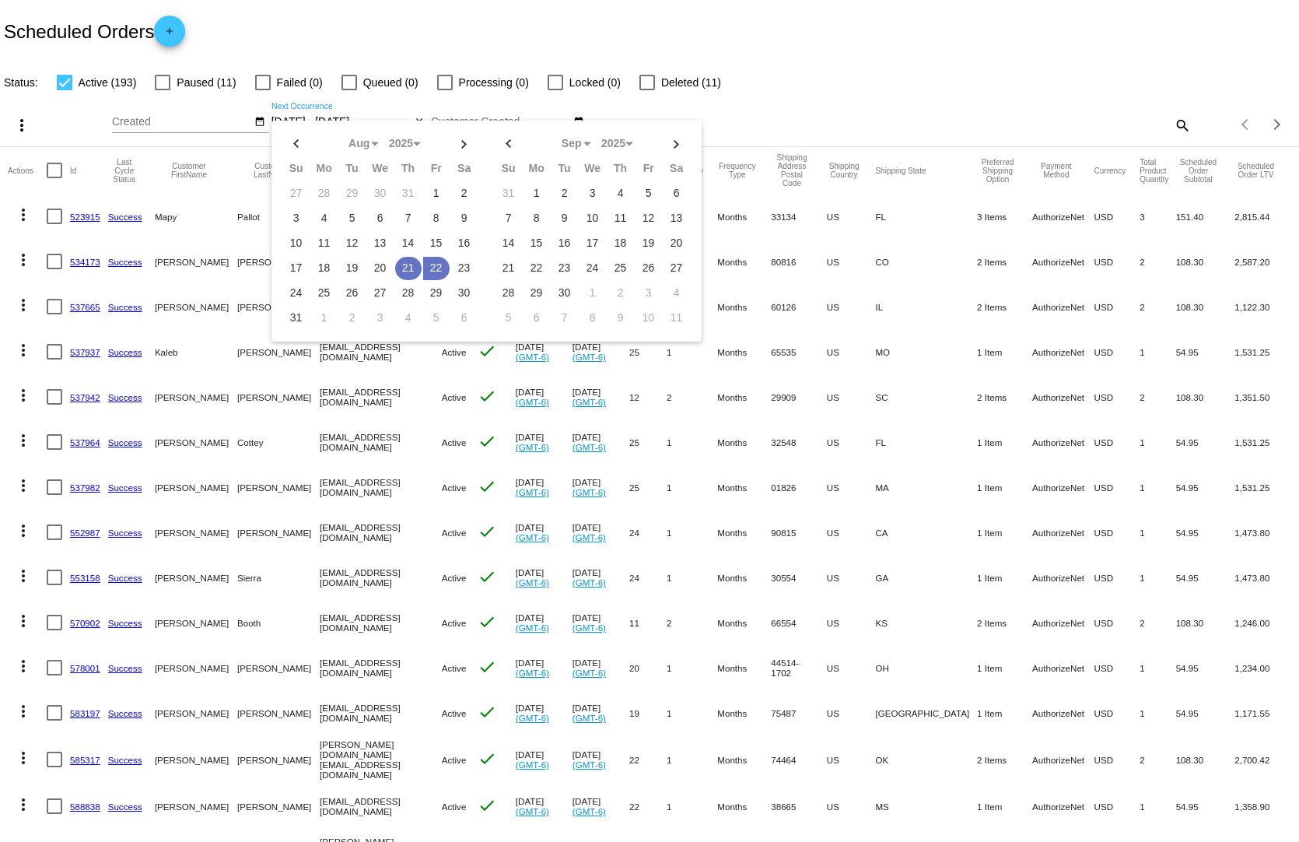
click at [402, 258] on td "21" at bounding box center [408, 268] width 26 height 23
type input "[DATE] - [DATE]"
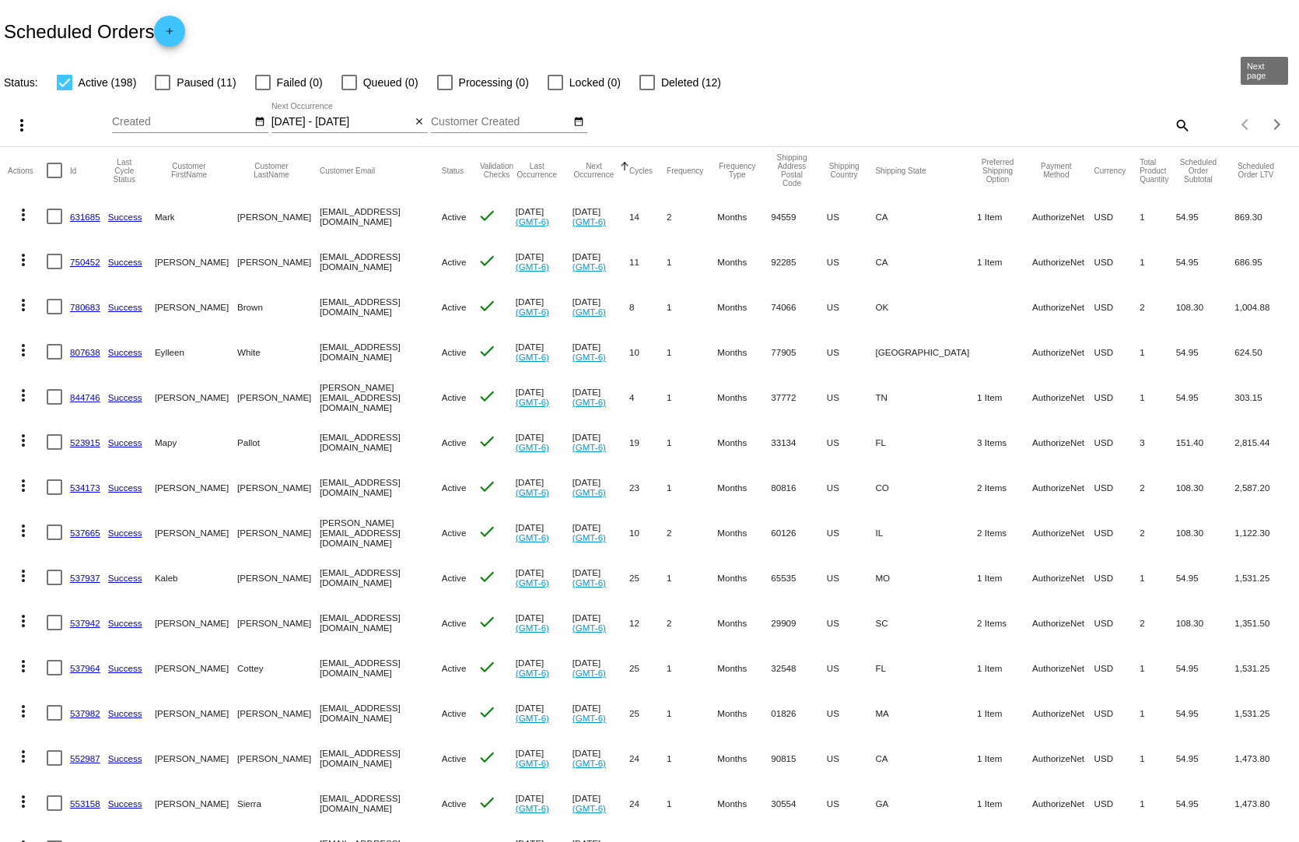
click at [1269, 121] on span "Next page" at bounding box center [1277, 125] width 31 height 8
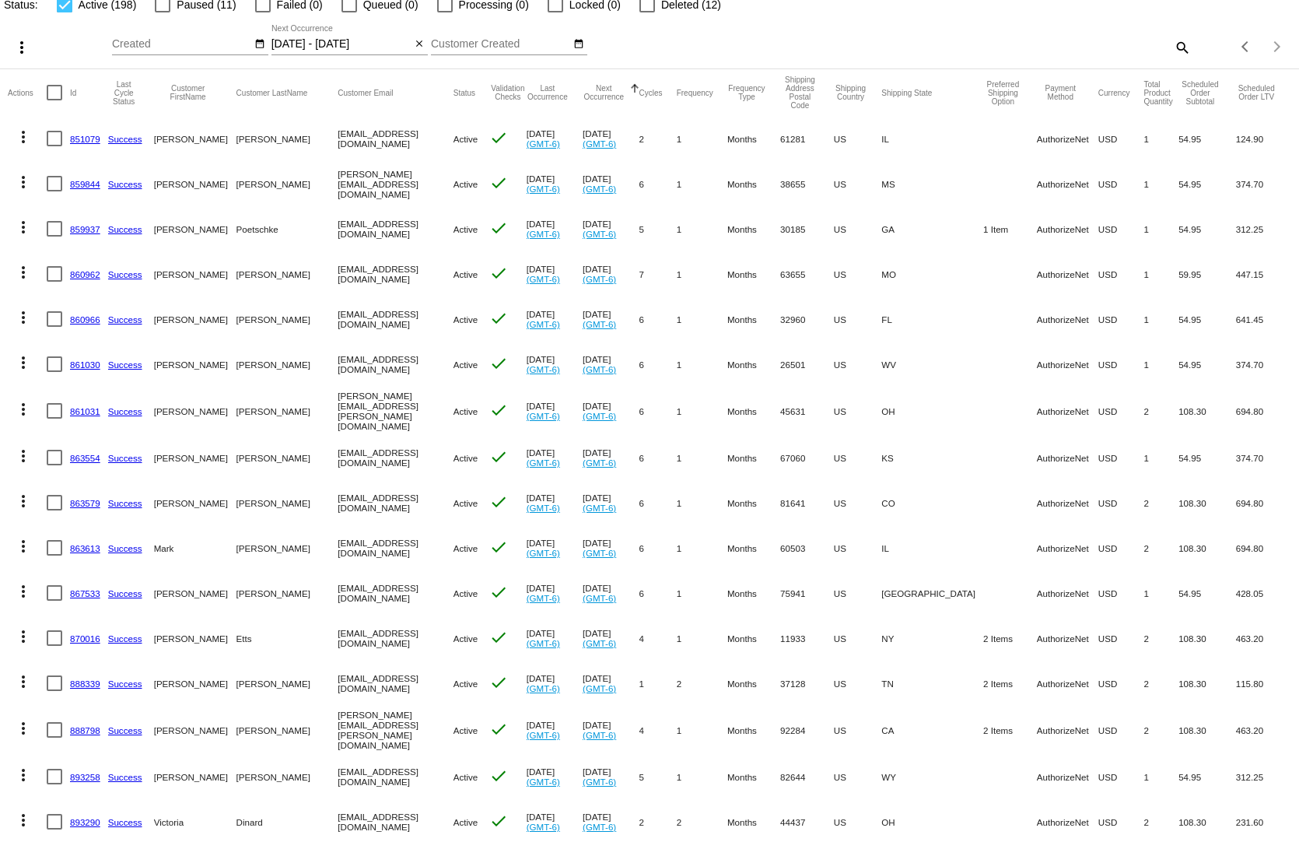
scroll to position [156, 0]
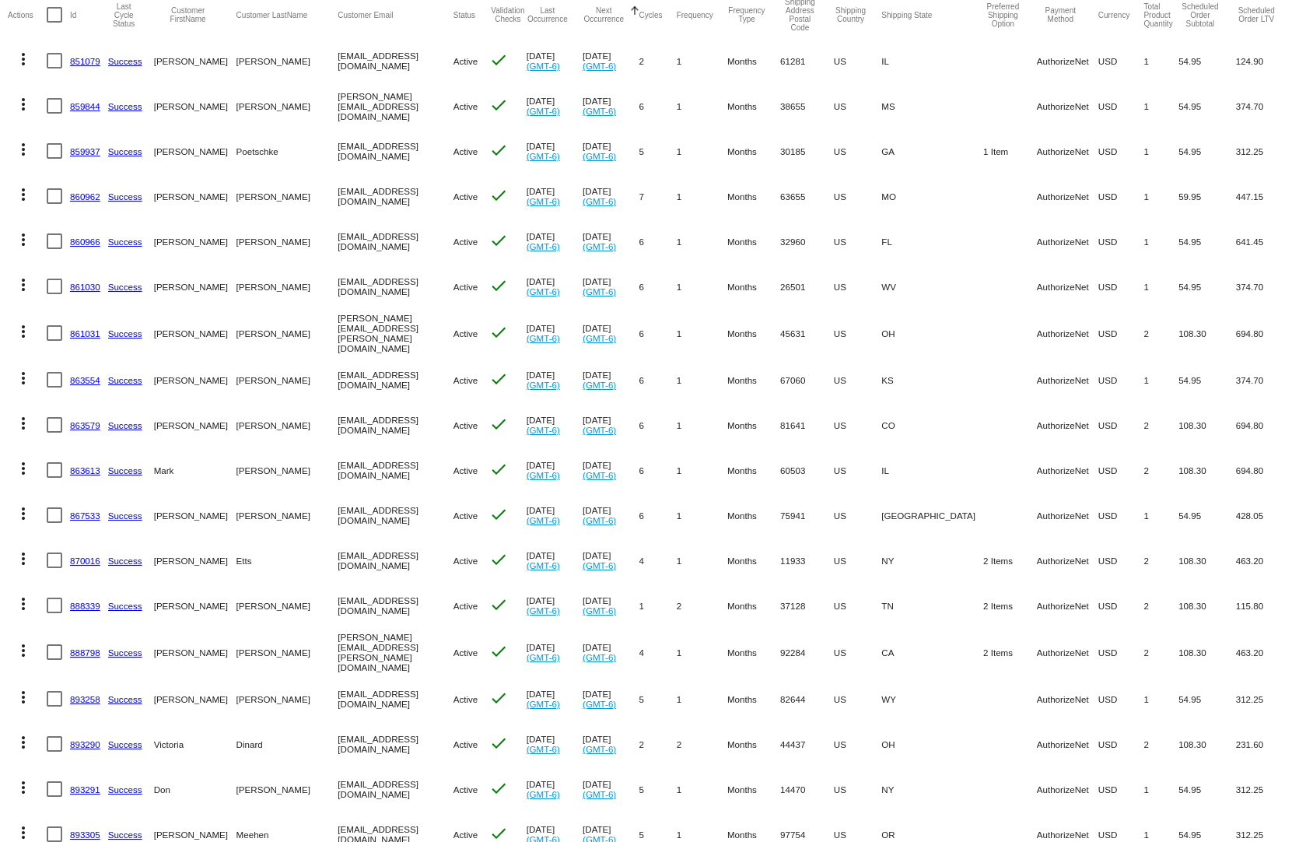
drag, startPoint x: 1016, startPoint y: 700, endPoint x: 923, endPoint y: 700, distance: 92.6
click at [923, 721] on mat-row "more_vert 893290 Success [GEOGRAPHIC_DATA][PERSON_NAME][GEOGRAPHIC_DATA] [EMAIL…" at bounding box center [649, 743] width 1283 height 45
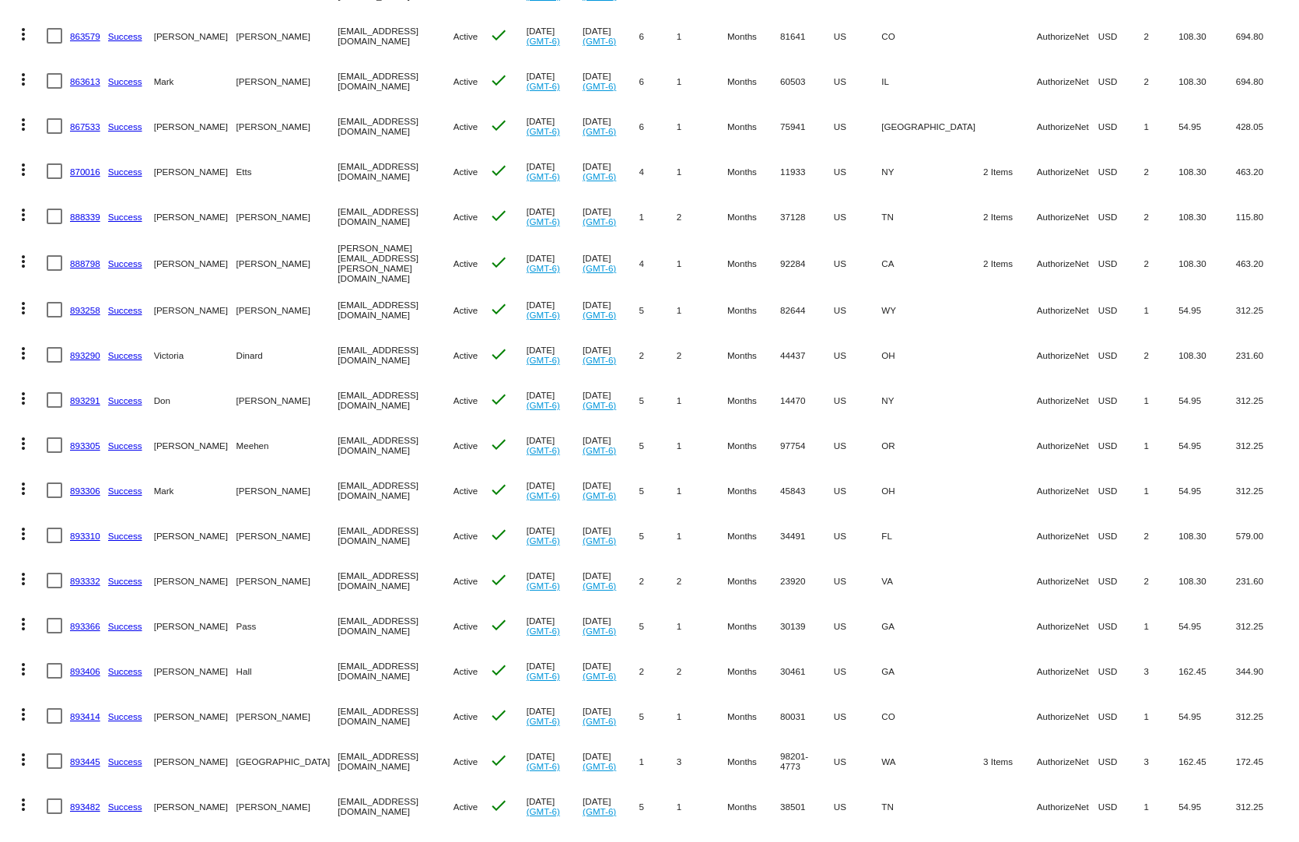
scroll to position [778, 0]
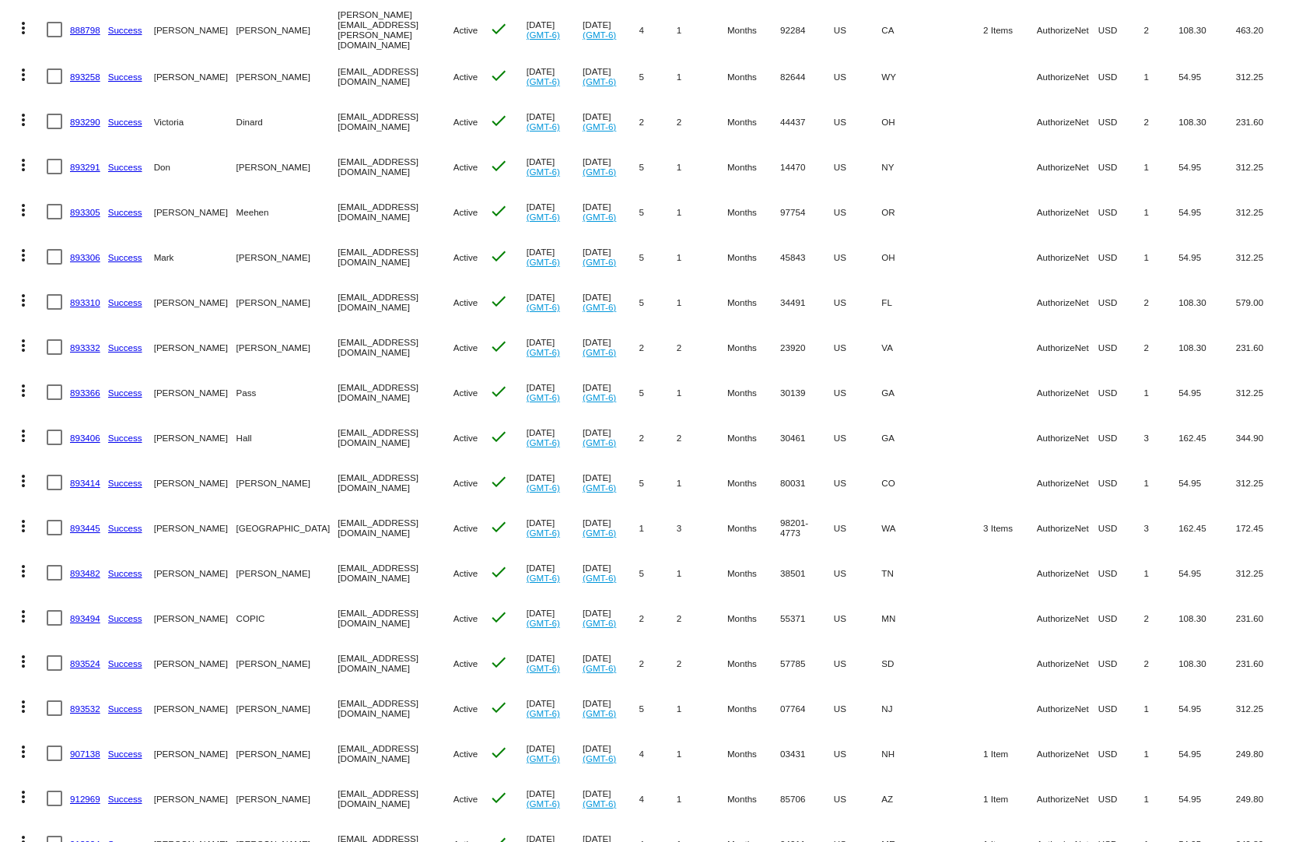
drag, startPoint x: 1063, startPoint y: 688, endPoint x: 880, endPoint y: 688, distance: 182.8
click at [880, 688] on mat-row "more_vert 893532 Success [PERSON_NAME][GEOGRAPHIC_DATA] [EMAIL_ADDRESS][DOMAIN_…" at bounding box center [649, 707] width 1283 height 45
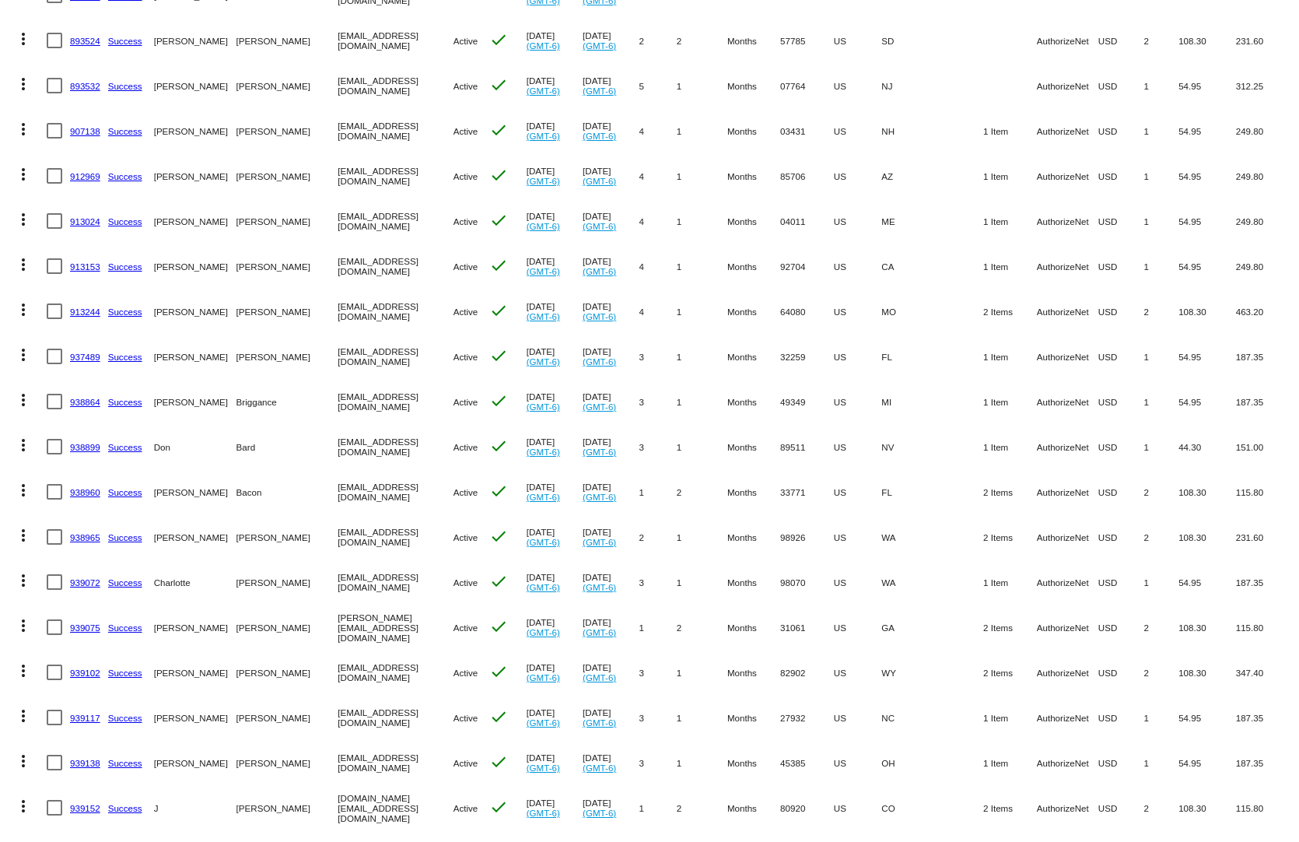
scroll to position [1478, 0]
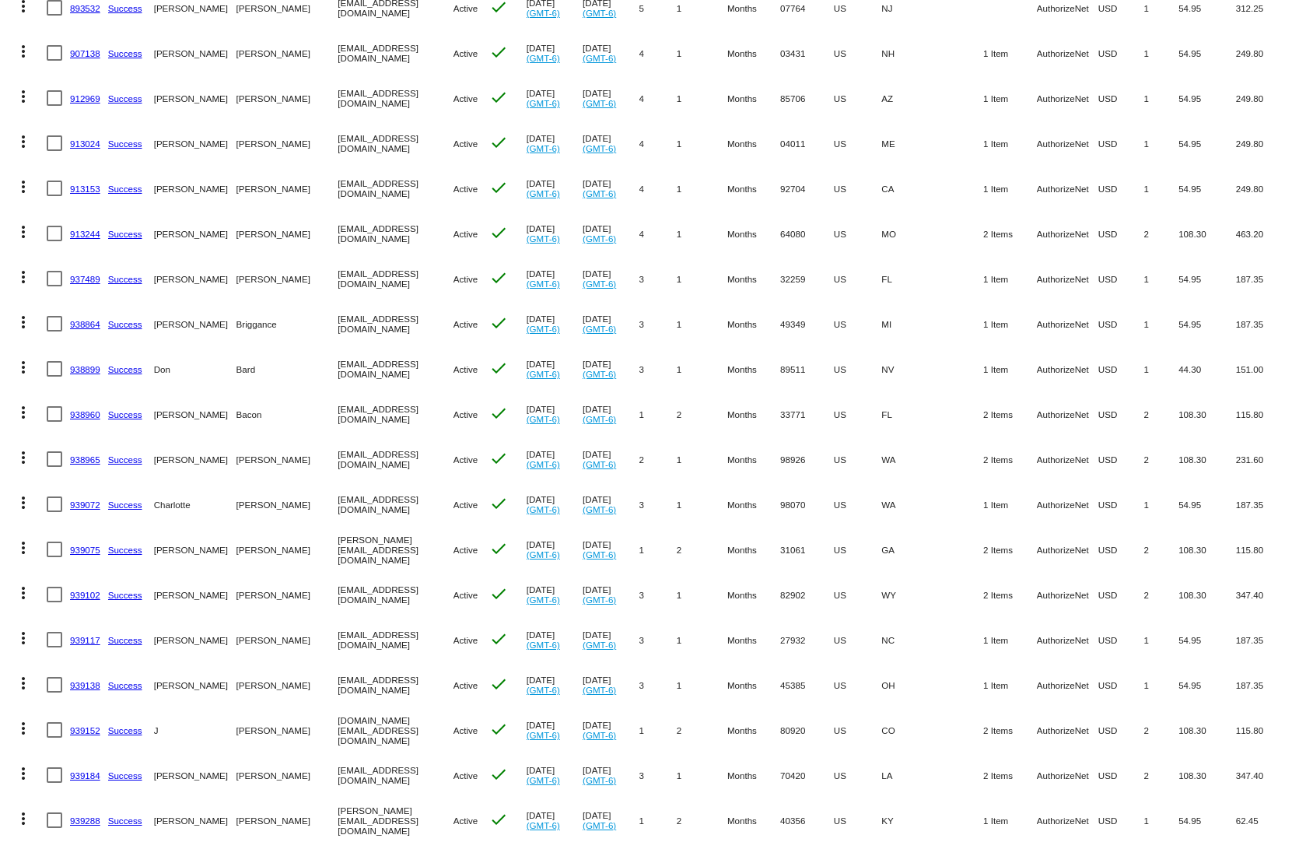
drag, startPoint x: 1081, startPoint y: 681, endPoint x: 798, endPoint y: 678, distance: 283.2
click at [799, 678] on mat-row "more_vert 939138 Success [PERSON_NAME][GEOGRAPHIC_DATA] [EMAIL_ADDRESS][DOMAIN_…" at bounding box center [649, 684] width 1283 height 45
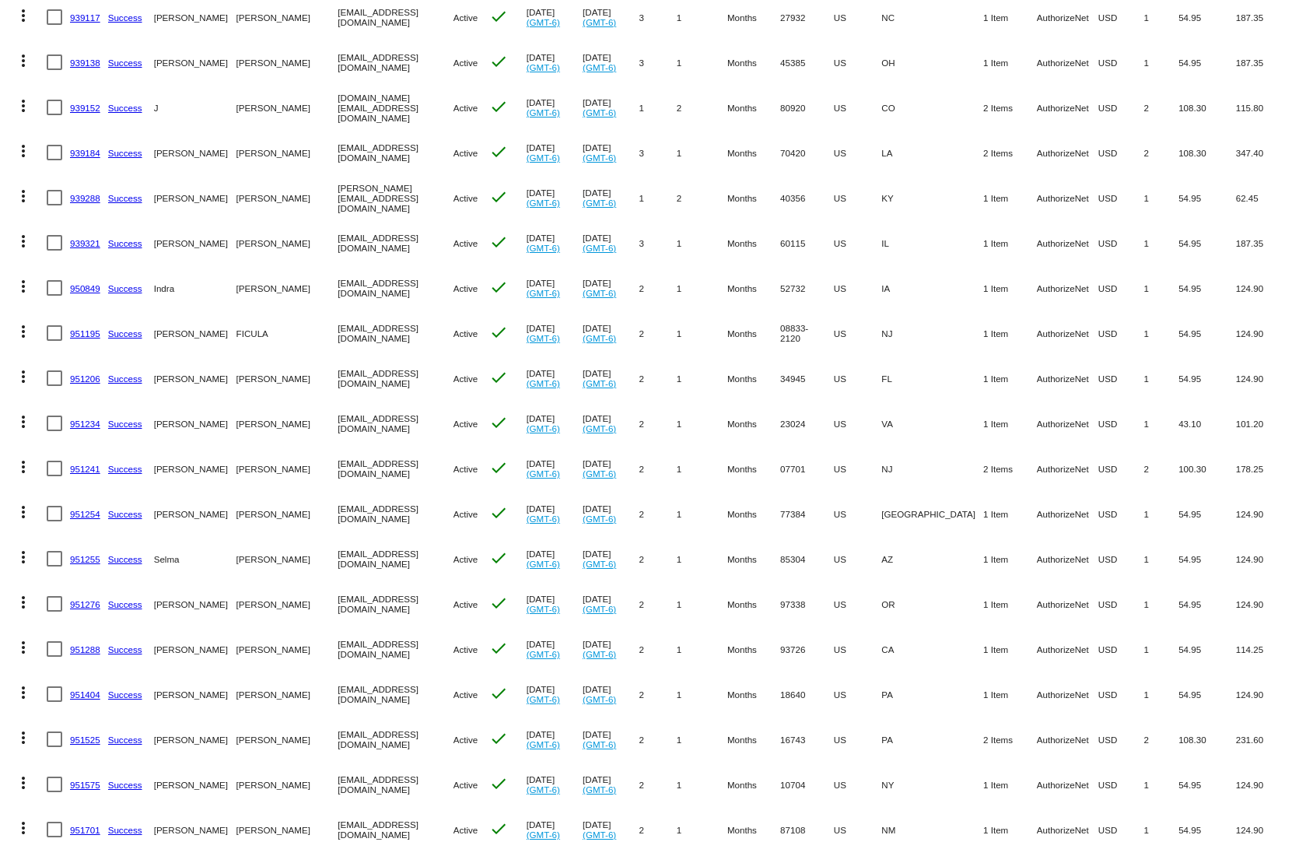
scroll to position [2178, 0]
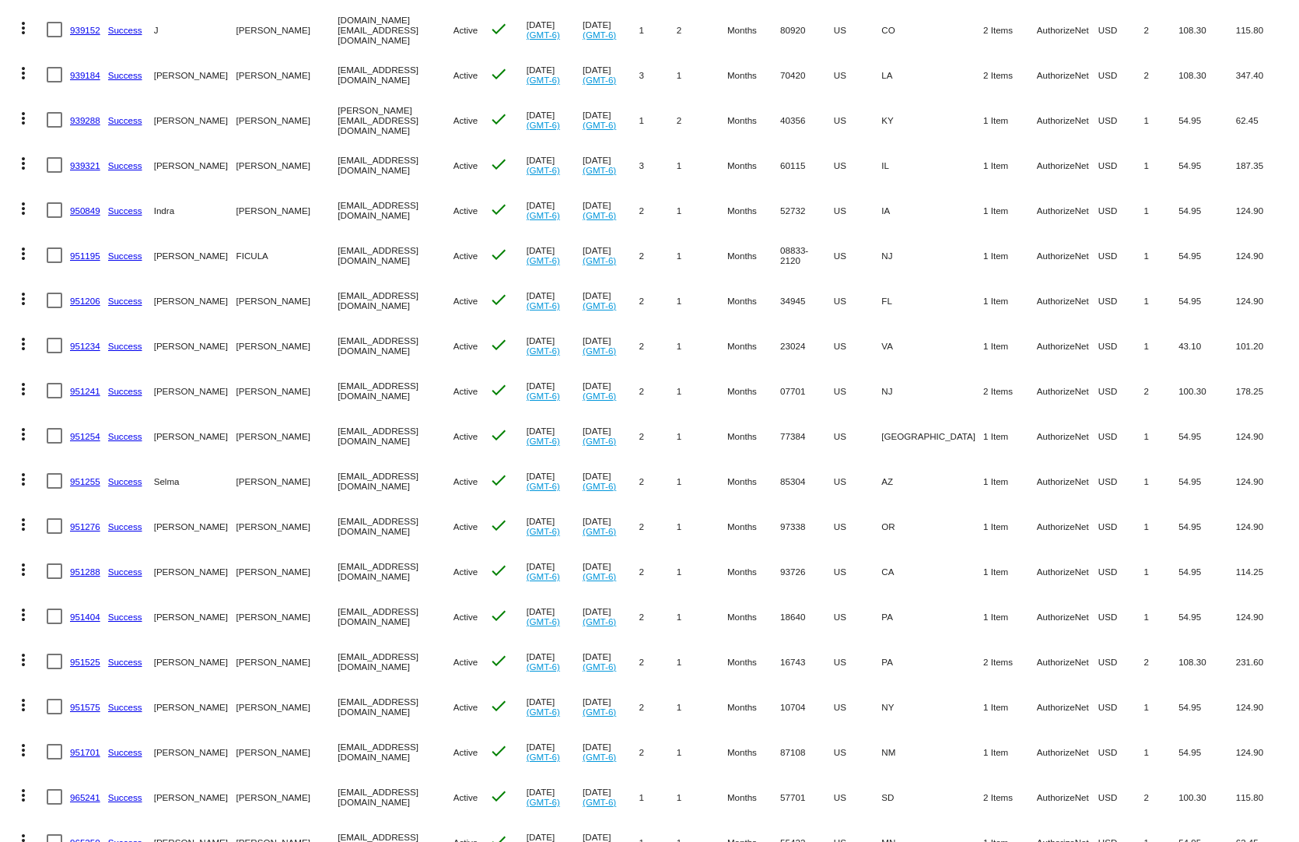
drag, startPoint x: 87, startPoint y: 366, endPoint x: 551, endPoint y: 390, distance: 464.2
click at [88, 386] on link "951241" at bounding box center [85, 391] width 30 height 10
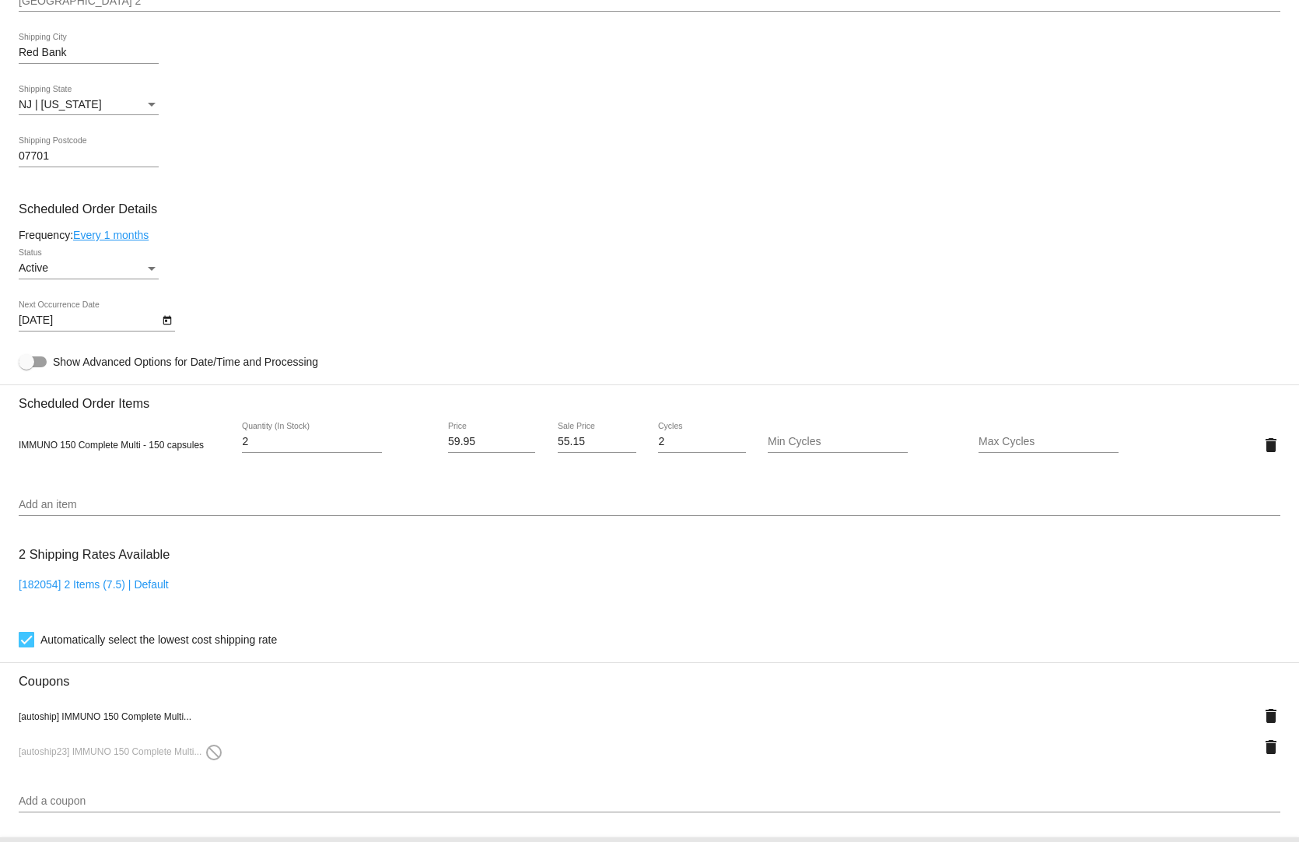
scroll to position [1011, 0]
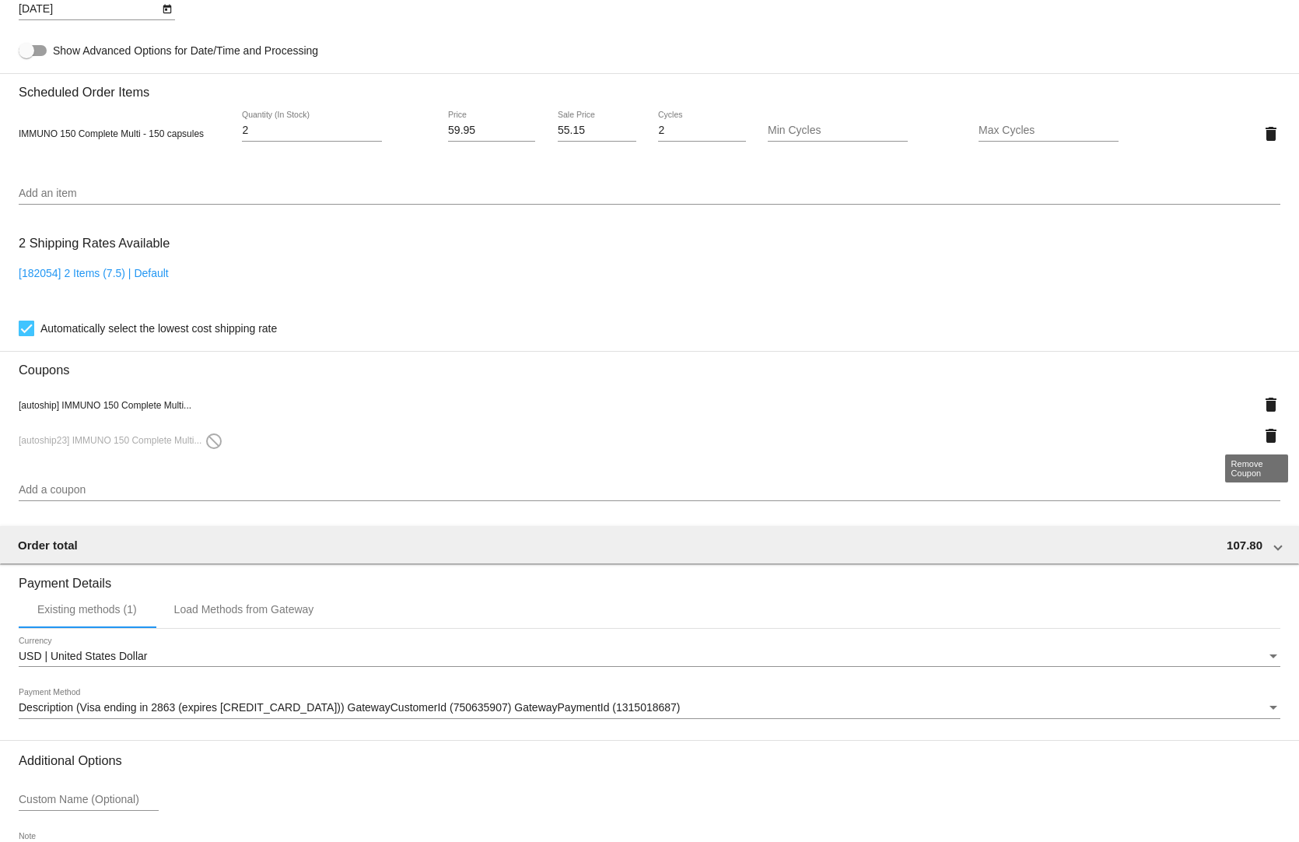
click at [1262, 426] on mat-icon "delete" at bounding box center [1271, 435] width 19 height 19
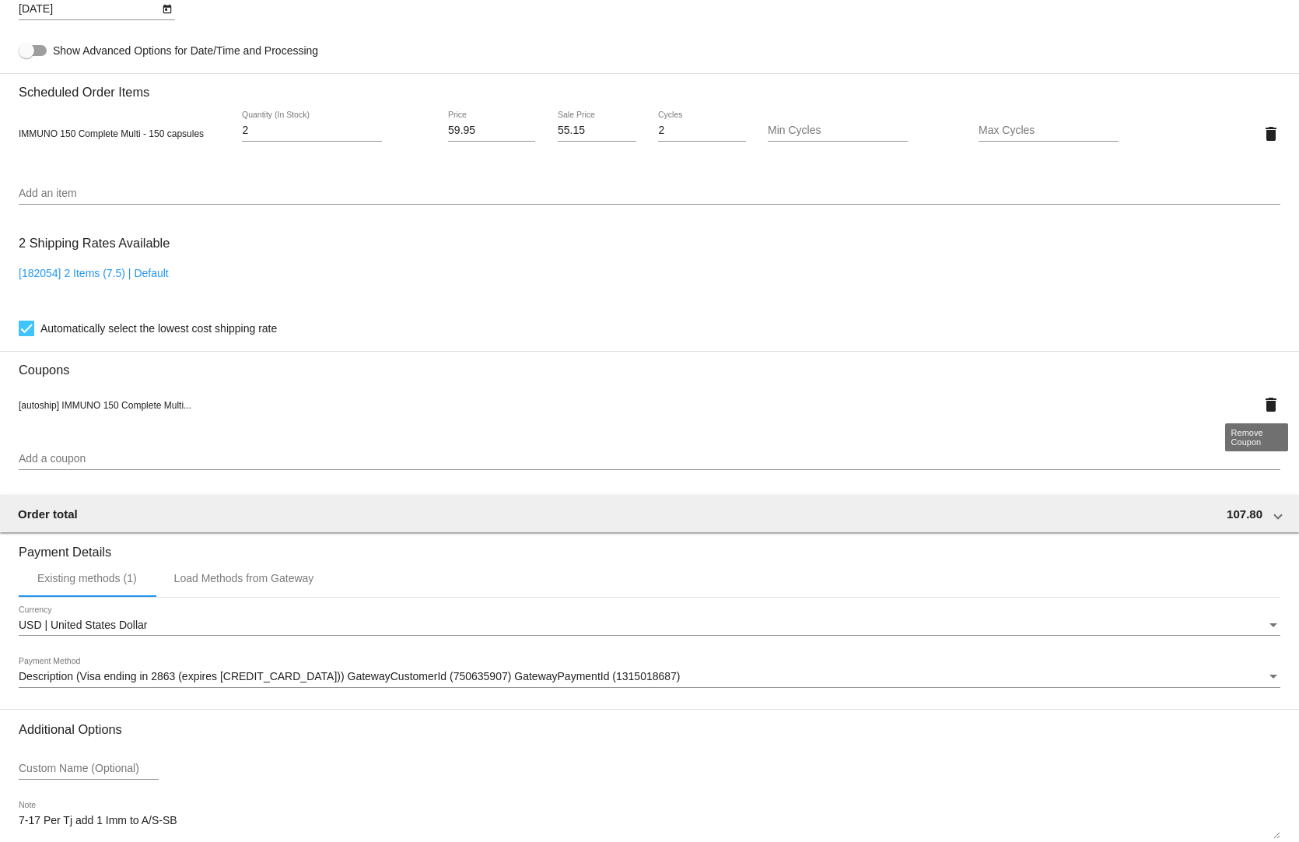
click at [1262, 399] on mat-icon "delete" at bounding box center [1271, 404] width 19 height 19
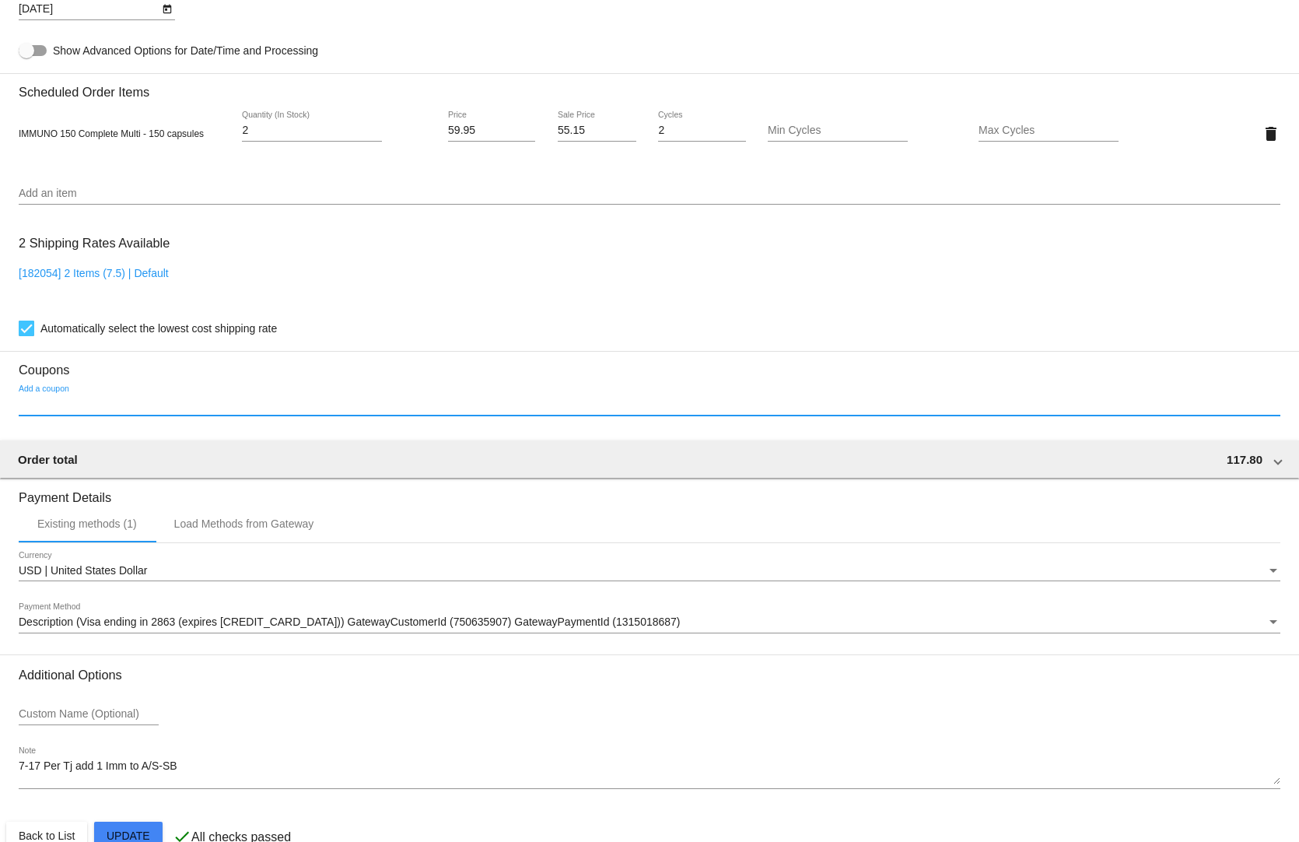
click at [171, 398] on input "Add a coupon" at bounding box center [650, 404] width 1262 height 12
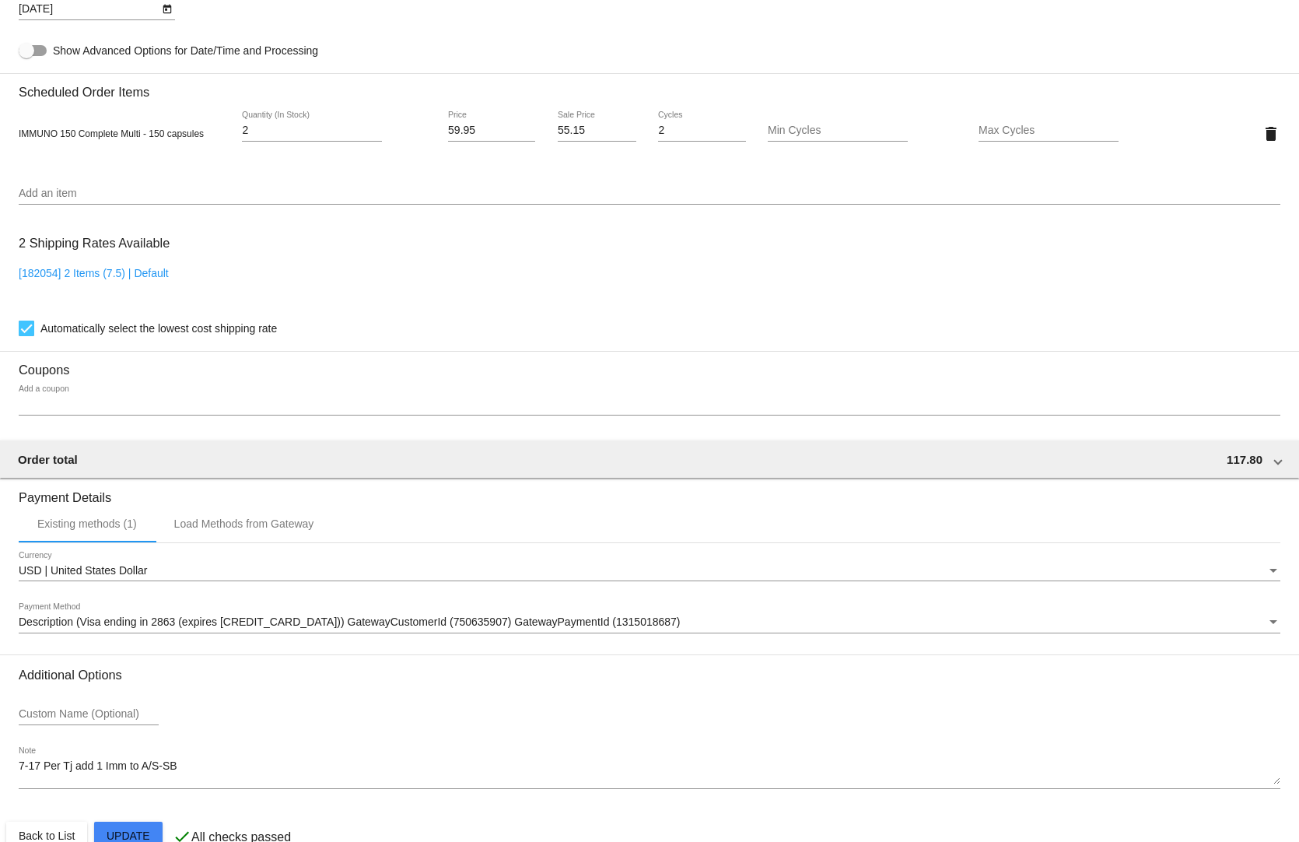
click at [50, 387] on div "Add a coupon" at bounding box center [650, 400] width 1262 height 30
click at [51, 385] on div "Add a coupon" at bounding box center [650, 400] width 1262 height 30
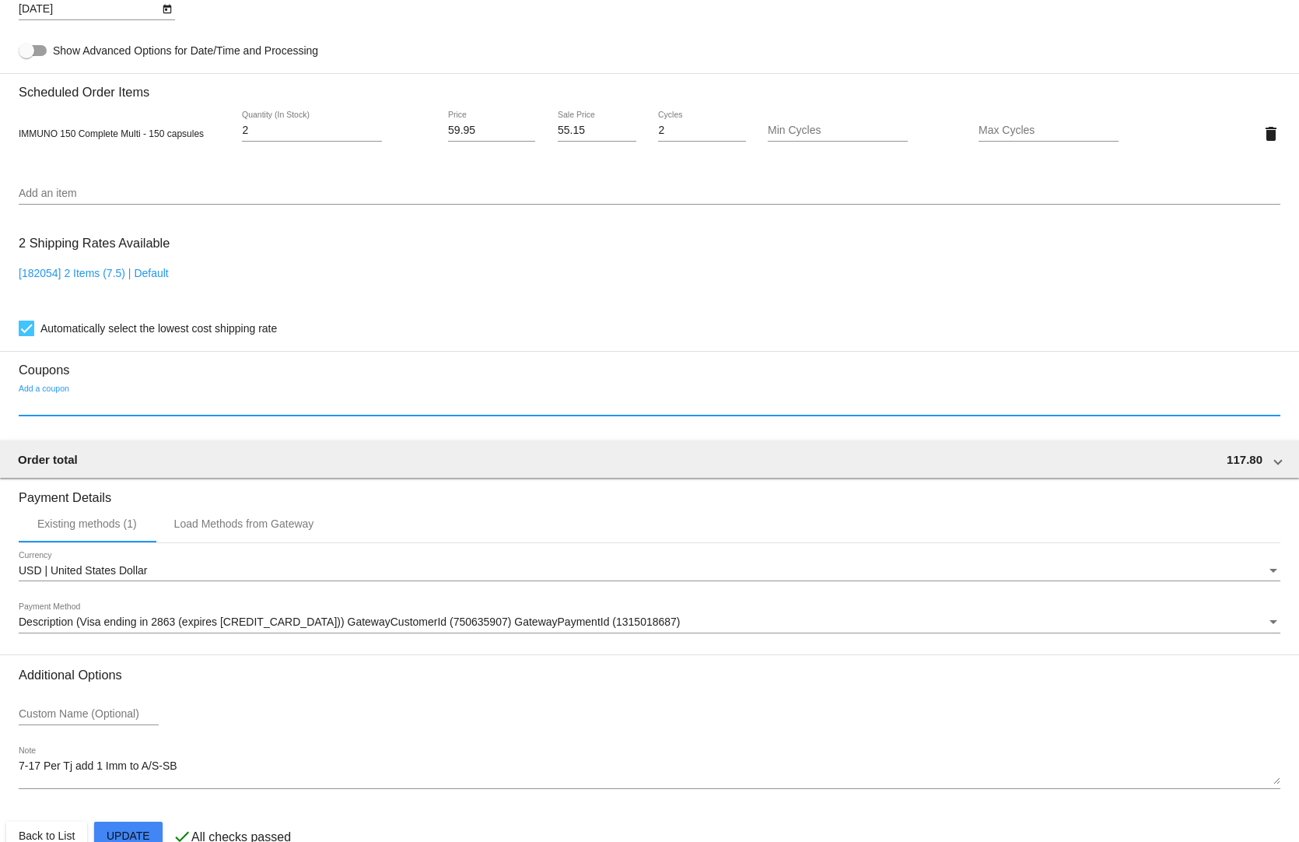
click at [40, 400] on input "Add a coupon" at bounding box center [650, 404] width 1262 height 12
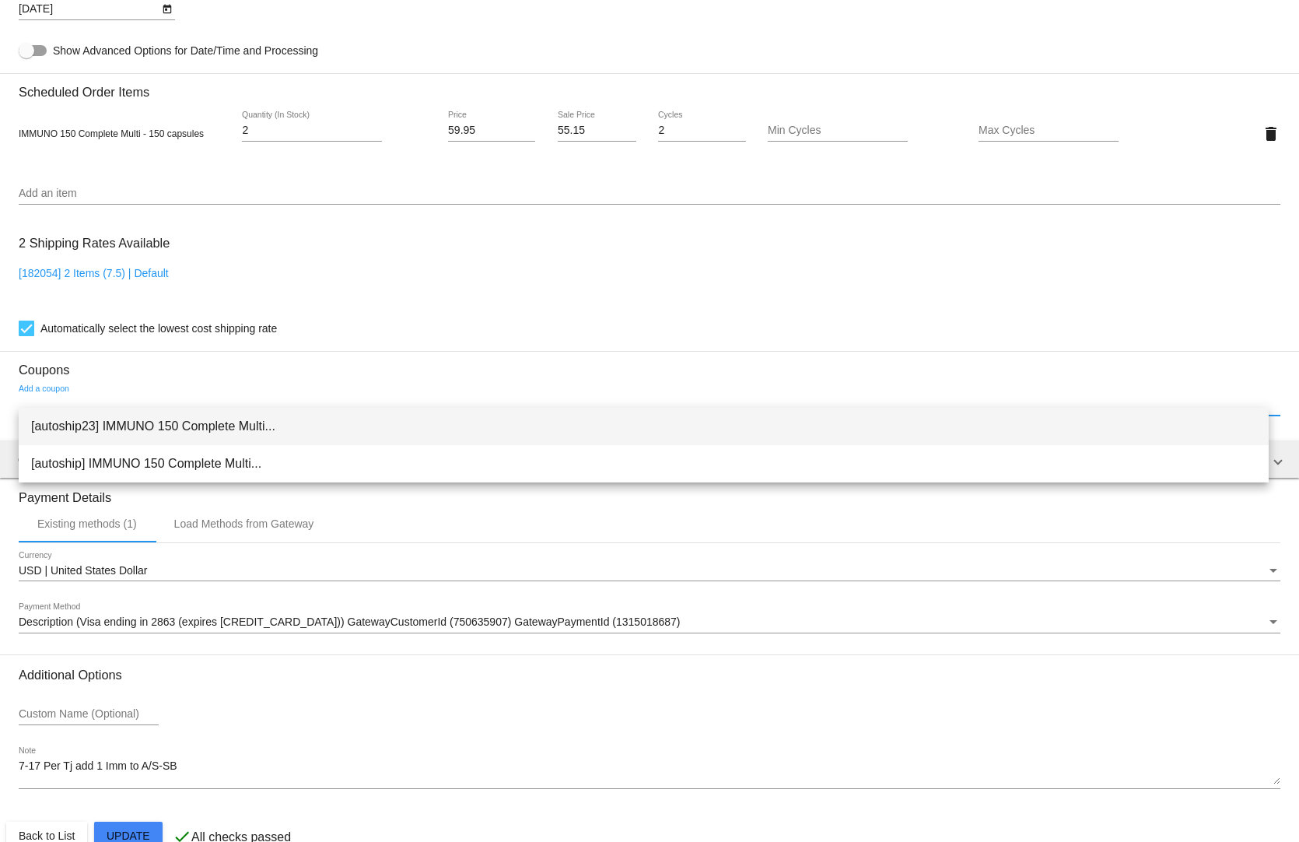
click at [47, 420] on span "[autoship23] IMMUNO 150 Complete Multi..." at bounding box center [643, 426] width 1225 height 37
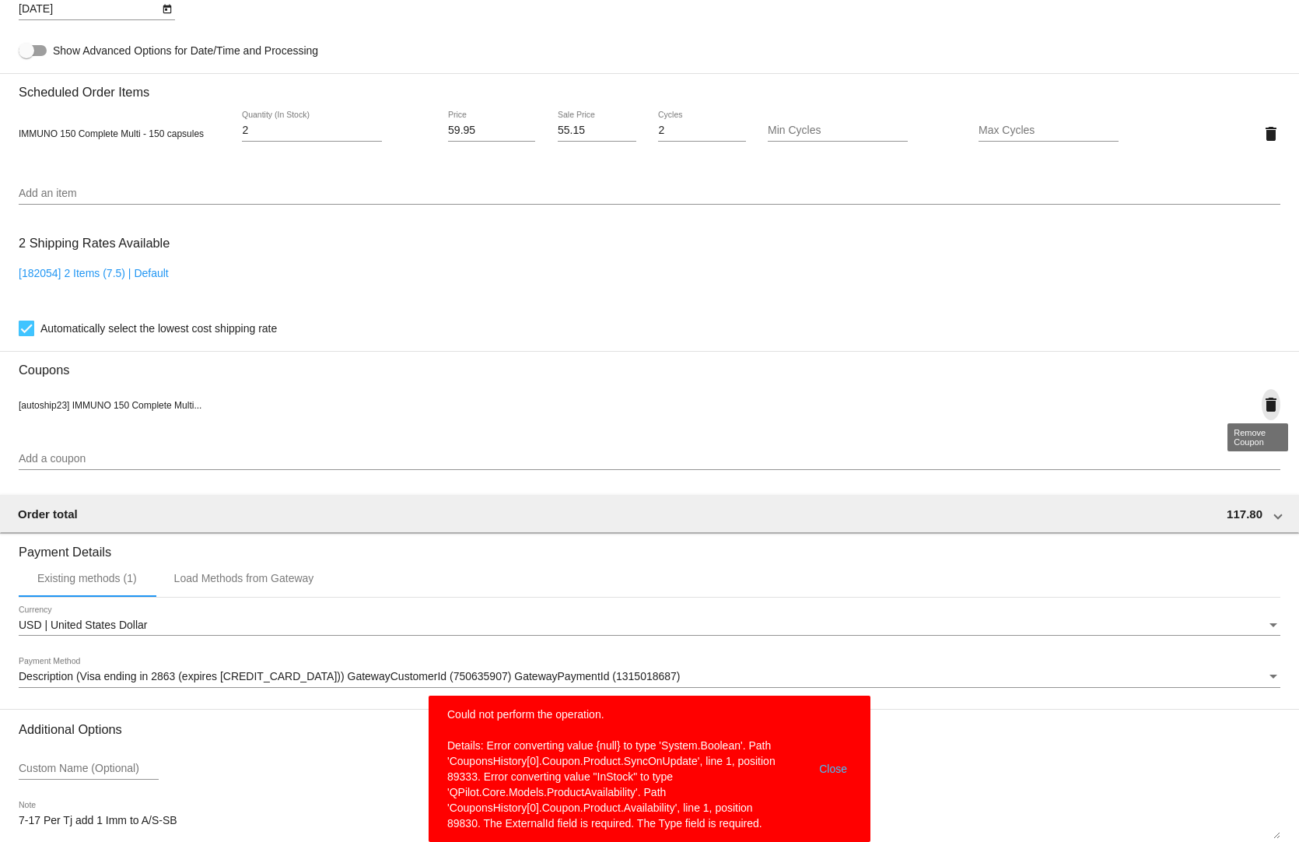
click at [1262, 395] on mat-icon "delete" at bounding box center [1271, 404] width 19 height 19
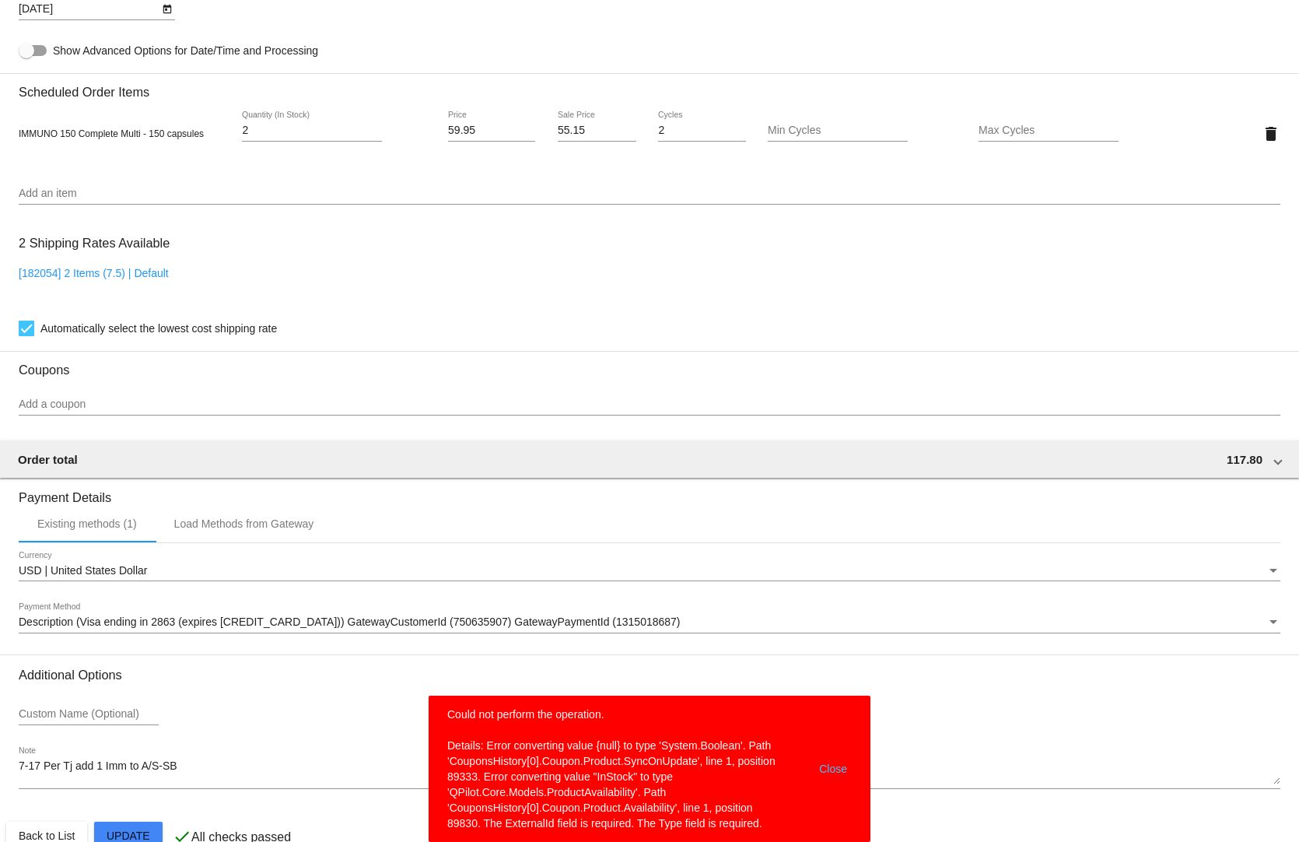
scroll to position [1038, 0]
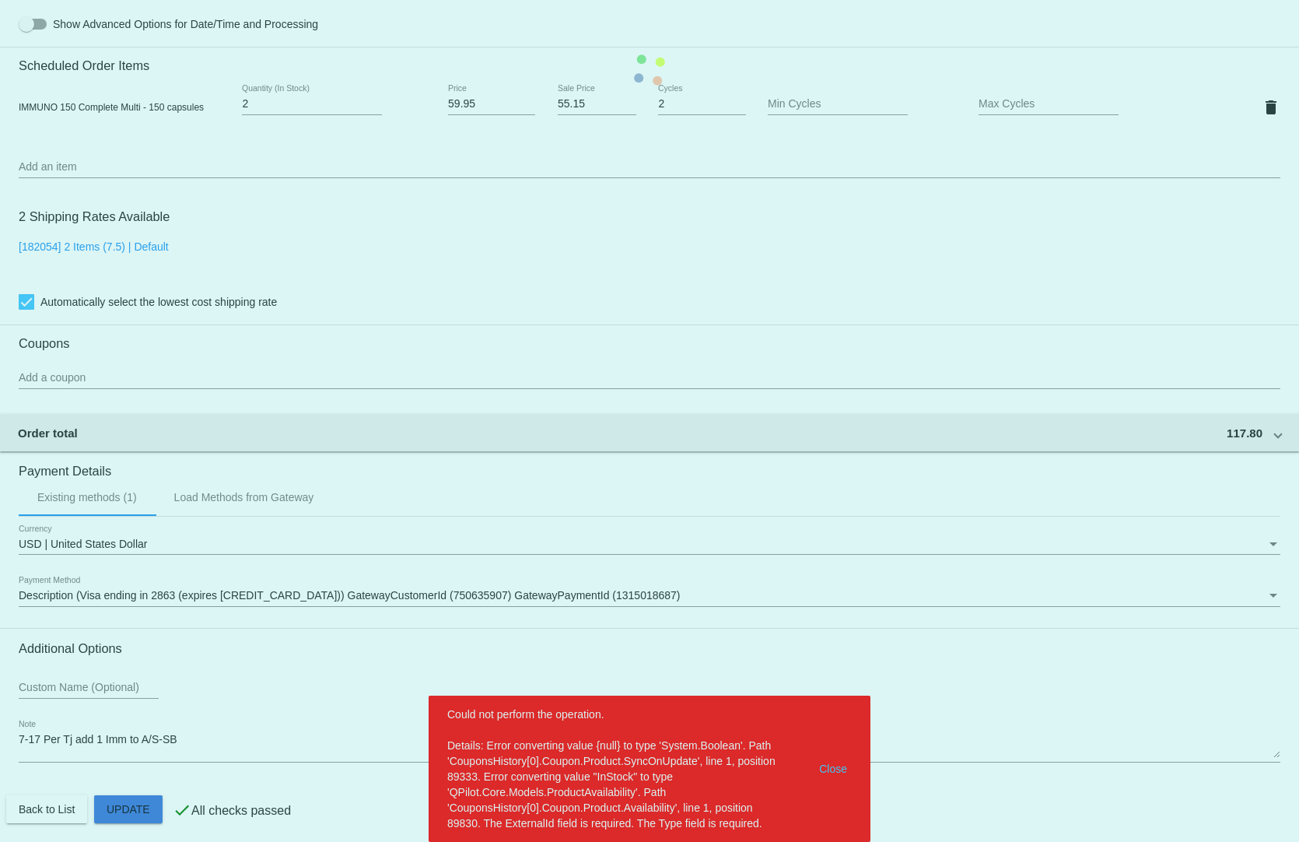
click at [122, 796] on mat-card "Customer 6785001: [PERSON_NAME] [EMAIL_ADDRESS][DOMAIN_NAME] Customer Shipping …" at bounding box center [649, 70] width 1299 height 1556
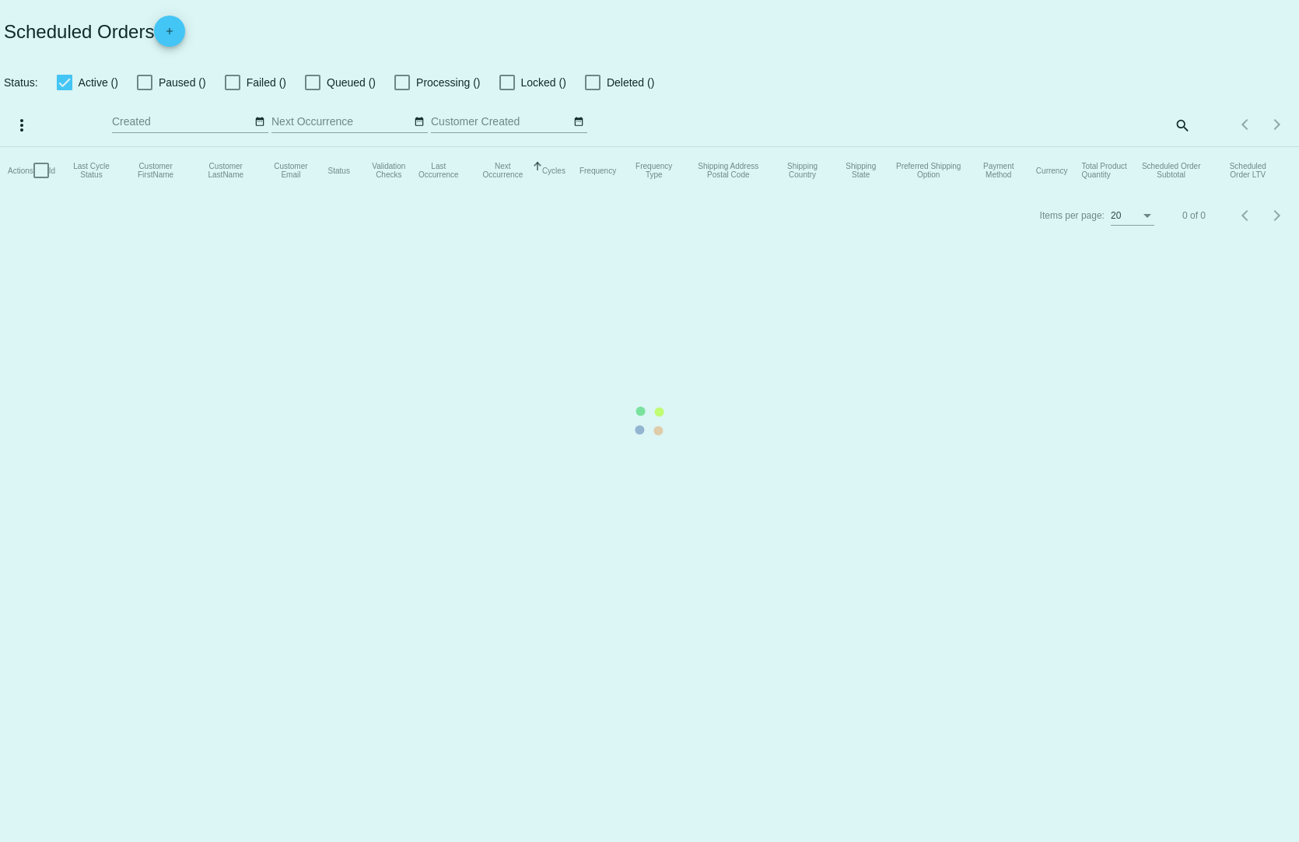
type input "[DATE] - [DATE]"
